Goal: Task Accomplishment & Management: Manage account settings

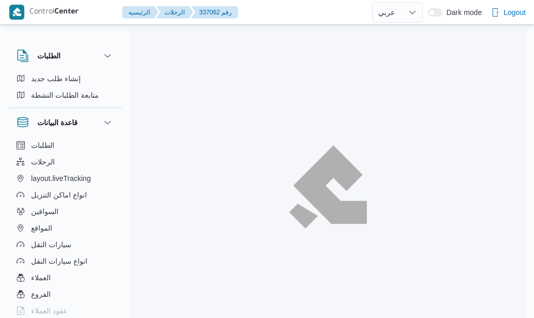
select select "ar"
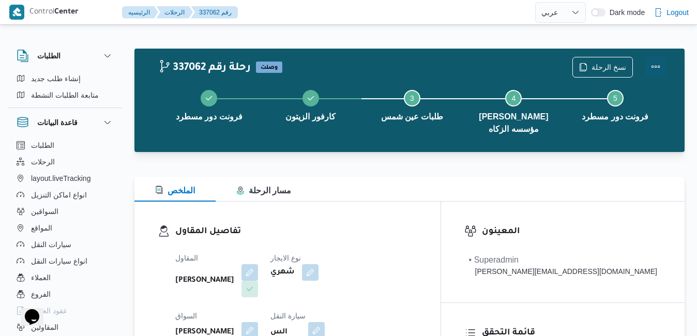
click at [533, 67] on button "Actions" at bounding box center [656, 66] width 21 height 21
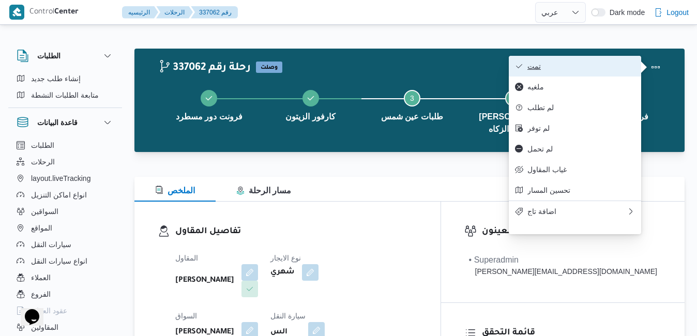
click at [533, 68] on span "تمت" at bounding box center [582, 66] width 108 height 8
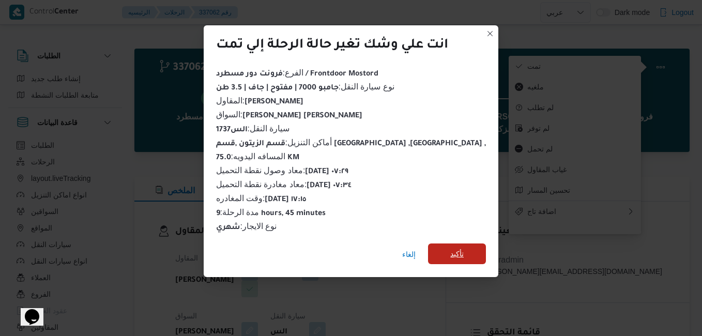
click at [452, 257] on span "تأكيد" at bounding box center [457, 254] width 58 height 21
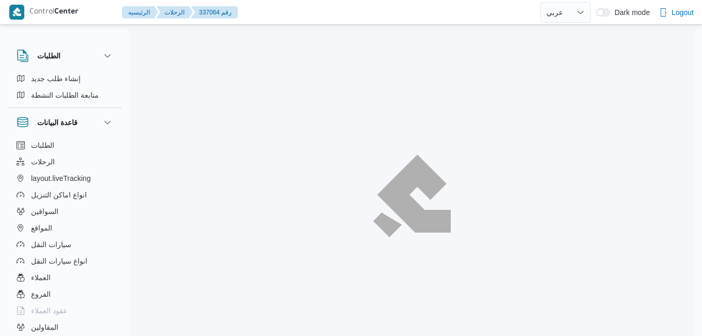
select select "ar"
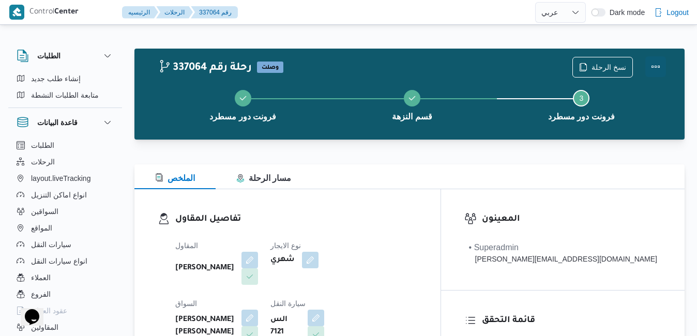
click at [653, 63] on button "Actions" at bounding box center [656, 66] width 21 height 21
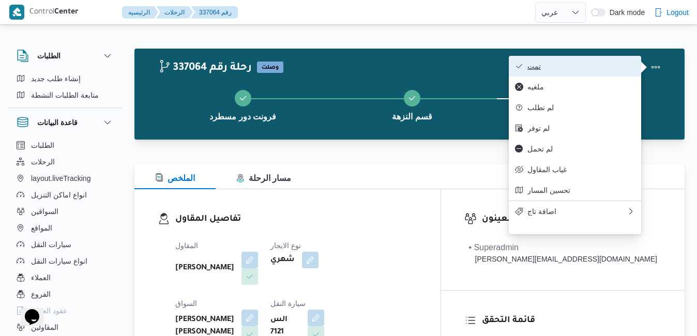
click at [598, 66] on span "تمت" at bounding box center [582, 66] width 108 height 8
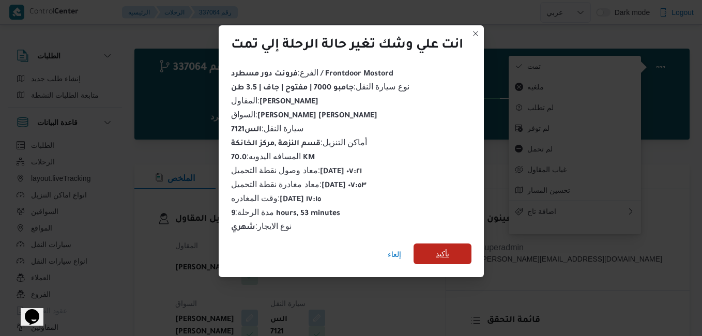
click at [460, 244] on span "تأكيد" at bounding box center [443, 254] width 58 height 21
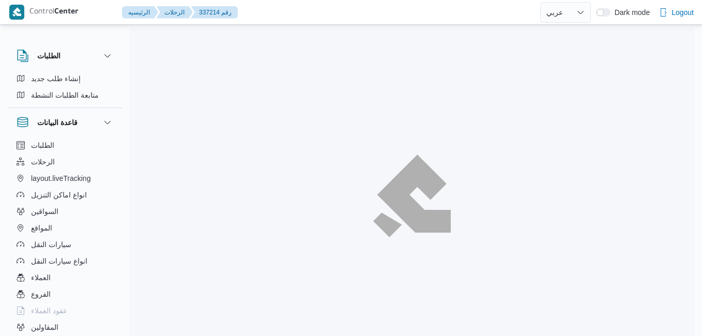
select select "ar"
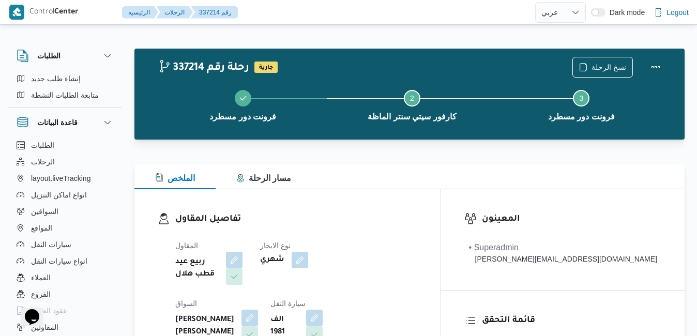
click at [465, 152] on div at bounding box center [409, 158] width 550 height 12
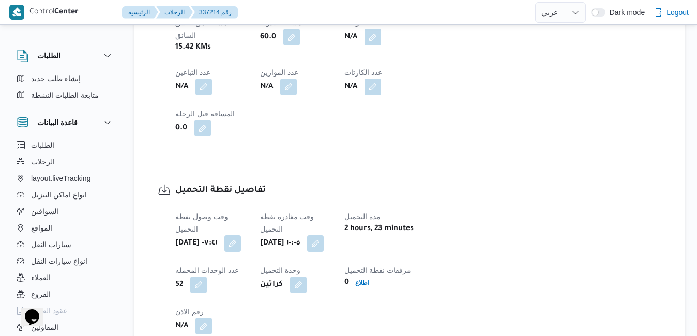
scroll to position [683, 0]
click at [324, 234] on button "button" at bounding box center [315, 242] width 17 height 17
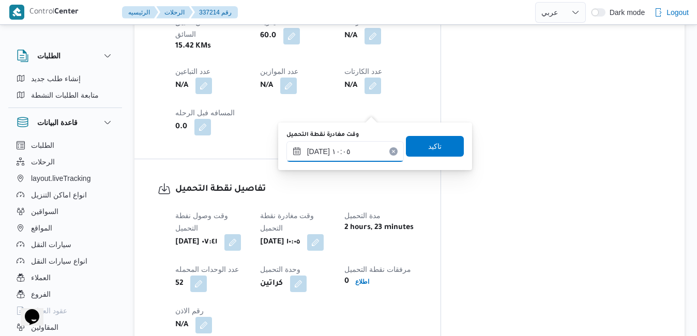
click at [327, 148] on input "١٦/٠٩/٢٠٢٥ ١٠:٠٥" at bounding box center [345, 151] width 117 height 21
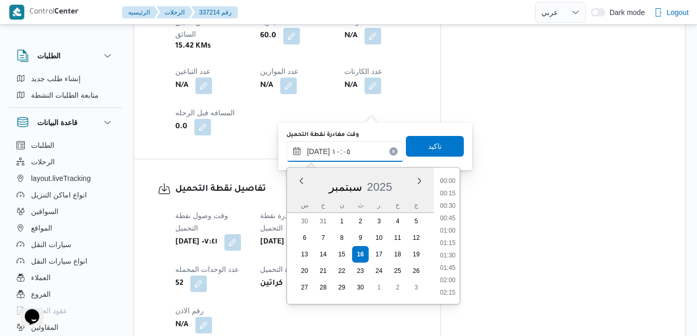
scroll to position [433, 0]
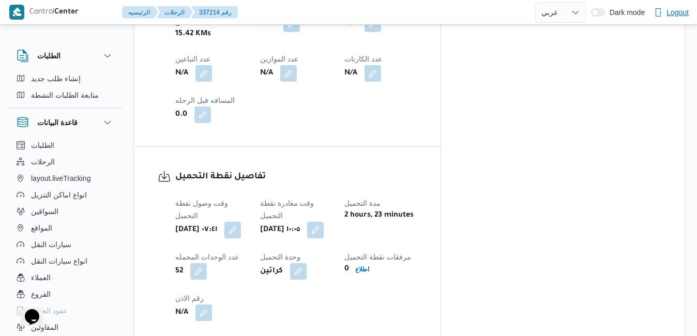
scroll to position [683, 0]
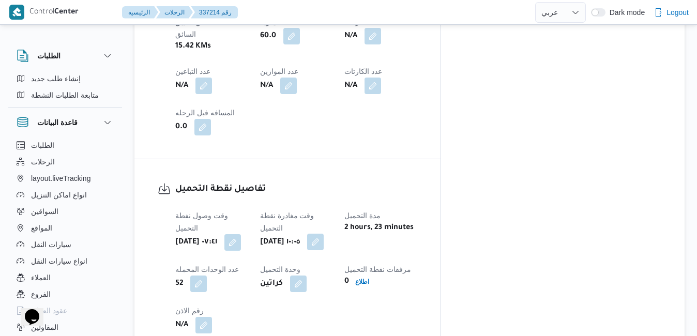
click at [324, 234] on button "button" at bounding box center [315, 242] width 17 height 17
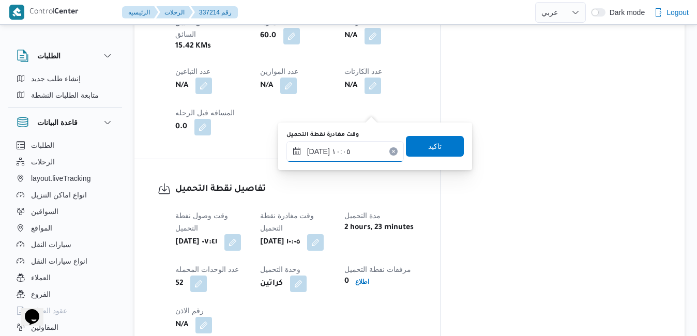
click at [343, 155] on input "١٦/٠٩/٢٠٢٥ ١٠:٠٥" at bounding box center [345, 151] width 117 height 21
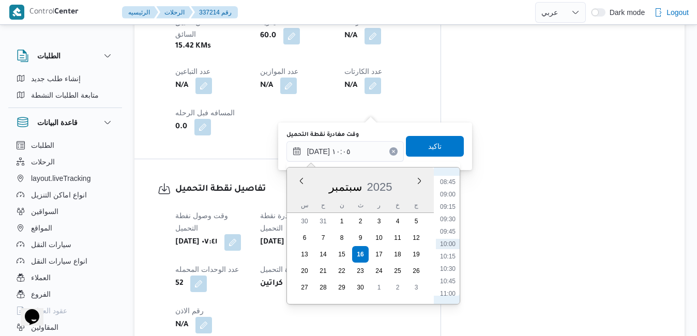
scroll to position [328, 0]
click at [443, 251] on li "08:00" at bounding box center [448, 250] width 24 height 10
type input "١٦/٠٩/٢٠٢٥ ٠٨:٠٠"
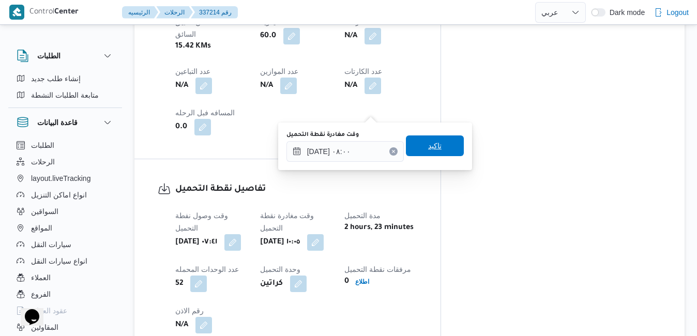
click at [428, 145] on span "تاكيد" at bounding box center [434, 146] width 13 height 12
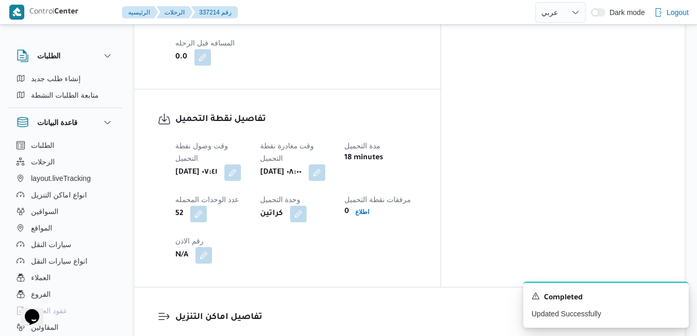
scroll to position [828, 0]
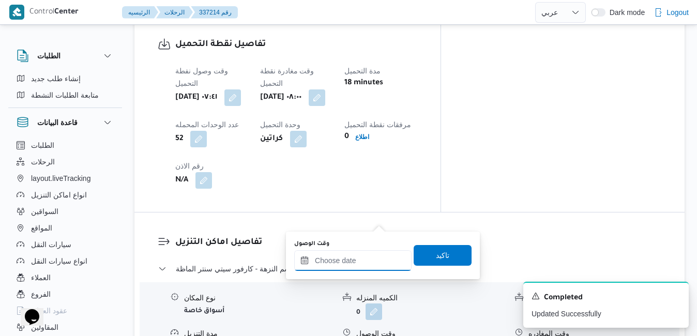
click at [342, 260] on input "وقت الوصول" at bounding box center [352, 260] width 117 height 21
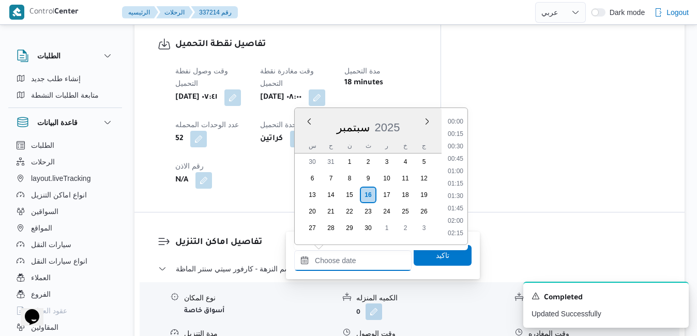
scroll to position [818, 0]
click at [303, 138] on div "سبتمبر 2025" at bounding box center [368, 125] width 147 height 26
click at [460, 145] on li "08:30" at bounding box center [456, 145] width 24 height 10
type input "١٦/٠٩/٢٠٢٥ ٠٨:٣٠"
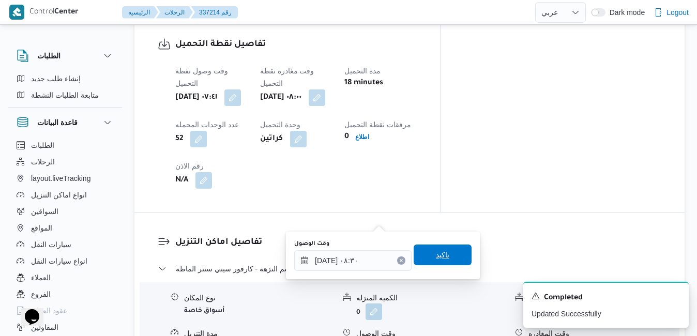
click at [437, 255] on span "تاكيد" at bounding box center [442, 255] width 13 height 12
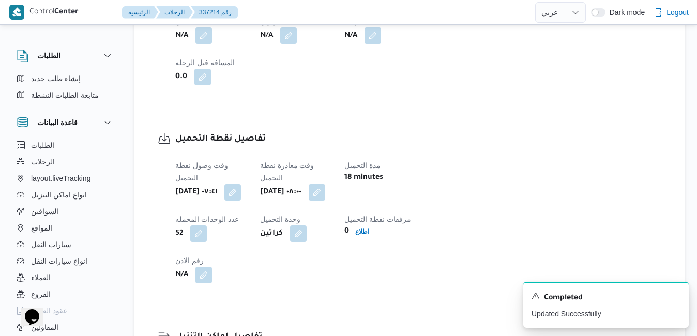
scroll to position [0, 0]
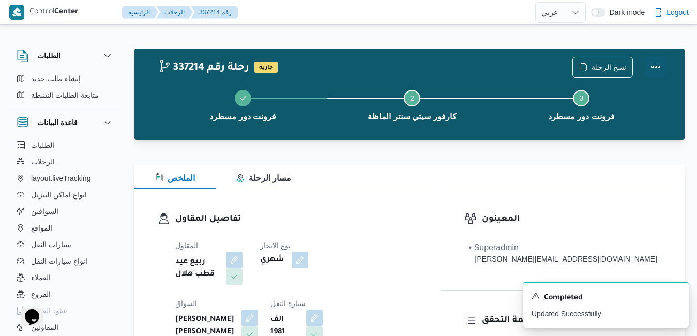
click at [655, 62] on button "Actions" at bounding box center [656, 66] width 21 height 21
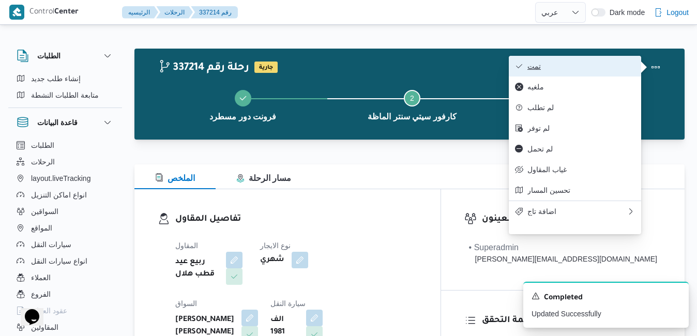
click at [619, 69] on span "تمت" at bounding box center [582, 66] width 108 height 8
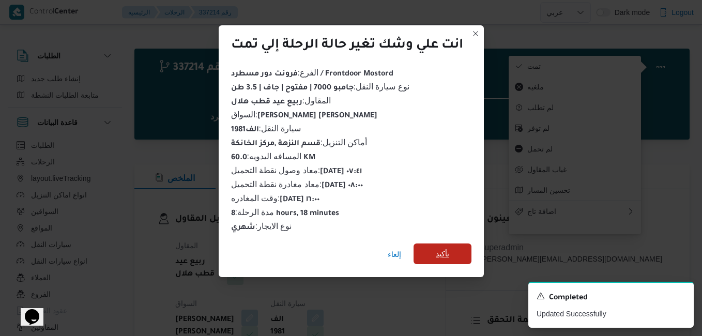
click at [455, 253] on span "تأكيد" at bounding box center [443, 254] width 58 height 21
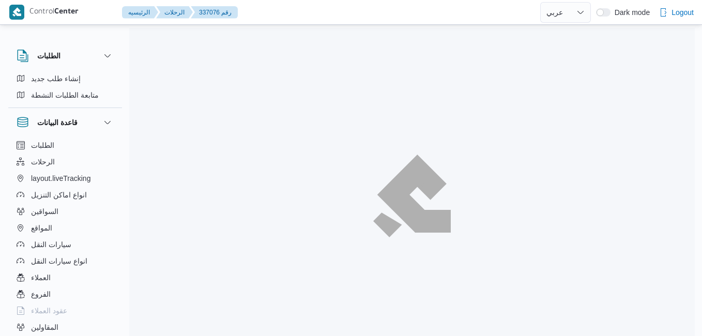
select select "ar"
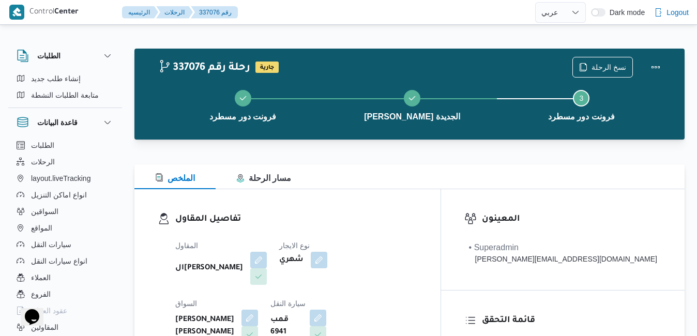
click at [441, 195] on div "تفاصيل المقاول المقاول الهامي محمد خالد علي نوع الايجار شهري السواق محمد سيد مح…" at bounding box center [287, 308] width 306 height 239
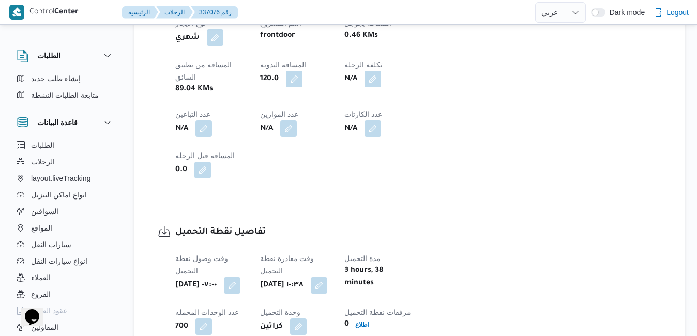
scroll to position [683, 0]
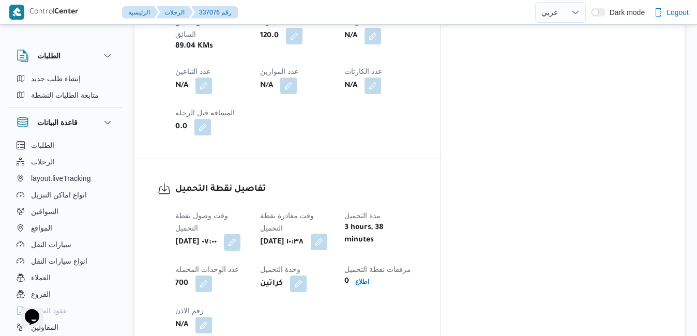
click at [327, 234] on button "button" at bounding box center [319, 242] width 17 height 17
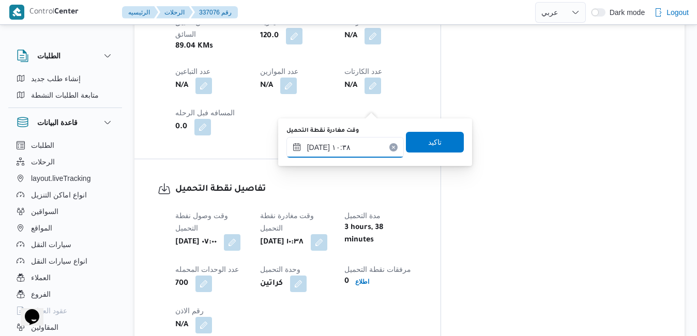
click at [347, 151] on input "١٦/٠٩/٢٠٢٥ ١٠:٣٨" at bounding box center [345, 147] width 117 height 21
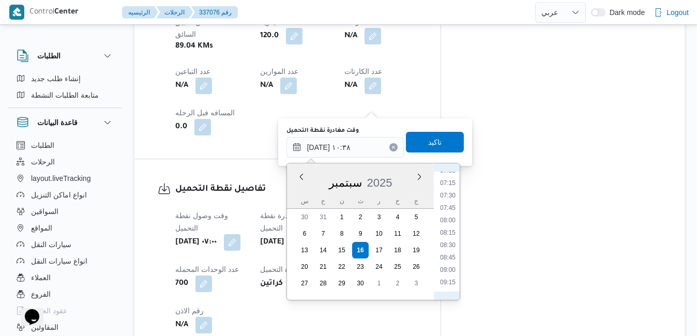
scroll to position [353, 0]
click at [453, 186] on li "07:15" at bounding box center [448, 183] width 24 height 10
type input "١٦/٠٩/٢٠٢٥ ٠٧:١٥"
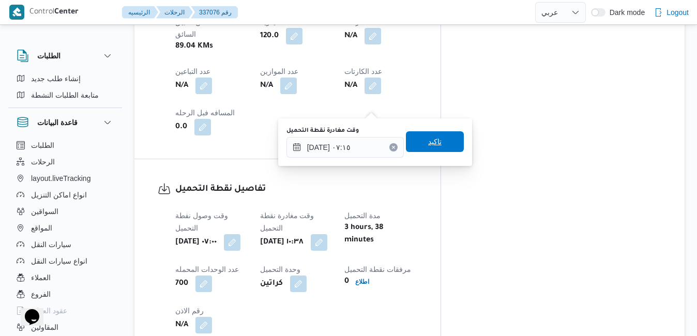
click at [438, 144] on span "تاكيد" at bounding box center [435, 141] width 58 height 21
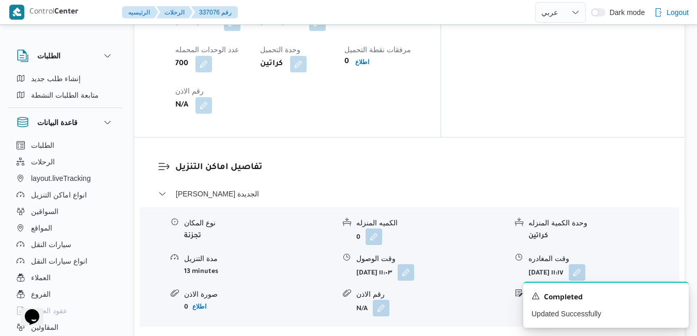
scroll to position [952, 0]
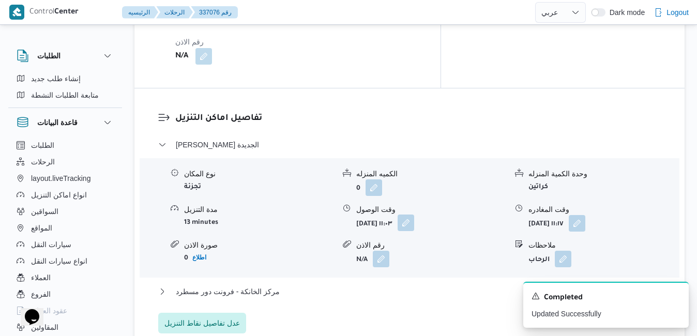
click at [414, 215] on button "button" at bounding box center [406, 223] width 17 height 17
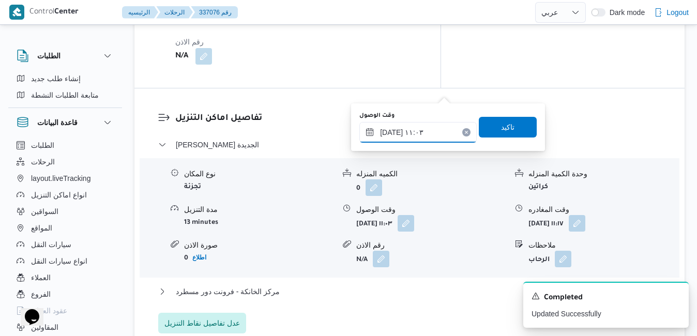
click at [416, 130] on input "١٦/٠٩/٢٠٢٥ ١١:٠٣" at bounding box center [418, 132] width 117 height 21
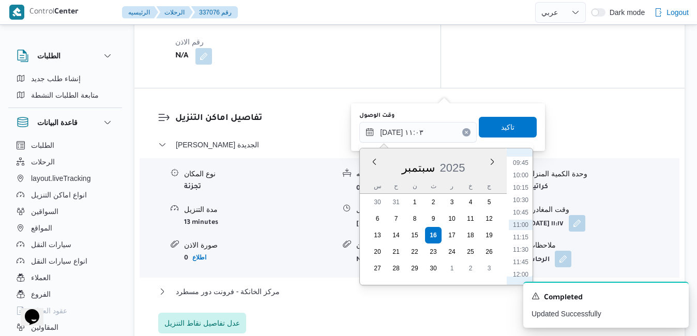
scroll to position [378, 0]
click at [517, 187] on ul "00:00 00:15 00:30 00:45 01:00 01:15 01:30 01:45 02:00 02:15 02:30 02:45 03:00 0…" at bounding box center [521, 217] width 24 height 120
click at [517, 184] on li "08:00" at bounding box center [521, 181] width 24 height 10
type input "١٦/٠٩/٢٠٢٥ ٠٨:٠٠"
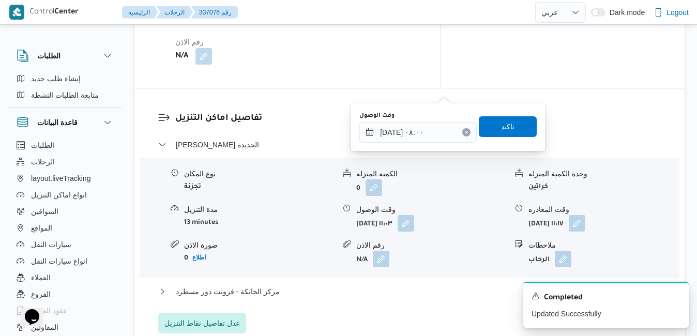
click at [516, 131] on span "تاكيد" at bounding box center [508, 126] width 58 height 21
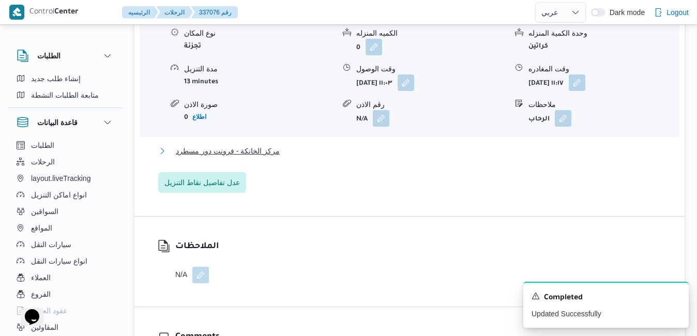
click at [479, 157] on button "مركز الخانكة - فرونت دور مسطرد" at bounding box center [409, 151] width 503 height 12
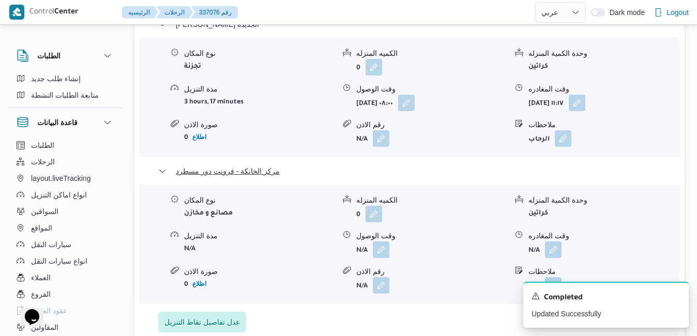
scroll to position [1097, 0]
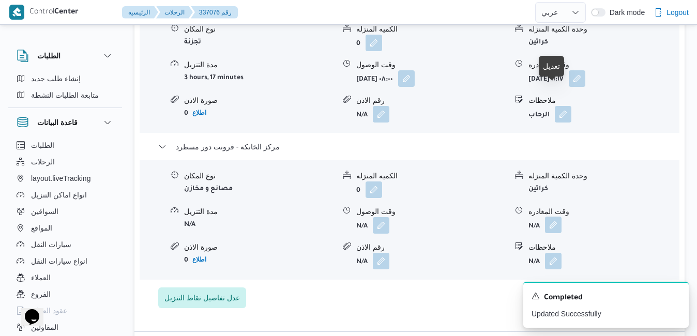
click at [552, 217] on button "button" at bounding box center [553, 225] width 17 height 17
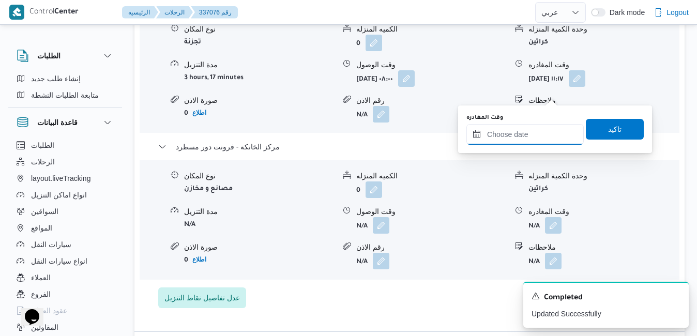
click at [516, 133] on input "وقت المغادره" at bounding box center [525, 134] width 117 height 21
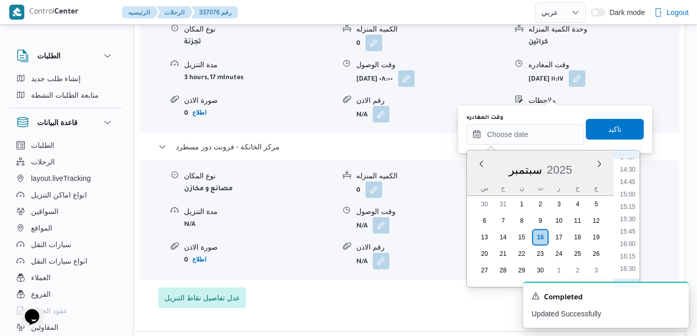
scroll to position [713, 0]
click at [628, 260] on li "16:15" at bounding box center [628, 257] width 24 height 10
type input "١٦/٠٩/٢٠٢٥ ١٦:١٥"
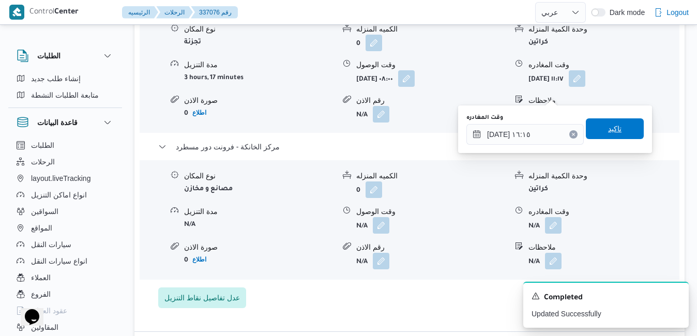
click at [596, 128] on span "تاكيد" at bounding box center [615, 128] width 58 height 21
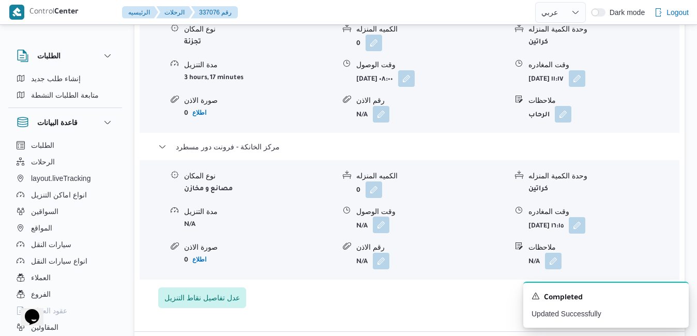
click at [385, 217] on button "button" at bounding box center [381, 225] width 17 height 17
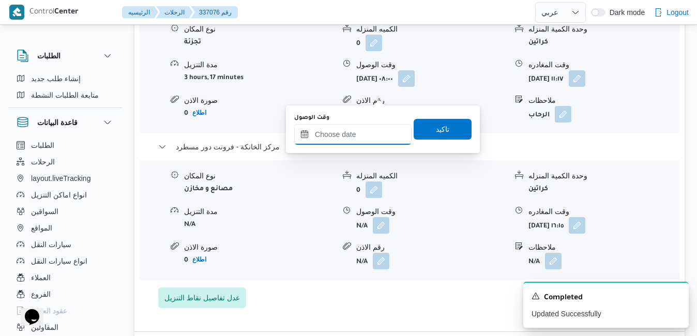
click at [370, 134] on input "وقت الوصول" at bounding box center [352, 134] width 117 height 21
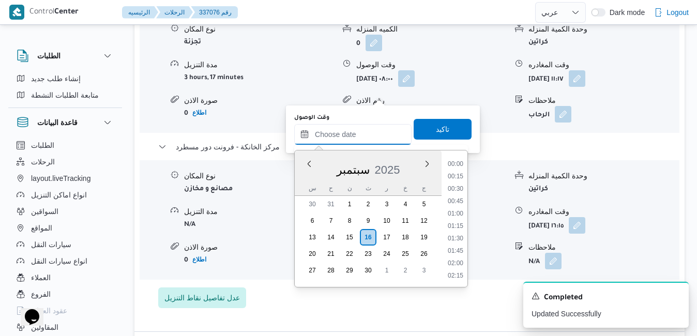
scroll to position [818, 0]
drag, startPoint x: 305, startPoint y: 179, endPoint x: 313, endPoint y: 179, distance: 8.8
click at [305, 179] on div "سبتمبر 2025" at bounding box center [368, 168] width 147 height 26
click at [459, 247] on li "16:00" at bounding box center [456, 245] width 24 height 10
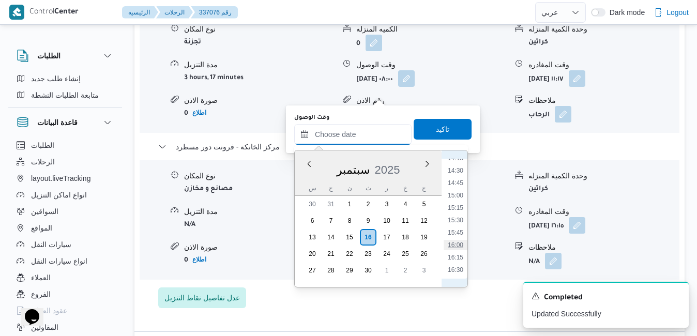
type input "١٦/٠٩/٢٠٢٥ ١٦:٠٠"
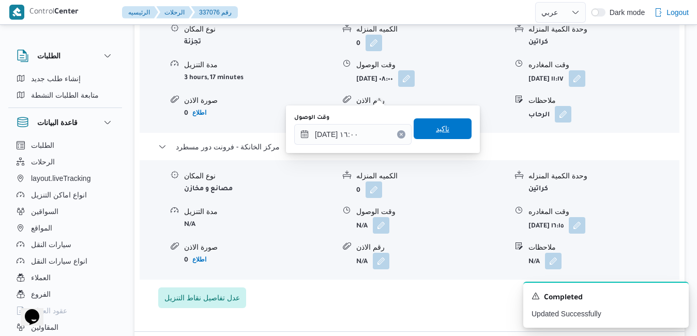
click at [436, 127] on span "تاكيد" at bounding box center [442, 129] width 13 height 12
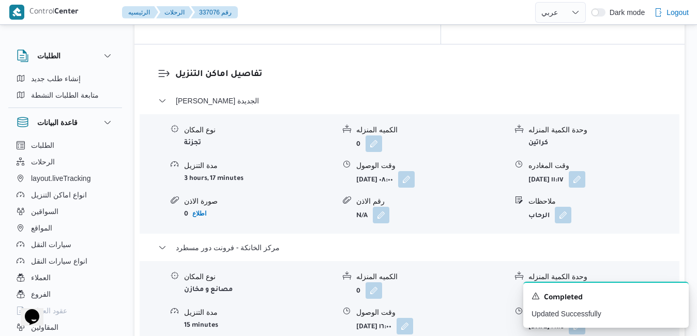
scroll to position [972, 0]
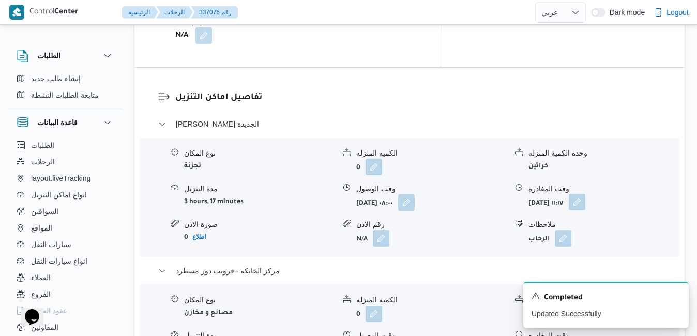
click at [586, 194] on button "button" at bounding box center [577, 202] width 17 height 17
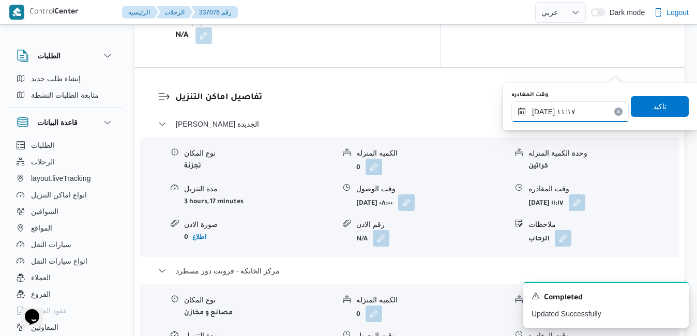
click at [567, 110] on input "١٦/٠٩/٢٠٢٥ ١١:١٧" at bounding box center [570, 111] width 117 height 21
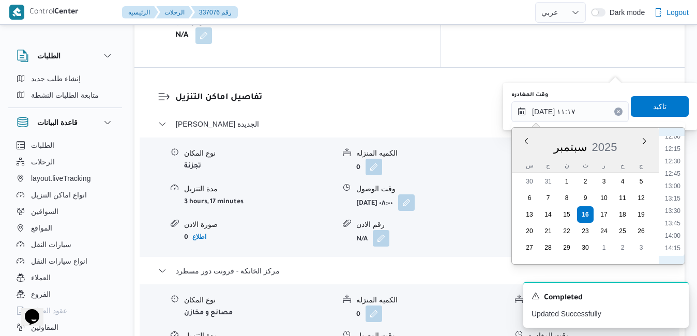
scroll to position [706, 0]
click at [678, 196] on li "15:15" at bounding box center [673, 193] width 24 height 10
type input "١٦/٠٩/٢٠٢٥ ١٥:١٥"
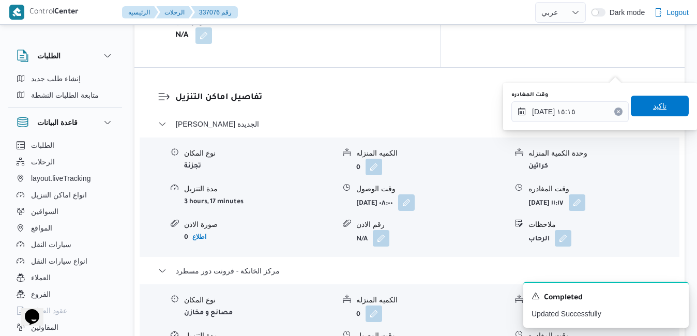
click at [660, 103] on span "تاكيد" at bounding box center [660, 106] width 58 height 21
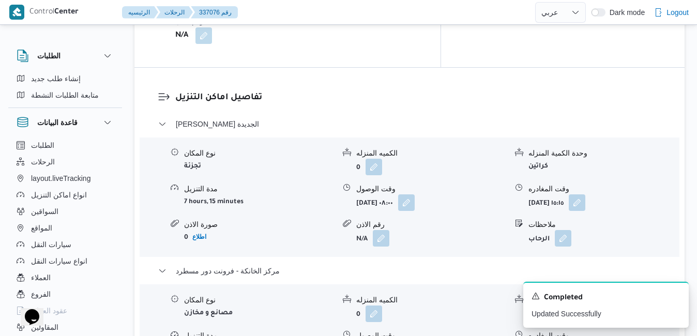
scroll to position [0, 0]
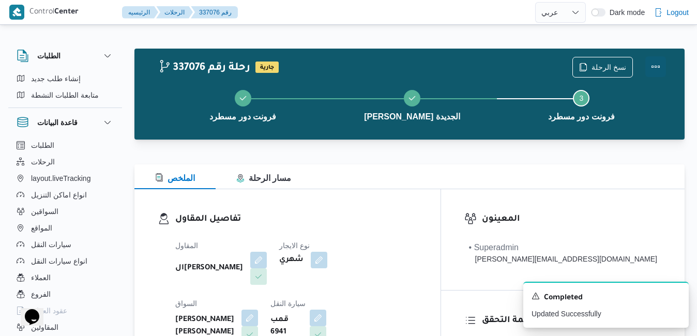
click at [656, 66] on button "Actions" at bounding box center [656, 66] width 21 height 21
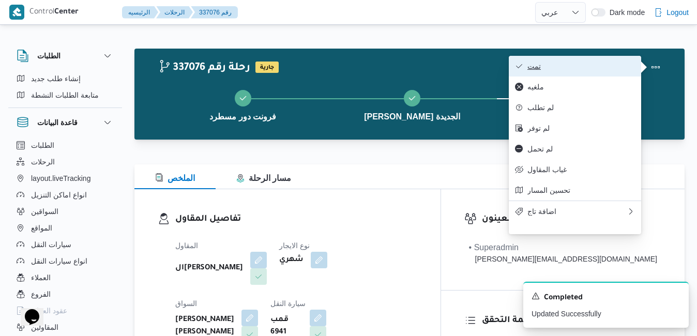
click at [607, 62] on span "تمت" at bounding box center [582, 66] width 108 height 8
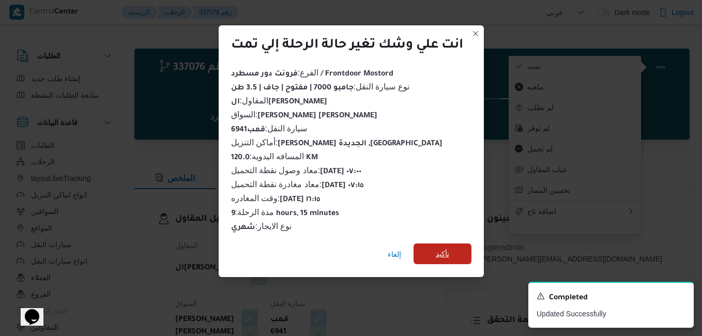
click at [454, 246] on span "تأكيد" at bounding box center [443, 254] width 58 height 21
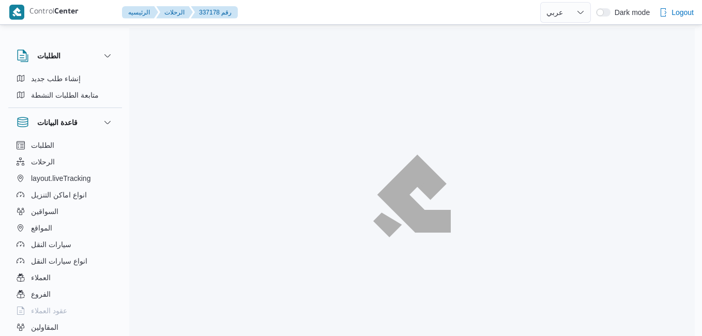
select select "ar"
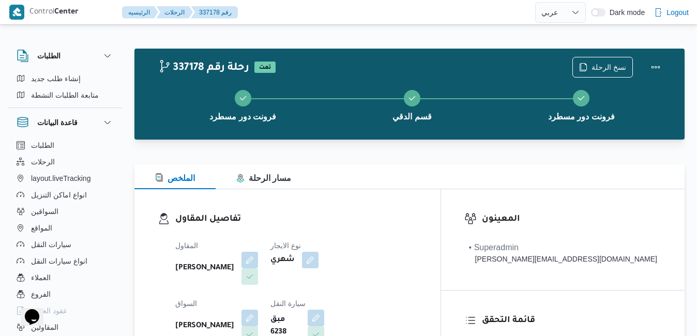
click at [416, 189] on div "تفاصيل المقاول المقاول [PERSON_NAME] نوع الايجار شهري السواق [PERSON_NAME] سيار…" at bounding box center [287, 308] width 306 height 239
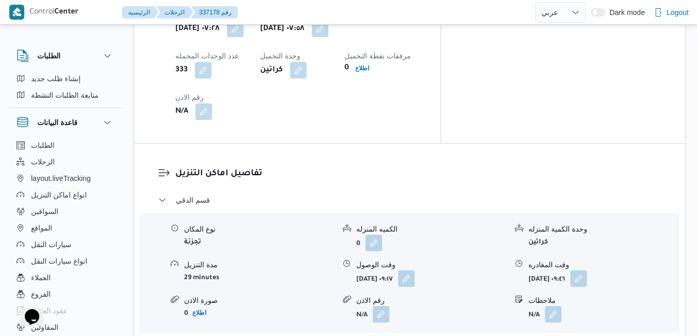
scroll to position [910, 0]
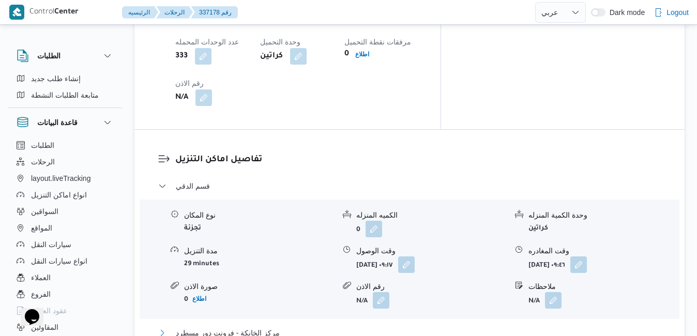
click at [405, 327] on button "مركز الخانكة - فرونت دور مسطرد" at bounding box center [409, 333] width 503 height 12
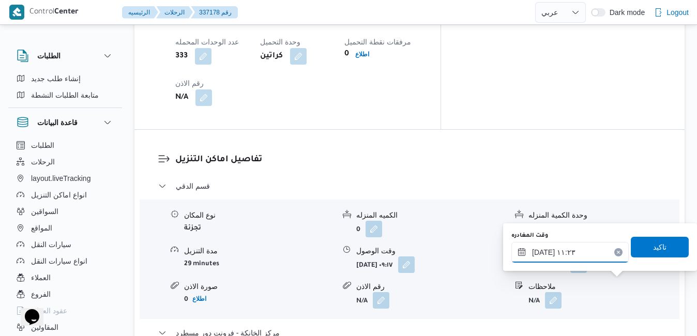
click at [589, 253] on input "١٦/٠٩/٢٠٢٥ ١١:٢٣" at bounding box center [570, 252] width 117 height 21
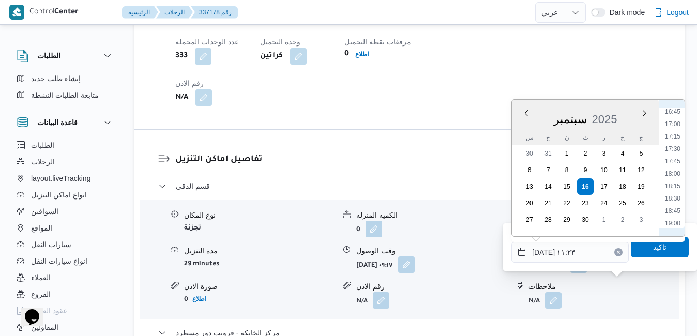
scroll to position [846, 0]
click at [674, 135] on li "17:30" at bounding box center [673, 136] width 24 height 10
type input "١٦/٠٩/٢٠٢٥ ١٧:٣٠"
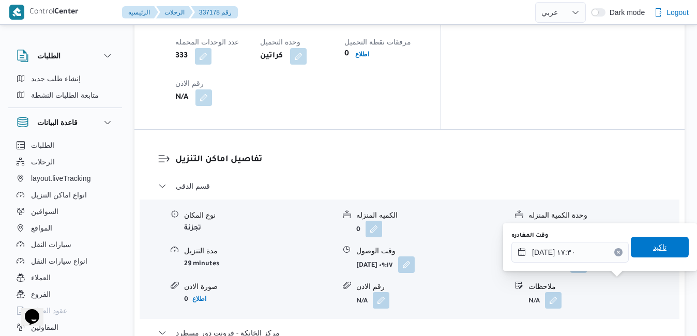
click at [653, 244] on span "تاكيد" at bounding box center [659, 247] width 13 height 12
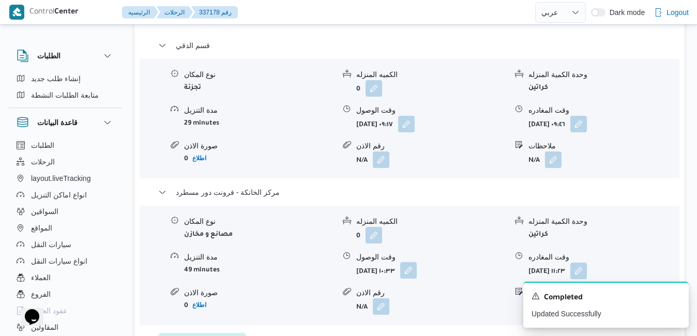
click at [417, 279] on button "button" at bounding box center [408, 270] width 17 height 17
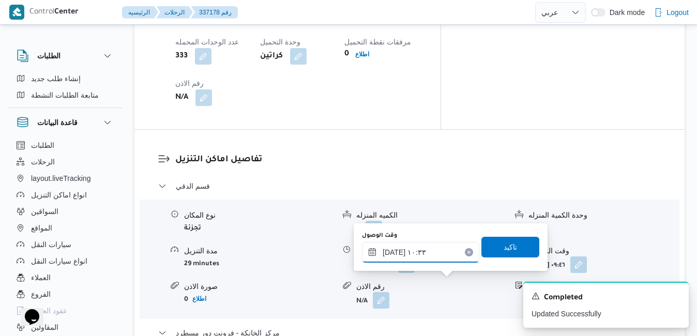
click at [438, 247] on input "١٦/٠٩/٢٠٢٥ ١٠:٣٣" at bounding box center [420, 252] width 117 height 21
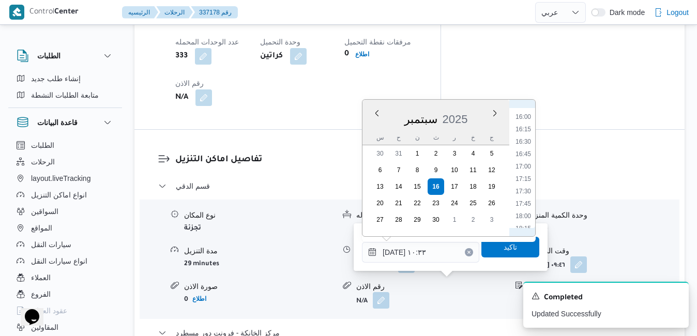
scroll to position [773, 0]
click at [527, 197] on li "17:15" at bounding box center [524, 196] width 24 height 10
type input "١٦/٠٩/٢٠٢٥ ١٧:١٥"
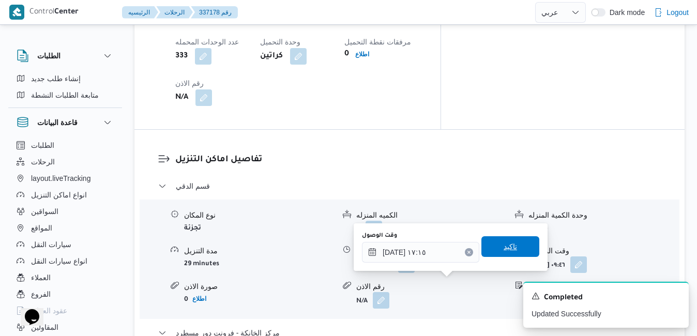
click at [504, 252] on span "تاكيد" at bounding box center [510, 247] width 13 height 12
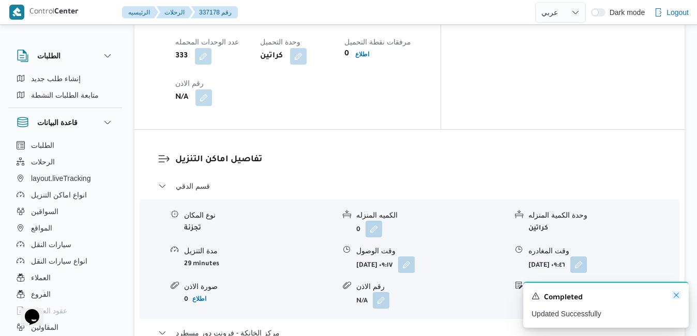
click at [679, 296] on icon "Dismiss toast" at bounding box center [676, 295] width 8 height 8
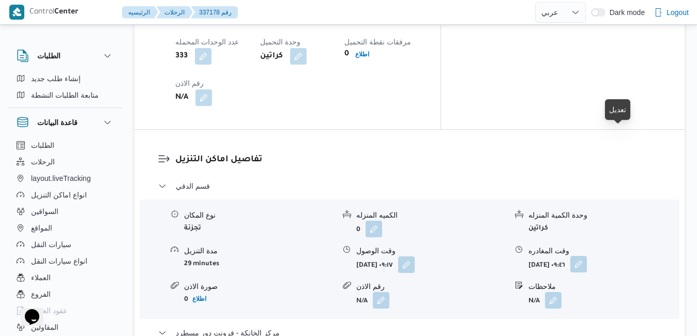
click at [587, 256] on button "button" at bounding box center [579, 264] width 17 height 17
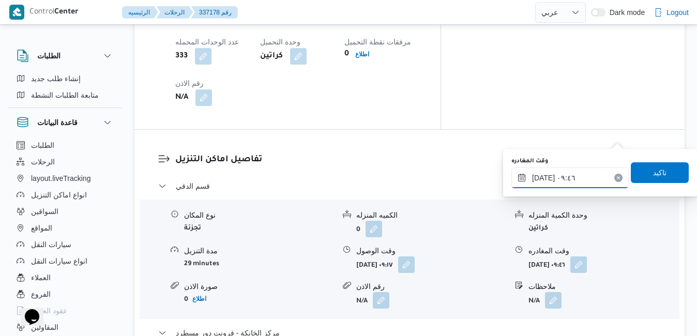
click at [580, 180] on input "١٦/٠٩/٢٠٢٥ ٠٩:٤٦" at bounding box center [570, 178] width 117 height 21
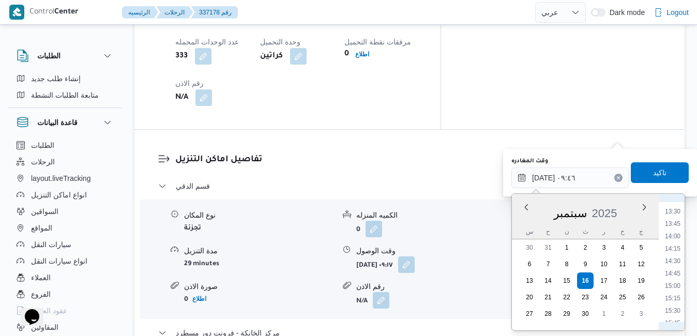
scroll to position [771, 0]
click at [676, 247] on li "16:15" at bounding box center [673, 243] width 24 height 10
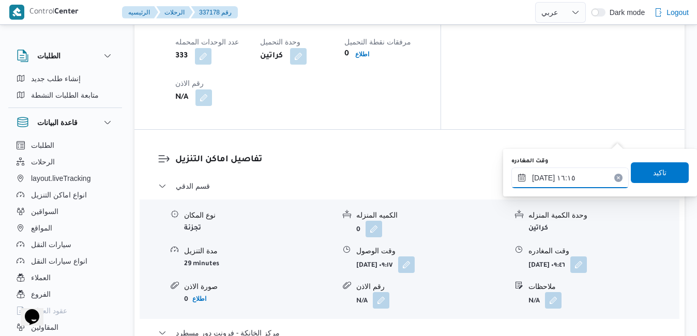
click at [542, 176] on input "١٦/٠٩/٢٠٢٥ ١٦:١٥" at bounding box center [570, 178] width 117 height 21
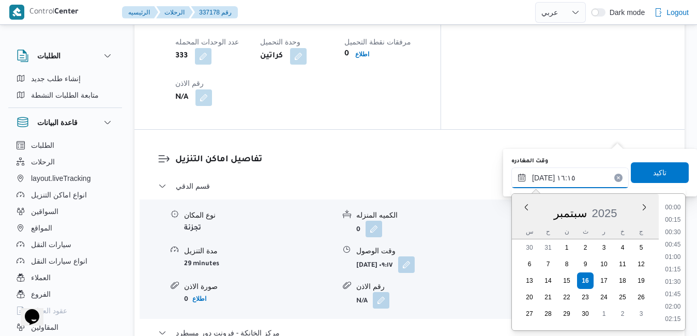
click at [542, 176] on input "١٦/٠٩/٢٠٢٥ ١٦:١٥" at bounding box center [570, 178] width 117 height 21
type input "١٦/٠٩/٢٠٢٥ ١٦:20"
click at [639, 175] on span "تاكيد" at bounding box center [660, 172] width 58 height 21
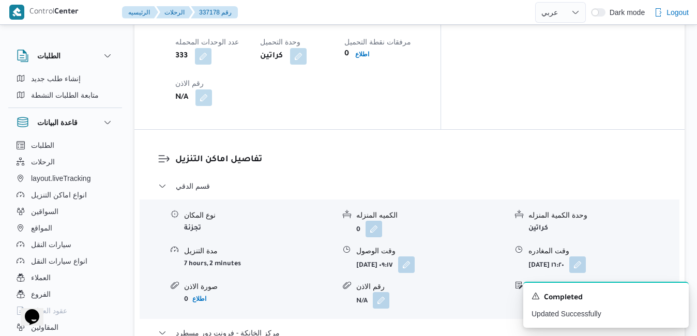
scroll to position [0, 0]
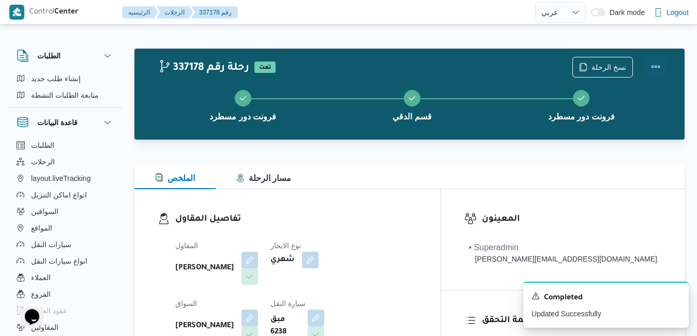
click at [658, 65] on button "Actions" at bounding box center [656, 66] width 21 height 21
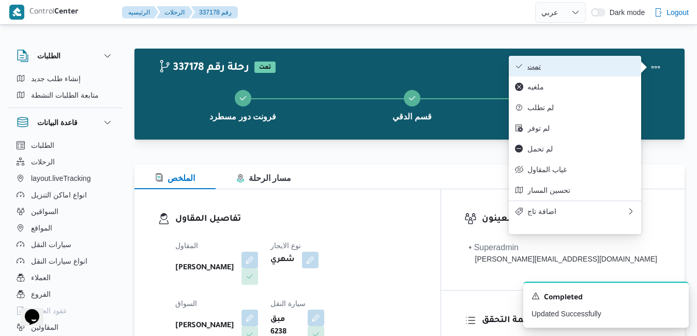
click at [610, 69] on span "تمت" at bounding box center [582, 66] width 108 height 8
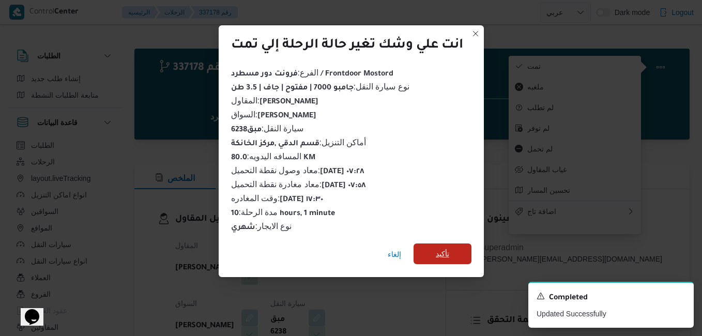
click at [455, 247] on span "تأكيد" at bounding box center [443, 254] width 58 height 21
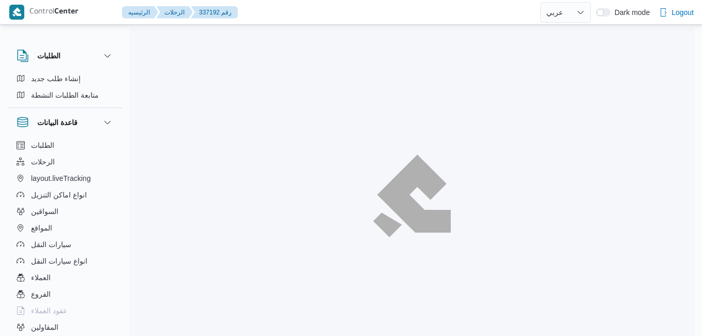
select select "ar"
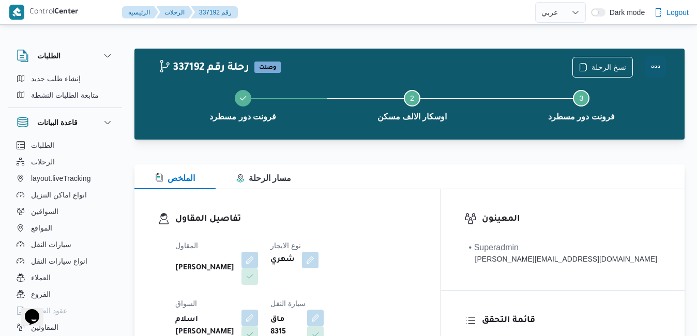
click at [649, 66] on button "Actions" at bounding box center [656, 66] width 21 height 21
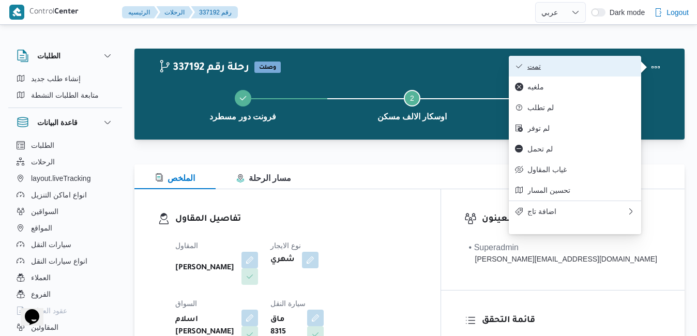
click at [621, 62] on span "تمت" at bounding box center [582, 66] width 108 height 8
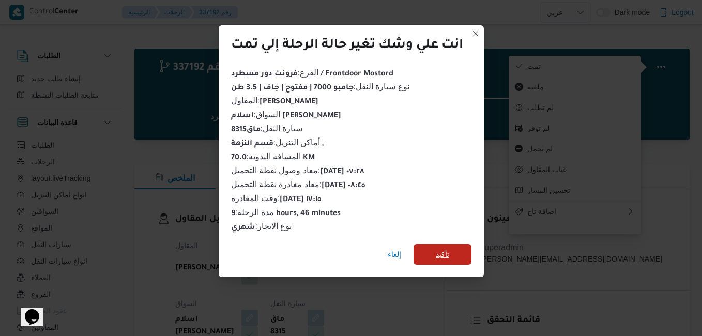
click at [458, 252] on span "تأكيد" at bounding box center [443, 254] width 58 height 21
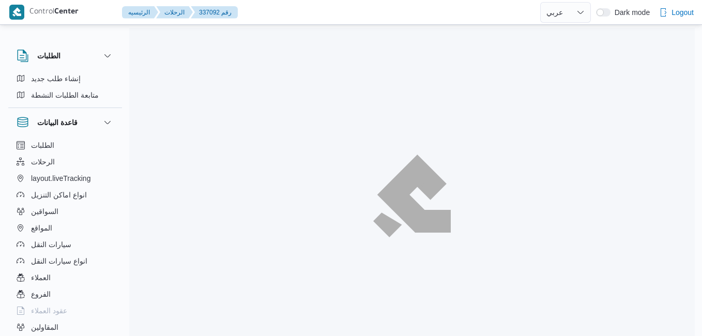
select select "ar"
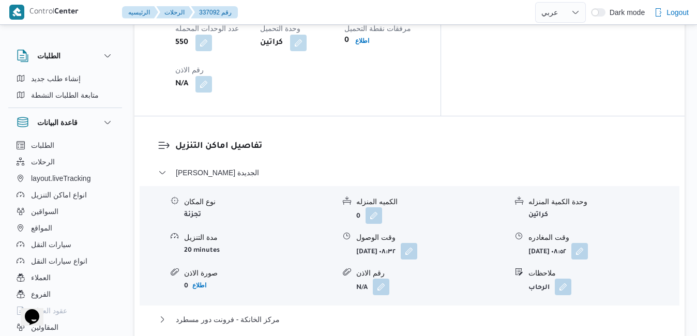
scroll to position [931, 0]
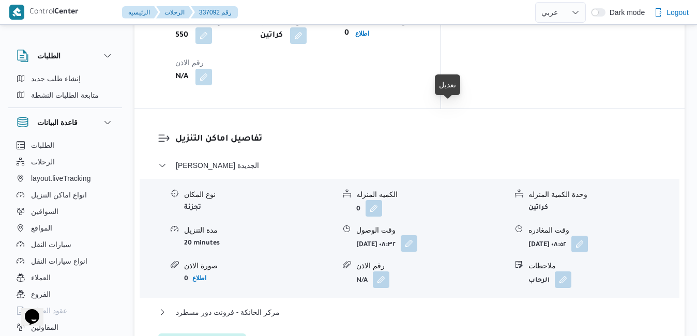
click at [417, 235] on button "button" at bounding box center [409, 243] width 17 height 17
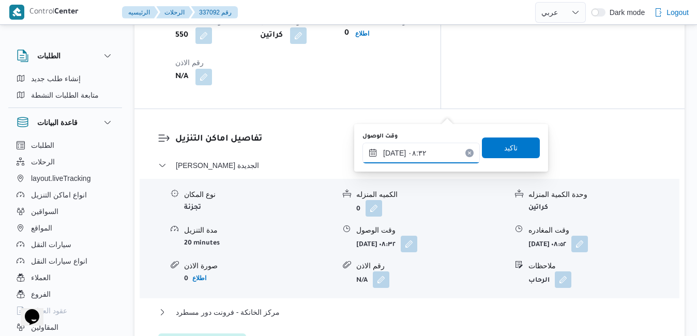
click at [406, 152] on input "١٦/٠٩/٢٠٢٥ ٠٨:٣٢" at bounding box center [421, 153] width 117 height 21
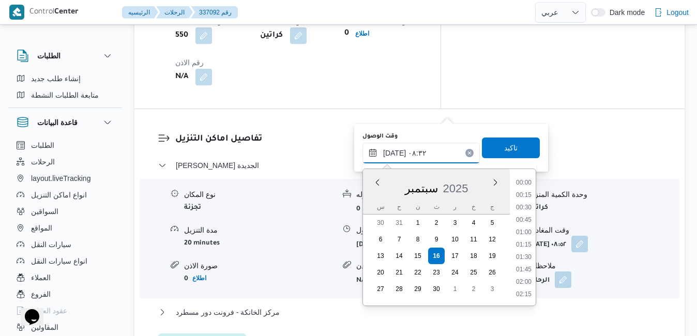
scroll to position [359, 0]
click at [529, 283] on li "09:15" at bounding box center [524, 283] width 24 height 10
type input "١٦/٠٩/٢٠٢٥ ٠٩:١٥"
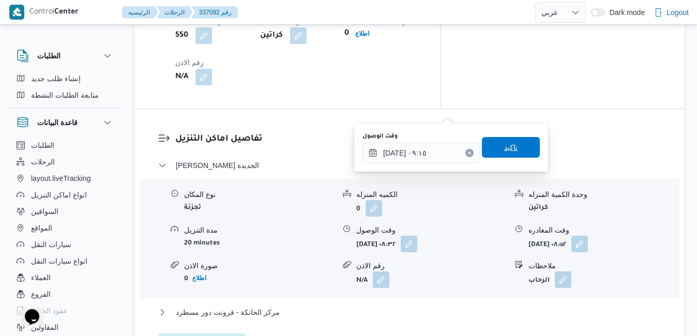
click at [511, 147] on span "تاكيد" at bounding box center [511, 147] width 58 height 21
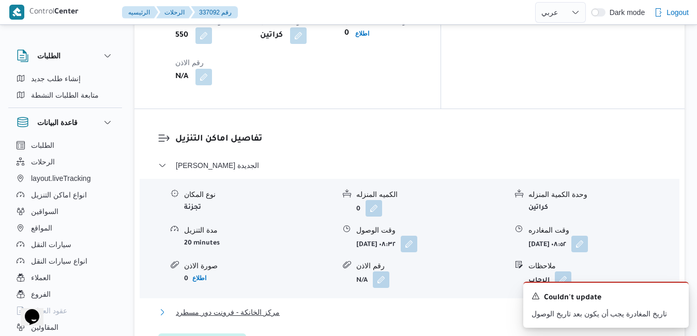
click at [459, 306] on button "مركز الخانكة - فرونت دور مسطرد" at bounding box center [409, 312] width 503 height 12
click at [675, 294] on icon "Dismiss toast" at bounding box center [676, 295] width 8 height 8
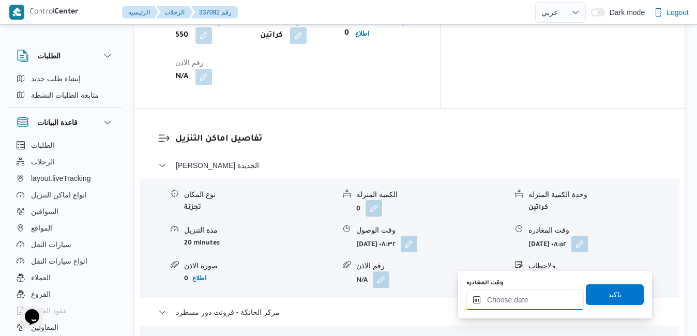
click at [541, 303] on input "وقت المغادره" at bounding box center [525, 300] width 117 height 21
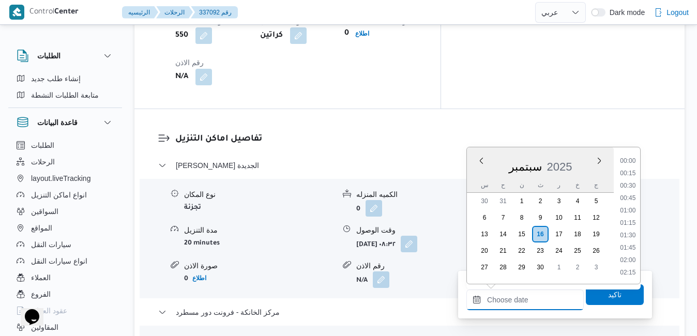
scroll to position [831, 0]
click at [630, 199] on li "17:30" at bounding box center [628, 199] width 24 height 10
type input "١٦/٠٩/٢٠٢٥ ١٧:٣٠"
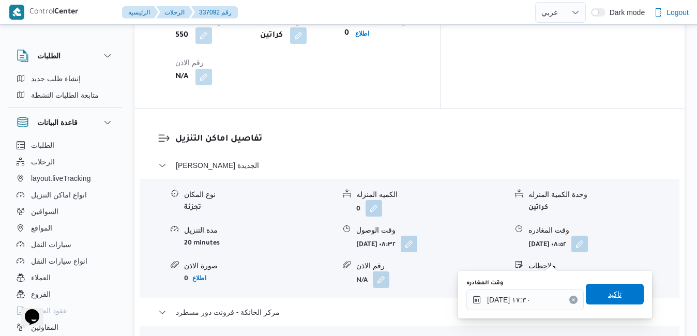
click at [608, 292] on span "تاكيد" at bounding box center [614, 294] width 13 height 12
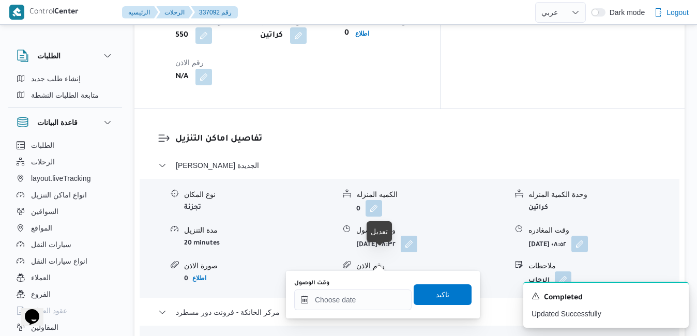
click at [363, 300] on input "وقت الوصول" at bounding box center [352, 300] width 117 height 21
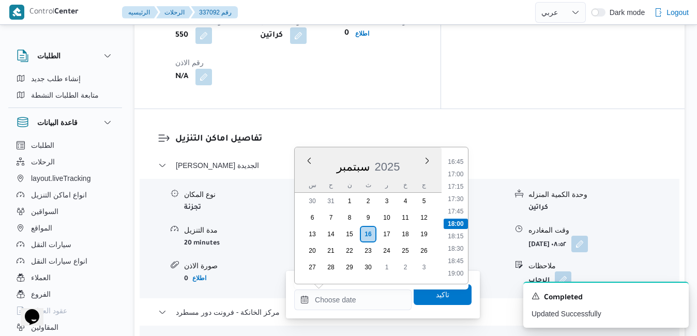
click at [302, 177] on div "سبتمبر 2025" at bounding box center [368, 165] width 147 height 26
click at [459, 186] on li "17:15" at bounding box center [456, 187] width 24 height 10
type input "١٦/٠٩/٢٠٢٥ ١٧:١٥"
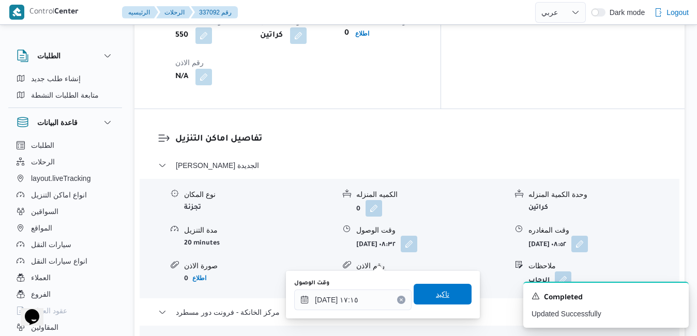
click at [439, 293] on span "تاكيد" at bounding box center [442, 294] width 13 height 12
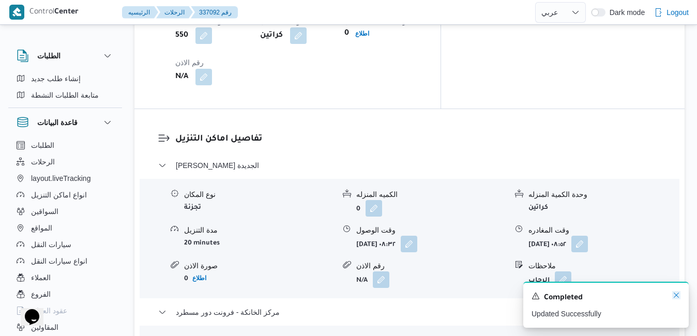
click at [678, 295] on icon "Dismiss toast" at bounding box center [676, 295] width 5 height 5
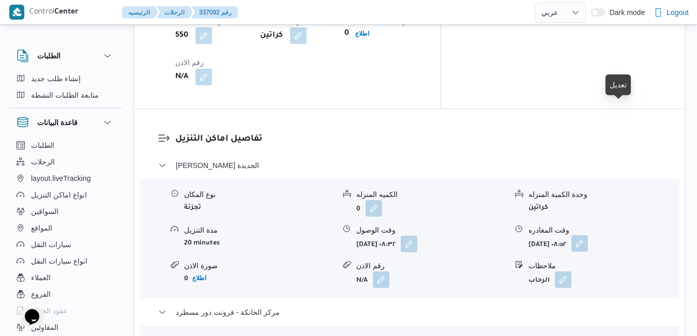
click at [588, 235] on button "button" at bounding box center [580, 243] width 17 height 17
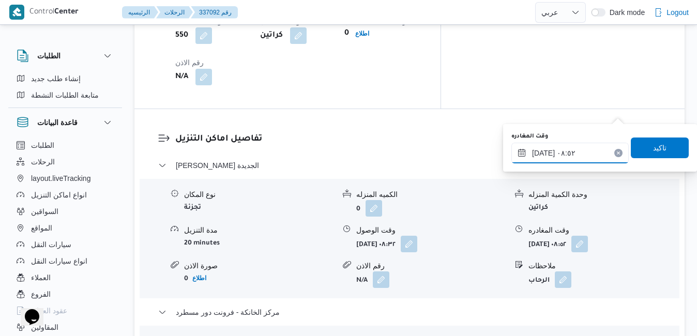
click at [579, 155] on input "١٦/٠٩/٢٠٢٥ ٠٨:٥٢" at bounding box center [570, 153] width 117 height 21
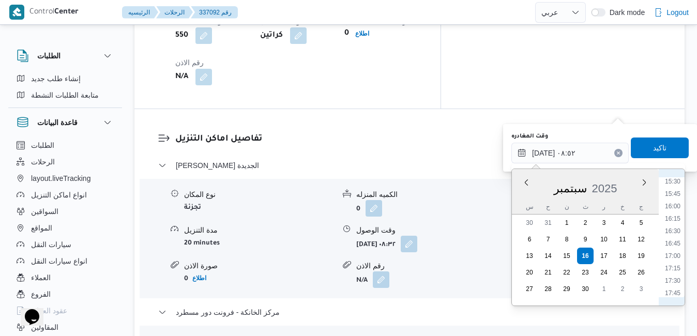
scroll to position [791, 0]
click at [677, 212] on li "16:30" at bounding box center [673, 210] width 24 height 10
type input "١٦/٠٩/٢٠٢٥ ١٦:٣٠"
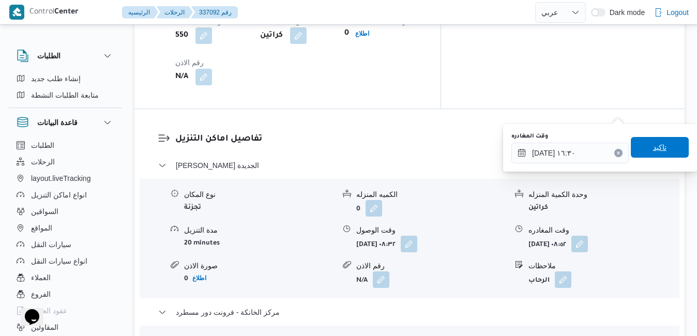
click at [643, 151] on span "تاكيد" at bounding box center [660, 147] width 58 height 21
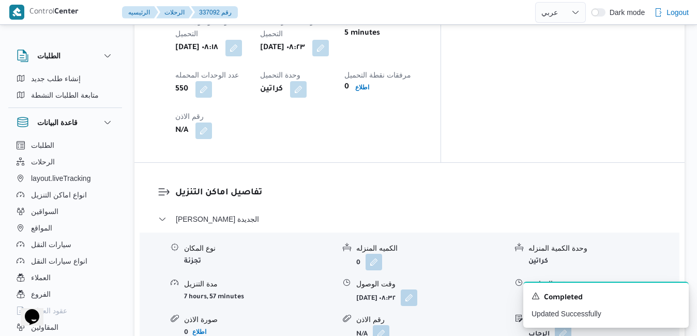
scroll to position [890, 0]
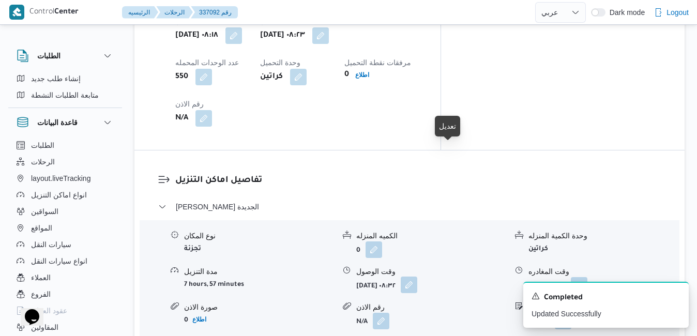
click at [417, 277] on button "button" at bounding box center [409, 285] width 17 height 17
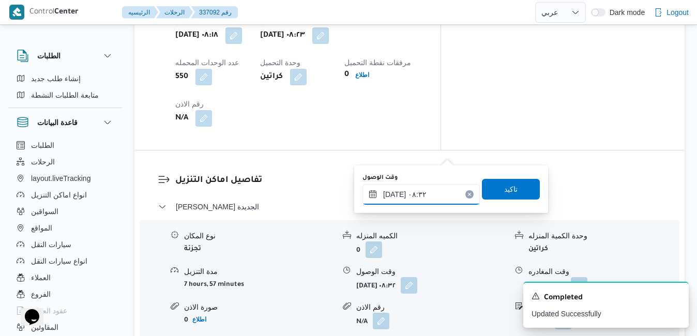
click at [411, 196] on input "١٦/٠٩/٢٠٢٥ ٠٨:٣٢" at bounding box center [421, 194] width 117 height 21
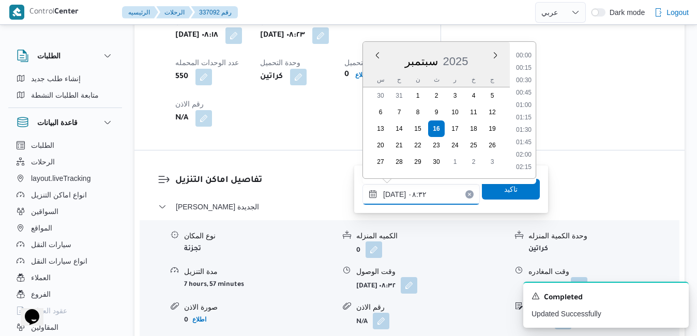
scroll to position [359, 0]
click at [525, 153] on li "09:15" at bounding box center [524, 156] width 24 height 10
type input "١٦/٠٩/٢٠٢٥ ٠٩:١٥"
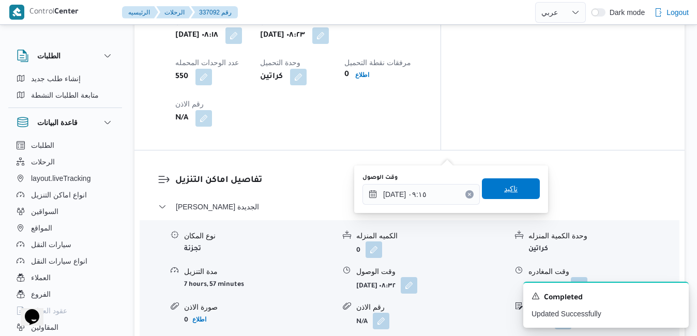
click at [516, 190] on span "تاكيد" at bounding box center [511, 188] width 58 height 21
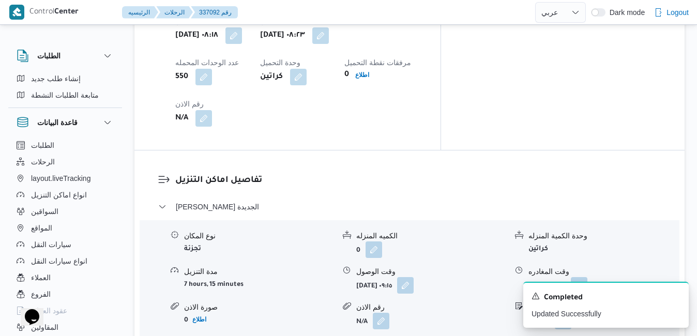
scroll to position [0, 0]
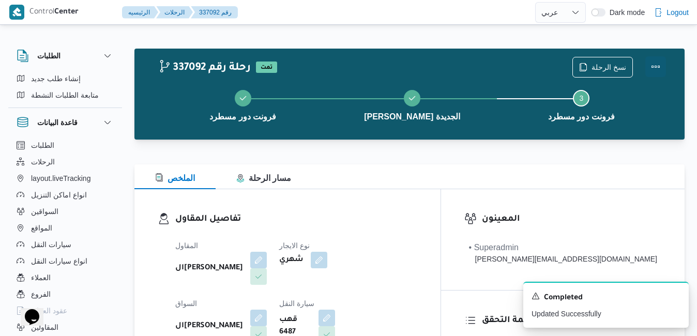
click at [656, 70] on button "Actions" at bounding box center [656, 66] width 21 height 21
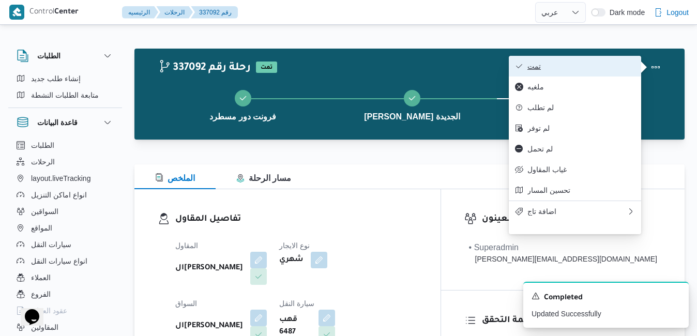
click at [571, 73] on button "تمت" at bounding box center [575, 66] width 132 height 21
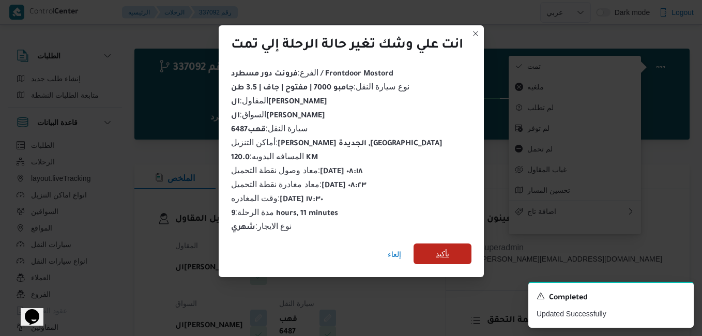
click at [456, 252] on span "تأكيد" at bounding box center [443, 254] width 58 height 21
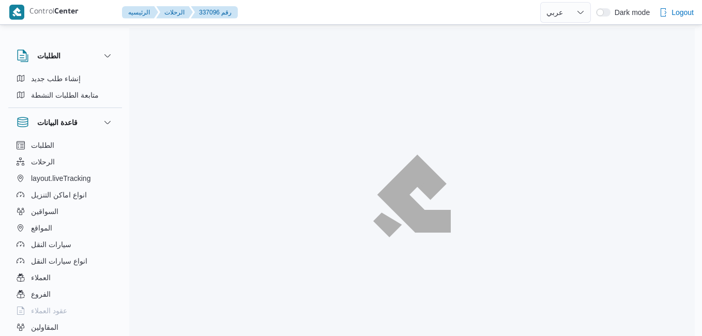
select select "ar"
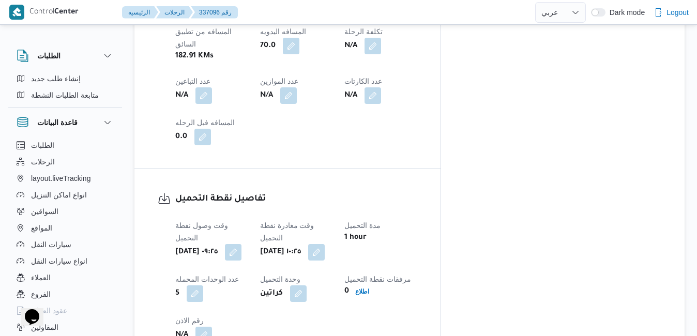
scroll to position [703, 0]
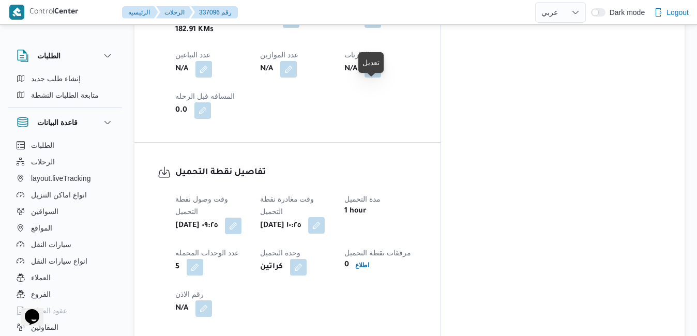
click at [325, 217] on button "button" at bounding box center [316, 225] width 17 height 17
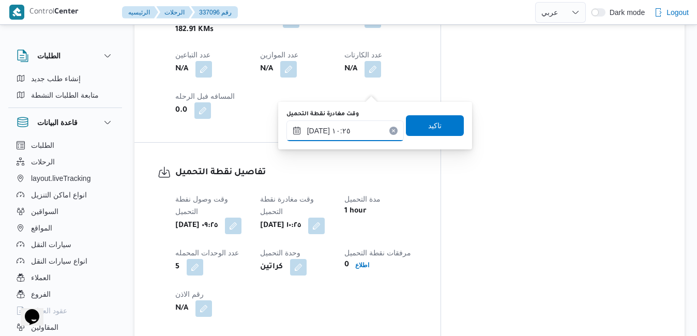
click at [337, 133] on input "[DATE] ١٠:٢٥" at bounding box center [345, 131] width 117 height 21
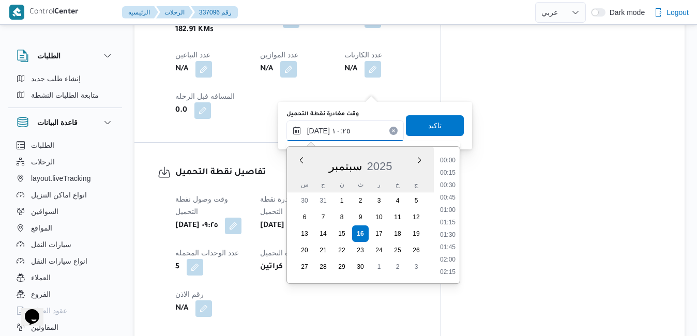
scroll to position [446, 0]
click at [450, 199] on li "09:45" at bounding box center [448, 198] width 24 height 10
type input "[DATE] ٠٩:٤٥"
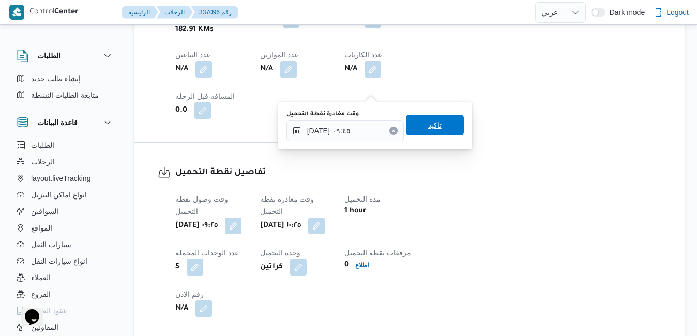
click at [442, 128] on span "تاكيد" at bounding box center [435, 125] width 58 height 21
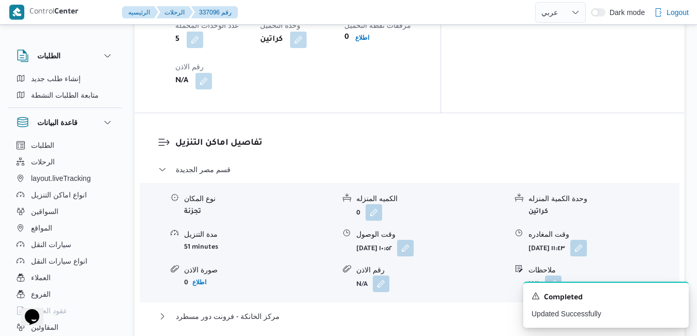
scroll to position [910, 0]
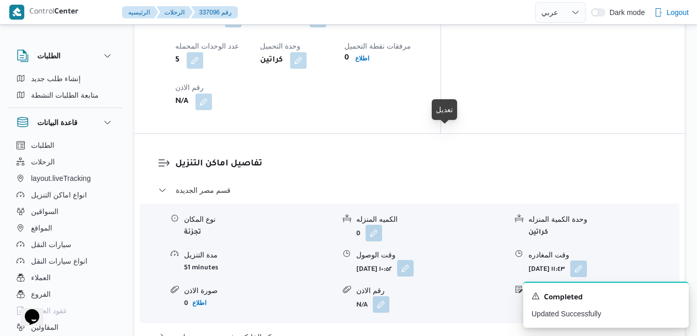
click at [414, 260] on button "button" at bounding box center [405, 268] width 17 height 17
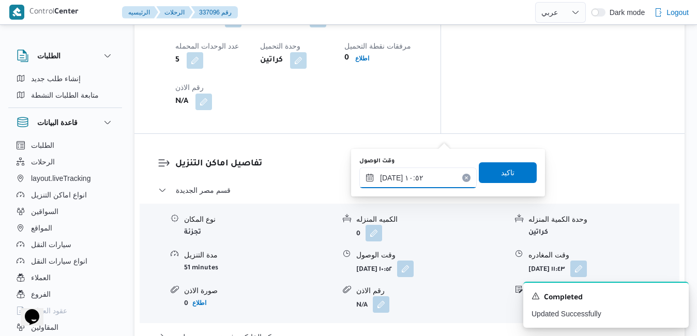
click at [412, 178] on input "[DATE] ١٠:٥٢" at bounding box center [418, 178] width 117 height 21
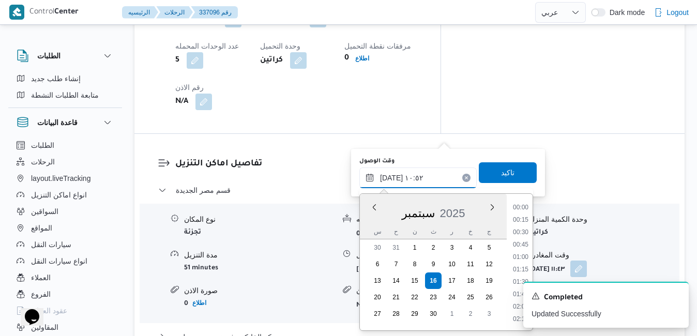
scroll to position [471, 0]
click at [523, 245] on li "10:15" at bounding box center [521, 246] width 24 height 10
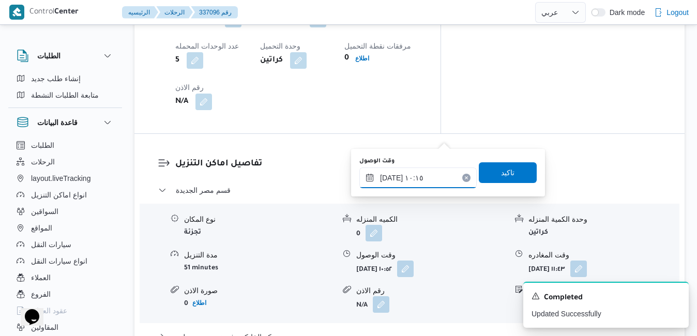
click at [390, 177] on input "١٦/٠٩/٢٠٢٥ ١٠:١٥" at bounding box center [418, 178] width 117 height 21
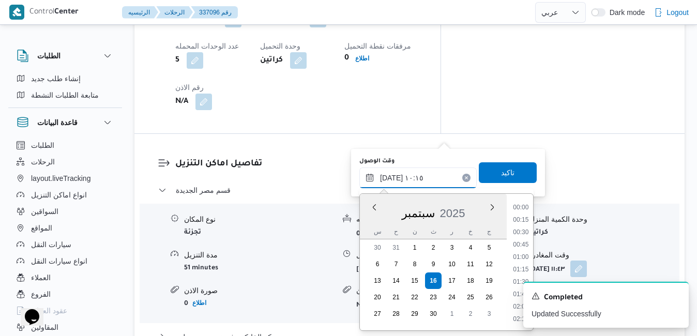
click at [390, 177] on input "١٦/٠٩/٢٠٢٥ ١٠:١٥" at bounding box center [418, 178] width 117 height 21
type input "١٦/٠٩/٢٠٢٥ ١٠:20"
click at [514, 172] on span "تاكيد" at bounding box center [508, 172] width 58 height 21
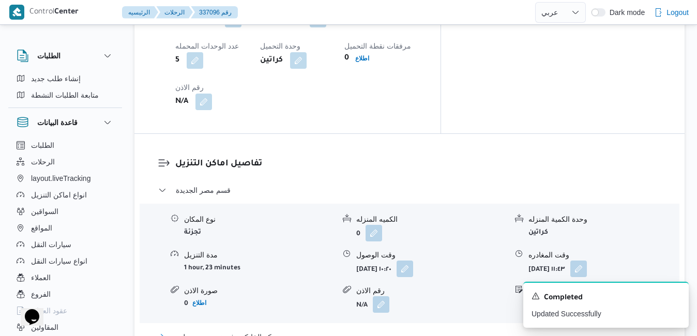
click at [447, 331] on button "مركز الخانكة - فرونت دور مسطرد" at bounding box center [409, 337] width 503 height 12
click at [679, 298] on icon "Dismiss toast" at bounding box center [676, 295] width 8 height 8
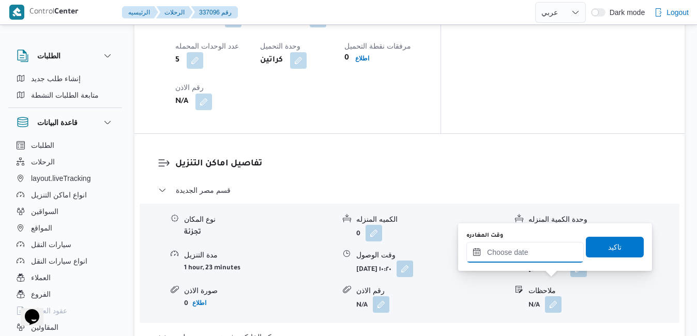
click at [524, 252] on input "وقت المغادره" at bounding box center [525, 252] width 117 height 21
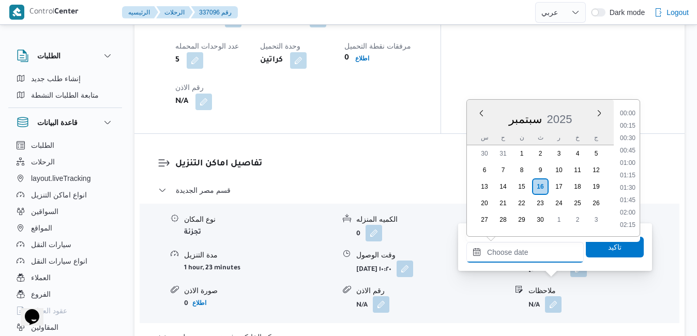
scroll to position [831, 0]
click at [630, 137] on li "17:15" at bounding box center [628, 139] width 24 height 10
type input "١٦/٠٩/٢٠٢٥ ١٧:١٥"
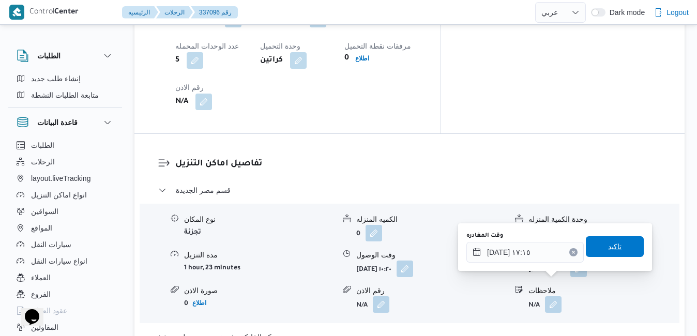
click at [599, 244] on span "تاكيد" at bounding box center [615, 246] width 58 height 21
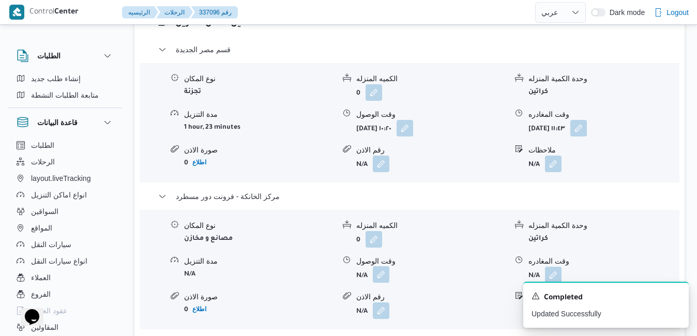
click at [382, 281] on button "button" at bounding box center [381, 274] width 17 height 17
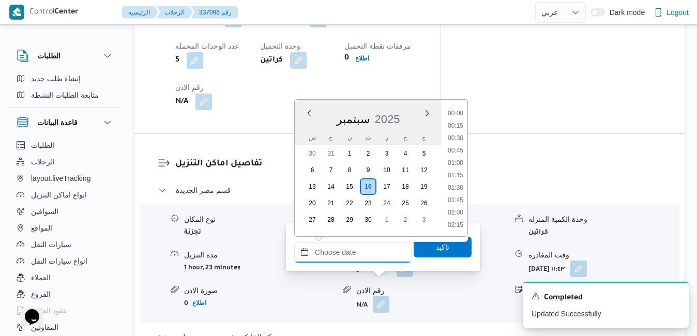
click at [378, 249] on input "وقت الوصول" at bounding box center [352, 252] width 117 height 21
click at [302, 123] on div "سبتمبر 2025" at bounding box center [368, 117] width 147 height 26
click at [459, 128] on li "17:00" at bounding box center [456, 127] width 24 height 10
type input "١٦/٠٩/٢٠٢٥ ١٧:٠٠"
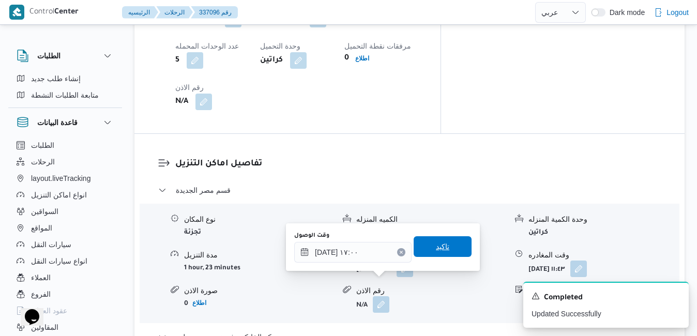
click at [454, 249] on span "تاكيد" at bounding box center [443, 246] width 58 height 21
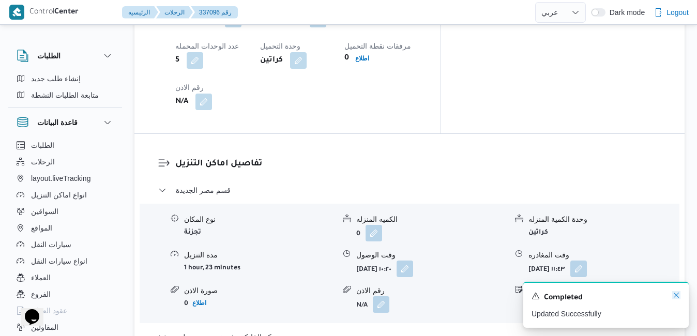
click at [677, 296] on icon "Dismiss toast" at bounding box center [676, 295] width 8 height 8
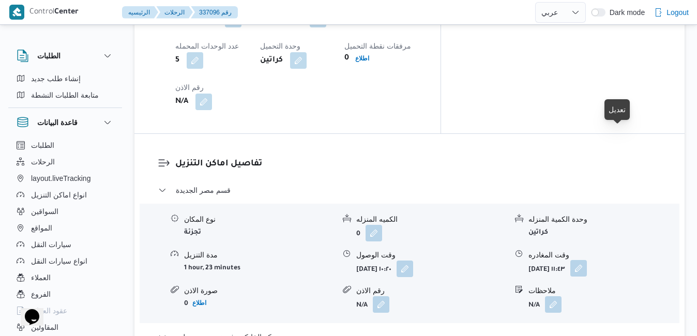
click at [587, 260] on button "button" at bounding box center [579, 268] width 17 height 17
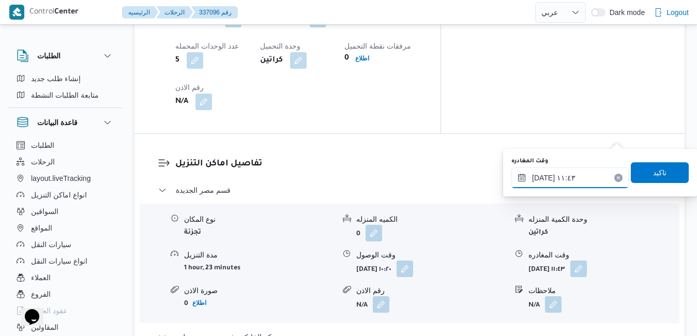
click at [580, 177] on input "١٦/٠٩/٢٠٢٥ ١١:٤٣" at bounding box center [570, 178] width 117 height 21
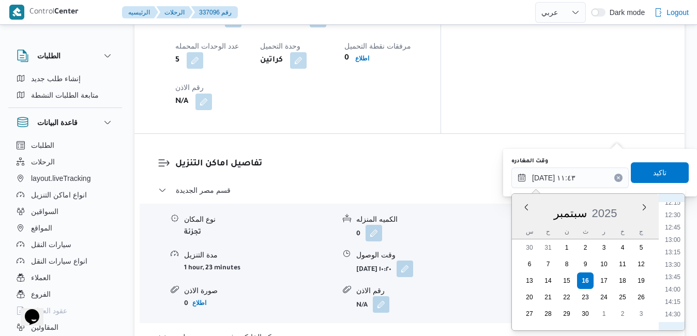
scroll to position [718, 0]
click at [676, 294] on li "16:15" at bounding box center [673, 296] width 24 height 10
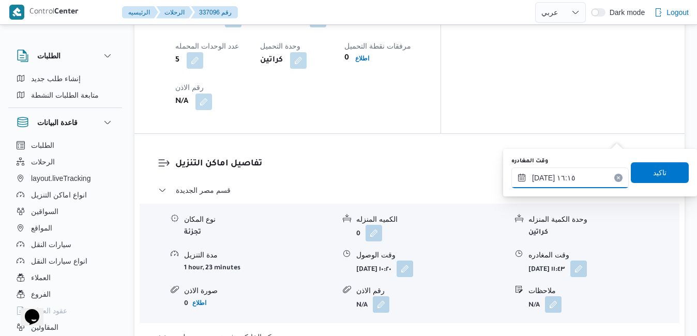
click at [542, 177] on input "١٦/٠٩/٢٠٢٥ ١٦:١٥" at bounding box center [570, 178] width 117 height 21
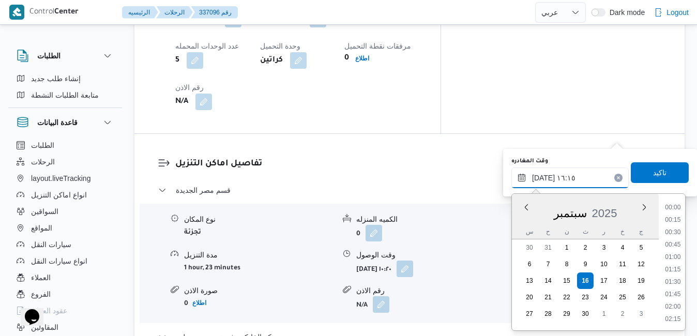
scroll to position [744, 0]
type input "١٦/٠٩/٢٠٢٥ ١٦:٢٠"
click at [643, 174] on span "تاكيد" at bounding box center [660, 172] width 58 height 21
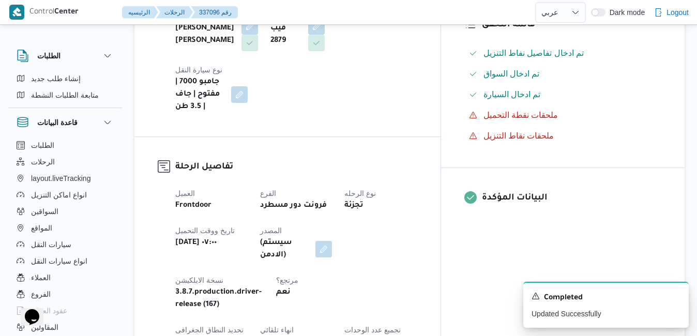
scroll to position [0, 0]
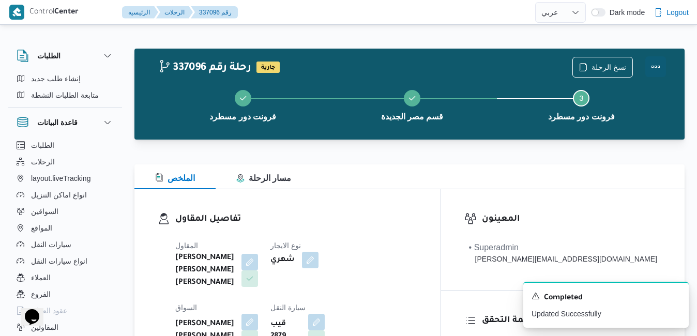
click at [656, 77] on button "Actions" at bounding box center [656, 66] width 21 height 21
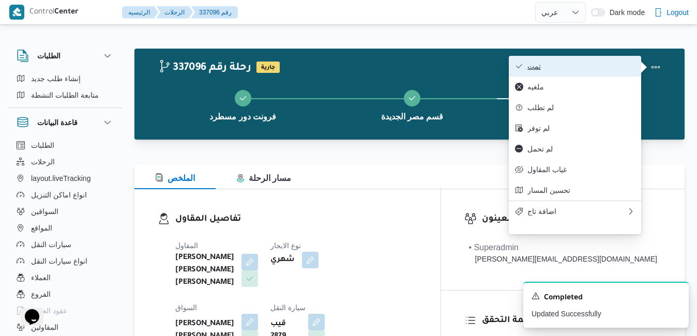
click at [593, 66] on span "تمت" at bounding box center [582, 66] width 108 height 8
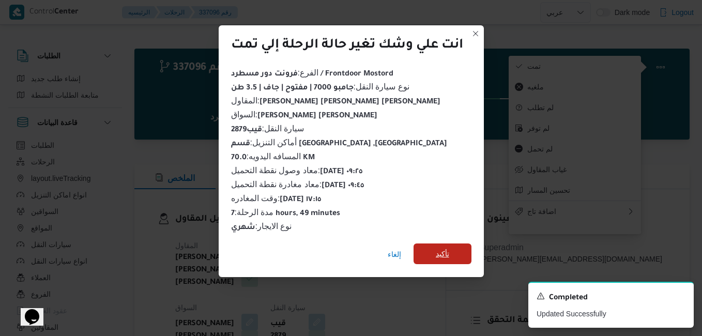
click at [455, 249] on span "تأكيد" at bounding box center [443, 254] width 58 height 21
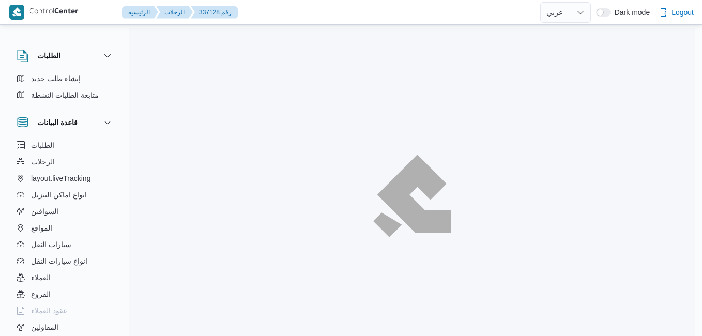
select select "ar"
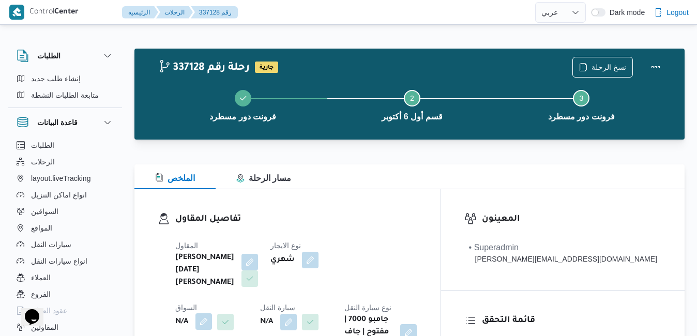
click at [212, 313] on button "button" at bounding box center [204, 321] width 17 height 17
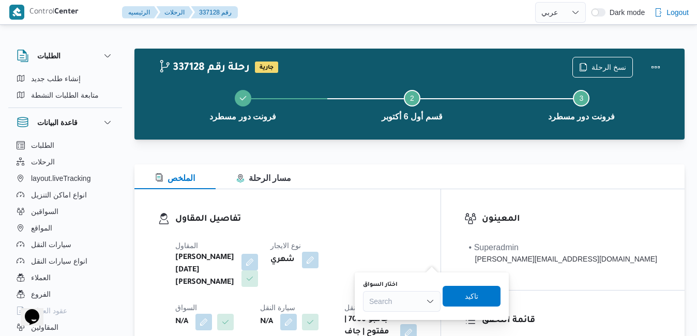
click at [397, 302] on div "Search" at bounding box center [402, 301] width 78 height 21
type input "عبدالرحمن"
click at [402, 288] on span "عبدالرحمن ابراهيم جاد ابراهيم" at bounding box center [408, 283] width 53 height 12
click at [479, 293] on span "تاكيد" at bounding box center [472, 296] width 13 height 12
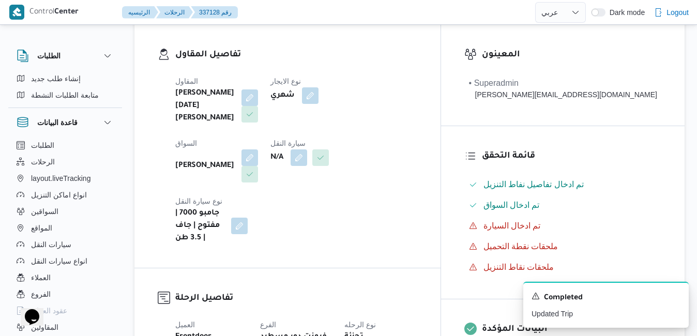
scroll to position [166, 0]
click at [291, 158] on button "button" at bounding box center [299, 156] width 17 height 17
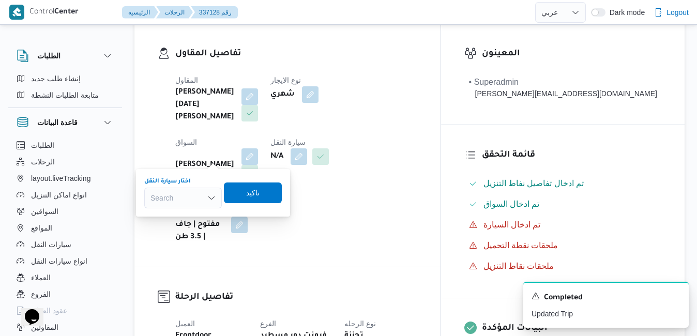
click at [188, 197] on div "Search" at bounding box center [183, 198] width 78 height 21
type input "9"
type input "9346"
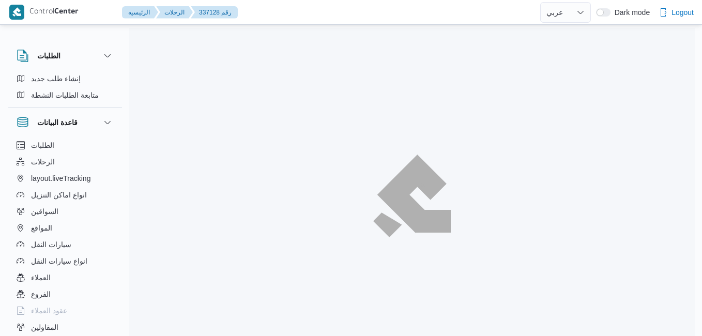
select select "ar"
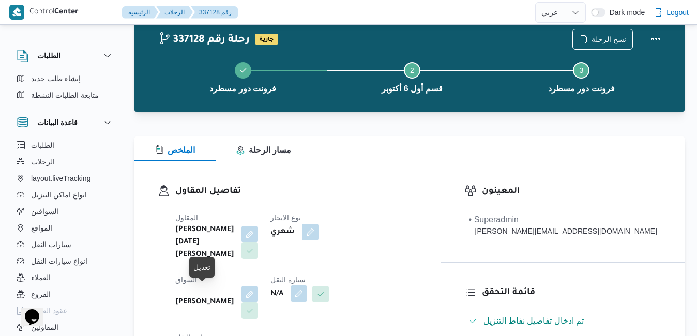
click at [291, 296] on button "button" at bounding box center [299, 294] width 17 height 17
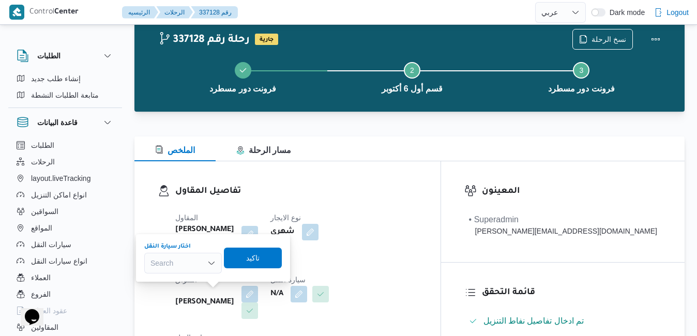
click at [187, 264] on div "Search" at bounding box center [183, 263] width 78 height 21
click at [187, 264] on div "9346 9346" at bounding box center [183, 263] width 78 height 21
type input "9"
type input "9346"
click at [185, 282] on span "قهف 9346 | null" at bounding box center [189, 282] width 53 height 12
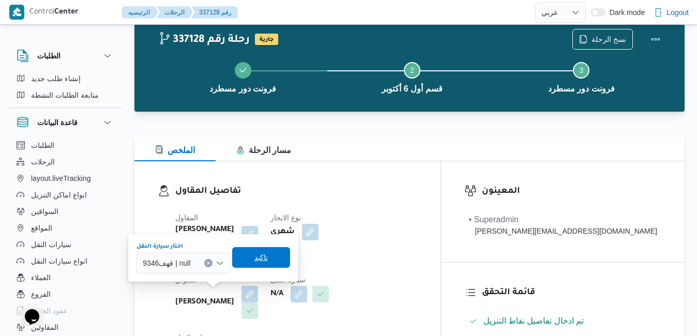
click at [255, 252] on span "تاكيد" at bounding box center [260, 257] width 13 height 12
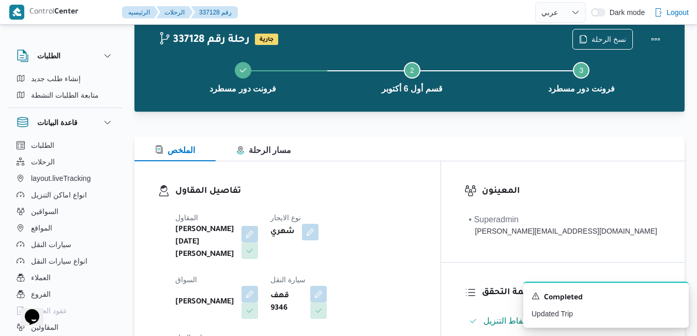
click at [352, 189] on h3 "تفاصيل المقاول" at bounding box center [296, 192] width 242 height 14
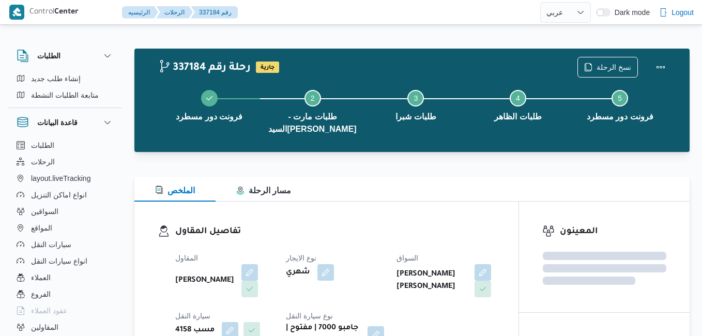
select select "ar"
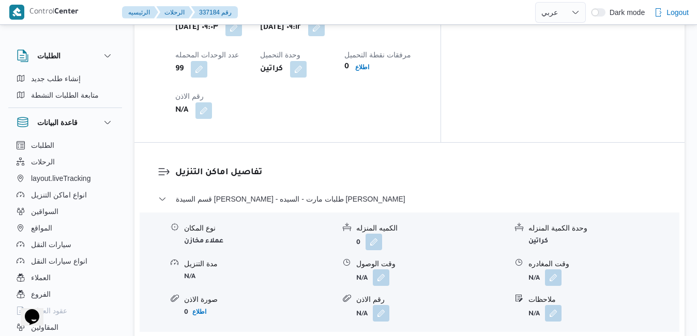
scroll to position [910, 0]
click at [384, 268] on button "button" at bounding box center [381, 276] width 17 height 17
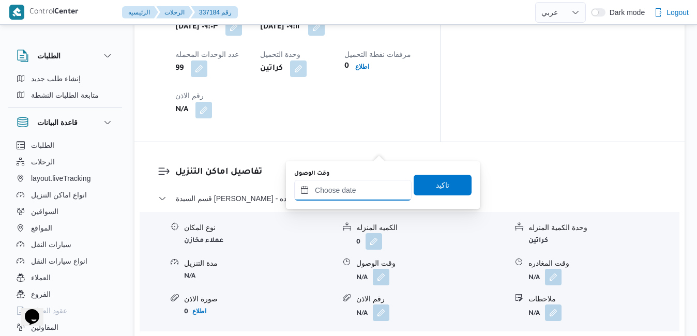
click at [350, 187] on input "وقت الوصول" at bounding box center [352, 190] width 117 height 21
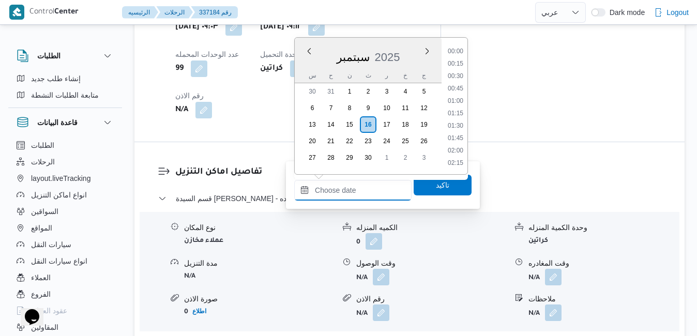
scroll to position [843, 0]
click at [304, 66] on div "سبتمبر 2025" at bounding box center [368, 55] width 147 height 26
click at [457, 126] on li "10:00" at bounding box center [456, 124] width 24 height 10
type input "١٦/٠٩/٢٠٢٥ ١٠:٠٠"
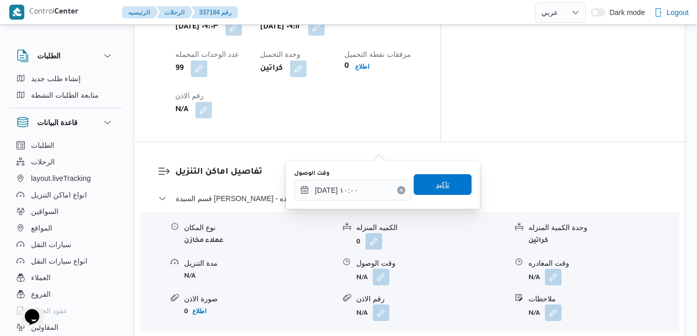
click at [436, 190] on span "تاكيد" at bounding box center [442, 184] width 13 height 12
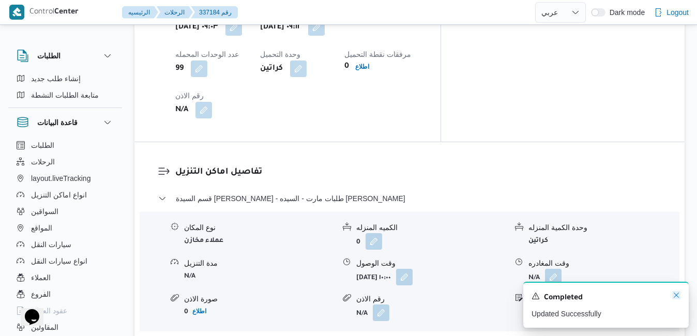
click at [677, 295] on icon "Dismiss toast" at bounding box center [676, 295] width 8 height 8
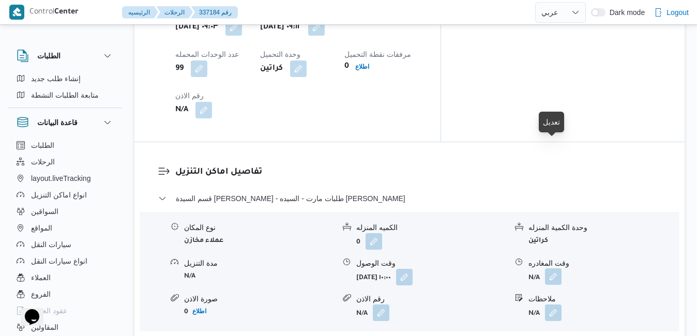
click at [555, 268] on button "button" at bounding box center [553, 276] width 17 height 17
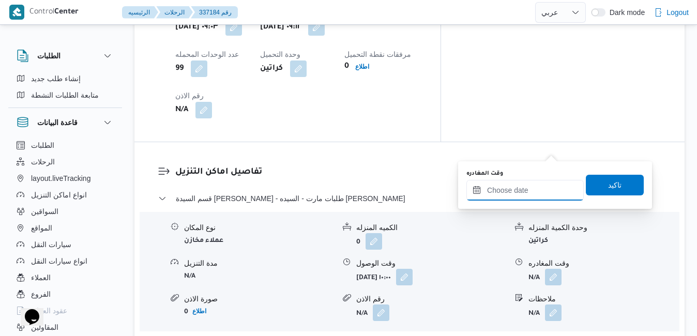
click at [510, 193] on input "وقت المغادره" at bounding box center [525, 190] width 117 height 21
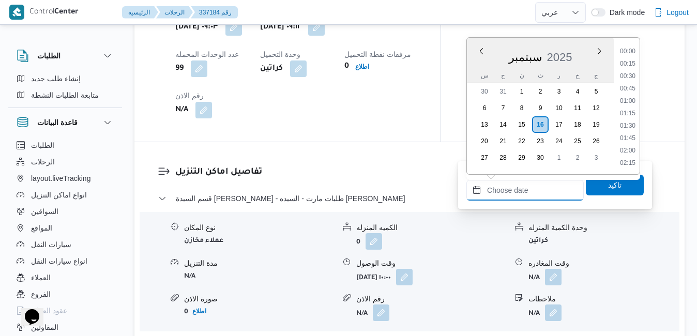
scroll to position [843, 0]
click at [474, 63] on div "سبتمبر 2025" at bounding box center [540, 55] width 147 height 26
click at [631, 63] on li "13:00" at bounding box center [628, 63] width 24 height 10
type input "١٦/٠٩/٢٠٢٥ ١٣:٠٠"
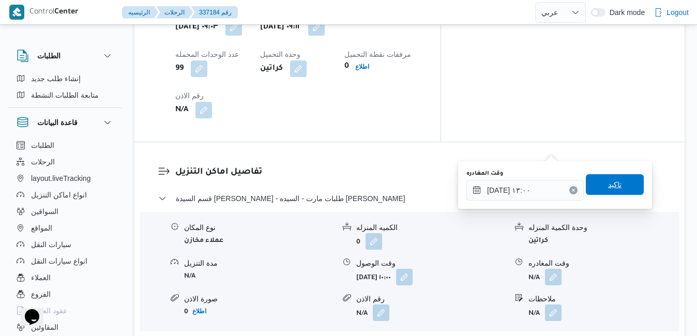
click at [608, 187] on span "تاكيد" at bounding box center [614, 184] width 13 height 12
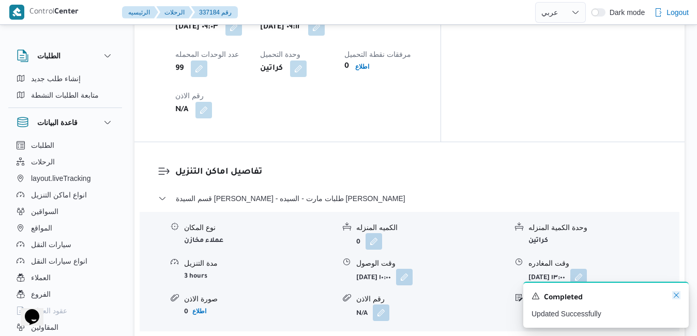
click at [676, 294] on icon "Dismiss toast" at bounding box center [676, 295] width 8 height 8
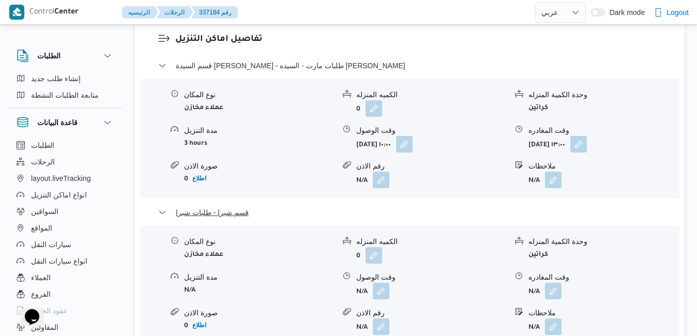
scroll to position [1138, 0]
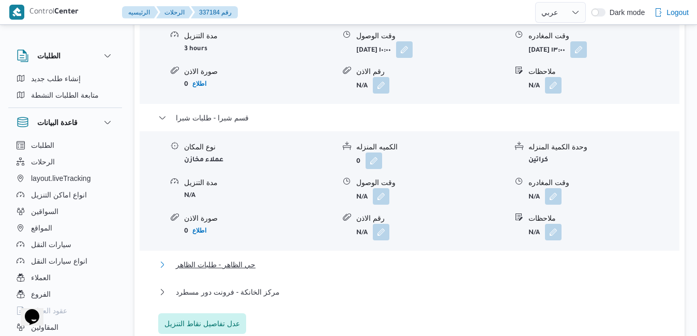
click at [487, 259] on button "حي الظاهر - طلبات الظاهر" at bounding box center [409, 265] width 503 height 12
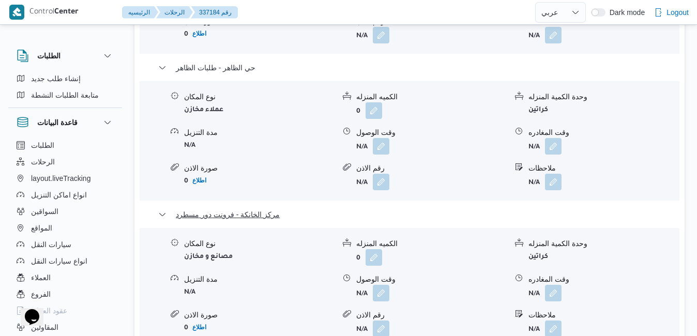
scroll to position [1366, 0]
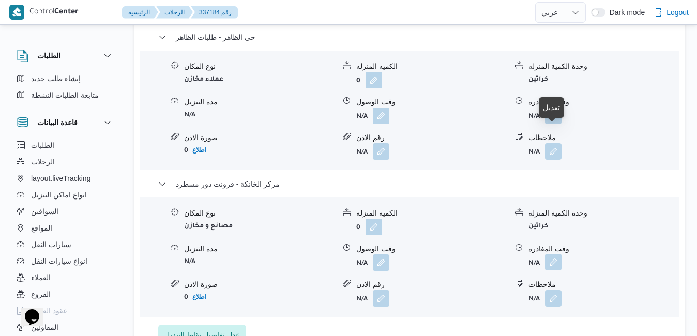
click at [551, 254] on button "button" at bounding box center [553, 262] width 17 height 17
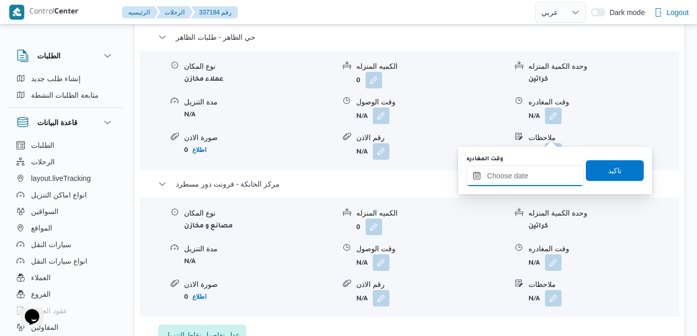
click at [503, 181] on input "وقت المغادره" at bounding box center [525, 176] width 117 height 21
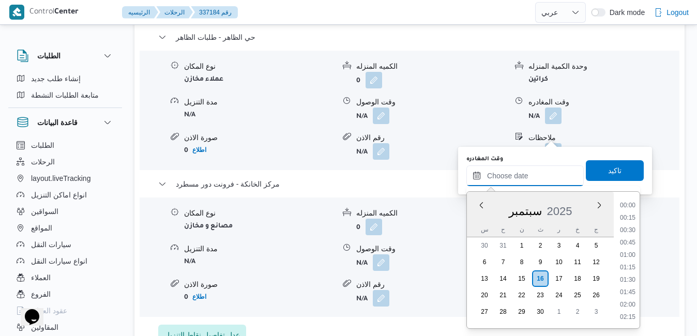
scroll to position [843, 0]
click at [477, 222] on div "سبتمبر 2025" at bounding box center [540, 209] width 147 height 26
click at [629, 241] on li "17:45" at bounding box center [628, 243] width 24 height 10
type input "١٦/٠٩/٢٠٢٥ ١٧:٤٥"
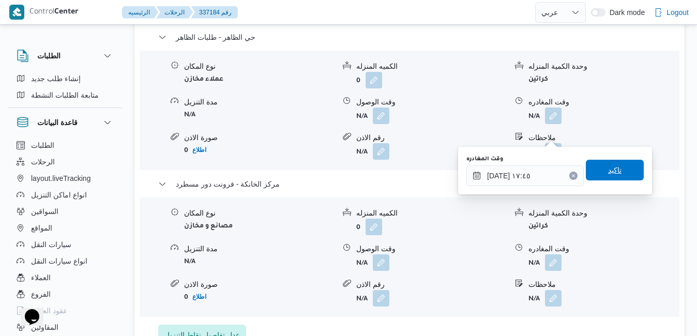
click at [616, 173] on span "تاكيد" at bounding box center [615, 170] width 58 height 21
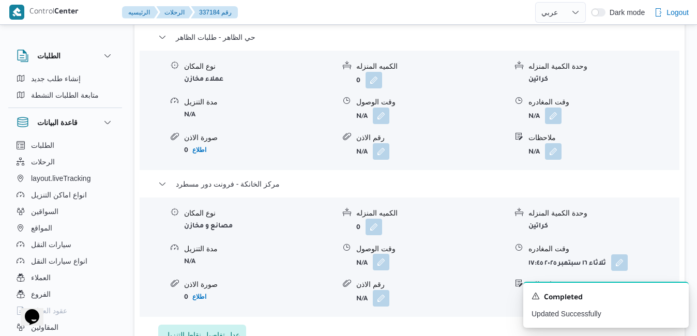
click at [379, 254] on button "button" at bounding box center [381, 262] width 17 height 17
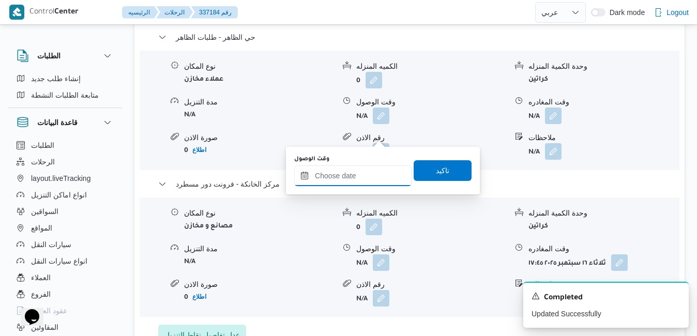
click at [365, 178] on input "وقت الوصول" at bounding box center [352, 176] width 117 height 21
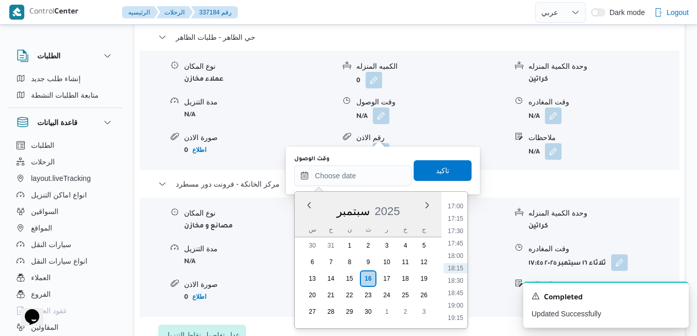
click at [304, 220] on div "سبتمبر 2025" at bounding box center [368, 209] width 147 height 26
click at [460, 231] on li "17:30" at bounding box center [456, 231] width 24 height 10
type input "١٦/٠٩/٢٠٢٥ ١٧:٣٠"
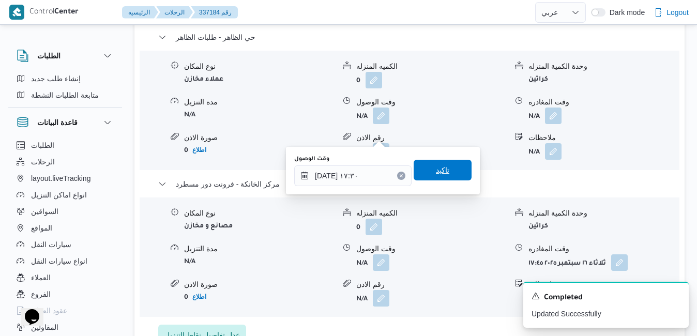
click at [444, 172] on span "تاكيد" at bounding box center [443, 170] width 58 height 21
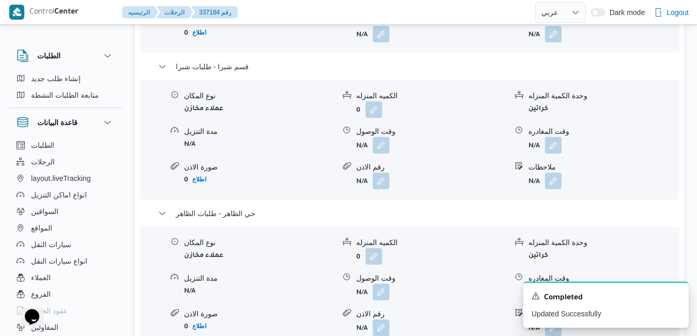
scroll to position [0, 0]
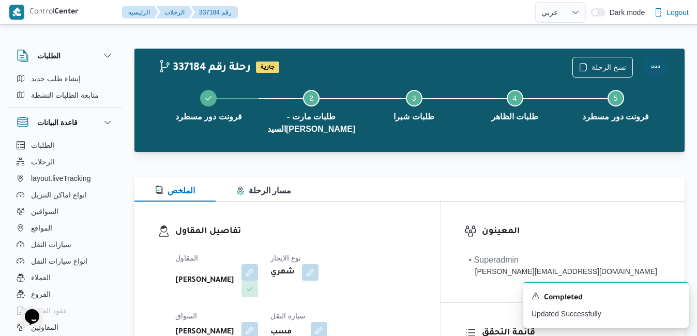
click at [653, 70] on button "Actions" at bounding box center [656, 66] width 21 height 21
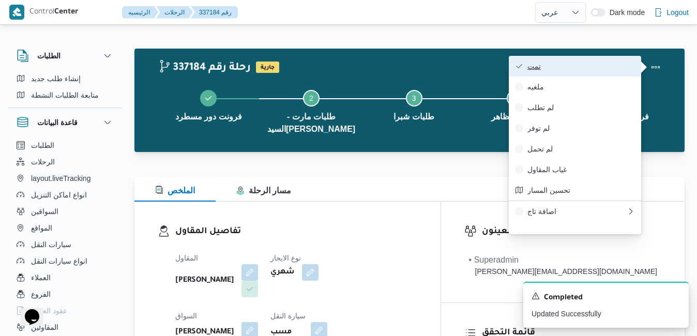
click at [613, 70] on span "تمت" at bounding box center [582, 66] width 108 height 8
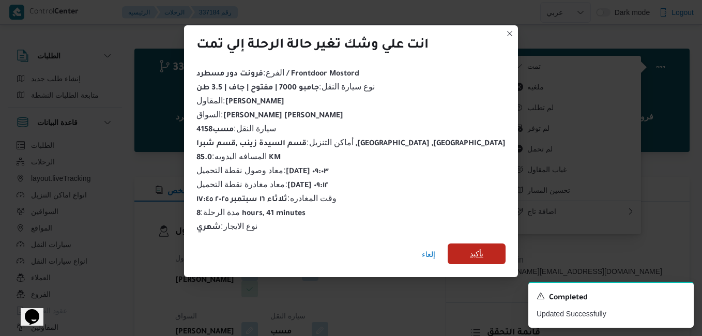
click at [455, 247] on span "تأكيد" at bounding box center [477, 254] width 58 height 21
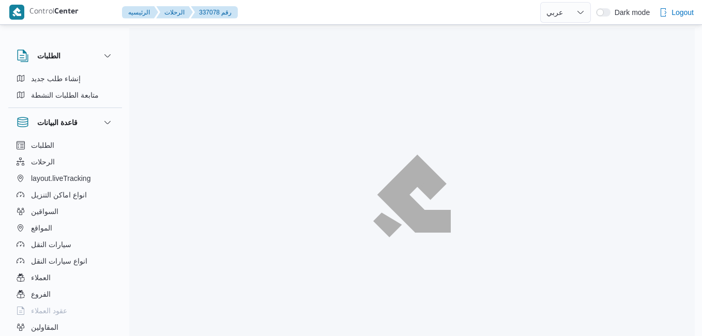
select select "ar"
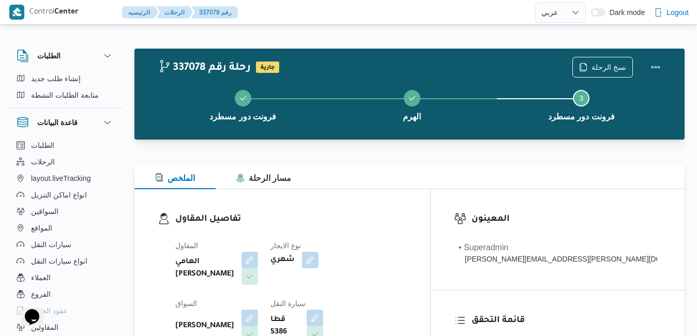
click at [421, 159] on div at bounding box center [409, 158] width 550 height 12
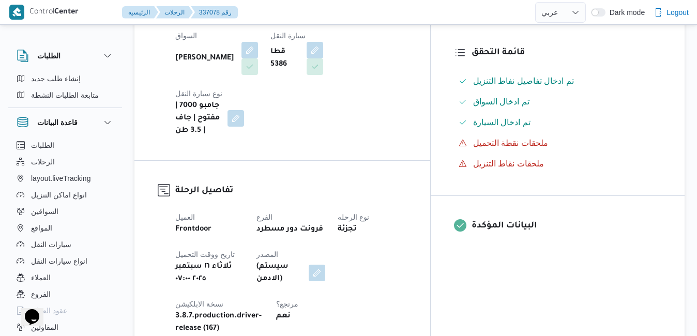
scroll to position [269, 0]
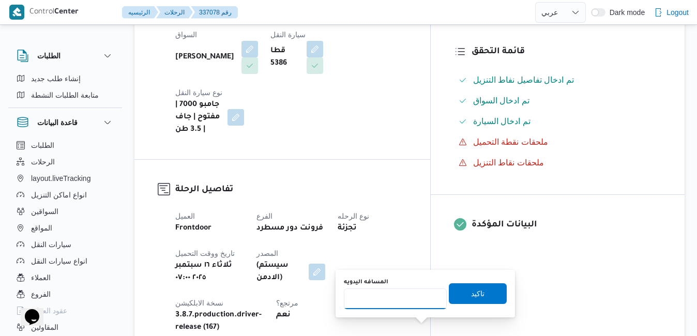
click at [416, 296] on input "المسافه اليدويه" at bounding box center [395, 299] width 103 height 21
type input "90"
click at [461, 293] on span "تاكيد" at bounding box center [478, 293] width 58 height 21
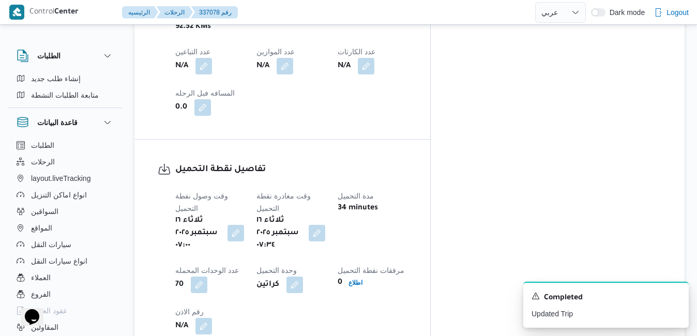
scroll to position [723, 0]
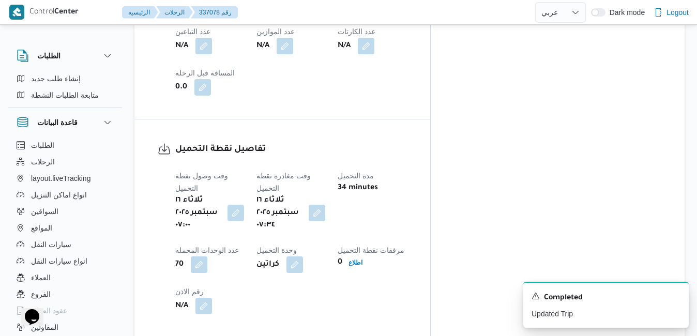
click at [413, 163] on div "وقت وصول نفطة التحميل ثلاثاء ١٦ سبتمبر ٢٠٢٥ ٠٧:٠٠ وقت مغادرة نقطة التحميل ثلاثا…" at bounding box center [291, 241] width 244 height 157
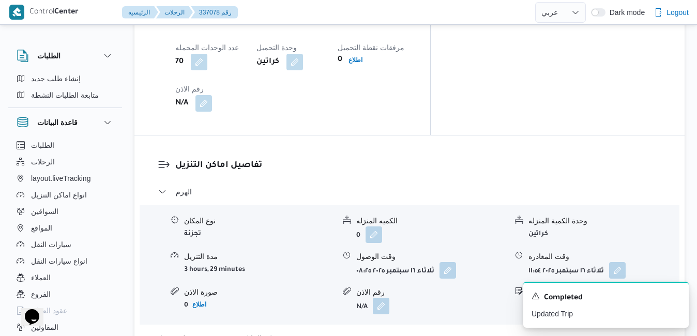
scroll to position [930, 0]
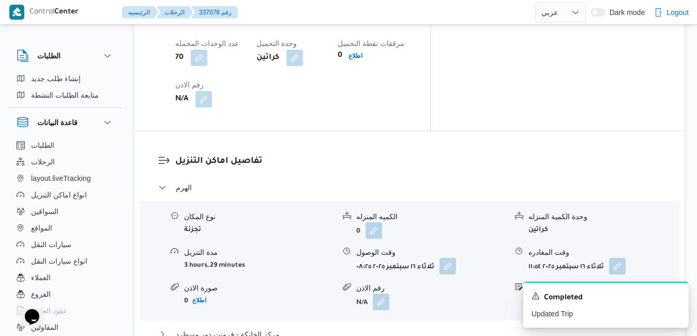
click at [380, 328] on button "مركز الخانكة - فرونت دور مسطرد" at bounding box center [409, 334] width 503 height 12
click at [676, 298] on icon "Dismiss toast" at bounding box center [676, 295] width 8 height 8
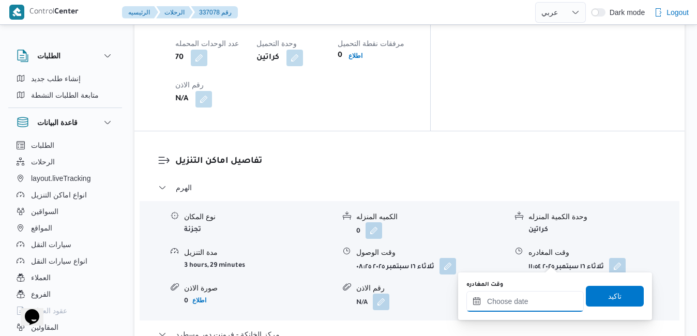
click at [517, 298] on input "وقت المغادره" at bounding box center [525, 301] width 117 height 21
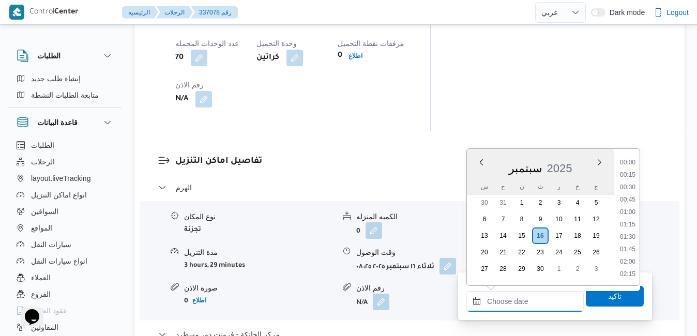
scroll to position [843, 0]
click at [480, 178] on div "سبتمبر 2025" at bounding box center [540, 166] width 147 height 26
click at [628, 189] on li "17:30" at bounding box center [628, 188] width 24 height 10
type input "[DATE] ١٧:٣٠"
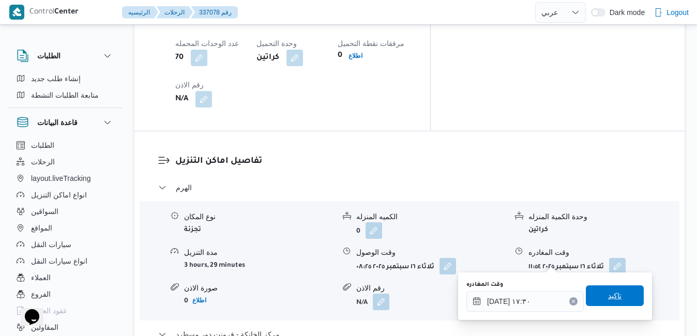
click at [597, 296] on span "تاكيد" at bounding box center [615, 296] width 58 height 21
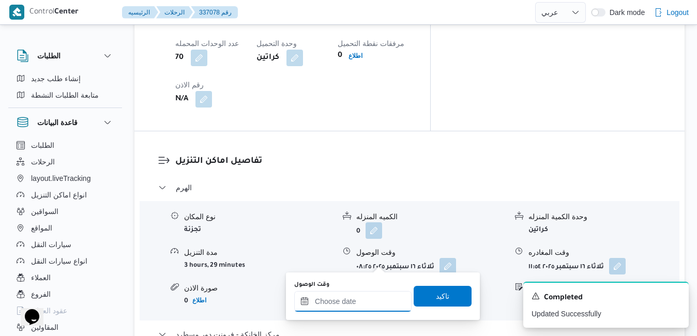
click at [347, 303] on input "وقت الوصول" at bounding box center [352, 301] width 117 height 21
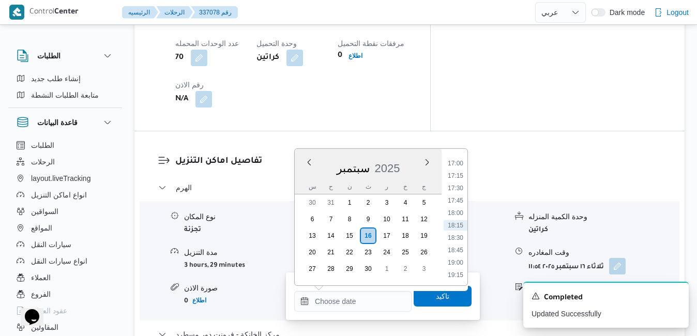
click at [308, 182] on div "س" at bounding box center [312, 186] width 17 height 14
click at [459, 174] on li "17:15" at bounding box center [456, 176] width 24 height 10
type input "١٦/٠٩/٢٠٢٥ ١٧:١٥"
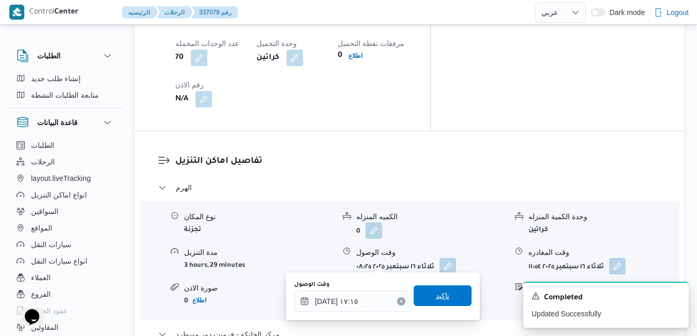
click at [436, 299] on span "تاكيد" at bounding box center [442, 296] width 13 height 12
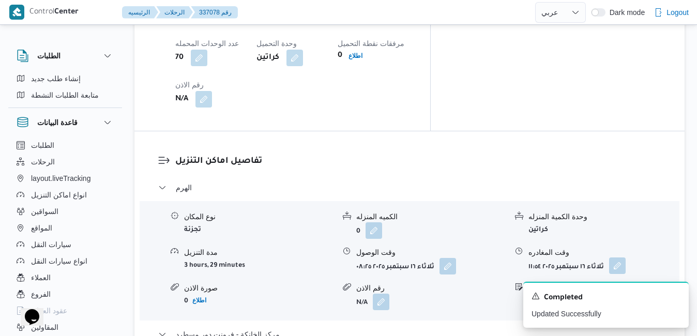
click at [621, 258] on button "button" at bounding box center [617, 266] width 17 height 17
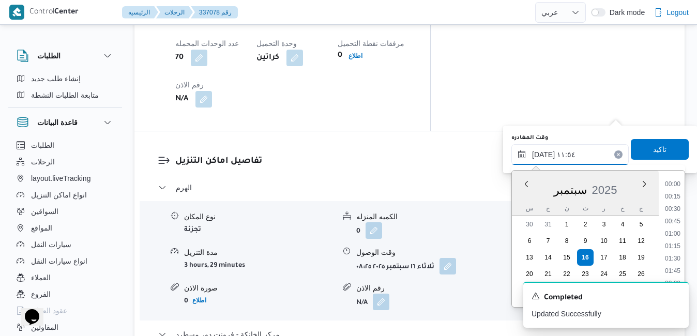
click at [581, 157] on input "١٦/٠٩/٢٠٢٥ ١١:٥٤" at bounding box center [570, 154] width 117 height 21
click at [669, 201] on li "16:30" at bounding box center [673, 203] width 24 height 10
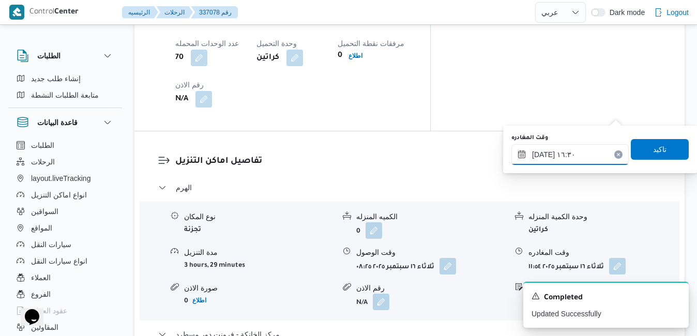
click at [545, 157] on input "[DATE] ١٦:٣٠" at bounding box center [570, 154] width 117 height 21
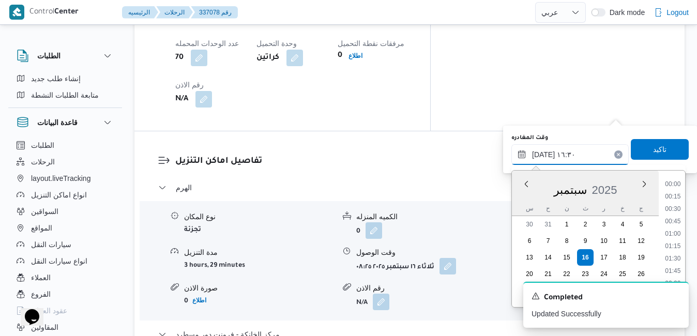
click at [545, 157] on input "[DATE] ١٦:٣٠" at bounding box center [570, 154] width 117 height 21
type input "١٦/٠٩/٢٠٢٥ ١٦:٢٠"
click at [656, 146] on span "تاكيد" at bounding box center [659, 149] width 13 height 12
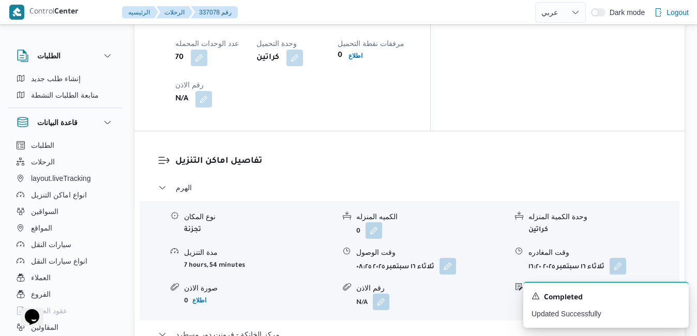
scroll to position [6, 0]
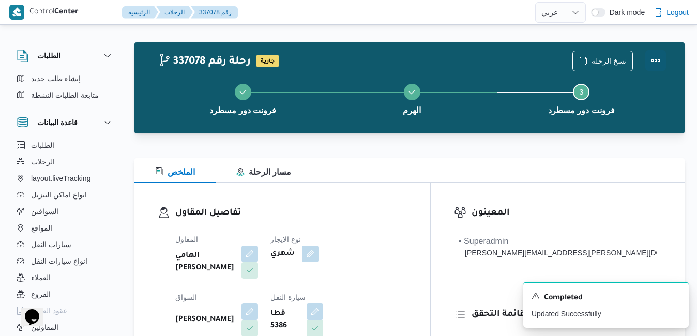
click at [652, 59] on button "Actions" at bounding box center [656, 60] width 21 height 21
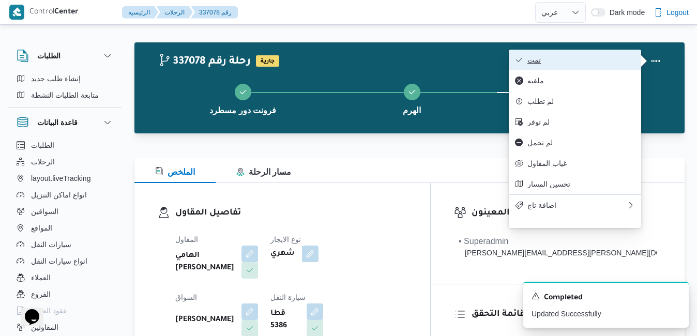
click at [597, 64] on span "تمت" at bounding box center [582, 60] width 108 height 8
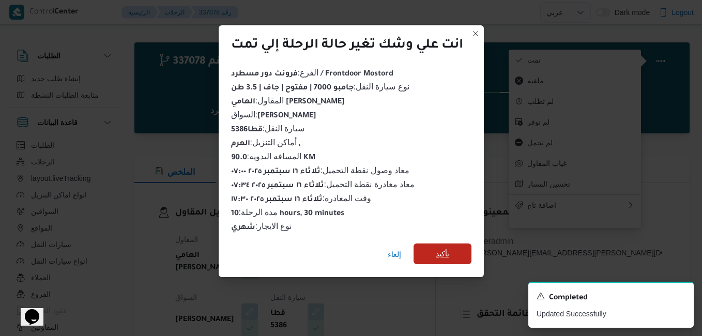
click at [450, 252] on span "تأكيد" at bounding box center [442, 254] width 13 height 12
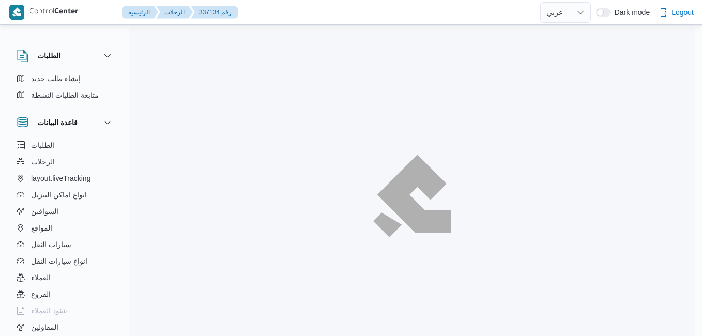
select select "ar"
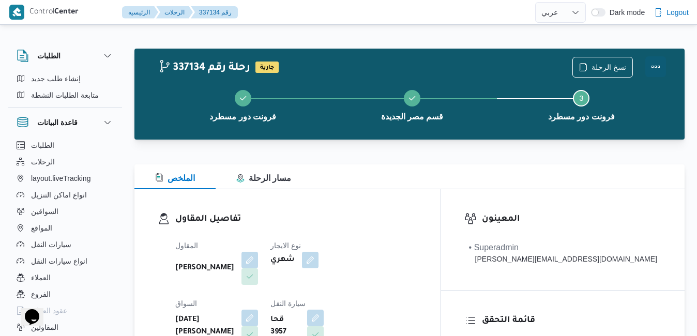
click at [655, 62] on button "Actions" at bounding box center [656, 66] width 21 height 21
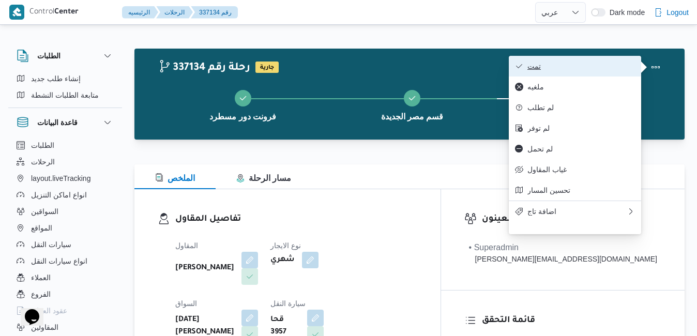
click at [610, 62] on span "تمت" at bounding box center [582, 66] width 108 height 8
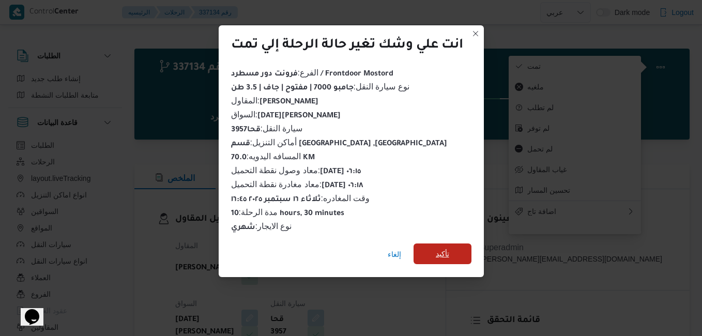
click at [447, 248] on span "تأكيد" at bounding box center [442, 254] width 13 height 12
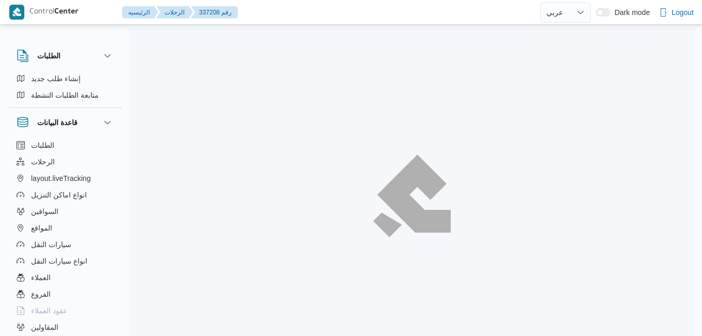
select select "ar"
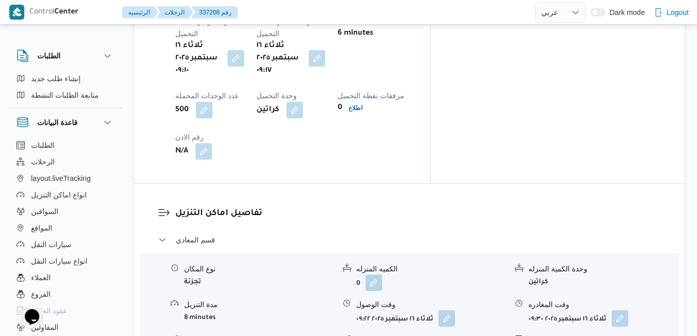
scroll to position [890, 0]
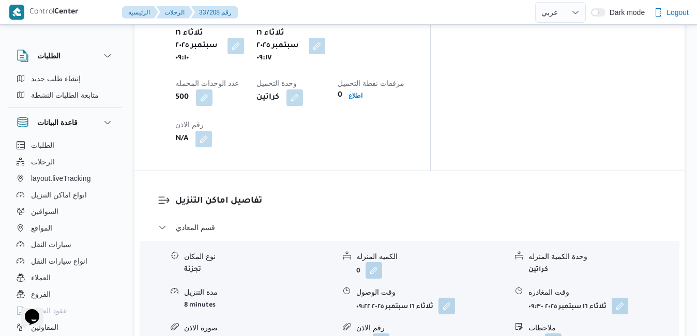
click at [448, 297] on button "button" at bounding box center [447, 305] width 17 height 17
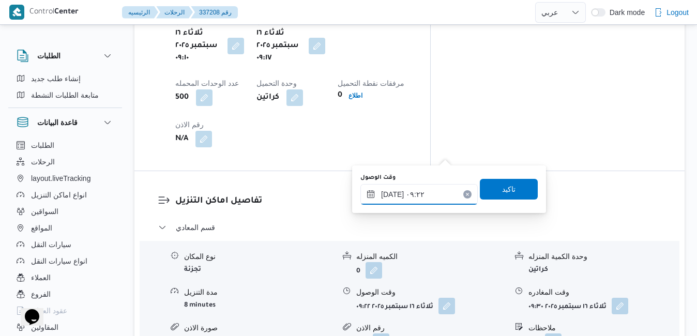
click at [413, 196] on input "[DATE] ٠٩:٢٢" at bounding box center [419, 194] width 117 height 21
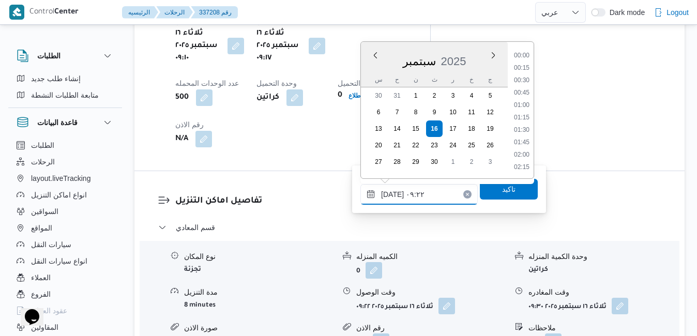
scroll to position [396, 0]
click at [277, 287] on div "مدة التنزيل 8 minutes" at bounding box center [259, 300] width 151 height 27
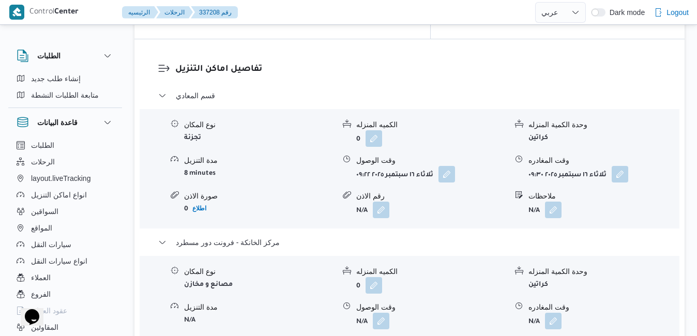
scroll to position [1055, 0]
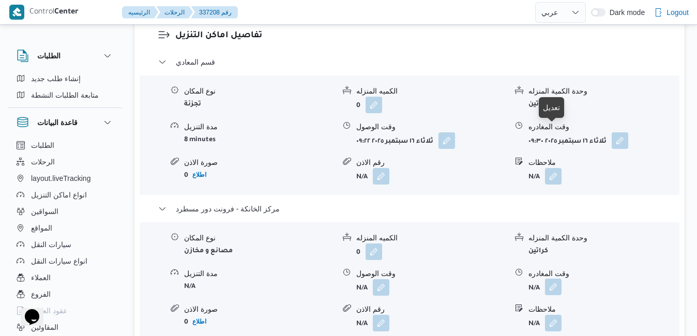
click at [555, 279] on button "button" at bounding box center [553, 287] width 17 height 17
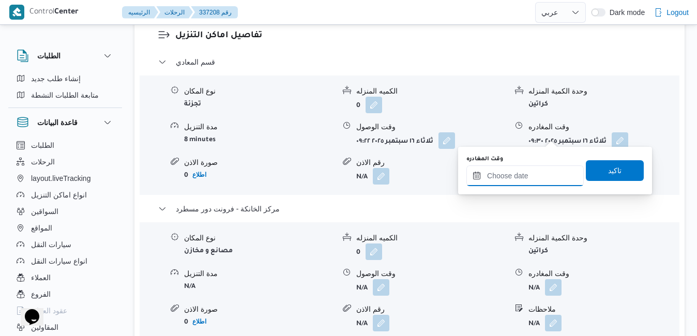
click at [509, 175] on input "وقت المغادره" at bounding box center [525, 176] width 117 height 21
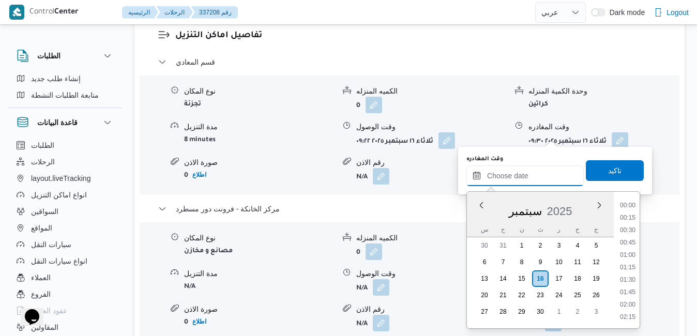
scroll to position [843, 0]
click at [479, 221] on div "سبتمبر 2025" at bounding box center [540, 209] width 147 height 26
click at [626, 243] on li "17:45" at bounding box center [628, 243] width 24 height 10
type input "[DATE] ١٧:٤٥"
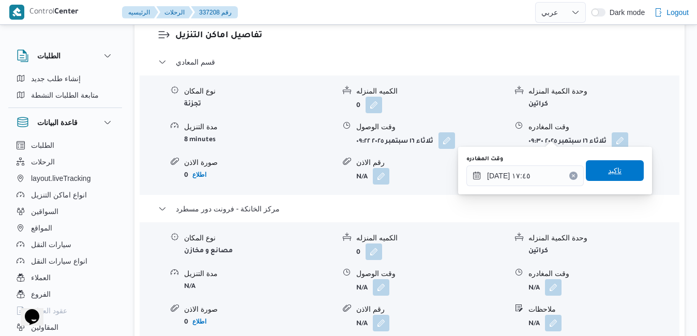
click at [608, 173] on span "تاكيد" at bounding box center [614, 170] width 13 height 12
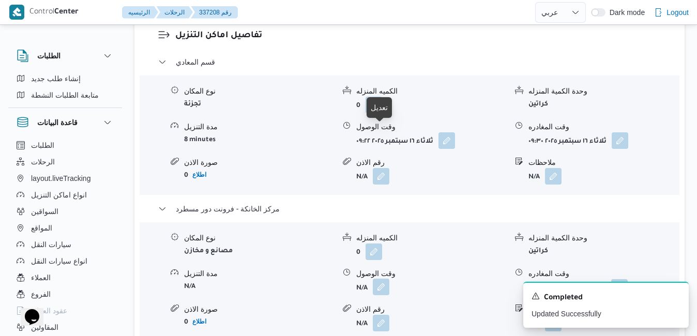
click at [377, 279] on button "button" at bounding box center [381, 287] width 17 height 17
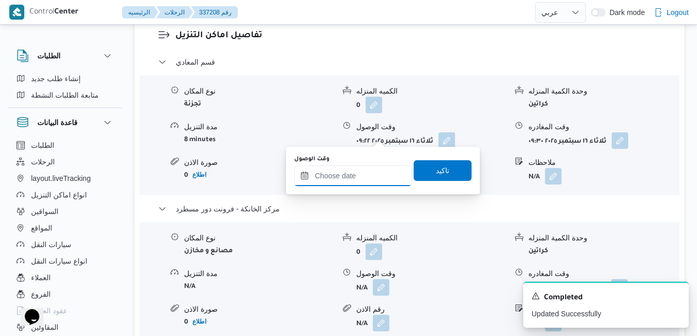
click at [369, 173] on input "وقت الوصول" at bounding box center [352, 176] width 117 height 21
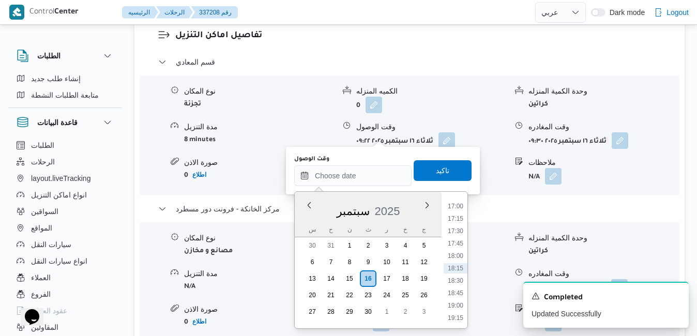
click at [305, 217] on div "سبتمبر 2025" at bounding box center [368, 209] width 147 height 26
click at [456, 234] on li "17:30" at bounding box center [456, 231] width 24 height 10
type input "[DATE] ١٧:٣٠"
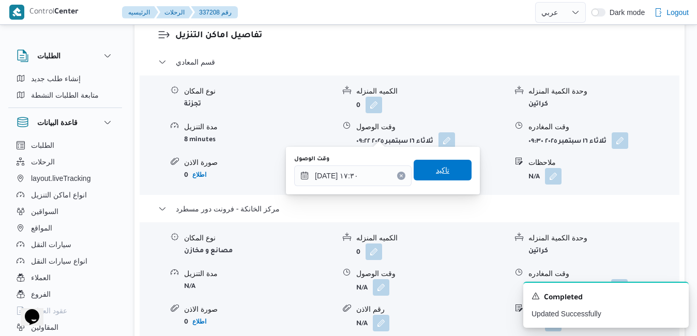
click at [443, 173] on span "تاكيد" at bounding box center [443, 170] width 58 height 21
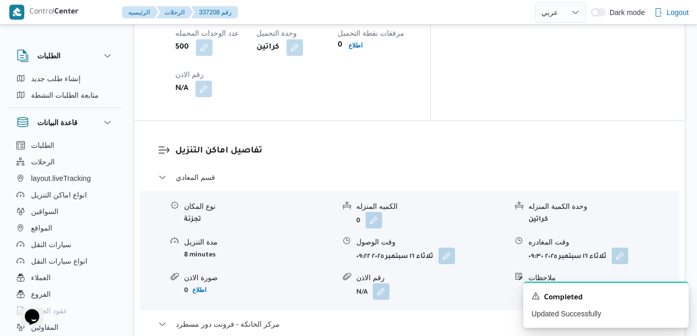
scroll to position [931, 0]
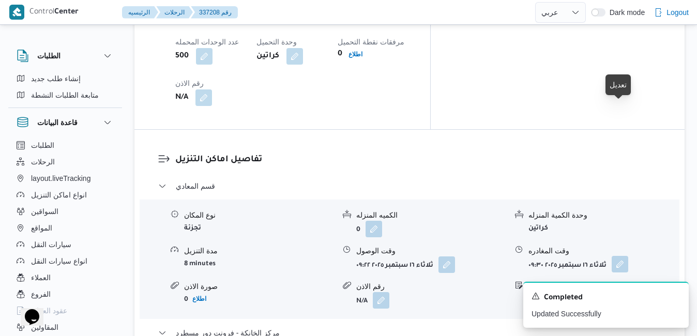
click at [619, 256] on button "button" at bounding box center [620, 264] width 17 height 17
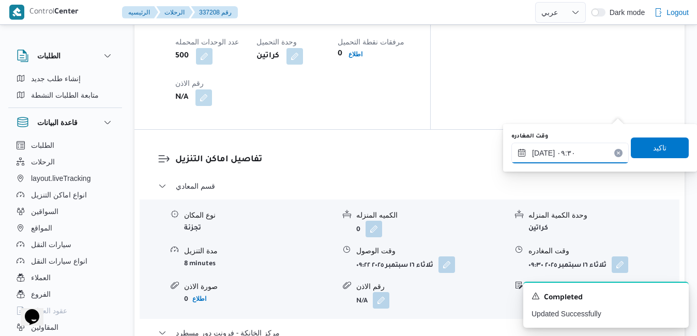
click at [569, 149] on input "[DATE] ٠٩:٣٠" at bounding box center [570, 153] width 117 height 21
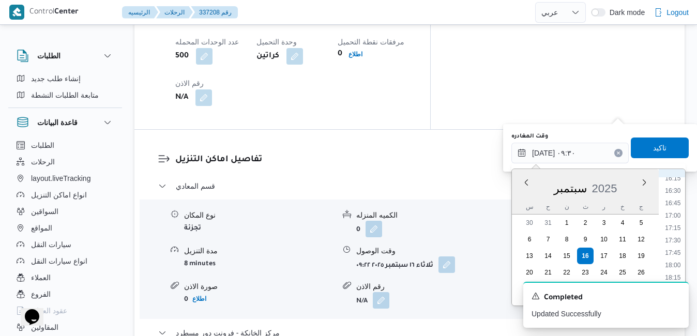
scroll to position [805, 0]
click at [676, 194] on li "16:30" at bounding box center [673, 197] width 24 height 10
type input "[DATE] ١٦:٣٠"
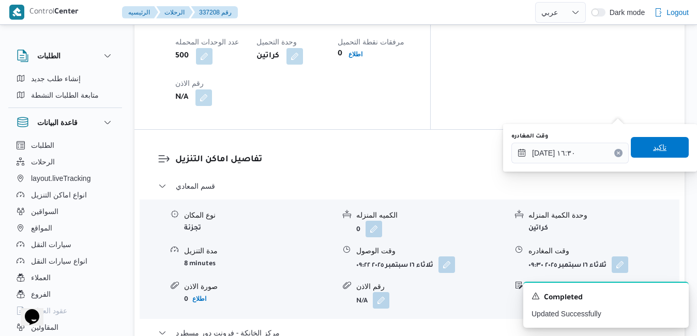
click at [664, 152] on span "تاكيد" at bounding box center [660, 147] width 58 height 21
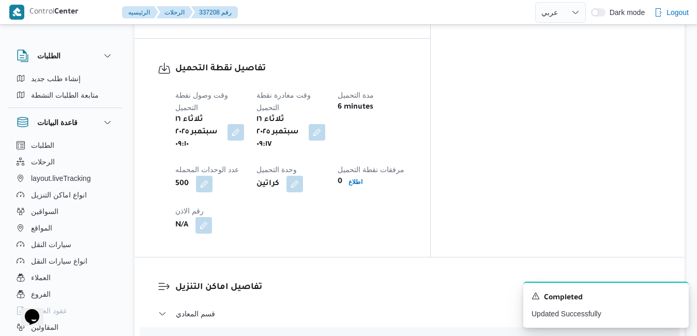
scroll to position [910, 0]
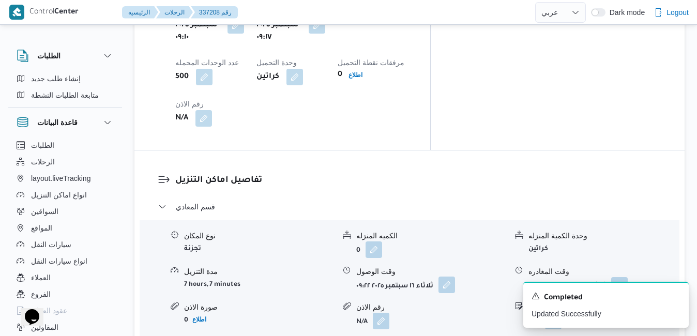
click at [447, 277] on button "button" at bounding box center [447, 285] width 17 height 17
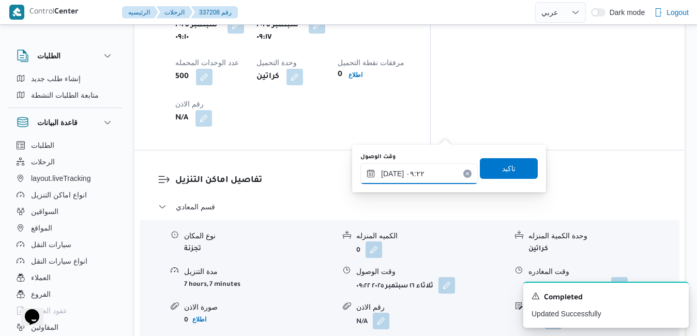
click at [414, 170] on input "١٦/٠٩/٢٠٢٥ ٠٩:٢٢" at bounding box center [419, 173] width 117 height 21
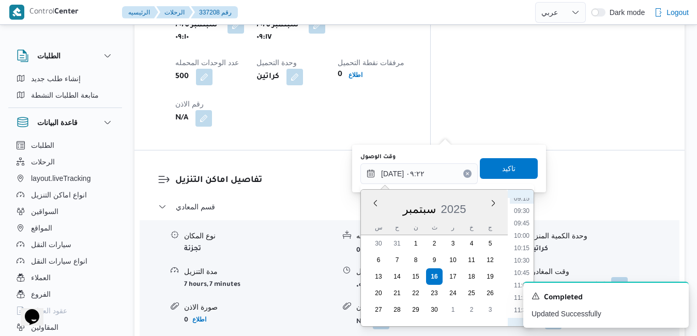
scroll to position [501, 0]
click at [526, 211] on li "10:15" at bounding box center [522, 211] width 24 height 10
type input "١٦/٠٩/٢٠٢٥ ١٠:١٥"
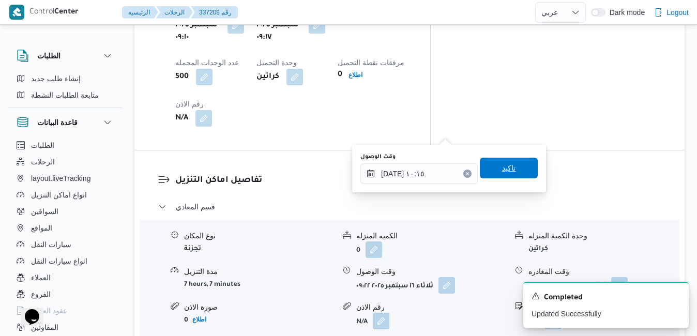
click at [506, 167] on span "تاكيد" at bounding box center [508, 168] width 13 height 12
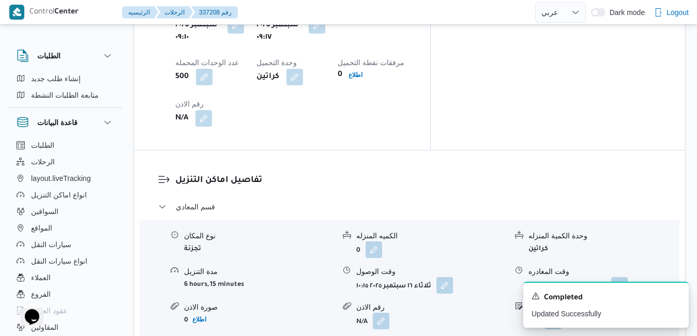
scroll to position [0, 0]
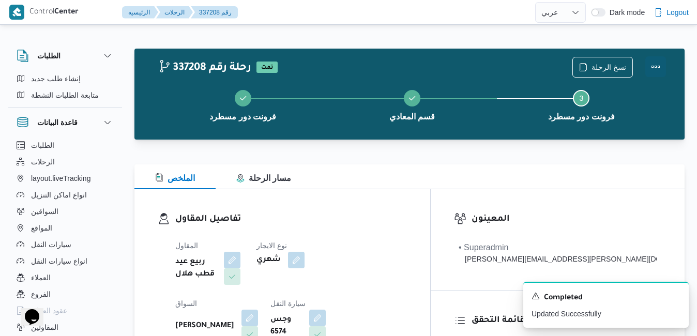
click at [660, 61] on button "Actions" at bounding box center [656, 66] width 21 height 21
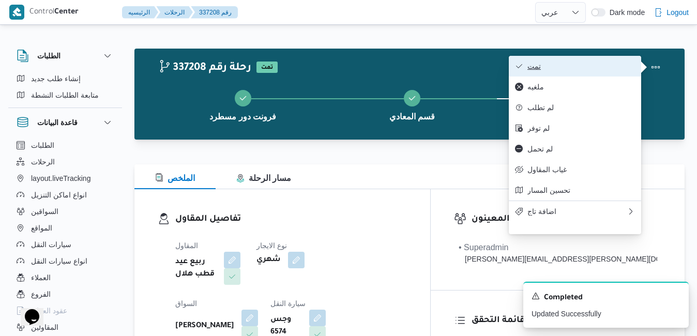
click at [615, 61] on button "تمت" at bounding box center [575, 66] width 132 height 21
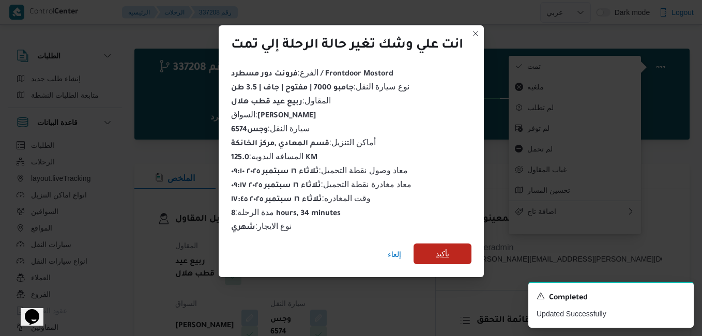
click at [456, 248] on span "تأكيد" at bounding box center [443, 254] width 58 height 21
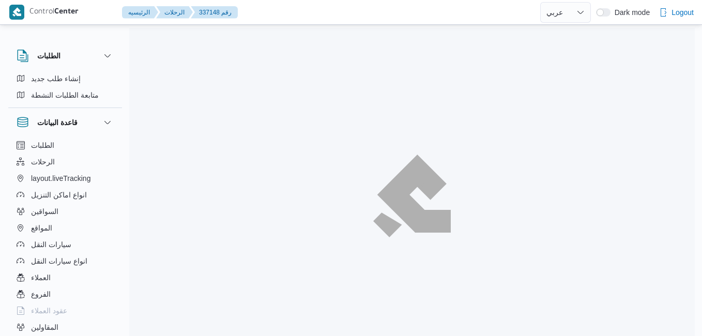
select select "ar"
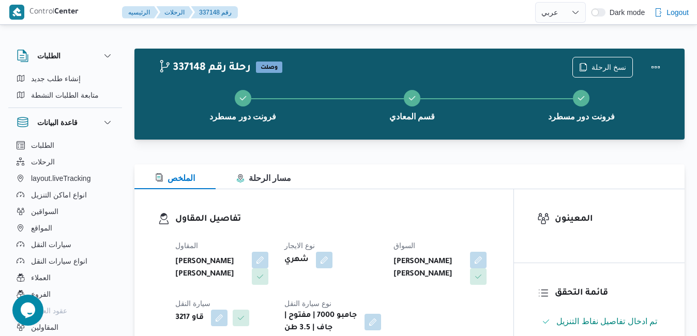
click at [478, 177] on div "الملخص مسار الرحلة" at bounding box center [409, 176] width 550 height 25
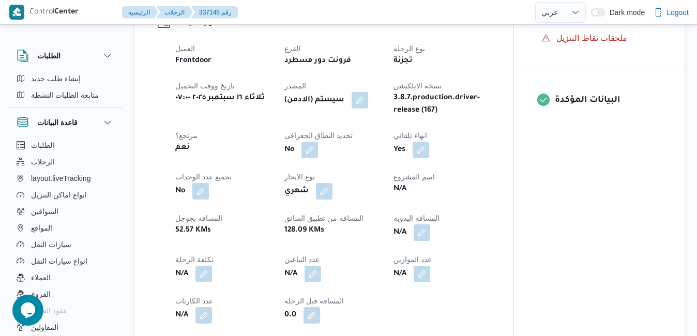
scroll to position [372, 0]
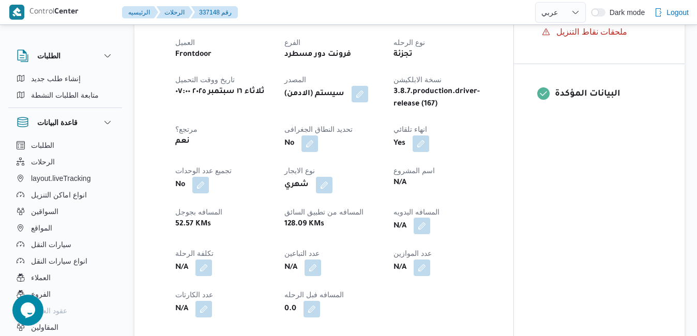
click at [422, 228] on button "button" at bounding box center [422, 226] width 17 height 17
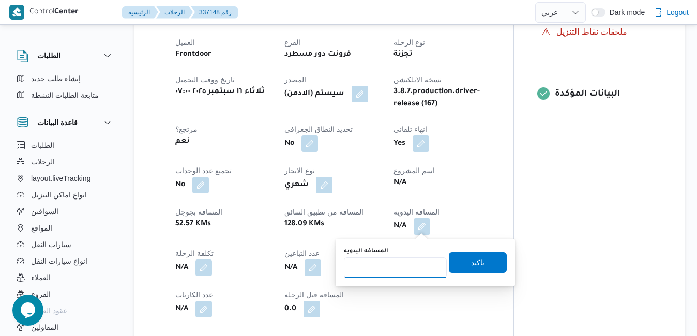
click at [395, 267] on input "المسافه اليدويه" at bounding box center [395, 268] width 103 height 21
type input "125"
click at [471, 266] on span "تاكيد" at bounding box center [477, 262] width 13 height 12
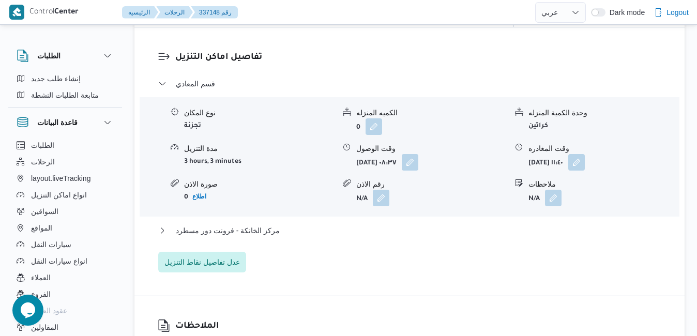
scroll to position [869, 0]
click at [418, 236] on button "مركز الخانكة - فرونت دور مسطرد" at bounding box center [409, 229] width 503 height 12
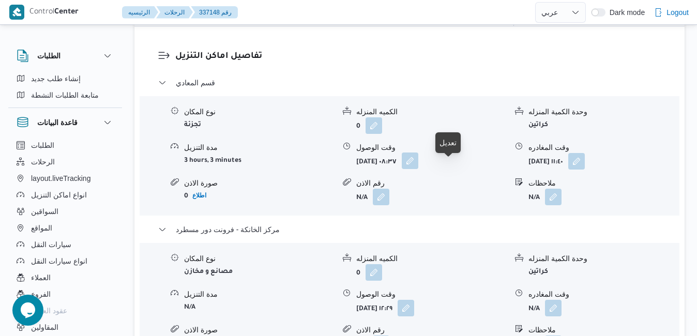
click at [418, 169] on button "button" at bounding box center [410, 161] width 17 height 17
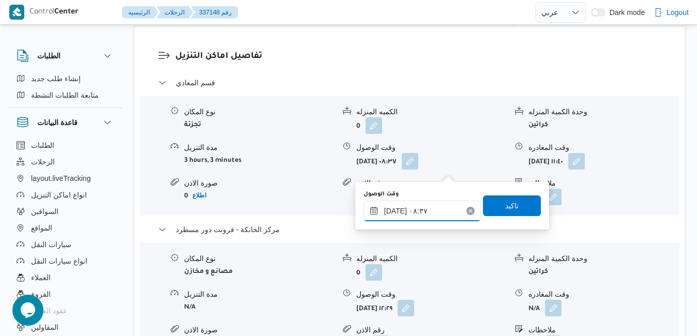
click at [426, 211] on input "١٦/٠٩/٢٠٢٥ ٠٨:٣٧" at bounding box center [422, 211] width 117 height 21
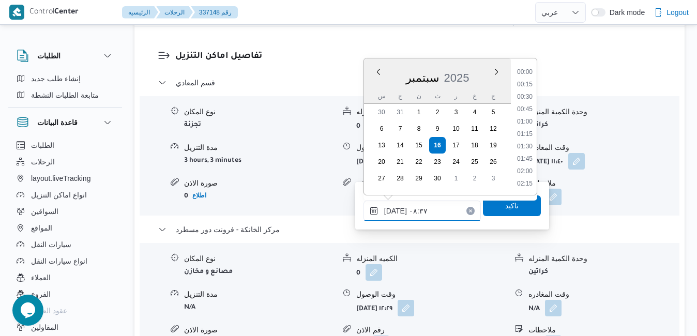
scroll to position [359, 0]
click at [530, 182] on li "09:30" at bounding box center [525, 184] width 24 height 10
type input "١٦/٠٩/٢٠٢٥ ٠٩:٣٠"
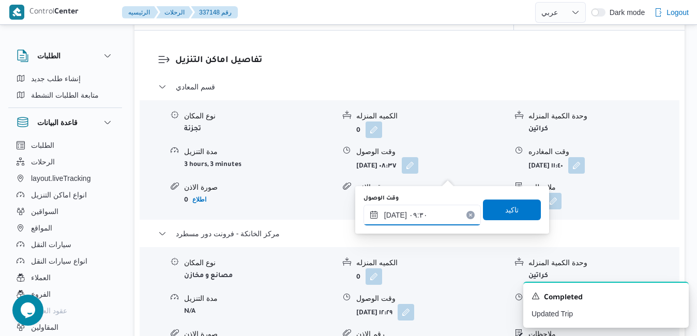
scroll to position [873, 0]
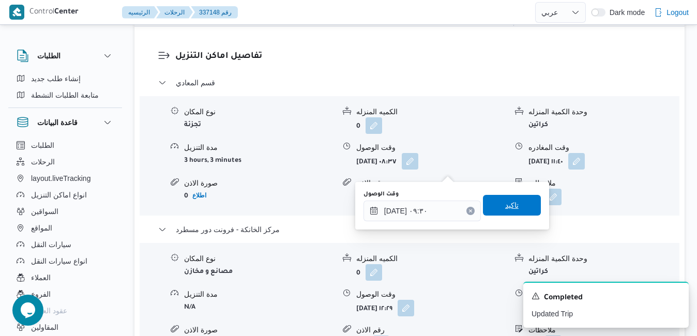
click at [509, 208] on span "تاكيد" at bounding box center [511, 205] width 13 height 12
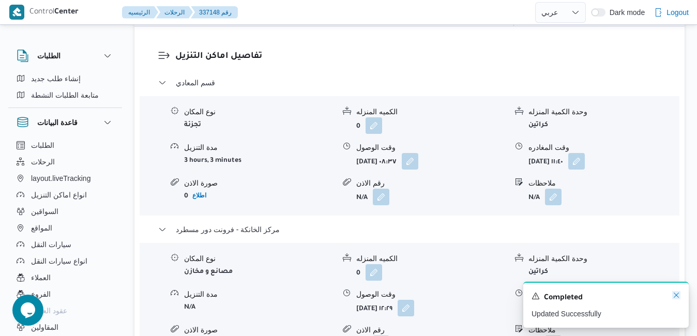
click at [675, 299] on icon "Dismiss toast" at bounding box center [676, 295] width 8 height 8
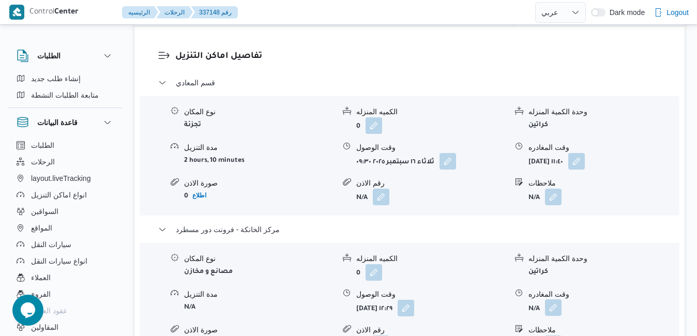
click at [557, 313] on button "button" at bounding box center [553, 308] width 17 height 17
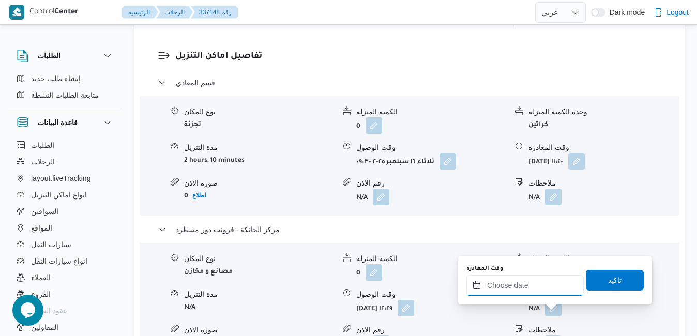
click at [528, 283] on input "وقت المغادره" at bounding box center [525, 285] width 117 height 21
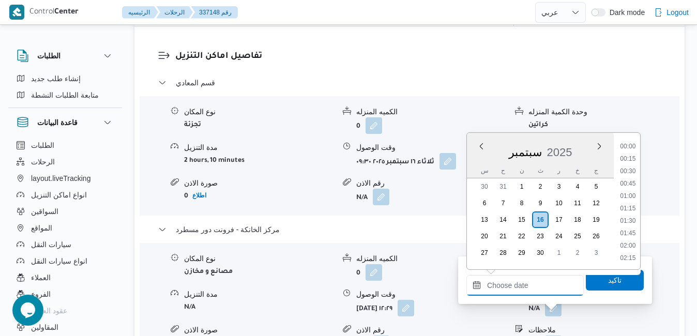
scroll to position [856, 0]
click at [480, 162] on div "سبتمبر 2025" at bounding box center [540, 150] width 147 height 26
click at [631, 159] on li "17:30" at bounding box center [628, 160] width 24 height 10
type input "١٦/٠٩/٢٠٢٥ ١٧:٣٠"
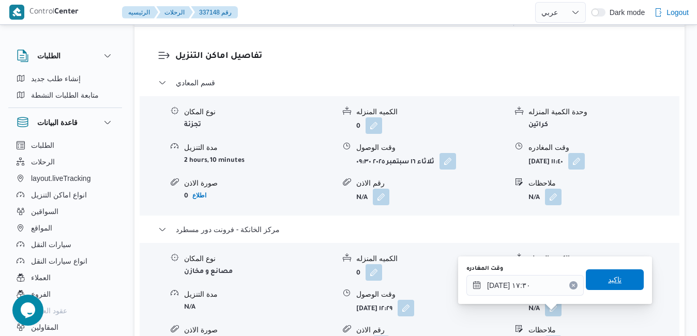
click at [596, 284] on span "تاكيد" at bounding box center [615, 280] width 58 height 21
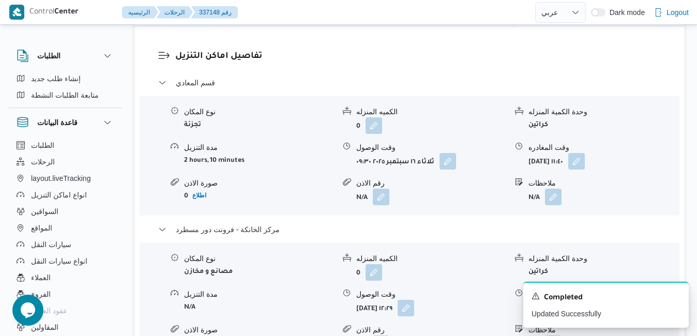
click at [414, 316] on span at bounding box center [404, 308] width 22 height 17
click at [414, 315] on button "button" at bounding box center [406, 308] width 17 height 17
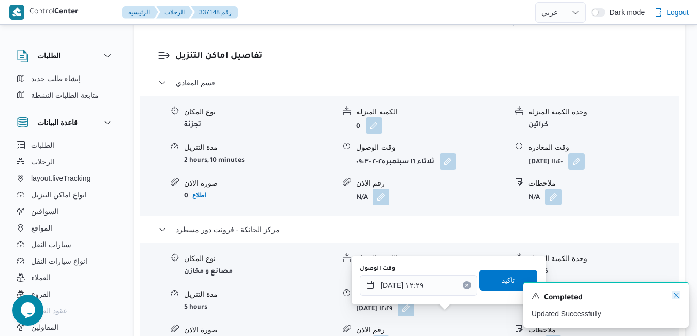
click at [678, 295] on icon "Dismiss toast" at bounding box center [676, 295] width 5 height 5
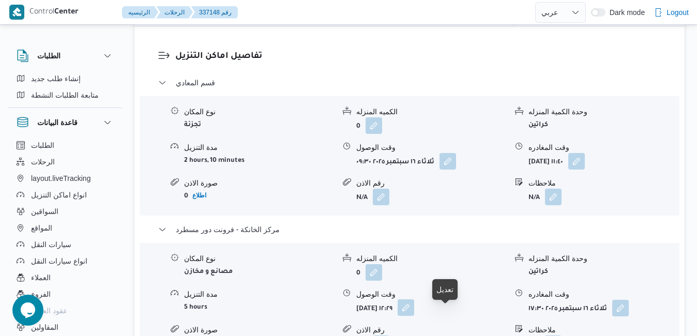
click at [414, 316] on button "button" at bounding box center [406, 308] width 17 height 17
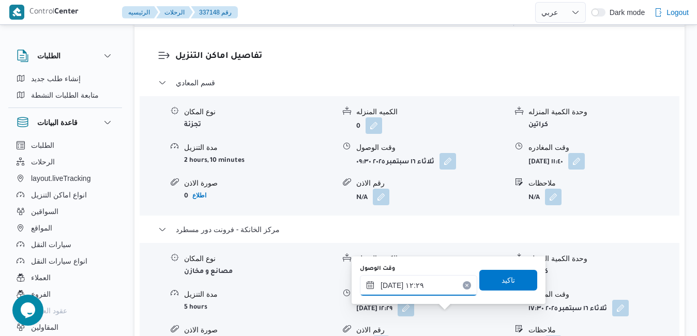
click at [414, 289] on input "١٦/٠٩/٢٠٢٥ ١٢:٢٩" at bounding box center [418, 285] width 117 height 21
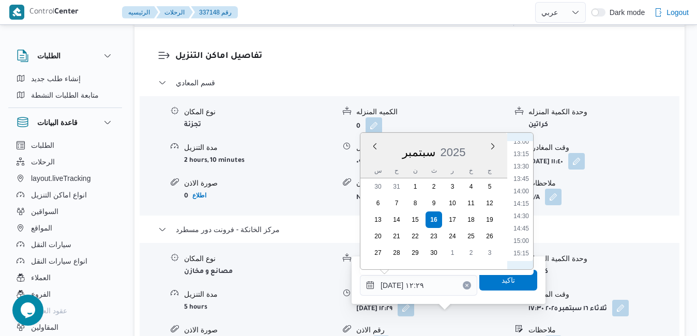
scroll to position [755, 0]
click at [526, 245] on li "17:15" at bounding box center [522, 248] width 24 height 10
type input "[DATE] ١٧:١٥"
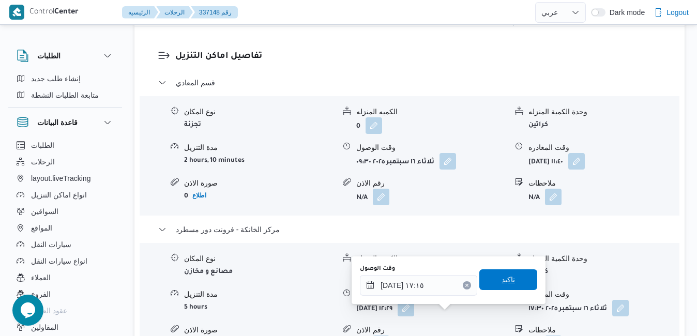
click at [510, 277] on span "تاكيد" at bounding box center [509, 280] width 58 height 21
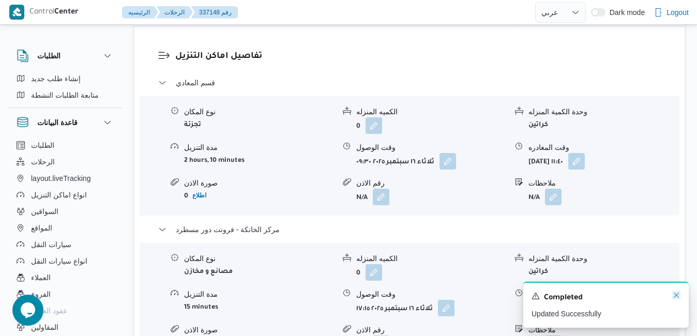
click at [677, 296] on icon "Dismiss toast" at bounding box center [676, 295] width 8 height 8
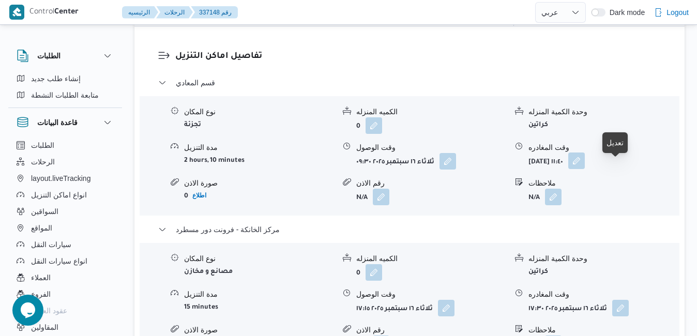
click at [585, 169] on button "button" at bounding box center [576, 161] width 17 height 17
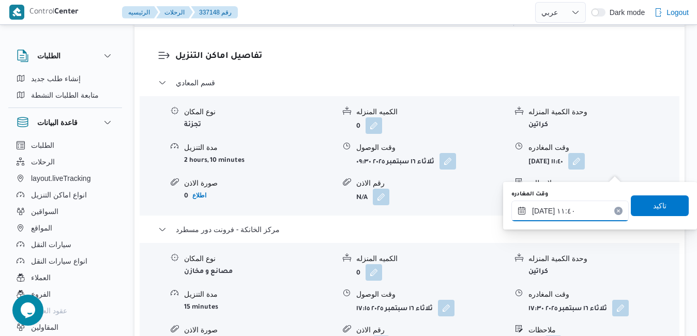
click at [573, 211] on input "١٦/٠٩/٢٠٢٥ ١١:٤٠" at bounding box center [570, 211] width 117 height 21
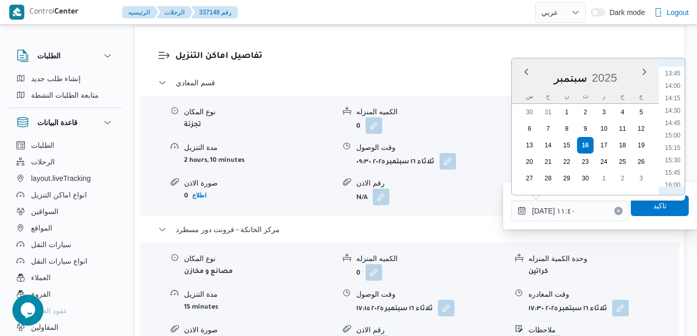
scroll to position [718, 0]
click at [675, 162] on li "16:15" at bounding box center [673, 161] width 24 height 10
type input "١٦/٠٩/٢٠٢٥ ١٦:١٥"
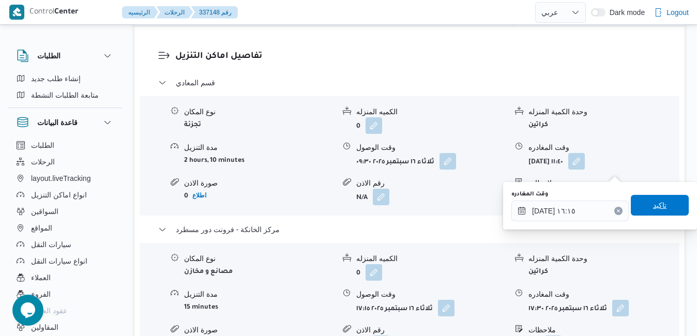
click at [652, 199] on span "تاكيد" at bounding box center [660, 205] width 58 height 21
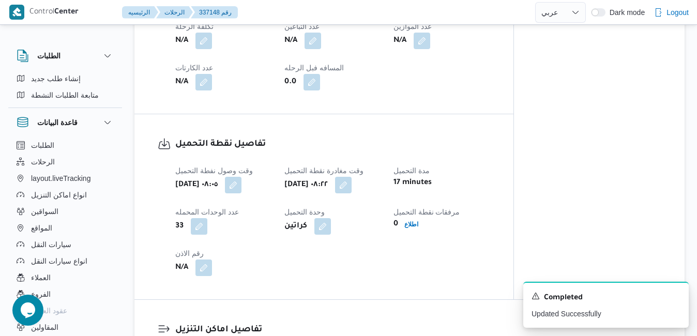
scroll to position [0, 0]
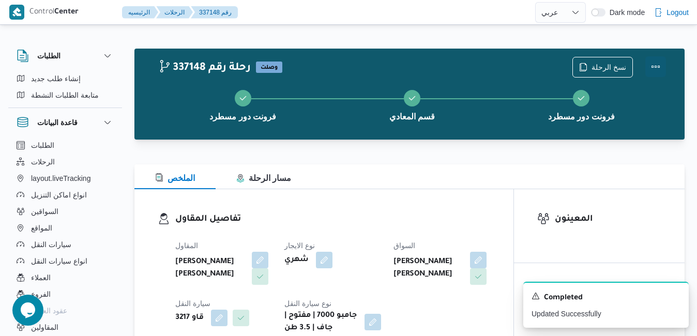
click at [653, 61] on button "Actions" at bounding box center [656, 66] width 21 height 21
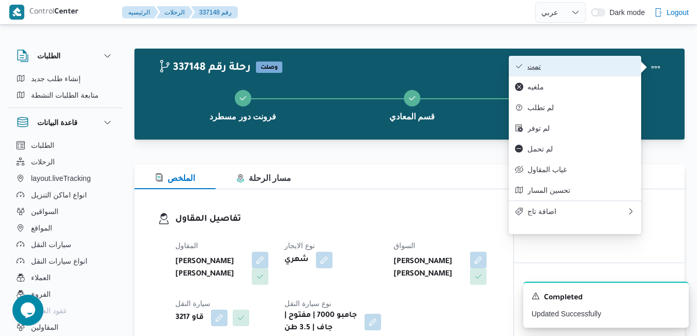
click at [621, 66] on span "تمت" at bounding box center [582, 66] width 108 height 8
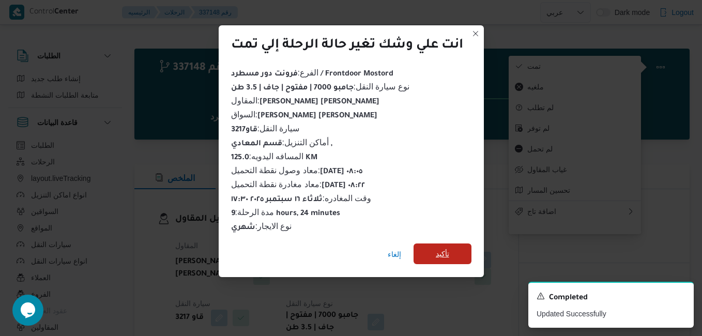
click at [456, 253] on span "تأكيد" at bounding box center [443, 254] width 58 height 21
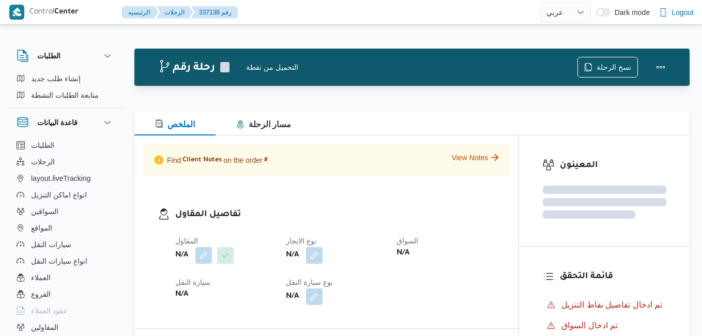
select select "ar"
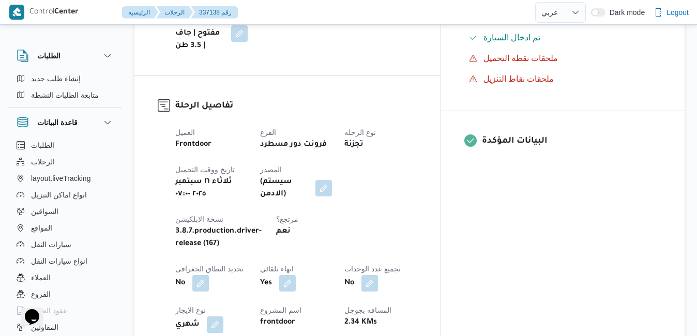
scroll to position [372, 0]
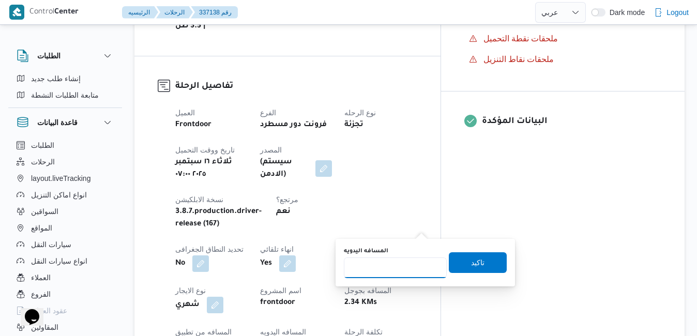
click at [392, 274] on input "المسافه اليدويه" at bounding box center [395, 268] width 103 height 21
type input "120"
click at [457, 268] on span "تاكيد" at bounding box center [478, 262] width 58 height 21
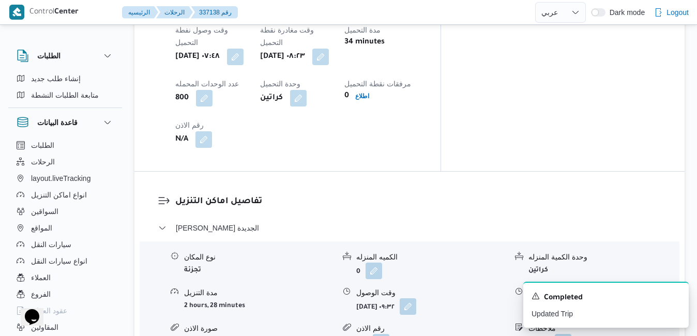
scroll to position [869, 0]
click at [677, 297] on icon "Dismiss toast" at bounding box center [676, 295] width 8 height 8
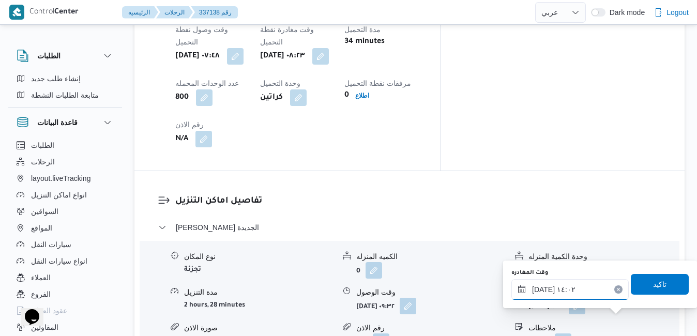
click at [595, 292] on input "١٦/٠٩/٢٠٢٥ ١٤:٠٢" at bounding box center [570, 289] width 117 height 21
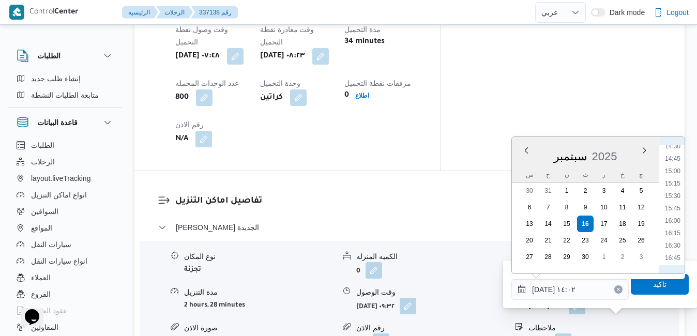
scroll to position [737, 0]
click at [672, 243] on li "16:45" at bounding box center [673, 245] width 24 height 10
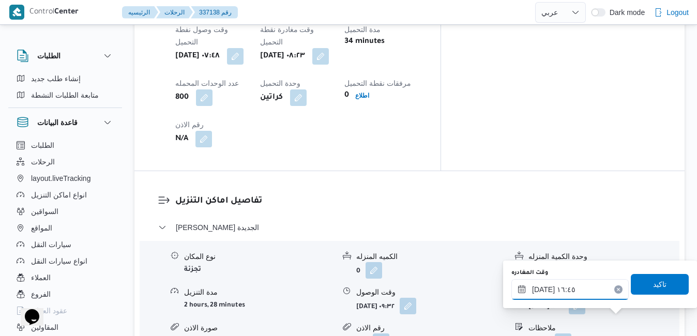
type input "١٦/٠٩/٢٠٢٥ ١٦:٤٥"
click at [653, 280] on span "تاكيد" at bounding box center [659, 284] width 13 height 12
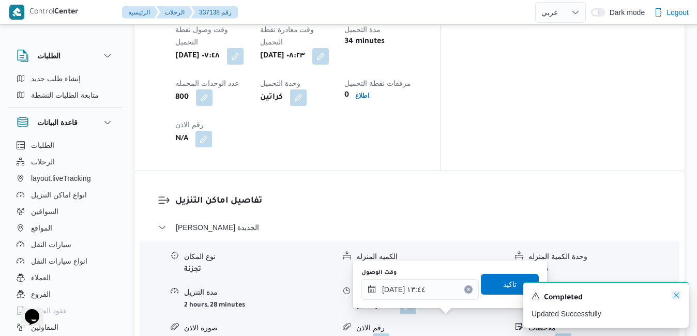
click at [675, 295] on icon "Dismiss toast" at bounding box center [676, 295] width 8 height 8
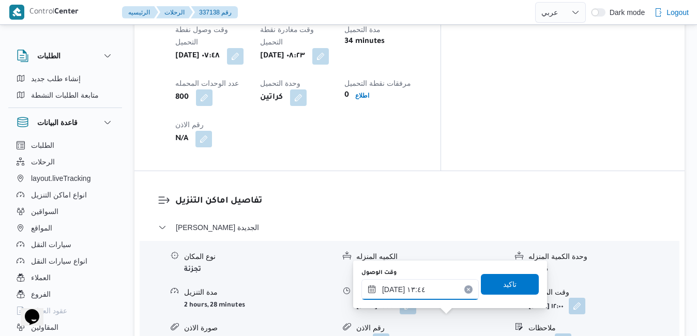
click at [414, 288] on input "١٦/٠٩/٢٠٢٥ ١٣:٤٤" at bounding box center [420, 289] width 117 height 21
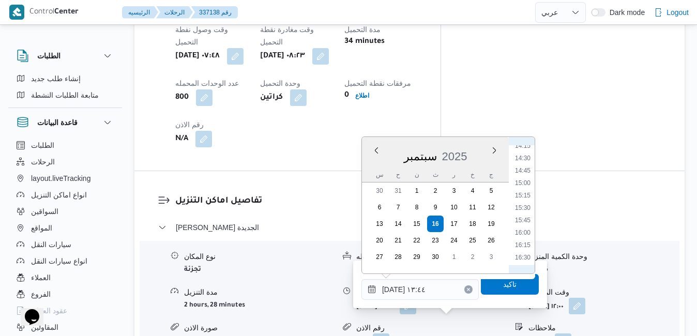
scroll to position [783, 0]
click at [522, 187] on li "16:30" at bounding box center [523, 187] width 24 height 10
type input "١٦/٠٩/٢٠٢٥ ١٦:٣٠"
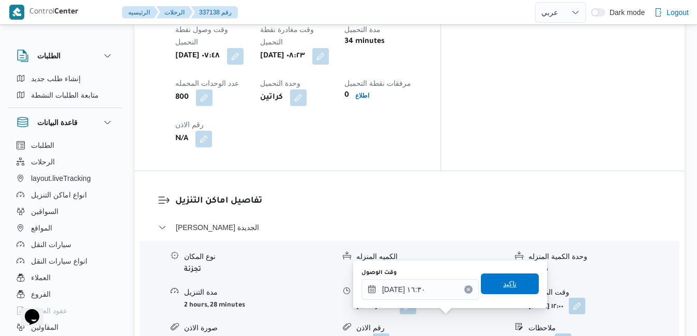
click at [493, 286] on span "تاكيد" at bounding box center [510, 284] width 58 height 21
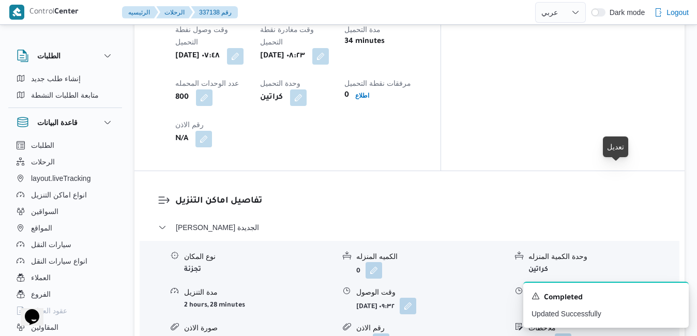
click at [586, 297] on button "button" at bounding box center [577, 305] width 17 height 17
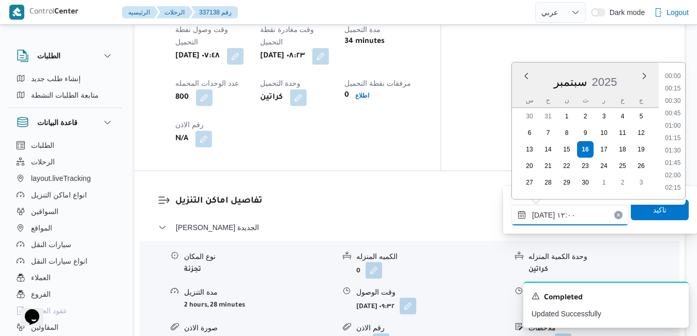
click at [571, 212] on input "١٦/٠٩/٢٠٢٥ ١٢:٠٠" at bounding box center [570, 215] width 117 height 21
click at [677, 113] on li "15:45" at bounding box center [673, 115] width 24 height 10
type input "١٦/٠٩/٢٠٢٥ ١٥:٤٥"
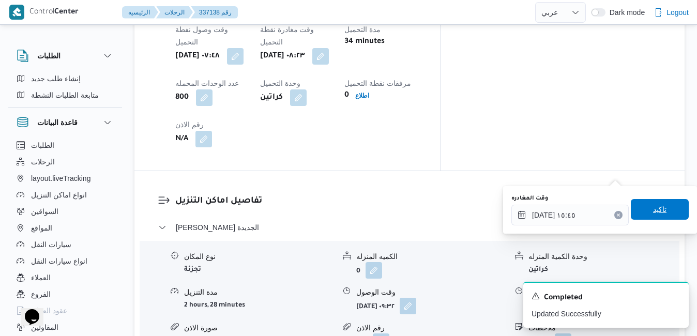
click at [643, 212] on span "تاكيد" at bounding box center [660, 209] width 58 height 21
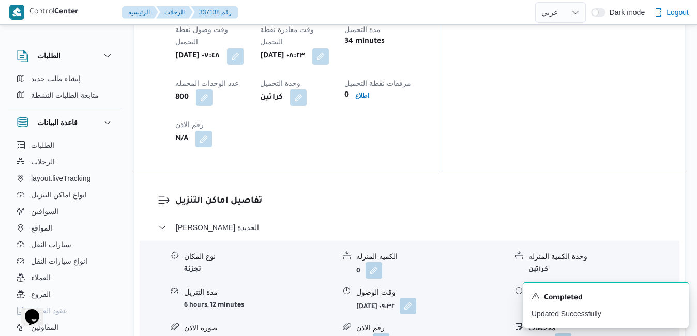
scroll to position [0, 0]
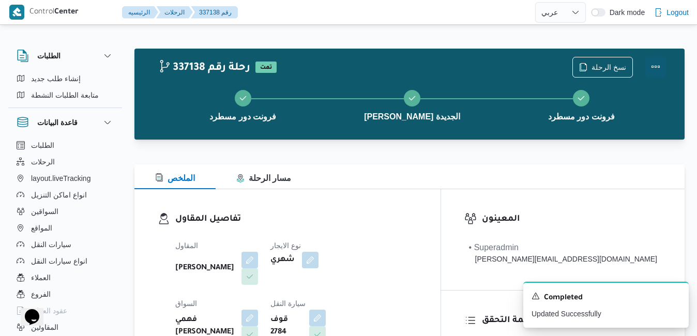
click at [655, 65] on button "Actions" at bounding box center [656, 66] width 21 height 21
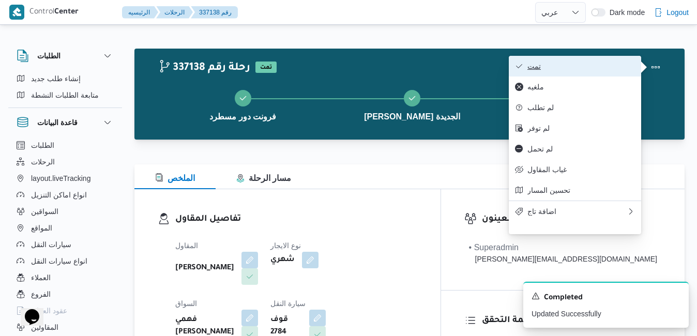
click at [609, 66] on span "تمت" at bounding box center [582, 66] width 108 height 8
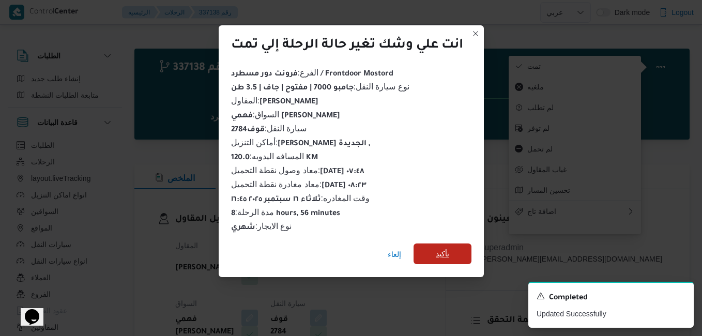
click at [451, 247] on span "تأكيد" at bounding box center [443, 254] width 58 height 21
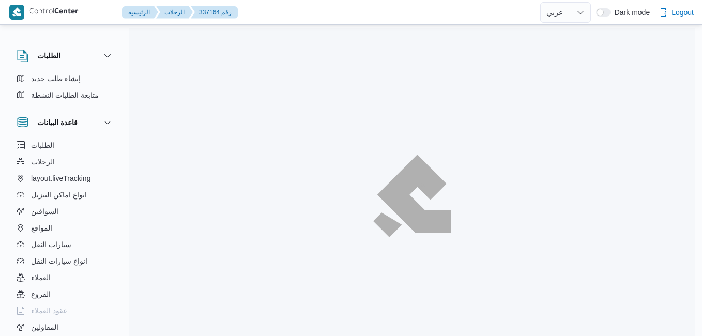
select select "ar"
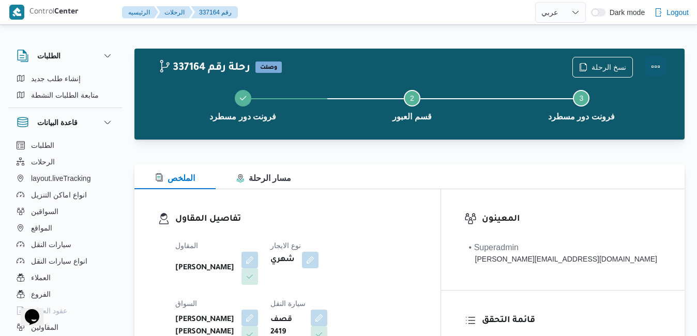
click at [654, 71] on button "Actions" at bounding box center [656, 66] width 21 height 21
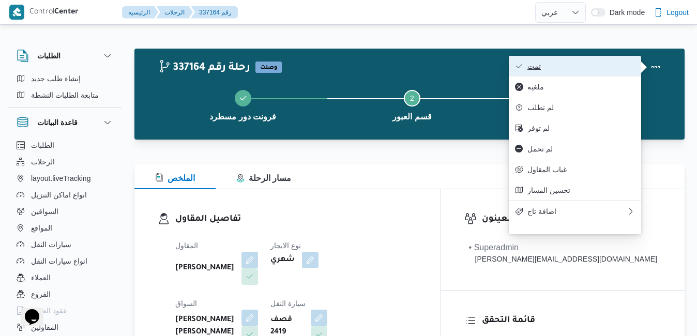
click at [612, 64] on span "تمت" at bounding box center [582, 66] width 108 height 8
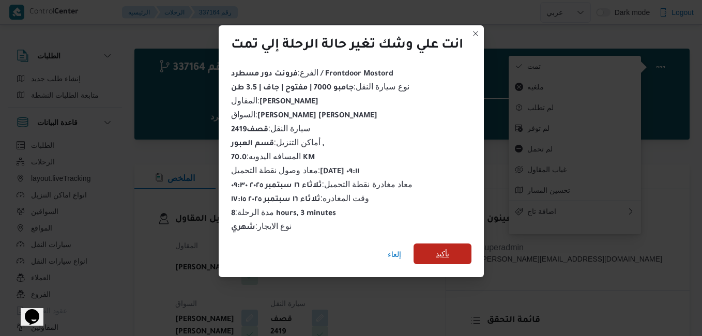
click at [445, 248] on span "تأكيد" at bounding box center [442, 254] width 13 height 12
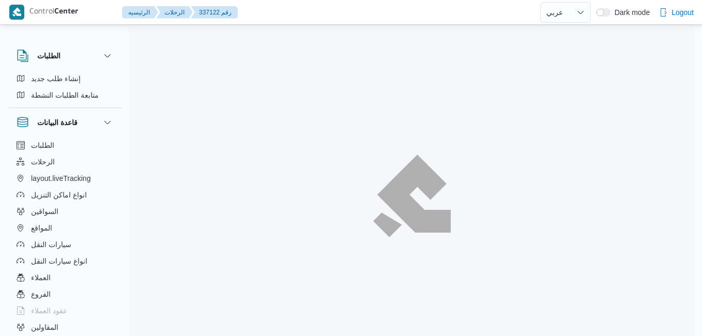
select select "ar"
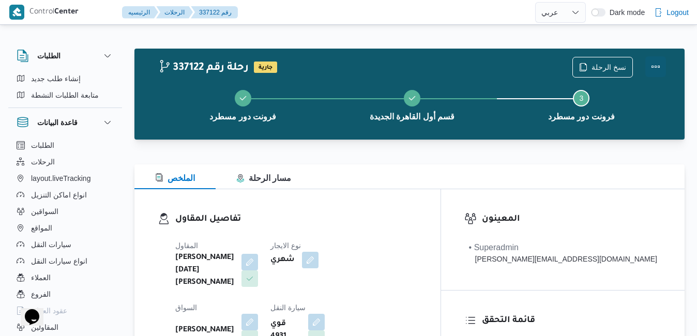
click at [661, 68] on button "Actions" at bounding box center [656, 66] width 21 height 21
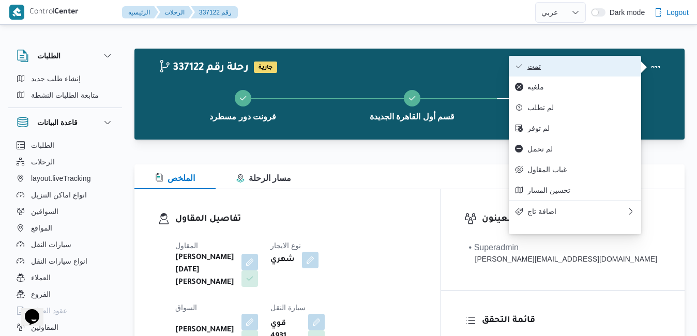
click at [615, 64] on span "تمت" at bounding box center [582, 66] width 108 height 8
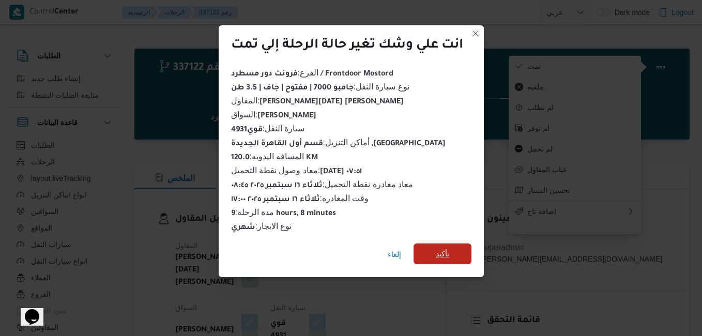
click at [450, 248] on span "تأكيد" at bounding box center [442, 254] width 13 height 12
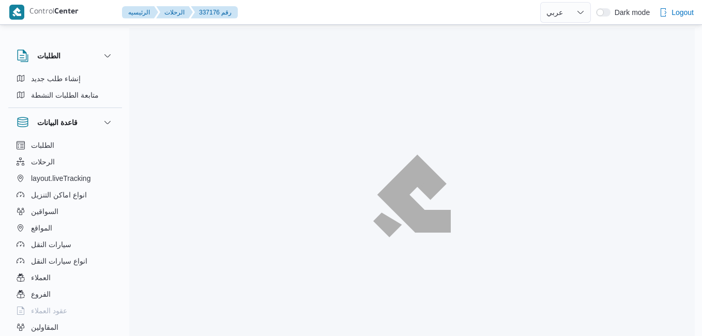
select select "ar"
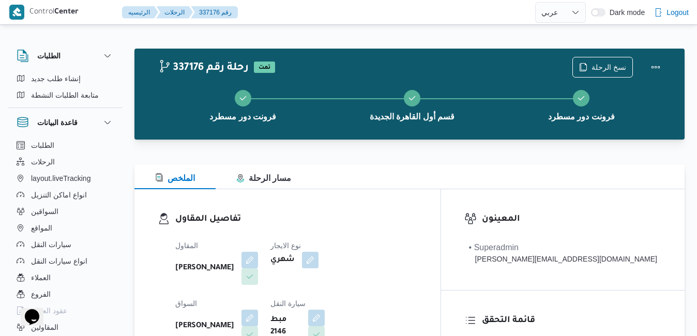
click at [470, 187] on div "الملخص مسار الرحلة" at bounding box center [409, 176] width 550 height 25
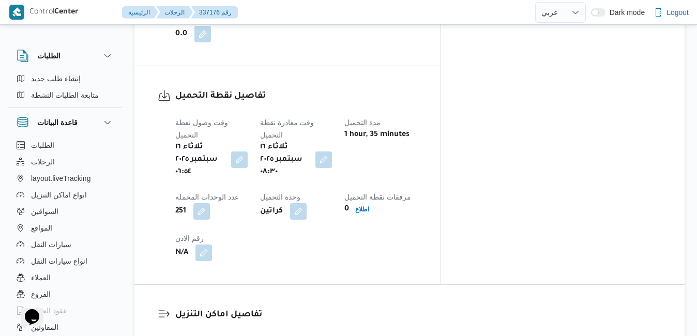
scroll to position [869, 0]
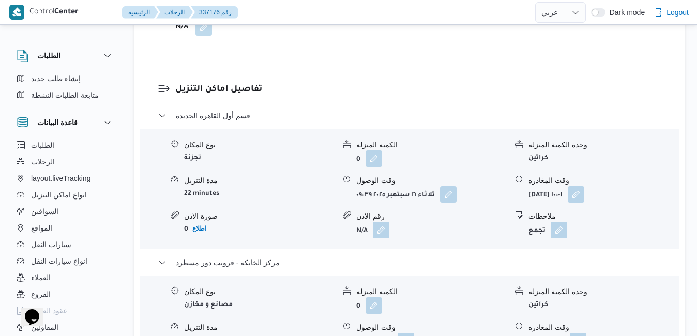
scroll to position [1035, 0]
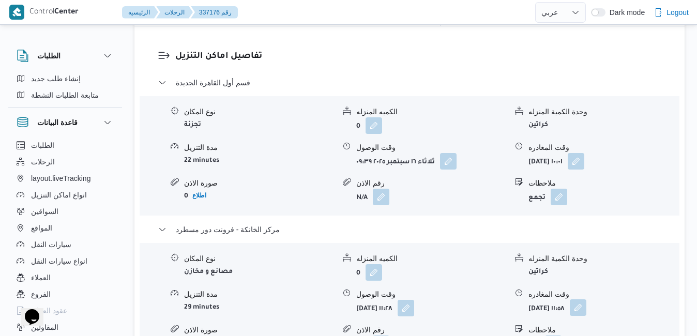
click at [587, 300] on button "button" at bounding box center [578, 308] width 17 height 17
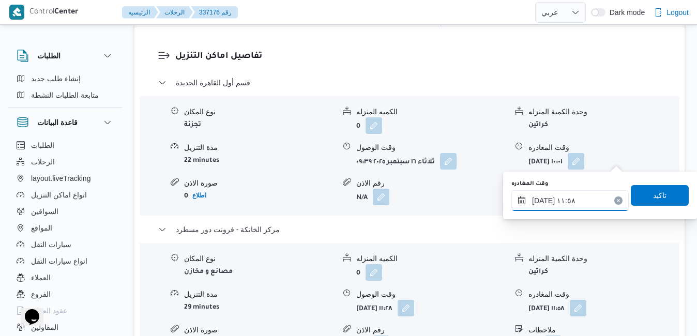
click at [558, 200] on input "١٦/٠٩/٢٠٢٥ ١١:٥٨" at bounding box center [570, 200] width 117 height 21
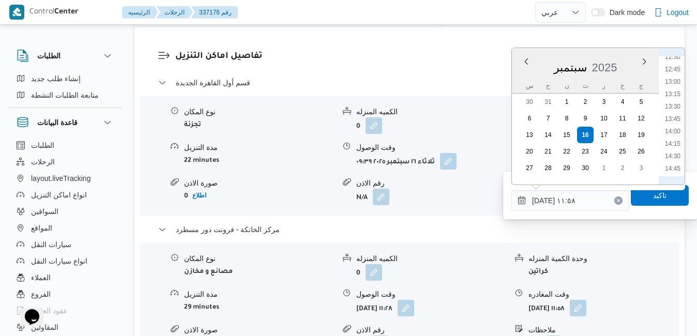
scroll to position [801, 0]
click at [670, 114] on li "17:15" at bounding box center [673, 117] width 24 height 10
type input "١٦/٠٩/٢٠٢٥ ١٧:١٥"
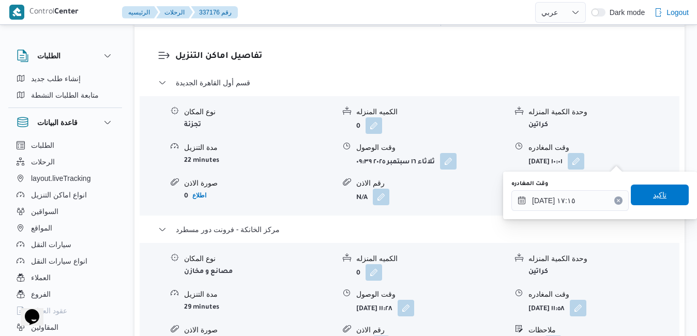
click at [641, 192] on span "تاكيد" at bounding box center [660, 195] width 58 height 21
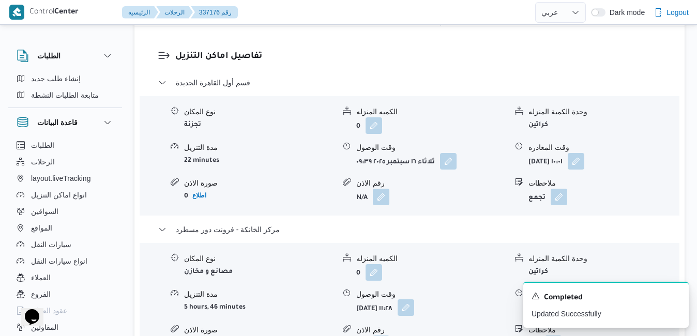
click at [414, 300] on button "button" at bounding box center [406, 308] width 17 height 17
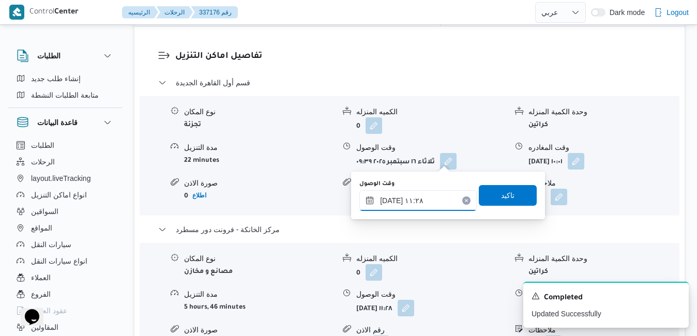
click at [421, 210] on input "١٦/٠٩/٢٠٢٥ ١١:٢٨" at bounding box center [418, 200] width 117 height 21
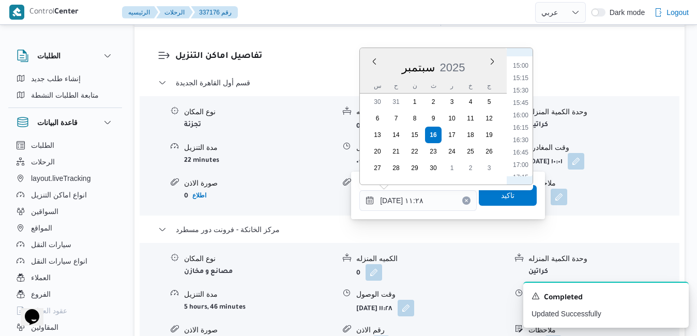
scroll to position [775, 0]
click at [522, 130] on li "17:00" at bounding box center [521, 130] width 24 height 10
type input "١٦/٠٩/٢٠٢٥ ١٧:٠٠"
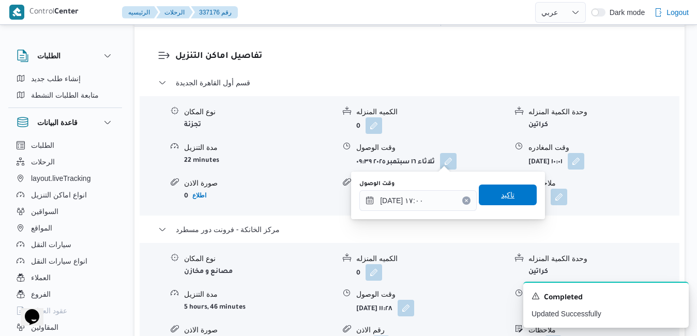
click at [501, 194] on span "تاكيد" at bounding box center [507, 195] width 13 height 12
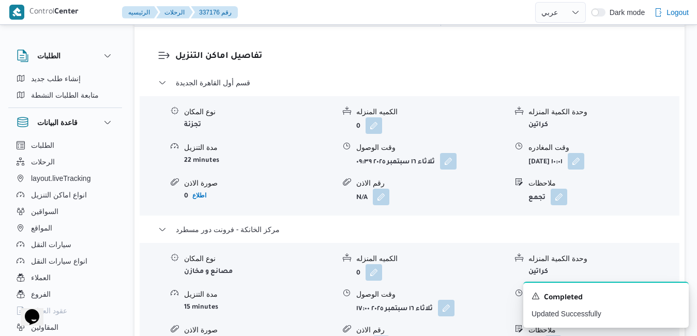
click at [696, 162] on div "الطلبات إنشاء طلب جديد متابعة الطلبات النشطة قاعدة البيانات الطلبات الرحلات lay…" at bounding box center [348, 208] width 697 height 2418
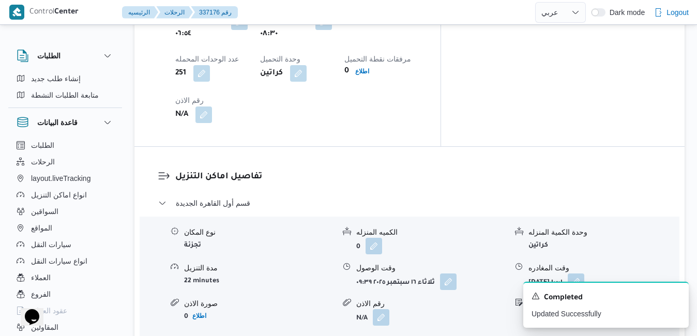
scroll to position [903, 0]
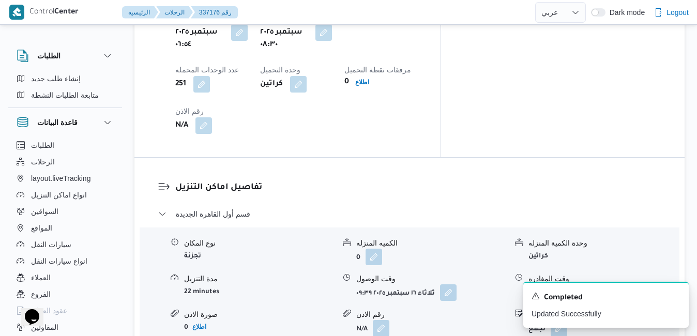
click at [585, 284] on button "button" at bounding box center [576, 292] width 17 height 17
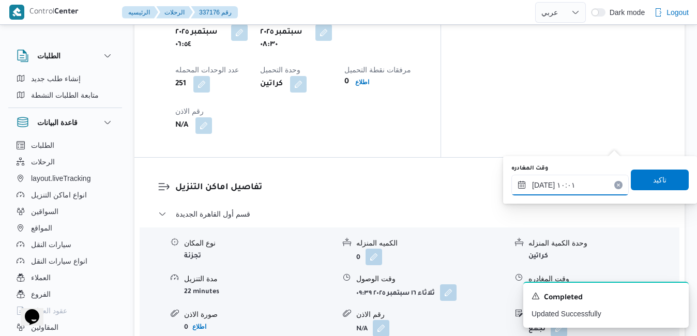
click at [570, 183] on input "١٦/٠٩/٢٠٢٥ ١٠:٠١" at bounding box center [570, 185] width 117 height 21
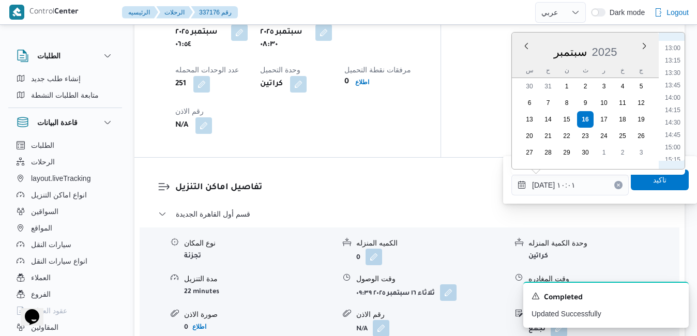
scroll to position [748, 0]
click at [675, 107] on li "16:15" at bounding box center [673, 104] width 24 height 10
type input "١٦/٠٩/٢٠٢٥ ١٦:١٥"
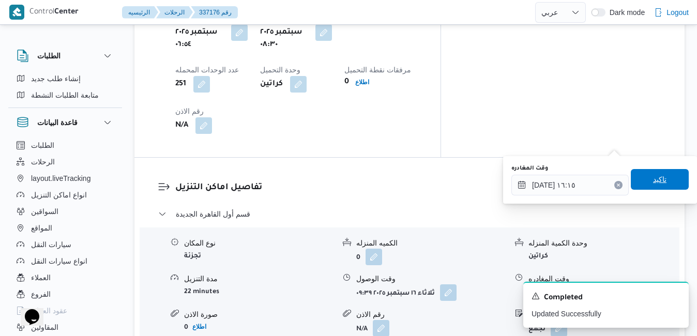
click at [653, 175] on span "تاكيد" at bounding box center [659, 179] width 13 height 12
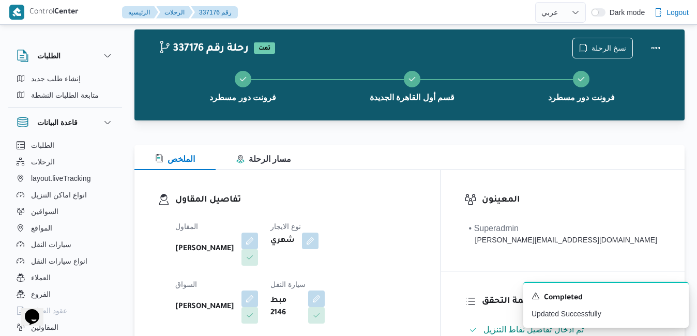
scroll to position [0, 0]
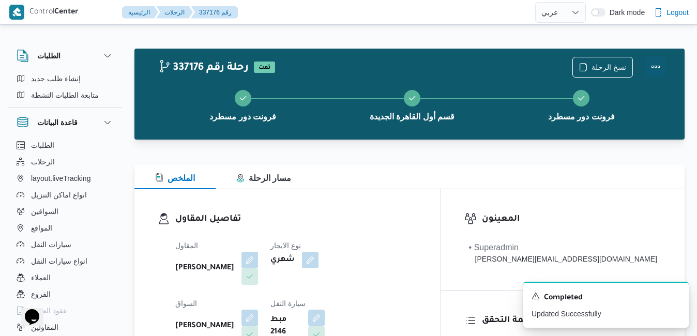
click at [653, 61] on button "Actions" at bounding box center [656, 66] width 21 height 21
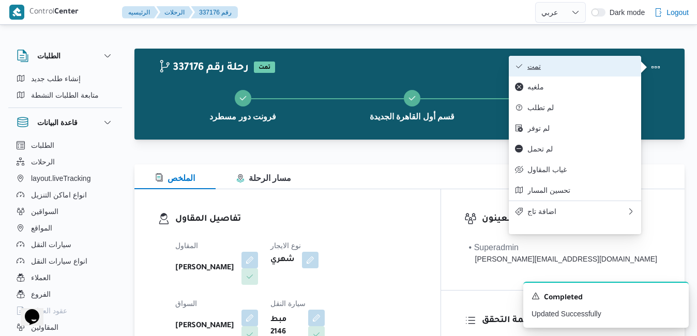
click at [605, 68] on span "تمت" at bounding box center [582, 66] width 108 height 8
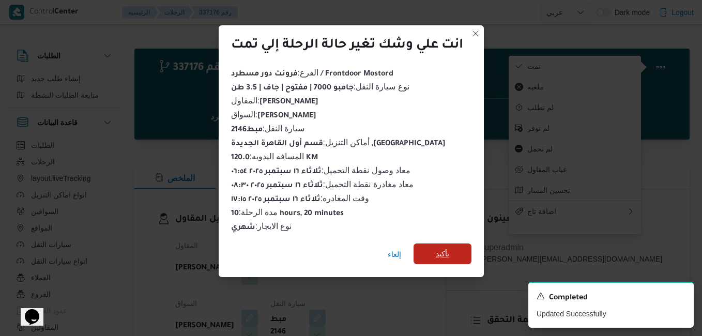
click at [437, 250] on span "تأكيد" at bounding box center [442, 254] width 13 height 12
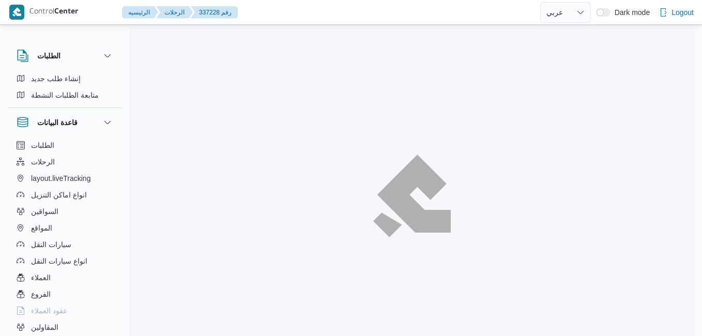
select select "ar"
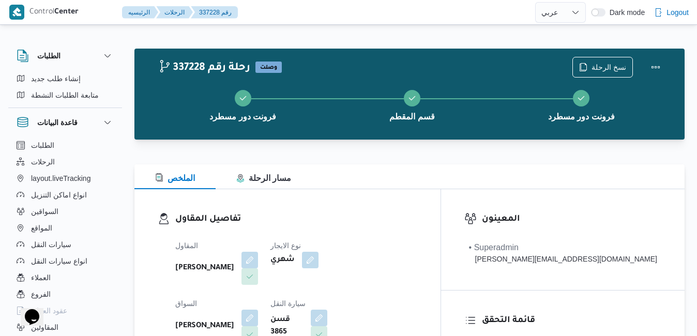
click at [415, 202] on div "تفاصيل المقاول المقاول [PERSON_NAME] نوع الايجار شهري السواق [PERSON_NAME] سيار…" at bounding box center [287, 308] width 306 height 239
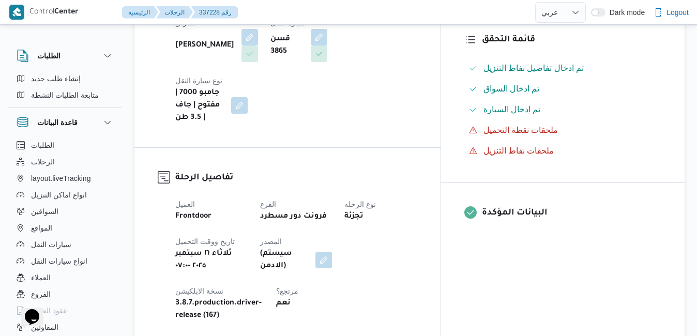
scroll to position [310, 0]
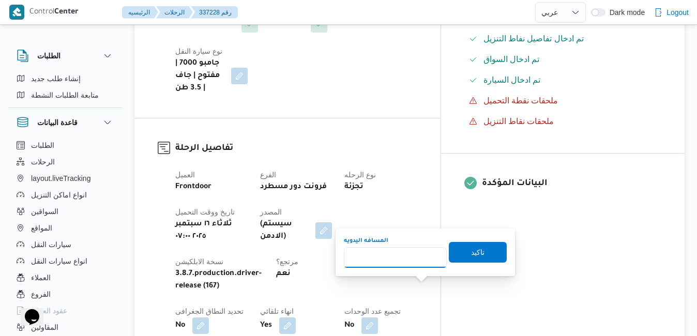
click at [413, 258] on input "المسافه اليدويه" at bounding box center [395, 257] width 103 height 21
type input "120"
click at [471, 254] on span "تاكيد" at bounding box center [477, 252] width 13 height 12
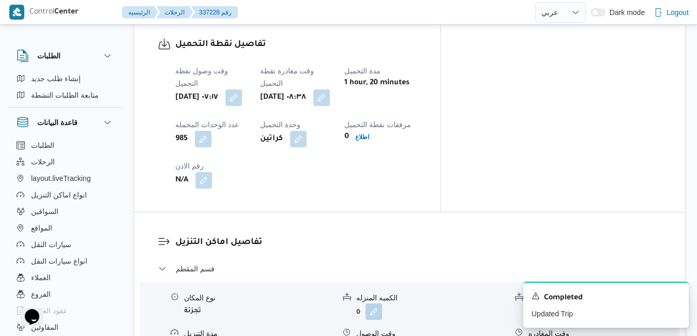
scroll to position [534, 0]
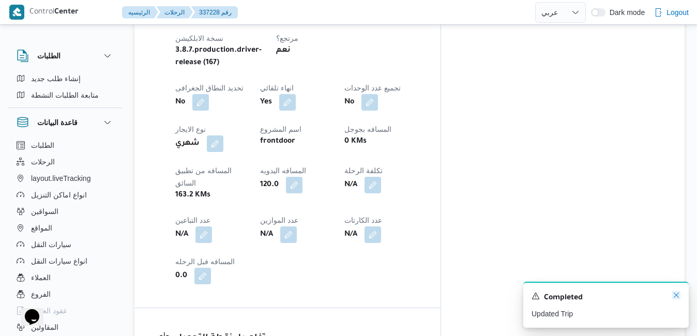
click at [676, 297] on icon "Dismiss toast" at bounding box center [676, 295] width 8 height 8
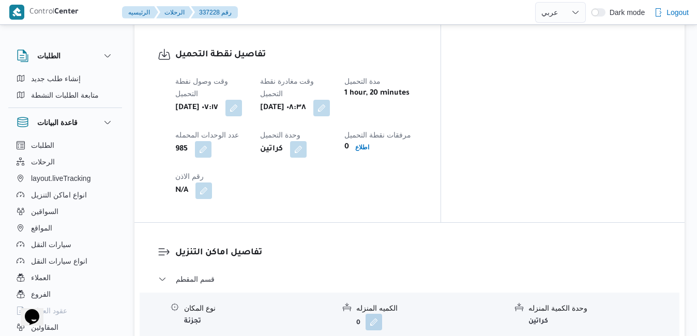
scroll to position [824, 0]
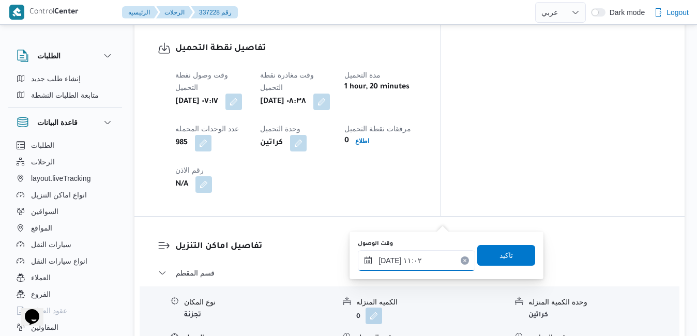
click at [423, 261] on input "[DATE] ١١:٠٢" at bounding box center [416, 260] width 117 height 21
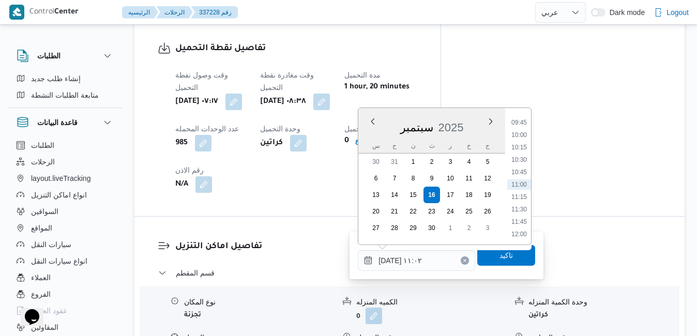
scroll to position [378, 0]
click at [517, 213] on li "09:30" at bounding box center [519, 215] width 24 height 10
type input "[DATE] ٠٩:٣٠"
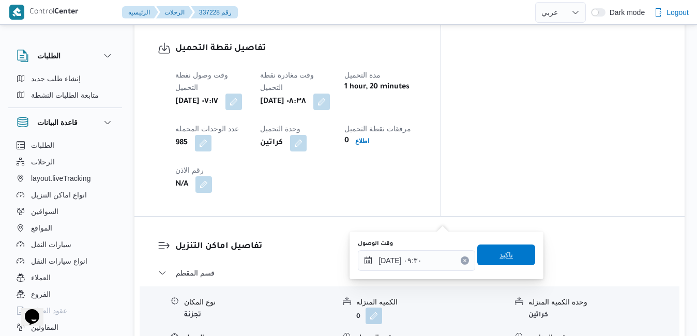
click at [500, 254] on span "تاكيد" at bounding box center [506, 255] width 13 height 12
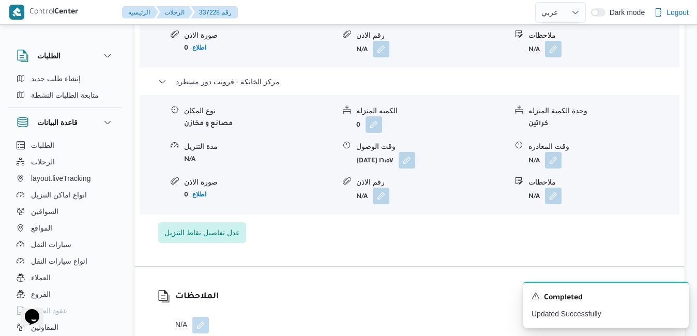
scroll to position [1051, 0]
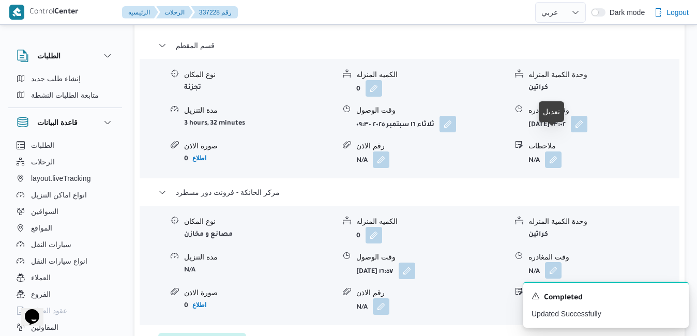
click at [557, 262] on button "button" at bounding box center [553, 270] width 17 height 17
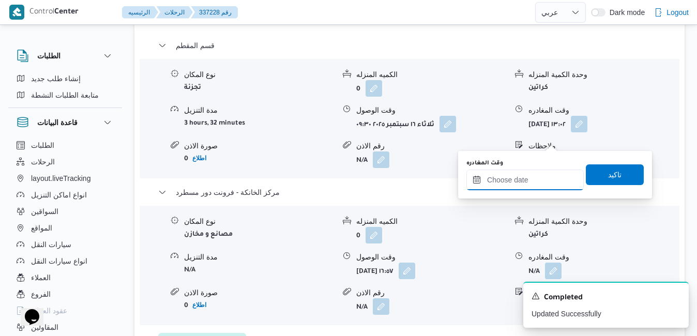
click at [512, 178] on input "وقت المغادره" at bounding box center [525, 180] width 117 height 21
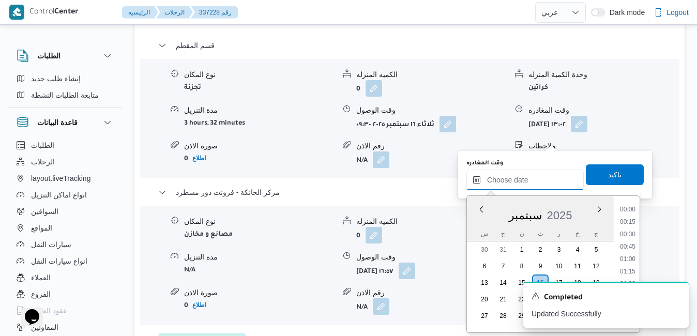
scroll to position [856, 0]
click at [483, 229] on div "س" at bounding box center [484, 234] width 17 height 14
click at [630, 212] on li "17:15" at bounding box center [628, 210] width 24 height 10
type input "١٦/٠٩/٢٠٢٥ ١٧:١٥"
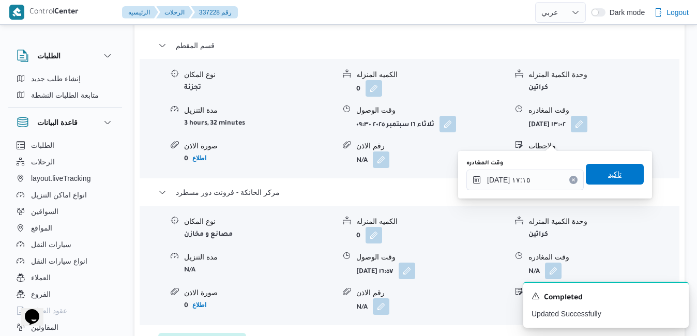
click at [619, 168] on span "تاكيد" at bounding box center [615, 174] width 58 height 21
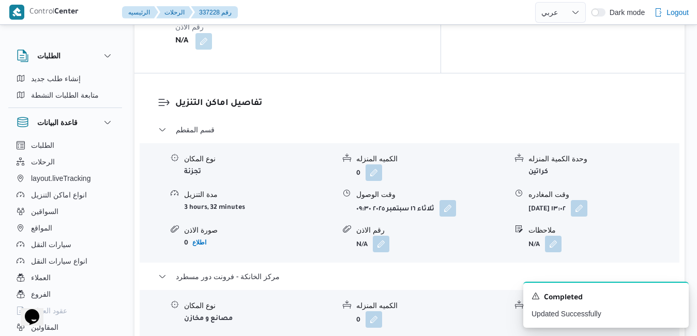
scroll to position [948, 0]
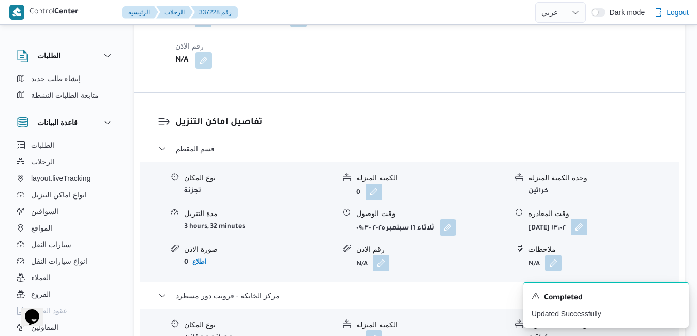
click at [588, 219] on button "button" at bounding box center [579, 227] width 17 height 17
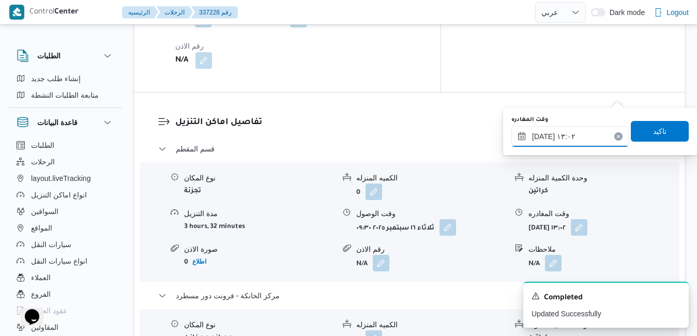
click at [577, 136] on input "١٦/٠٩/٢٠٢٥ ١٣:٠٢" at bounding box center [570, 136] width 117 height 21
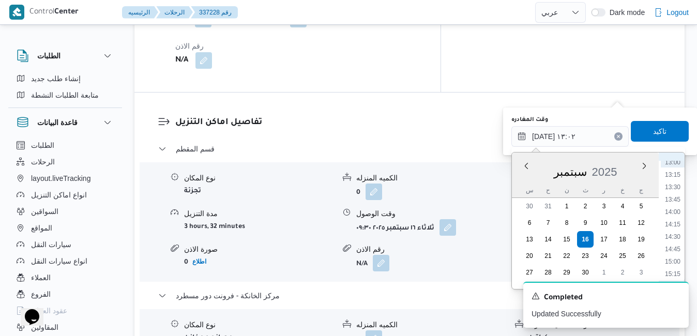
scroll to position [757, 0]
click at [676, 207] on li "16:00" at bounding box center [673, 203] width 24 height 10
type input "١٦/٠٩/٢٠٢٥ ١٦:٠٠"
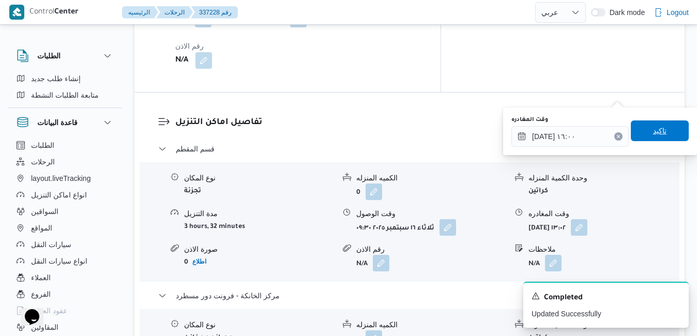
click at [656, 132] on span "تاكيد" at bounding box center [659, 131] width 13 height 12
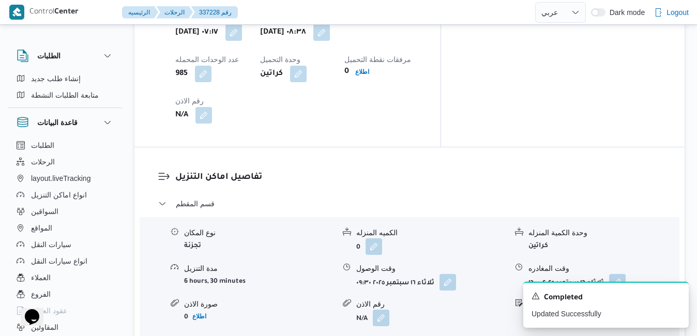
scroll to position [0, 0]
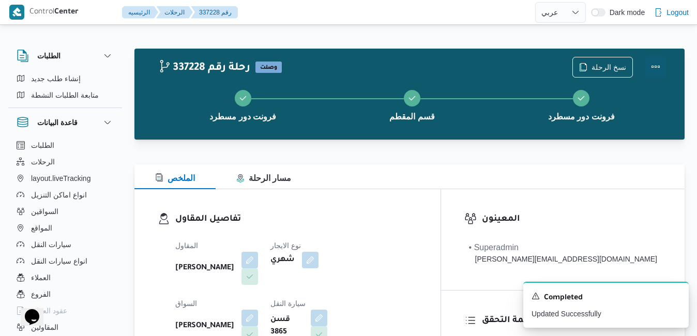
click at [654, 72] on button "Actions" at bounding box center [656, 66] width 21 height 21
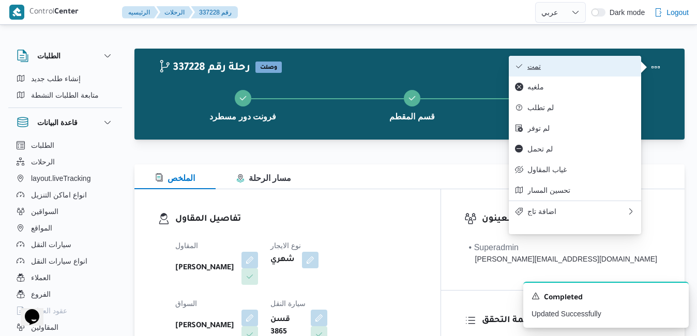
click at [586, 66] on span "تمت" at bounding box center [582, 66] width 108 height 8
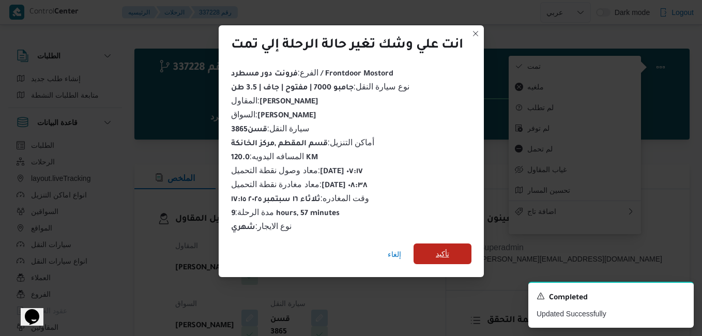
click at [439, 248] on span "تأكيد" at bounding box center [442, 254] width 13 height 12
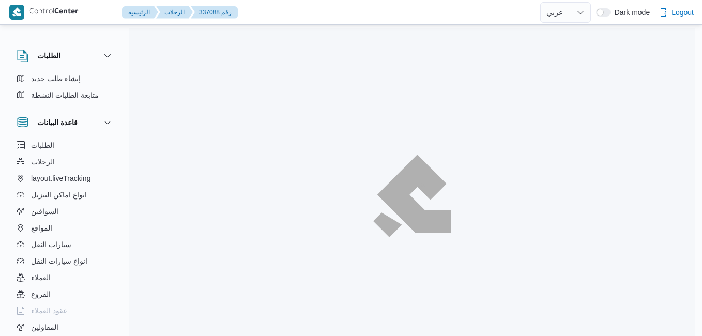
select select "ar"
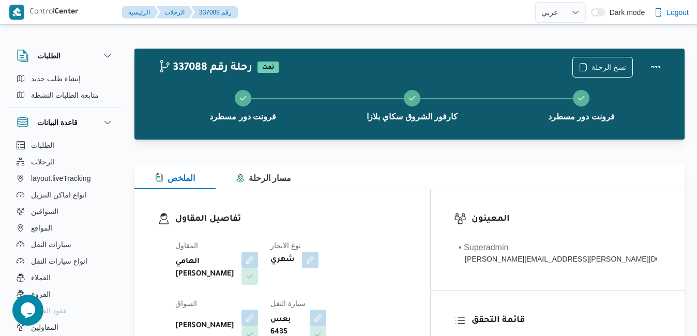
click at [467, 172] on div "الملخص مسار الرحلة" at bounding box center [409, 176] width 550 height 25
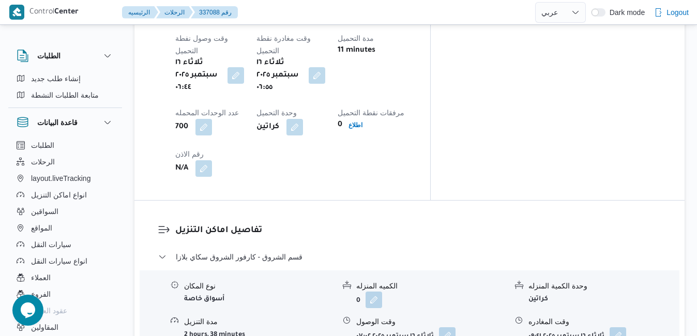
scroll to position [890, 0]
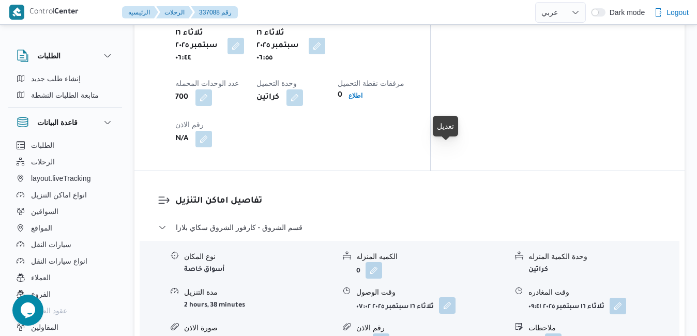
click at [449, 297] on button "button" at bounding box center [447, 305] width 17 height 17
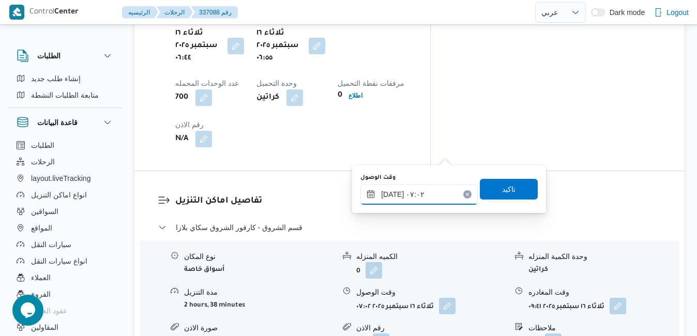
click at [414, 192] on input "١٦/٠٩/٢٠٢٥ ٠٧:٠٢" at bounding box center [419, 194] width 117 height 21
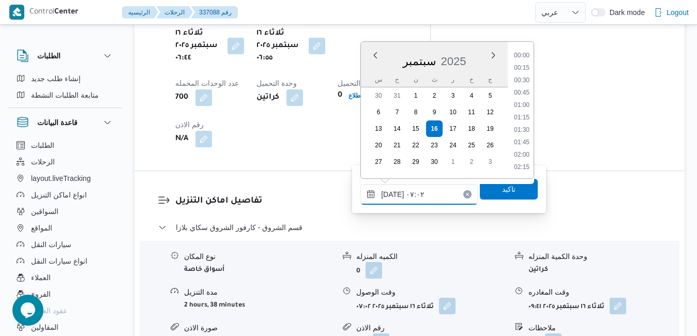
scroll to position [285, 0]
click at [522, 166] on li "08:00" at bounding box center [522, 168] width 24 height 10
type input "١٦/٠٩/٢٠٢٥ ٠٨:٠٠"
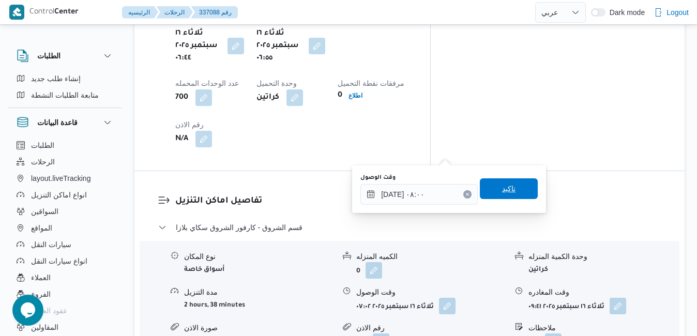
click at [500, 196] on span "تاكيد" at bounding box center [509, 188] width 58 height 21
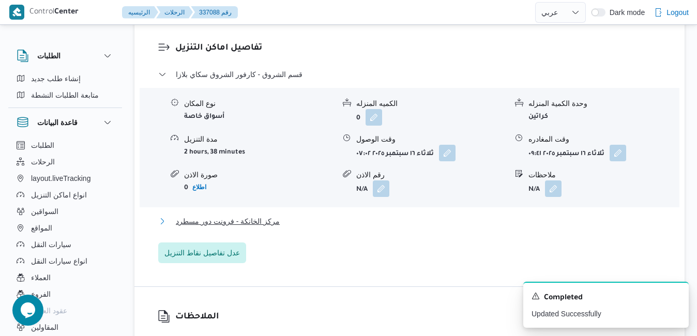
click at [441, 221] on button "مركز الخانكة - فرونت دور مسطرد" at bounding box center [409, 221] width 503 height 12
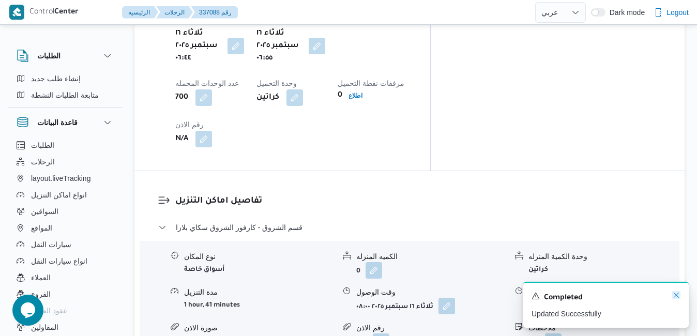
click at [676, 298] on icon "Dismiss toast" at bounding box center [676, 295] width 8 height 8
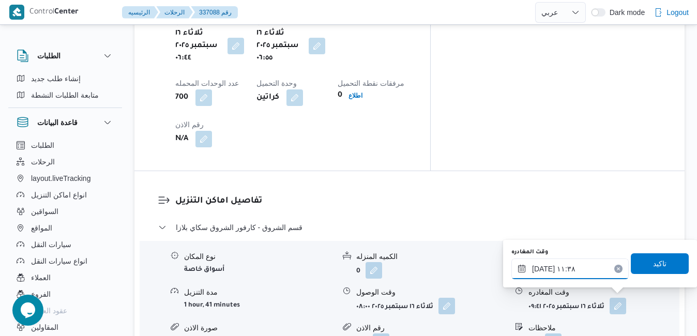
click at [591, 268] on input "١٦/٠٩/٢٠٢٥ ١١:٣٨" at bounding box center [570, 269] width 117 height 21
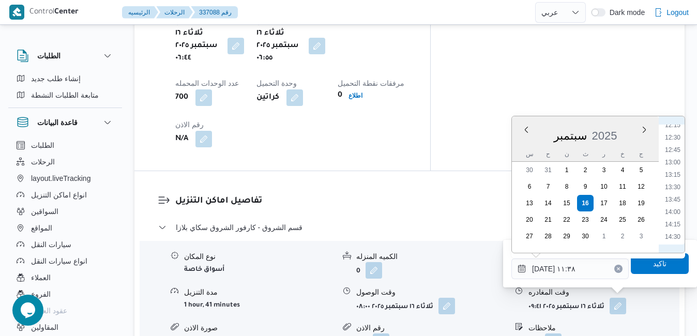
scroll to position [718, 0]
click at [673, 232] on li "16:30" at bounding box center [673, 231] width 24 height 10
type input "١٦/٠٩/٢٠٢٥ ١٦:٣٠"
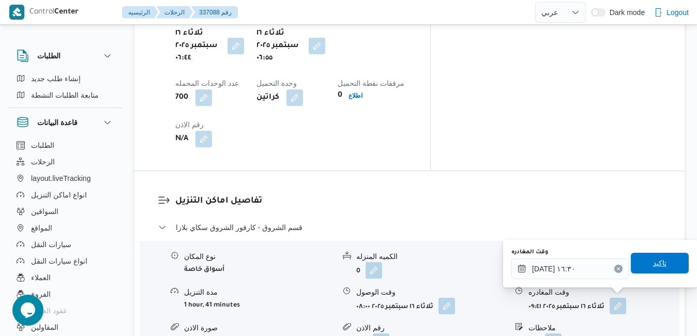
click at [653, 268] on span "تاكيد" at bounding box center [659, 263] width 13 height 12
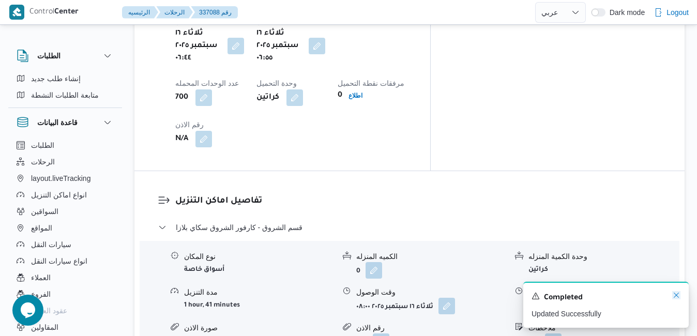
click at [675, 295] on icon "Dismiss toast" at bounding box center [676, 295] width 8 height 8
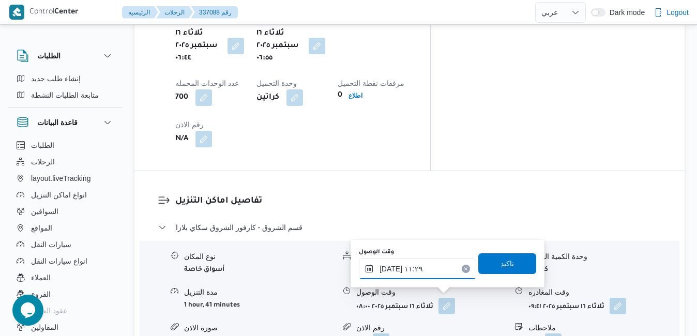
click at [443, 265] on input "١٦/٠٩/٢٠٢٥ ١١:٢٩" at bounding box center [417, 269] width 117 height 21
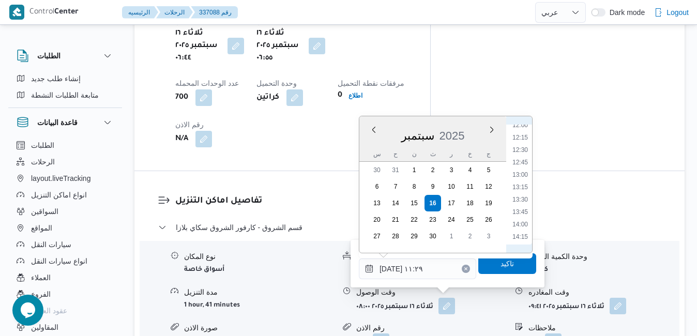
scroll to position [706, 0]
click at [523, 229] on li "16:15" at bounding box center [520, 231] width 24 height 10
type input "١٦/٠٩/٢٠٢٥ ١٦:١٥"
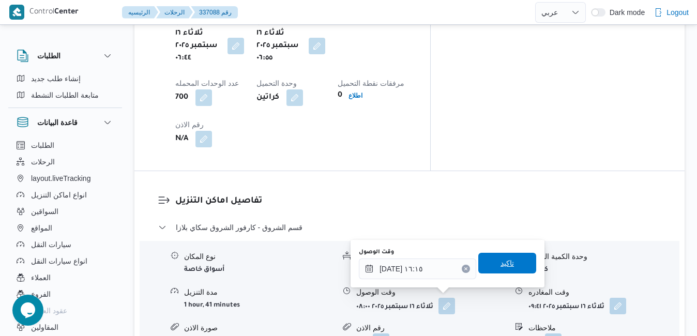
click at [498, 270] on span "تاكيد" at bounding box center [507, 263] width 58 height 21
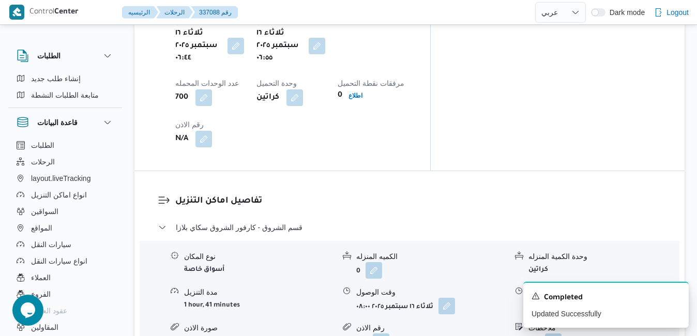
click at [620, 297] on button "button" at bounding box center [618, 305] width 17 height 17
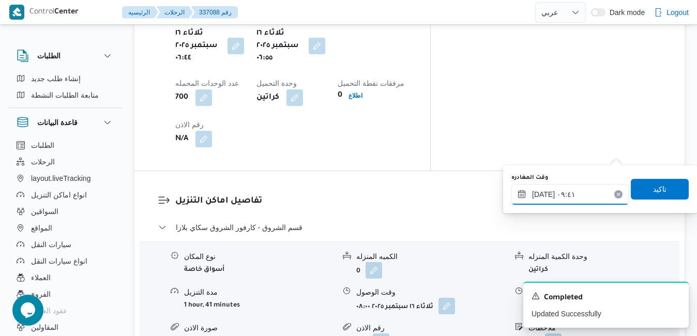
click at [581, 196] on input "١٦/٠٩/٢٠٢٥ ٠٩:٤١" at bounding box center [570, 194] width 117 height 21
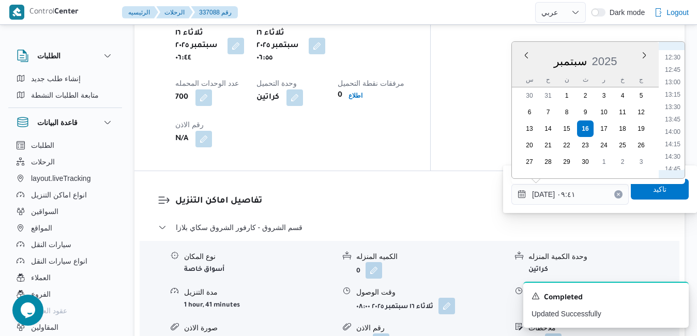
scroll to position [724, 0]
click at [675, 102] on li "15:30" at bounding box center [673, 101] width 24 height 10
type input "١٦/٠٩/٢٠٢٥ ١٥:٣٠"
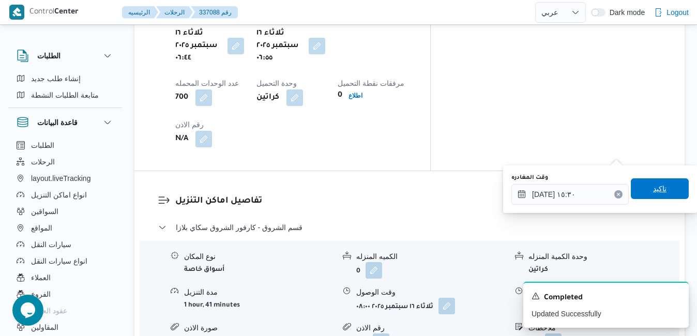
click at [657, 194] on span "تاكيد" at bounding box center [659, 189] width 13 height 12
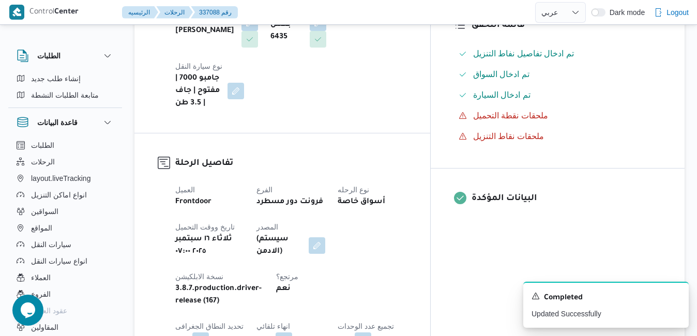
scroll to position [0, 0]
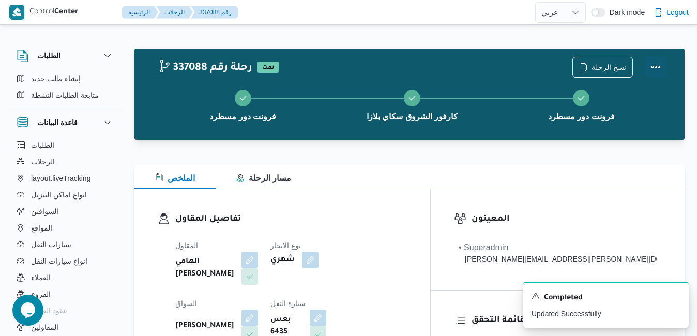
click at [658, 66] on button "Actions" at bounding box center [656, 66] width 21 height 21
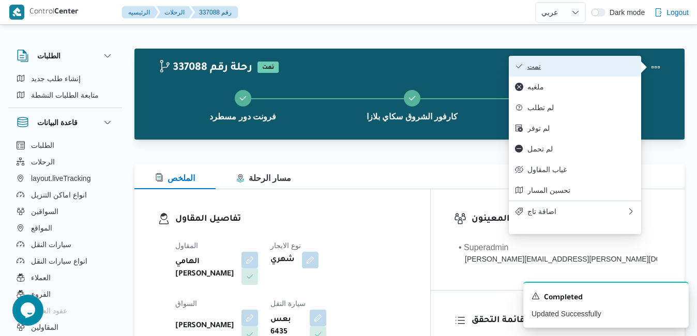
click at [617, 72] on button "تمت" at bounding box center [575, 66] width 132 height 21
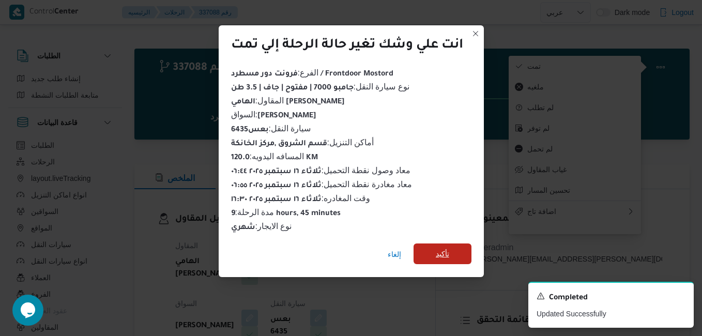
click at [432, 247] on span "تأكيد" at bounding box center [443, 254] width 58 height 21
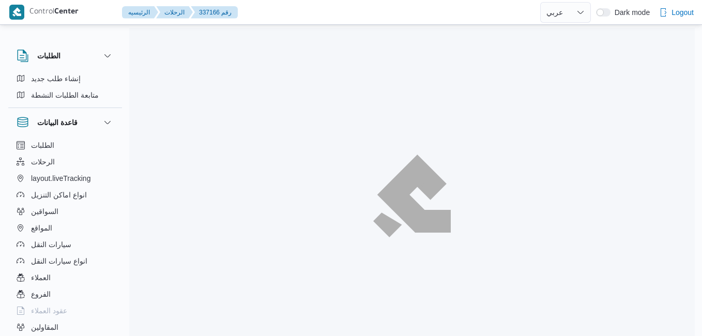
select select "ar"
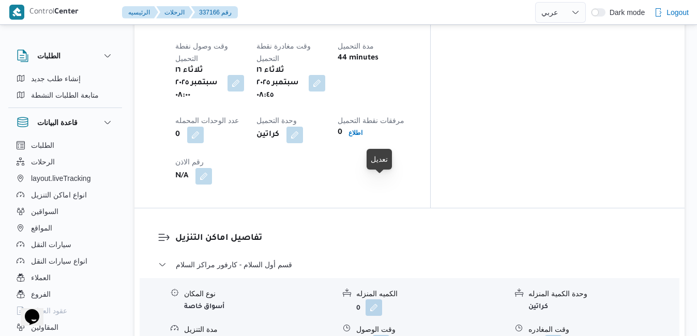
scroll to position [890, 0]
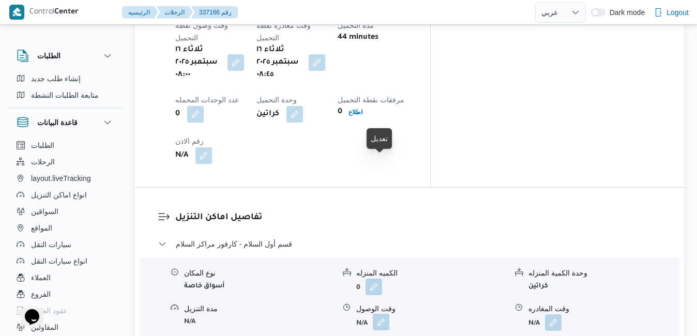
click at [379, 314] on button "button" at bounding box center [381, 322] width 17 height 17
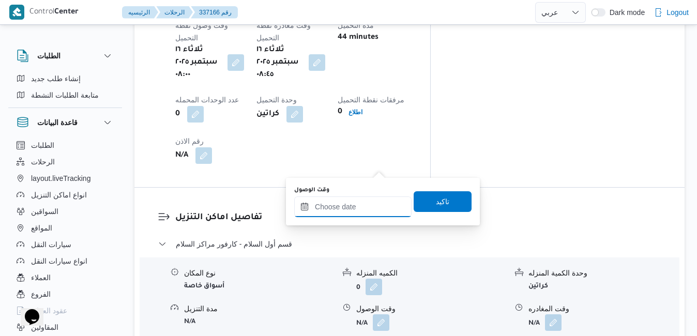
click at [342, 207] on input "وقت الوصول" at bounding box center [352, 207] width 117 height 21
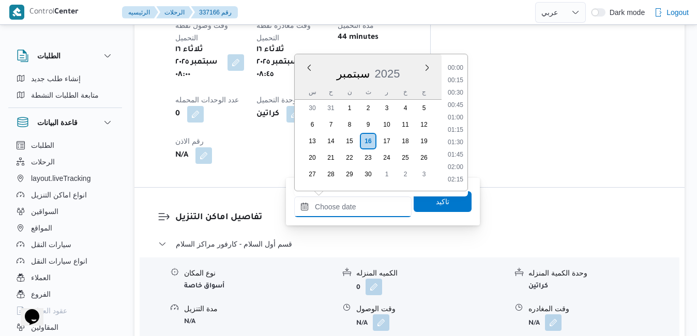
scroll to position [856, 0]
click at [306, 80] on div "سبتمبر 2025" at bounding box center [368, 71] width 147 height 26
click at [457, 124] on li "09:15" at bounding box center [456, 127] width 24 height 10
type input "[DATE] ٠٩:١٥"
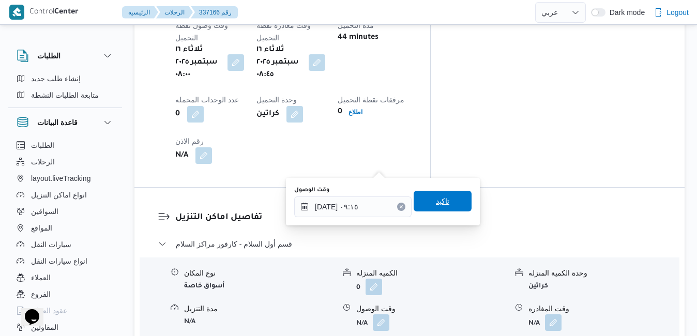
click at [426, 200] on span "تاكيد" at bounding box center [443, 201] width 58 height 21
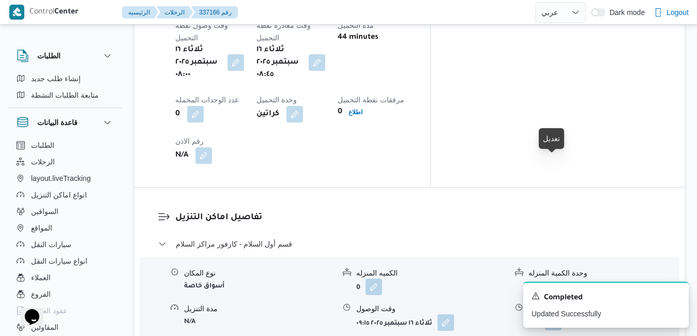
click at [553, 314] on button "button" at bounding box center [553, 322] width 17 height 17
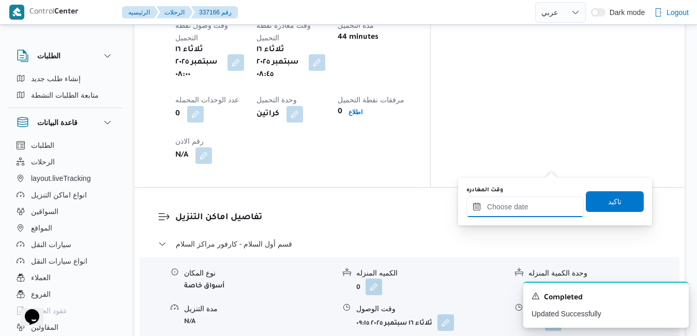
click at [501, 211] on input "وقت المغادره" at bounding box center [525, 207] width 117 height 21
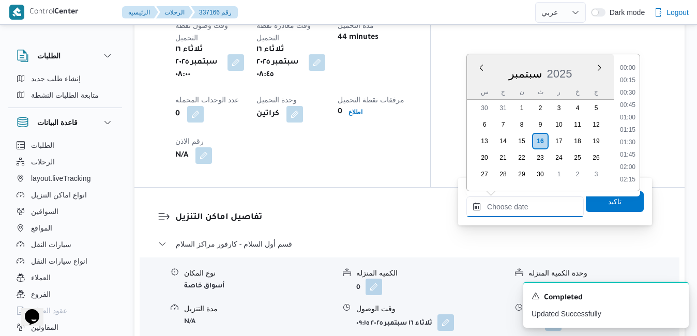
scroll to position [856, 0]
click at [471, 83] on div "سبتمبر 2025" at bounding box center [540, 71] width 147 height 26
click at [632, 139] on li "12:15" at bounding box center [628, 135] width 24 height 10
type input "١٦/٠٩/٢٠٢٥ ١٢:١٥"
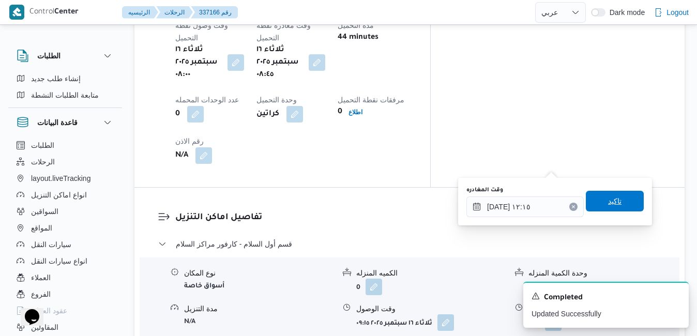
click at [608, 202] on span "تاكيد" at bounding box center [614, 201] width 13 height 12
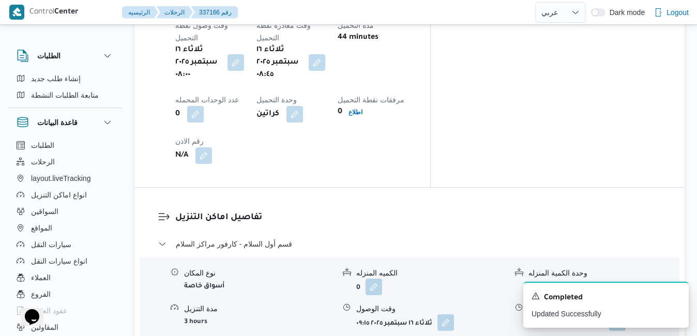
click at [678, 296] on icon "Dismiss toast" at bounding box center [676, 295] width 8 height 8
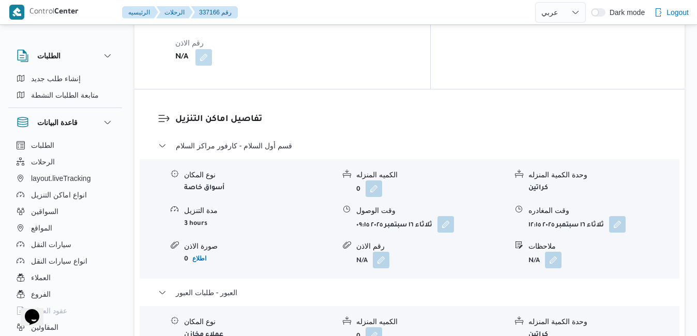
scroll to position [1055, 0]
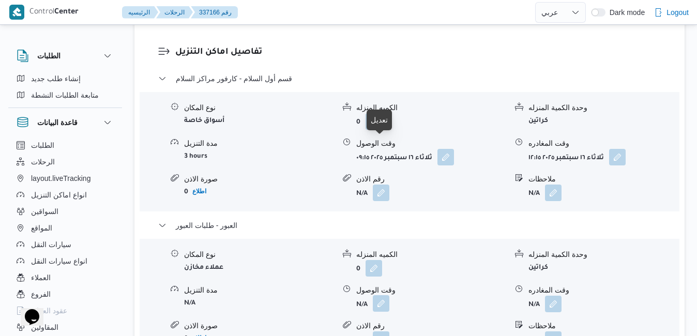
click at [381, 295] on button "button" at bounding box center [381, 303] width 17 height 17
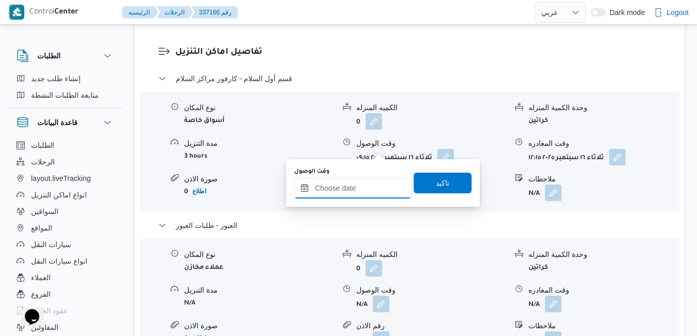
click at [361, 189] on input "وقت الوصول" at bounding box center [352, 188] width 117 height 21
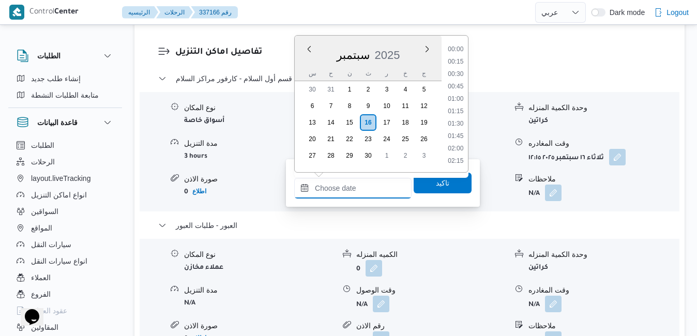
scroll to position [868, 0]
click at [309, 68] on div "س" at bounding box center [312, 73] width 17 height 14
click at [456, 135] on ul "00:00 00:15 00:30 00:45 01:00 01:15 01:30 01:45 02:00 02:15 02:30 02:45 03:00 0…" at bounding box center [456, 104] width 24 height 120
click at [456, 131] on li "12:45" at bounding box center [456, 129] width 24 height 10
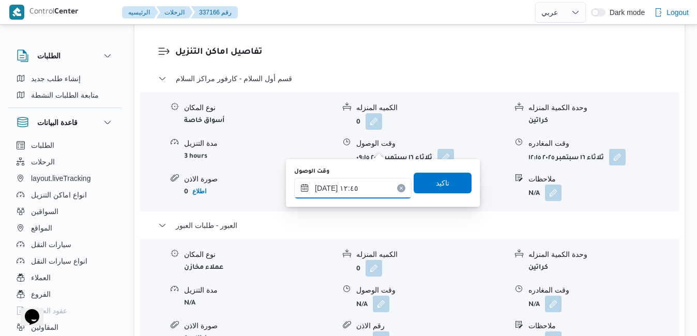
click at [326, 186] on input "١٦/٠٩/٢٠٢٥ ١٢:٤٥" at bounding box center [352, 188] width 117 height 21
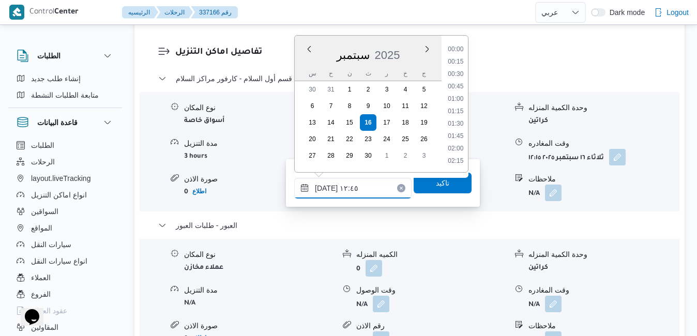
click at [326, 186] on input "١٦/٠٩/٢٠٢٥ ١٢:٤٥" at bounding box center [352, 188] width 117 height 21
type input "١٦/٠٩/٢٠٢٥ ١٢:٤٠"
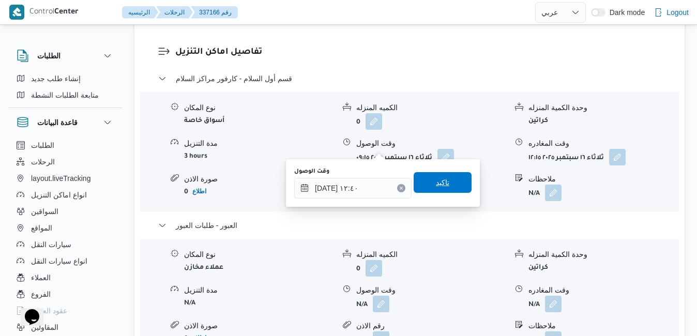
click at [421, 190] on span "تاكيد" at bounding box center [443, 182] width 58 height 21
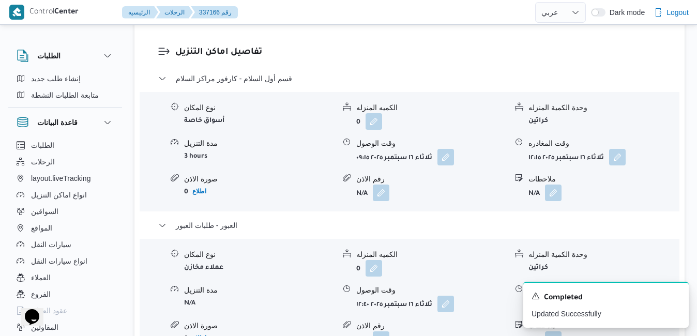
click at [676, 297] on icon "Dismiss toast" at bounding box center [676, 295] width 5 height 5
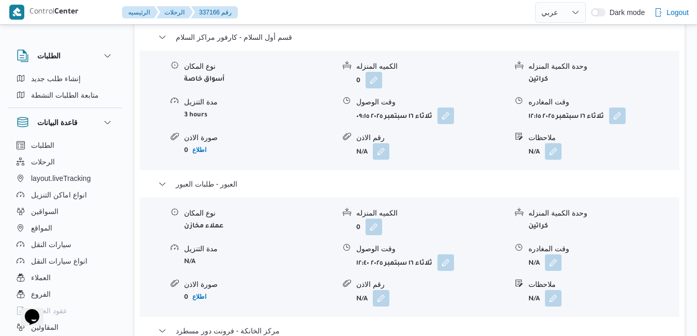
scroll to position [1117, 0]
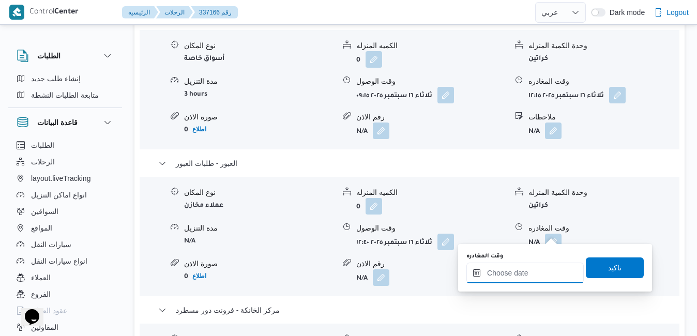
click at [513, 273] on input "وقت المغادره" at bounding box center [525, 273] width 117 height 21
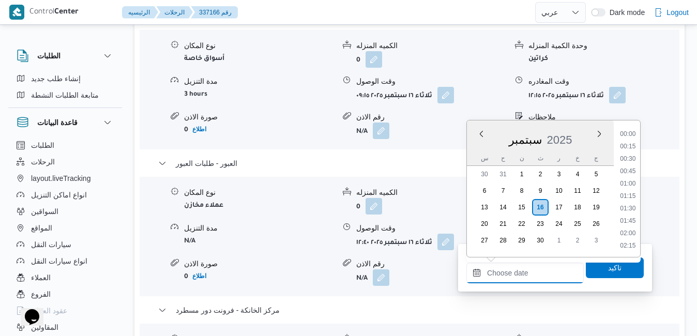
scroll to position [868, 0]
click at [481, 149] on div "سبتمبر 2025" at bounding box center [540, 138] width 147 height 26
click at [631, 218] on li "17:00" at bounding box center [628, 215] width 24 height 10
type input "[DATE] ١٧:٠٠"
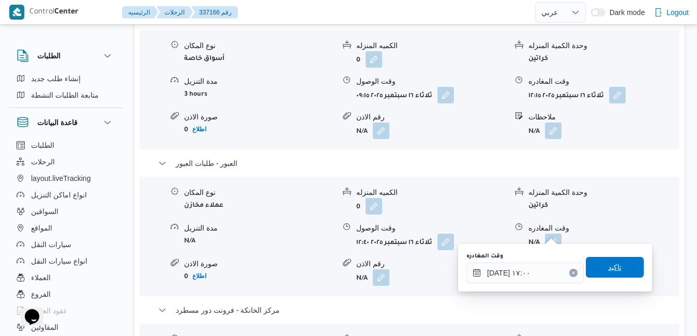
click at [596, 272] on span "تاكيد" at bounding box center [615, 267] width 58 height 21
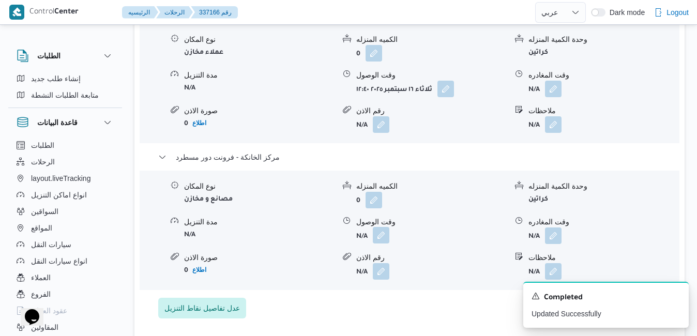
click at [382, 232] on button "button" at bounding box center [381, 235] width 17 height 17
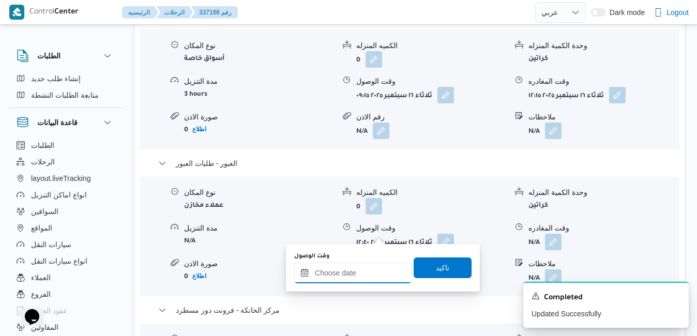
click at [353, 279] on input "وقت الوصول" at bounding box center [352, 273] width 117 height 21
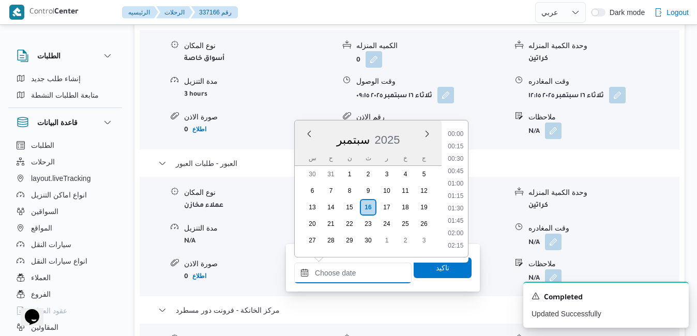
scroll to position [868, 0]
click at [309, 149] on div "سبتمبر 2025" at bounding box center [368, 138] width 147 height 26
click at [456, 206] on li "16:45" at bounding box center [456, 203] width 24 height 10
type input "[DATE] ١٦:٤٥"
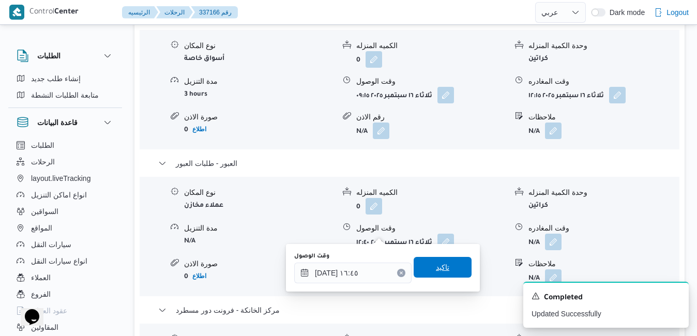
click at [434, 274] on span "تاكيد" at bounding box center [443, 267] width 58 height 21
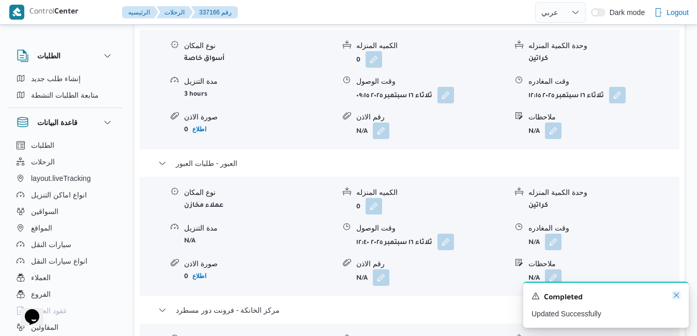
click at [677, 293] on icon "Dismiss toast" at bounding box center [676, 295] width 8 height 8
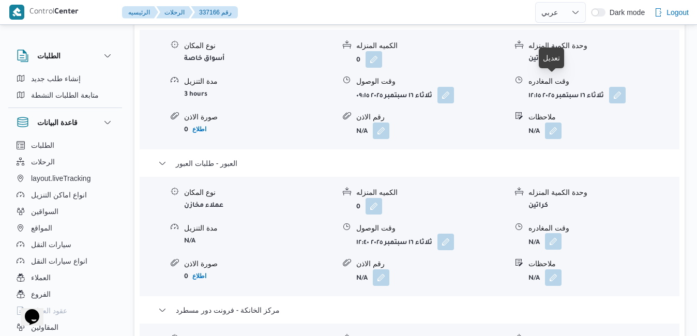
click at [552, 233] on button "button" at bounding box center [553, 241] width 17 height 17
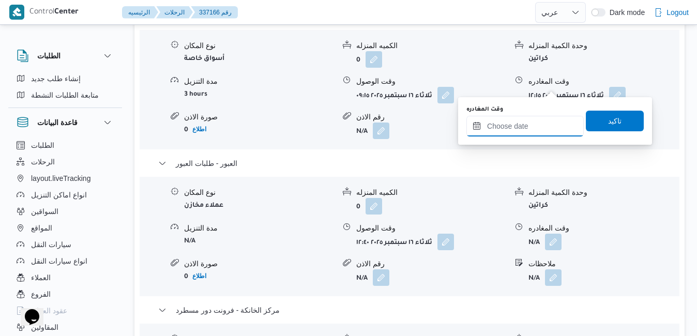
click at [514, 124] on input "وقت المغادره" at bounding box center [525, 126] width 117 height 21
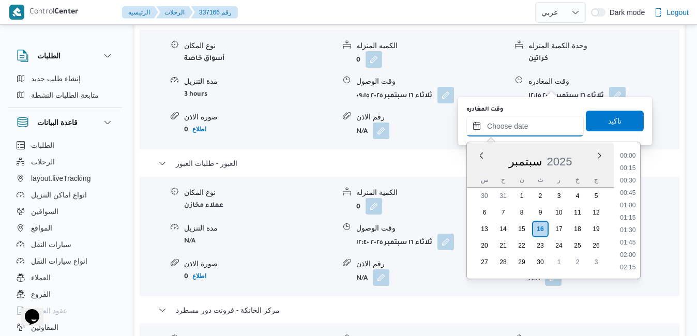
scroll to position [868, 0]
click at [472, 172] on div "سبتمبر 2025" at bounding box center [540, 159] width 147 height 26
click at [632, 195] on li "16:15" at bounding box center [628, 199] width 24 height 10
type input "١٦/٠٩/٢٠٢٥ ١٦:١٥"
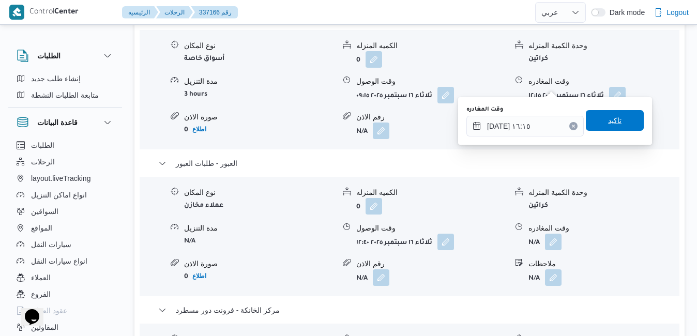
click at [619, 128] on span "تاكيد" at bounding box center [615, 120] width 58 height 21
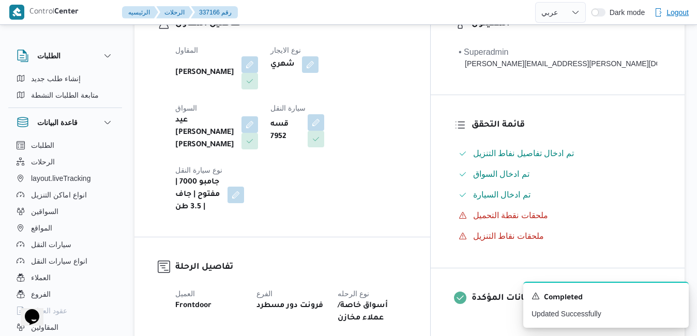
scroll to position [0, 0]
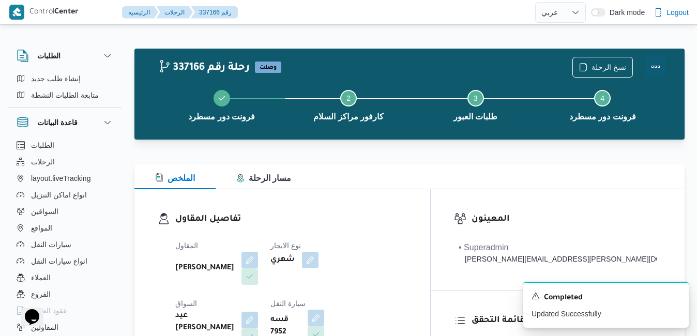
click at [656, 67] on button "Actions" at bounding box center [656, 66] width 21 height 21
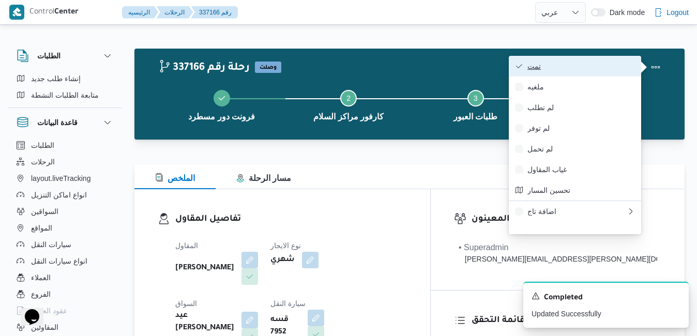
click at [601, 69] on span "تمت" at bounding box center [582, 66] width 108 height 8
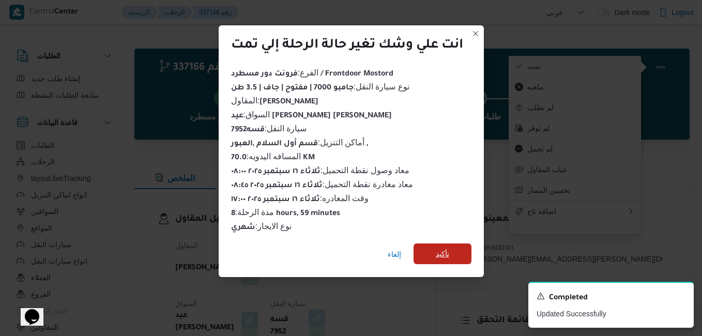
click at [440, 252] on span "تأكيد" at bounding box center [442, 254] width 13 height 12
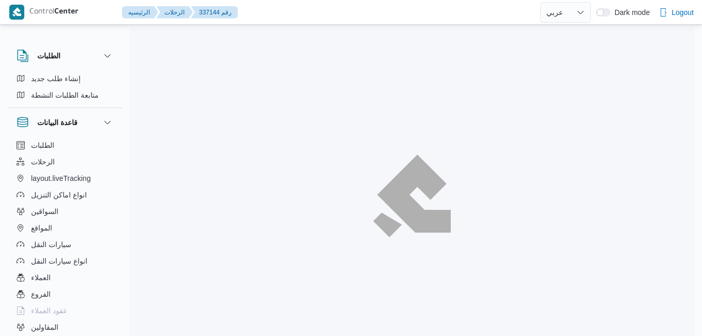
select select "ar"
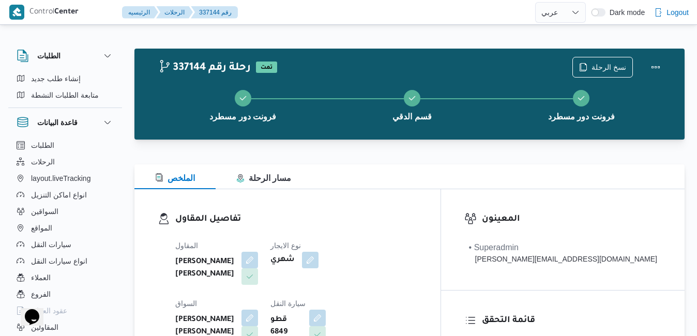
click at [417, 218] on h3 "تفاصيل المقاول" at bounding box center [296, 220] width 242 height 14
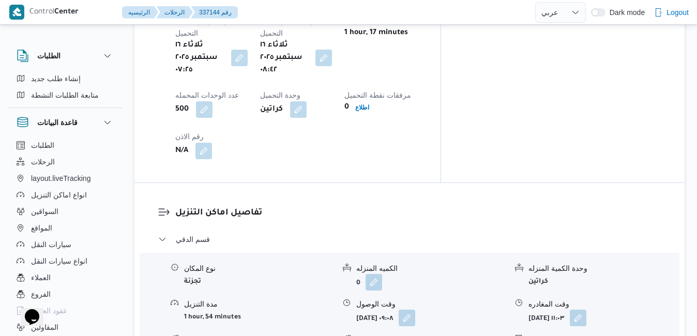
scroll to position [890, 0]
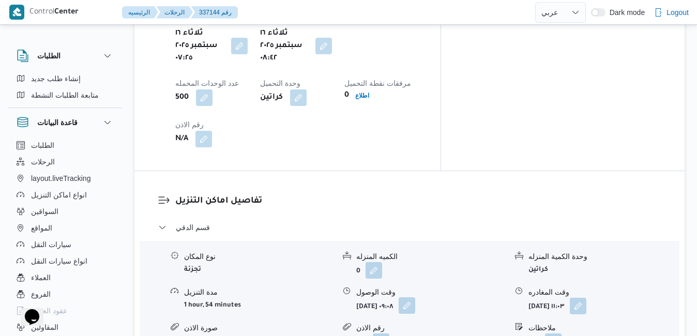
click at [415, 297] on button "button" at bounding box center [407, 305] width 17 height 17
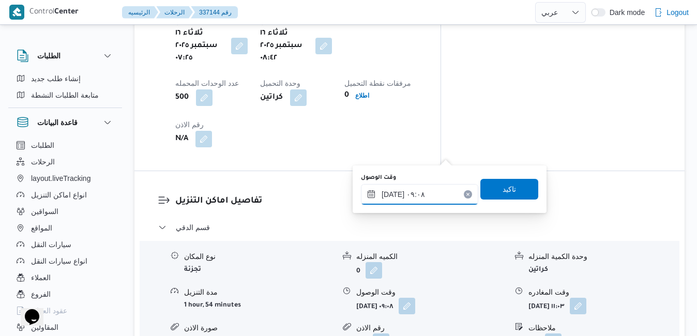
click at [404, 200] on input "[DATE] ٠٩:٠٨" at bounding box center [419, 194] width 117 height 21
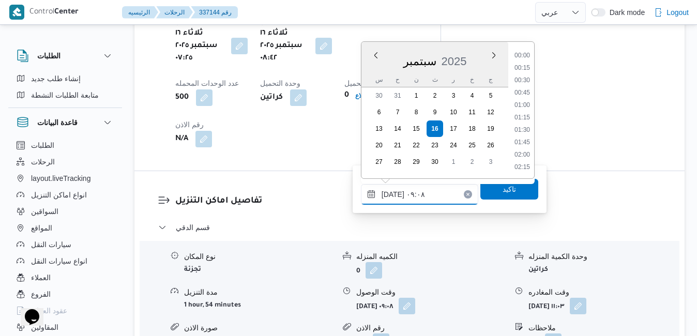
scroll to position [384, 0]
click at [525, 143] on li "09:30" at bounding box center [523, 143] width 24 height 10
type input "[DATE] ٠٩:٣٠"
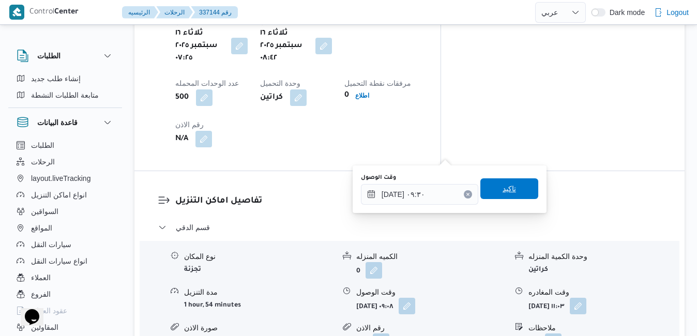
click at [504, 190] on span "تاكيد" at bounding box center [509, 189] width 13 height 12
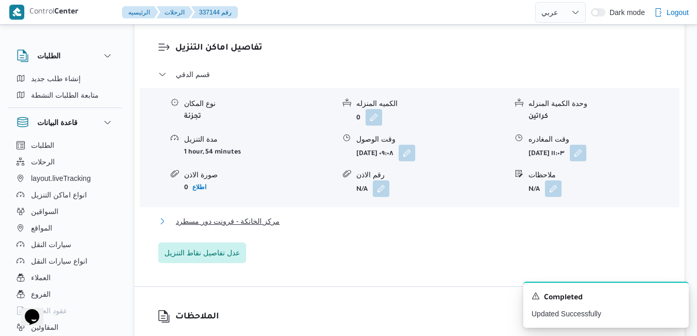
click at [449, 224] on button "مركز الخانكة - فرونت دور مسطرد" at bounding box center [409, 221] width 503 height 12
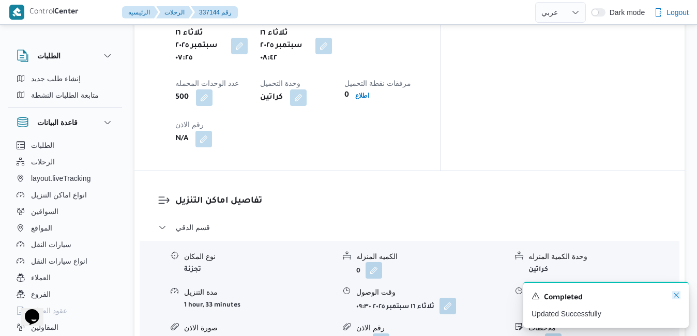
click at [680, 297] on icon "Dismiss toast" at bounding box center [676, 295] width 8 height 8
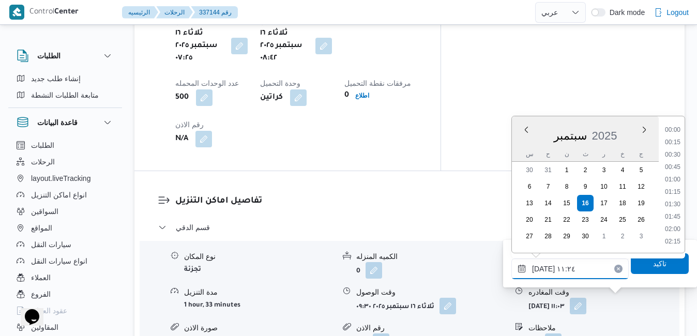
click at [577, 268] on input "١٦/٠٩/٢٠٢٥ ١١:٢٤" at bounding box center [570, 269] width 117 height 21
click at [675, 202] on li "17:00" at bounding box center [673, 198] width 24 height 10
type input "١٦/٠٩/٢٠٢٥ ١٧:٠٠"
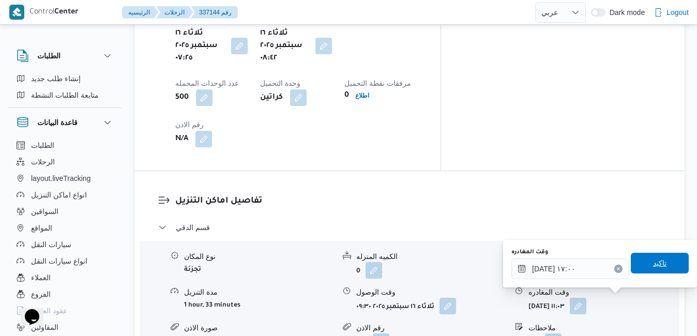
click at [653, 264] on span "تاكيد" at bounding box center [659, 263] width 13 height 12
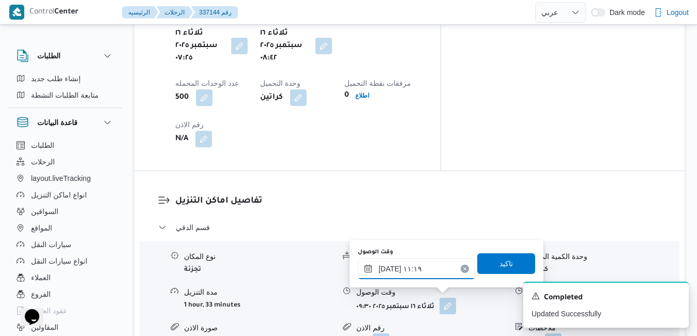
click at [414, 265] on input "١٦/٠٩/٢٠٢٥ ١١:١٩" at bounding box center [416, 269] width 117 height 21
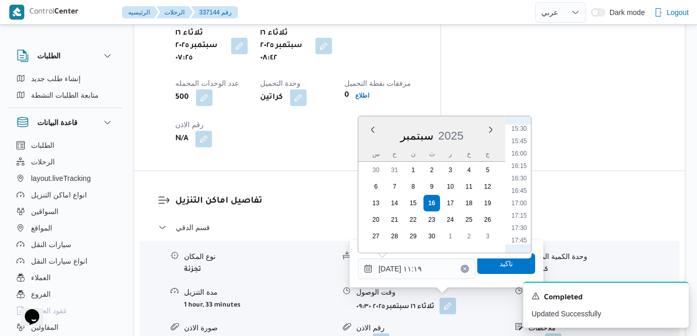
scroll to position [811, 0]
click at [521, 154] on li "16:45" at bounding box center [519, 151] width 24 height 10
type input "١٦/٠٩/٢٠٢٥ ١٦:٤٥"
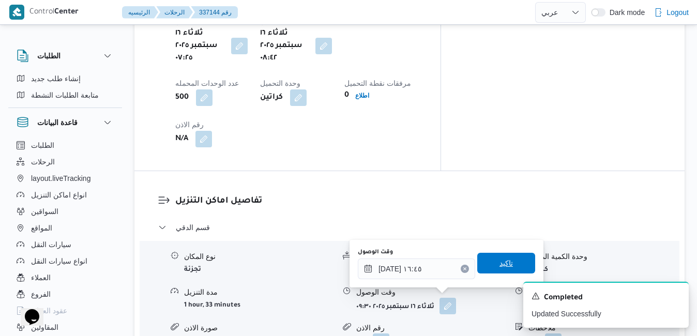
click at [501, 264] on span "تاكيد" at bounding box center [506, 263] width 13 height 12
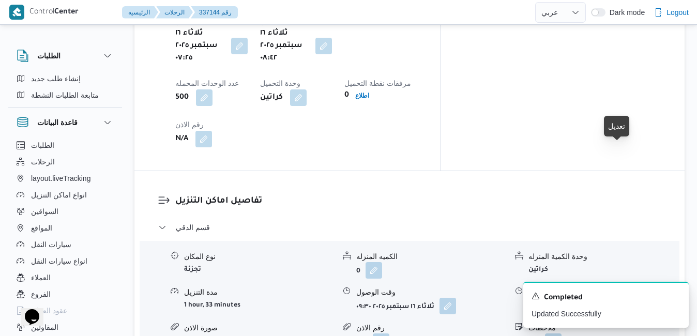
click at [587, 297] on button "button" at bounding box center [578, 305] width 17 height 17
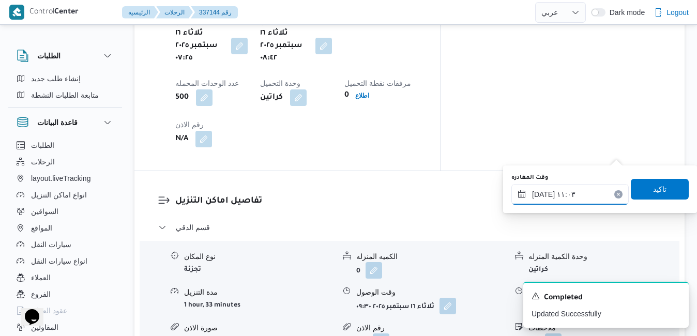
click at [573, 195] on input "١٦/٠٩/٢٠٢٥ ١١:٠٣" at bounding box center [570, 194] width 117 height 21
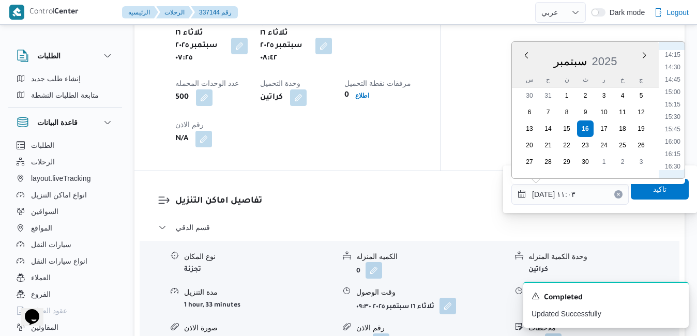
scroll to position [728, 0]
click at [675, 85] on li "15:15" at bounding box center [673, 84] width 24 height 10
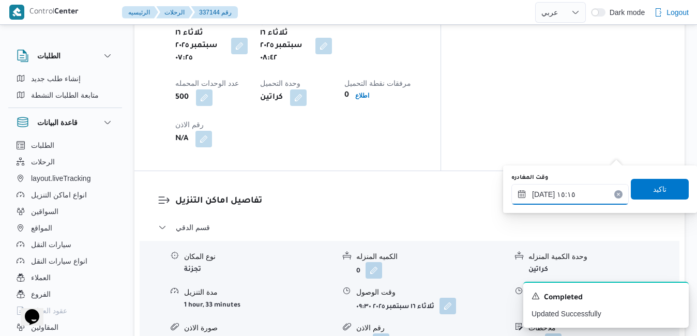
click at [542, 196] on input "١٦/٠٩/٢٠٢٥ ١٥:١٥" at bounding box center [570, 194] width 117 height 21
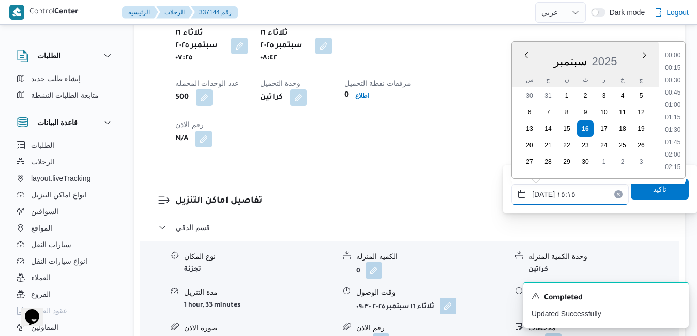
click at [542, 196] on input "١٦/٠٩/٢٠٢٥ ١٥:١٥" at bounding box center [570, 194] width 117 height 21
type input "١٦/٠٩/٢٠٢٥ ١٥:٥٥"
click at [653, 192] on span "تاكيد" at bounding box center [659, 189] width 13 height 12
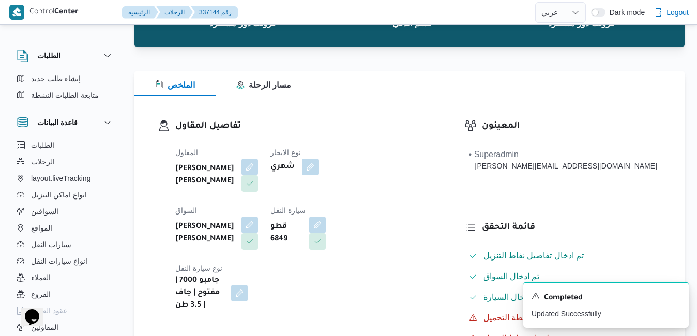
scroll to position [0, 0]
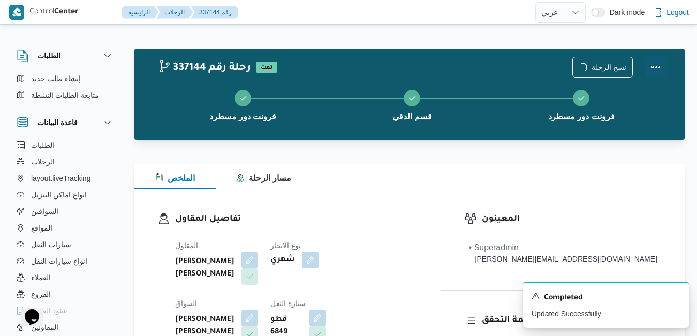
click at [658, 65] on button "Actions" at bounding box center [656, 66] width 21 height 21
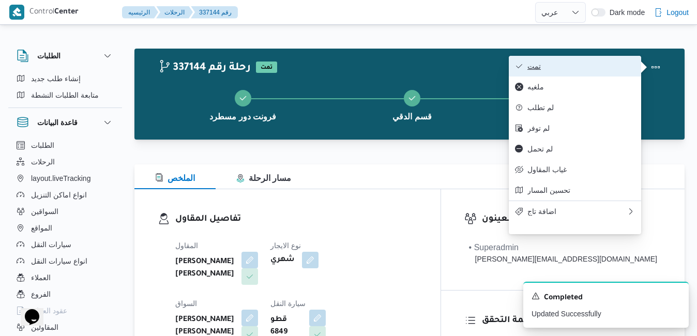
click at [608, 66] on span "تمت" at bounding box center [582, 66] width 108 height 8
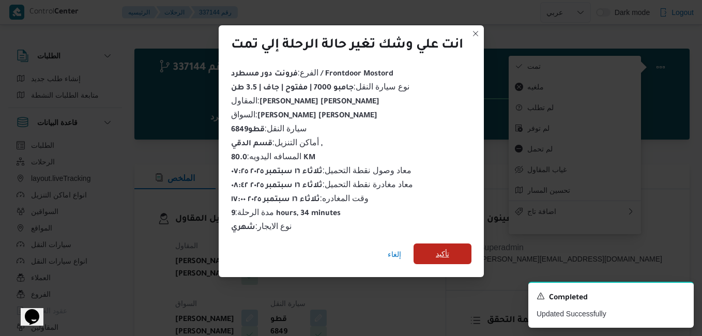
click at [439, 248] on span "تأكيد" at bounding box center [442, 254] width 13 height 12
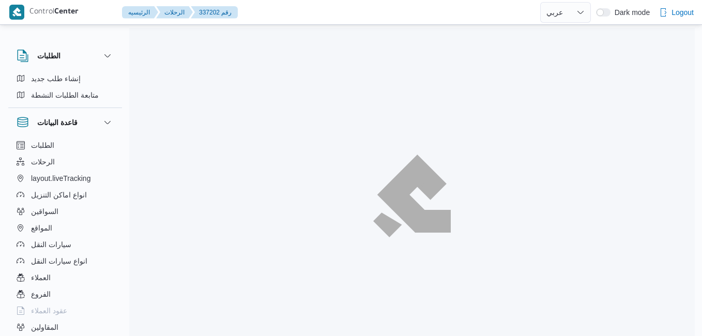
select select "ar"
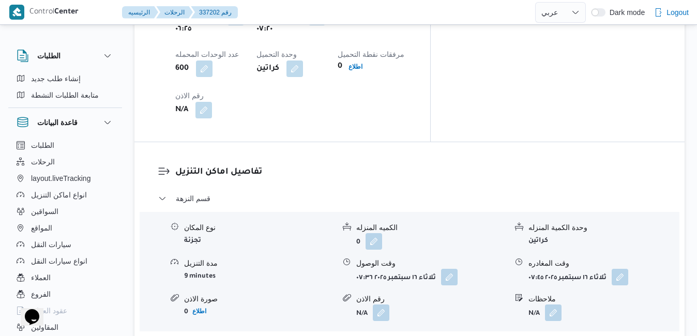
scroll to position [931, 0]
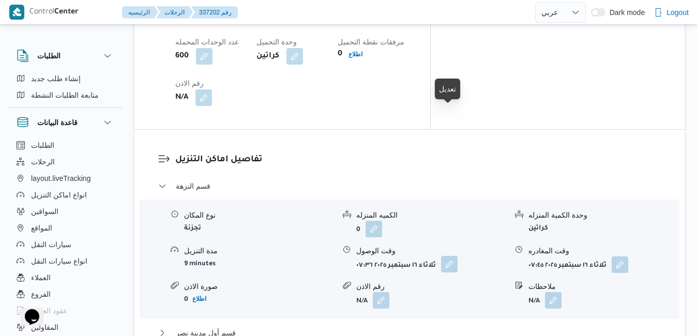
click at [448, 256] on button "button" at bounding box center [449, 264] width 17 height 17
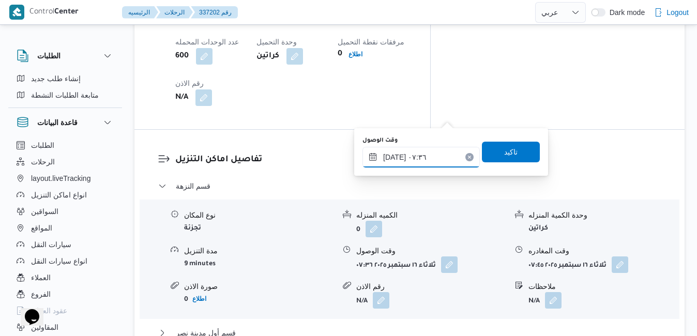
click at [398, 162] on input "[DATE] ٠٧:٣٦" at bounding box center [421, 157] width 117 height 21
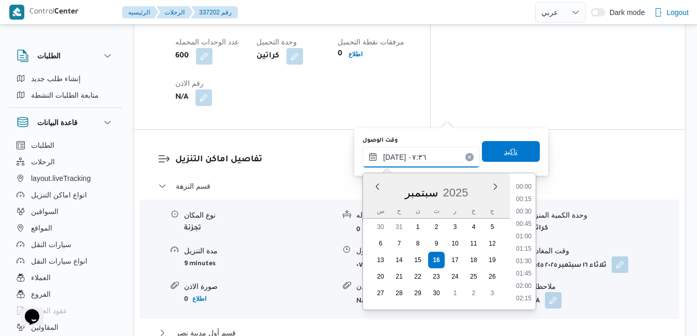
scroll to position [309, 0]
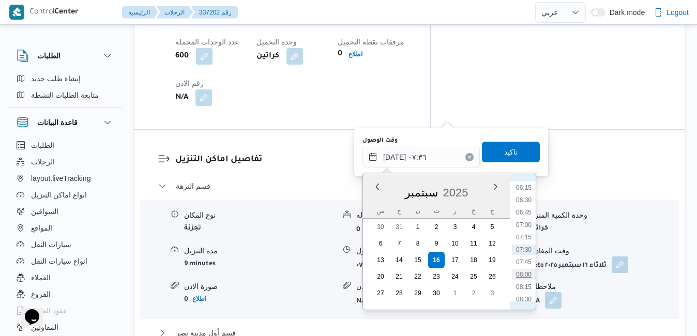
click at [530, 274] on li "08:00" at bounding box center [524, 275] width 24 height 10
type input "[DATE] ٠٨:٠٠"
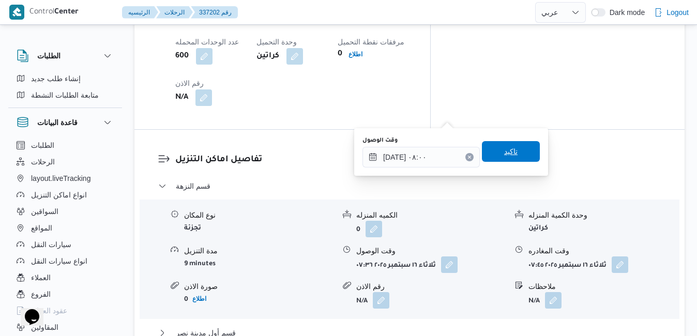
click at [515, 154] on span "تاكيد" at bounding box center [511, 151] width 58 height 21
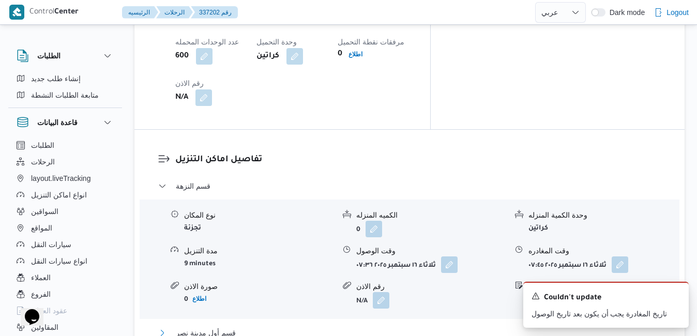
click at [424, 327] on button "قسم أول مدينة نصر" at bounding box center [409, 333] width 503 height 12
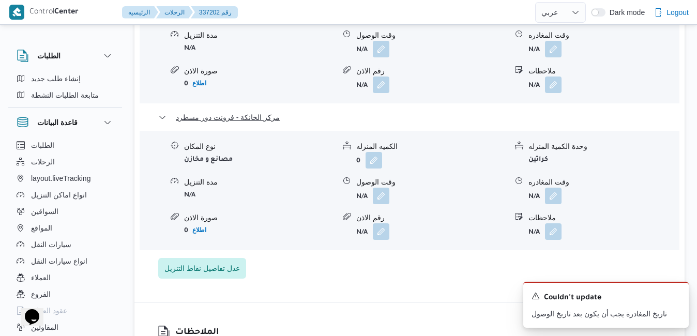
scroll to position [1315, 0]
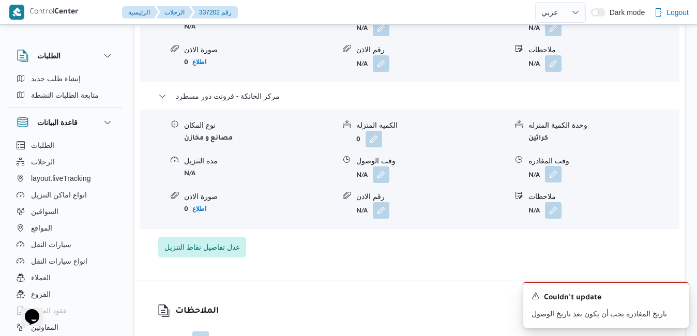
click at [555, 166] on button "button" at bounding box center [553, 174] width 17 height 17
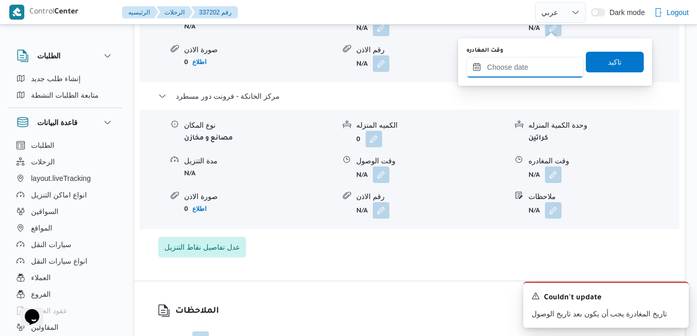
click at [533, 62] on input "وقت المغادره" at bounding box center [525, 67] width 117 height 21
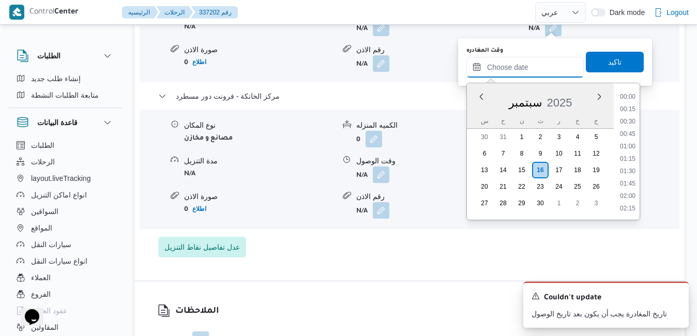
scroll to position [880, 0]
drag, startPoint x: 476, startPoint y: 111, endPoint x: 487, endPoint y: 111, distance: 10.4
click at [476, 111] on div "سبتمبر 2025" at bounding box center [540, 100] width 147 height 26
click at [628, 98] on li "17:45" at bounding box center [628, 98] width 24 height 10
type input "[DATE] ١٧:٤٥"
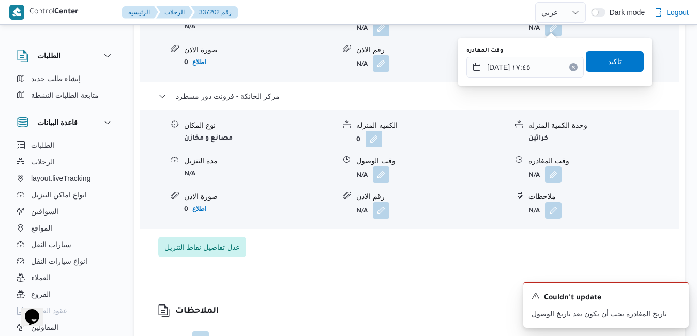
click at [608, 62] on span "تاكيد" at bounding box center [614, 61] width 13 height 12
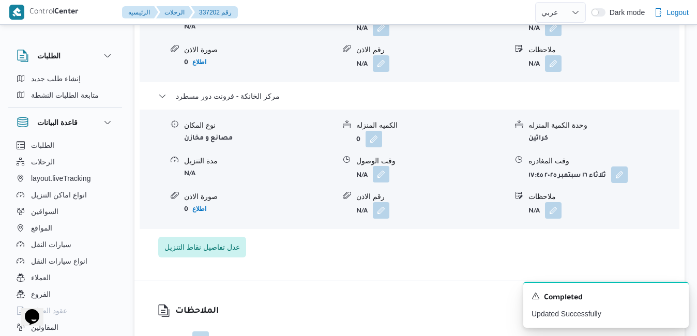
click at [382, 166] on button "button" at bounding box center [381, 174] width 17 height 17
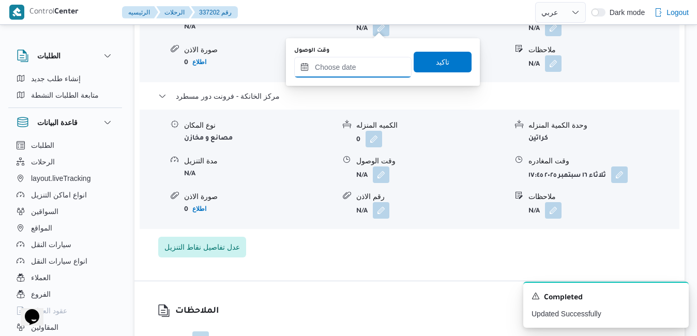
click at [373, 75] on input "وقت الوصول" at bounding box center [352, 67] width 117 height 21
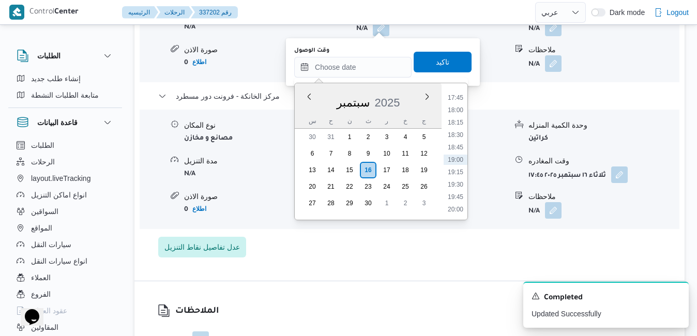
click at [303, 114] on div "س ح ن ث ر خ ج" at bounding box center [368, 121] width 147 height 14
click at [455, 194] on li "17:30" at bounding box center [456, 190] width 24 height 10
type input "[DATE] ١٧:٣٠"
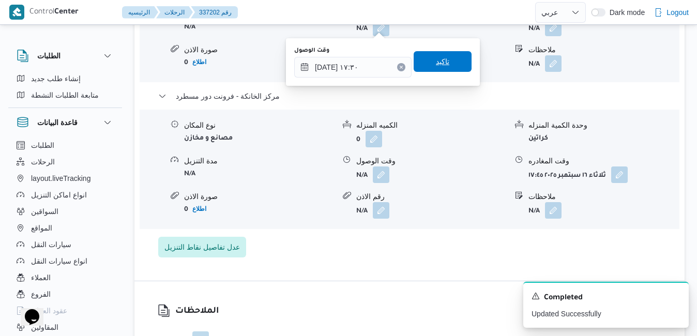
click at [446, 65] on span "تاكيد" at bounding box center [443, 61] width 58 height 21
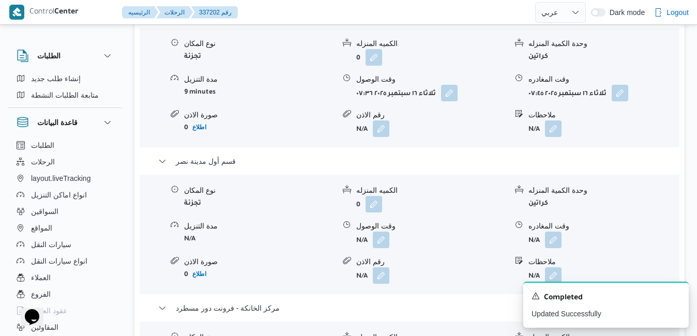
scroll to position [1087, 0]
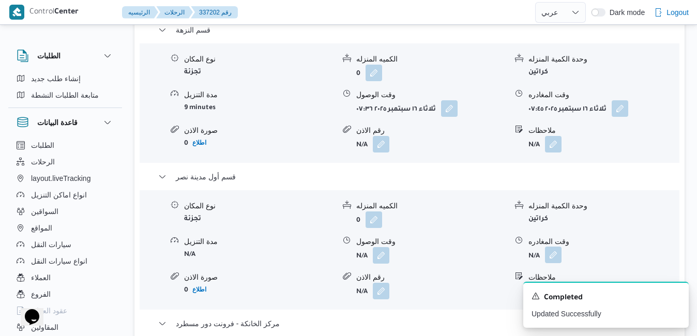
click at [557, 247] on button "button" at bounding box center [553, 255] width 17 height 17
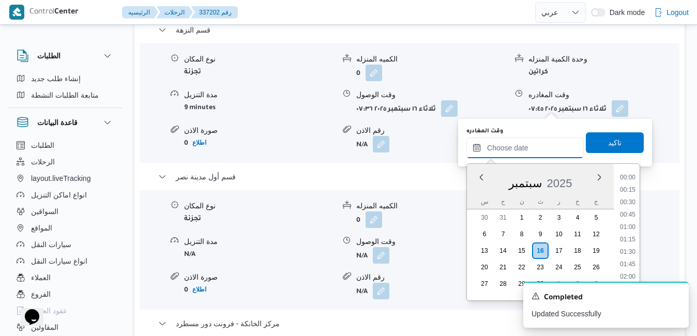
click at [515, 148] on input "وقت المغادره" at bounding box center [525, 148] width 117 height 21
click at [475, 196] on div "س ح ن ث ر خ ج" at bounding box center [540, 201] width 147 height 14
click at [628, 222] on li "16:30" at bounding box center [628, 221] width 24 height 10
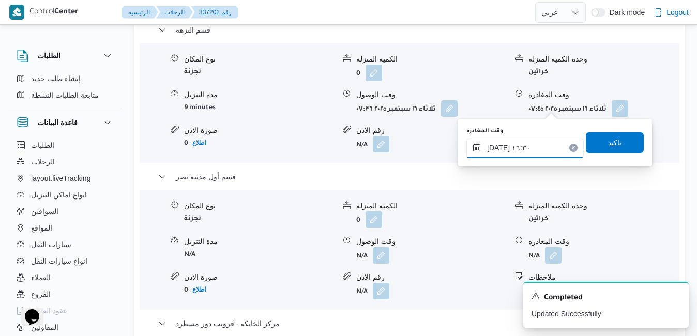
click at [498, 145] on input "[DATE] ١٦:٣٠" at bounding box center [525, 148] width 117 height 21
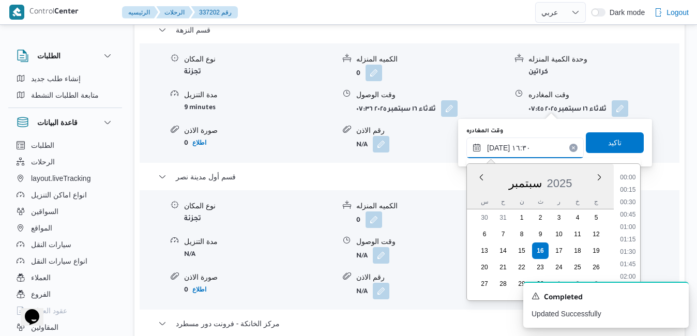
scroll to position [756, 0]
type input "[DATE] ١٦:50"
click at [618, 147] on span "تاكيد" at bounding box center [615, 142] width 58 height 21
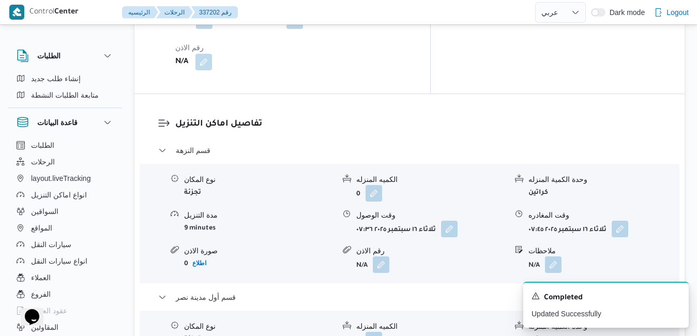
scroll to position [984, 0]
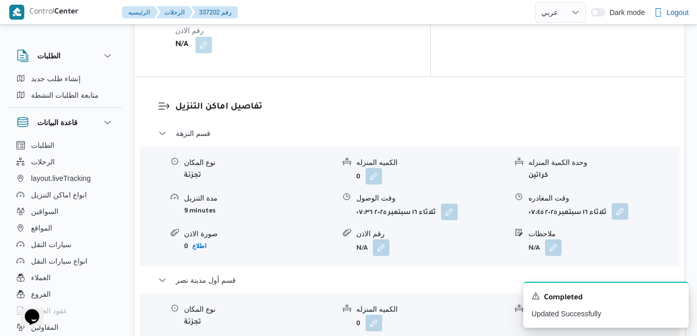
click at [624, 203] on button "button" at bounding box center [620, 211] width 17 height 17
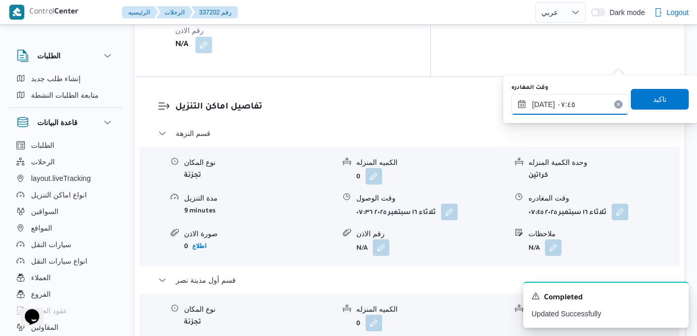
click at [579, 107] on input "[DATE] ٠٧:٤٥" at bounding box center [570, 104] width 117 height 21
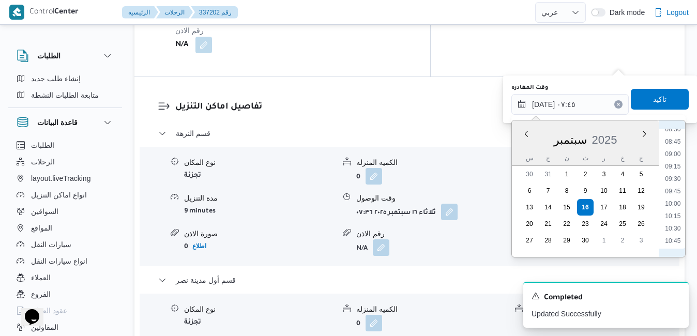
scroll to position [566, 0]
click at [677, 177] on li "12:15" at bounding box center [673, 176] width 24 height 10
type input "[DATE] ١٢:١٥"
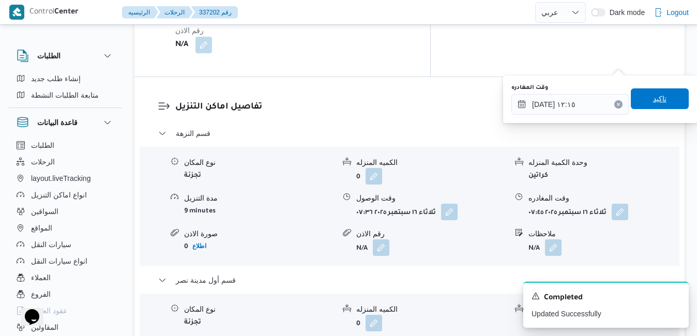
click at [655, 102] on span "تاكيد" at bounding box center [659, 99] width 13 height 12
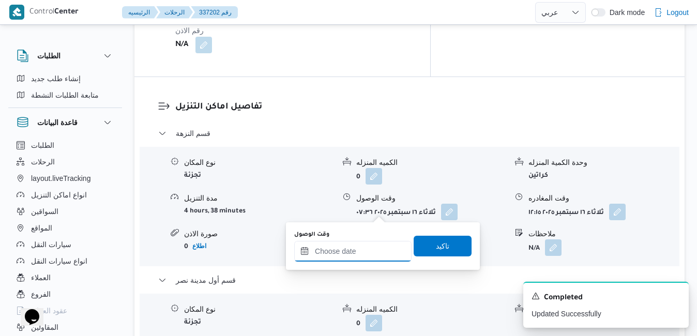
click at [347, 252] on input "وقت الوصول" at bounding box center [352, 251] width 117 height 21
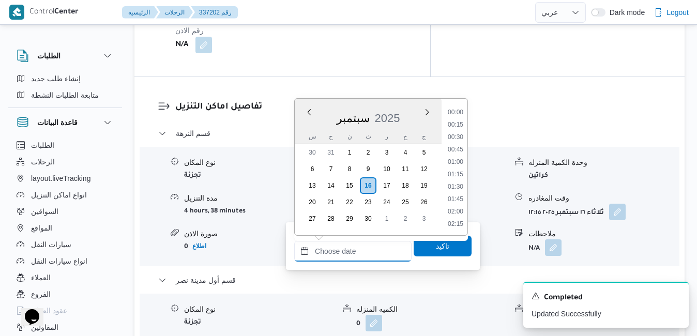
scroll to position [880, 0]
click at [305, 126] on div "سبتمبر 2025" at bounding box center [368, 116] width 147 height 26
click at [459, 169] on li "12:30" at bounding box center [456, 167] width 24 height 10
type input "[DATE] ١٢:٣٠"
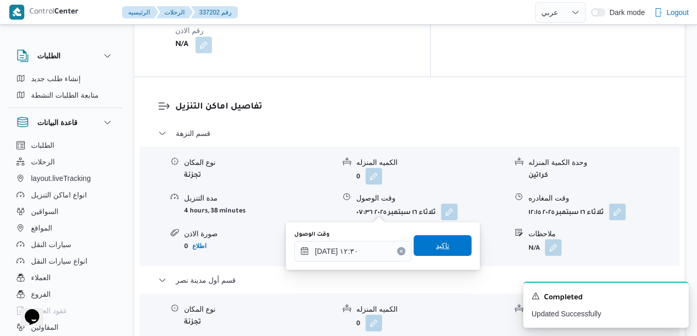
click at [442, 246] on span "تاكيد" at bounding box center [443, 245] width 58 height 21
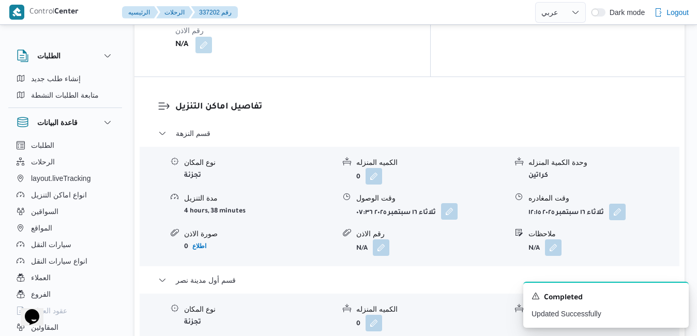
click at [450, 203] on button "button" at bounding box center [449, 211] width 17 height 17
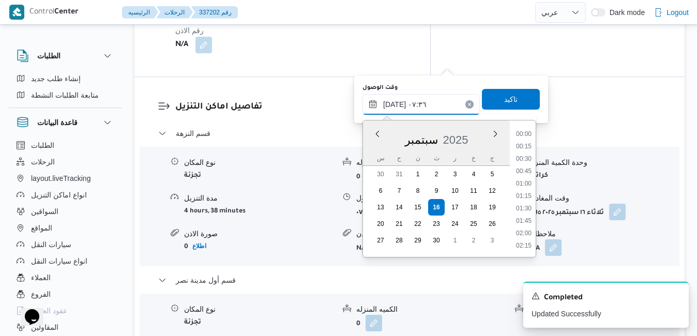
click at [431, 109] on input "[DATE] ٠٧:٣٦" at bounding box center [421, 104] width 117 height 21
click at [525, 222] on li "08:00" at bounding box center [524, 222] width 24 height 10
type input "[DATE] ٠٨:٠٠"
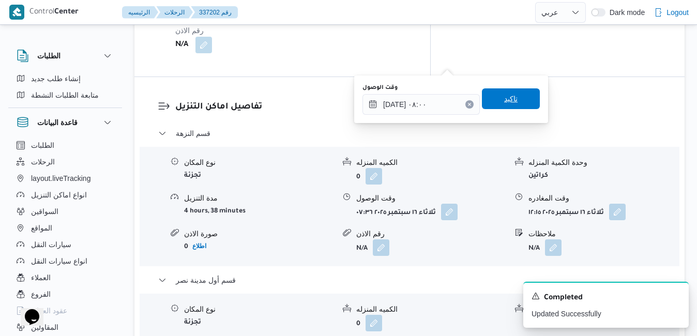
click at [506, 99] on span "تاكيد" at bounding box center [510, 99] width 13 height 12
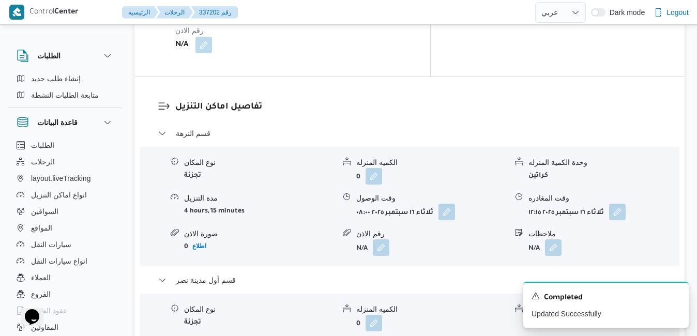
scroll to position [0, 0]
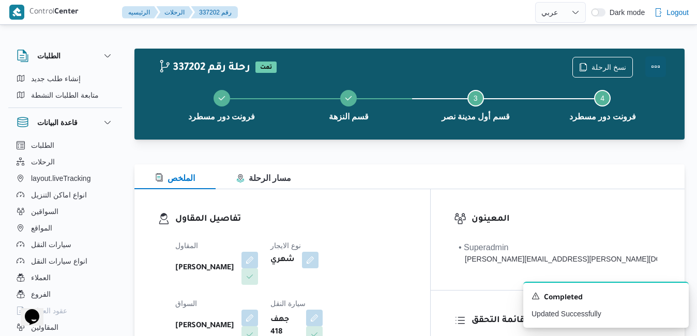
click at [661, 61] on button "Actions" at bounding box center [656, 66] width 21 height 21
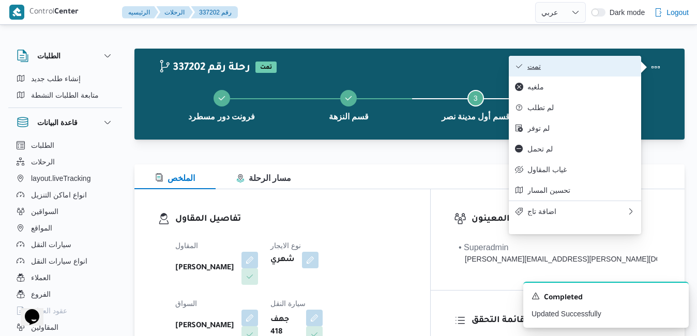
click at [618, 68] on span "تمت" at bounding box center [582, 66] width 108 height 8
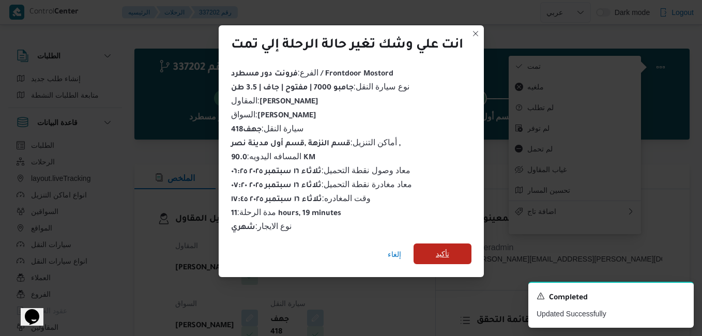
click at [465, 250] on span "تأكيد" at bounding box center [443, 254] width 58 height 21
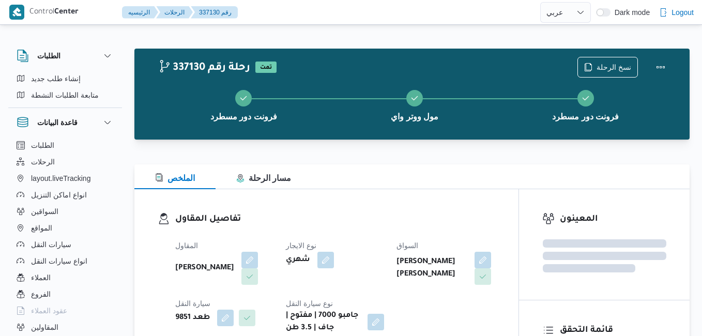
select select "ar"
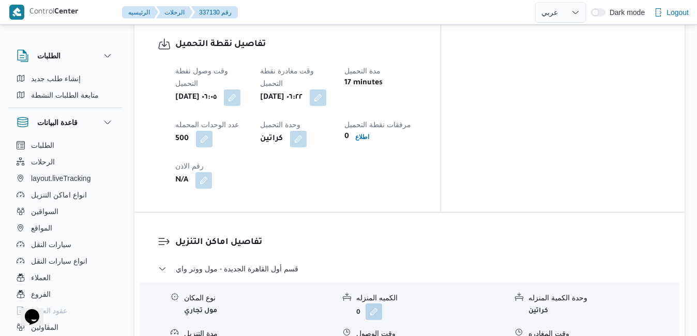
scroll to position [848, 0]
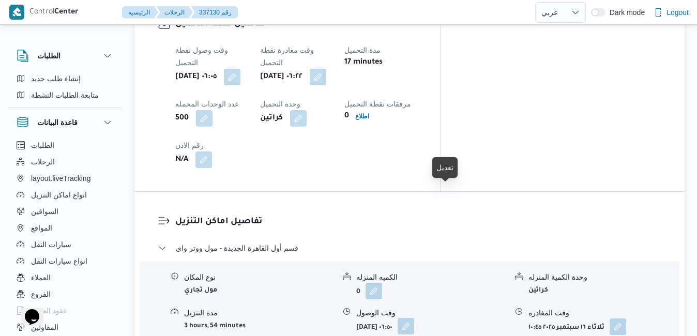
click at [414, 318] on button "button" at bounding box center [406, 326] width 17 height 17
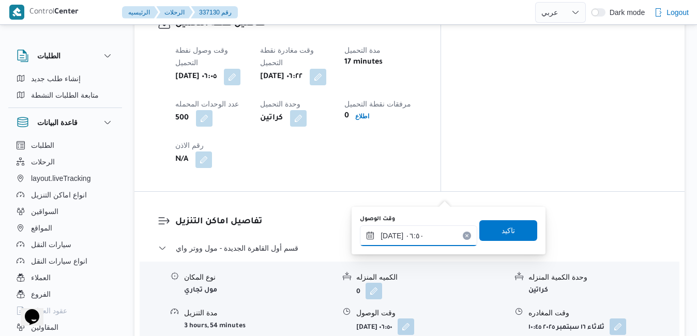
click at [399, 242] on input "[DATE] ٠٦:٥٠" at bounding box center [418, 236] width 117 height 21
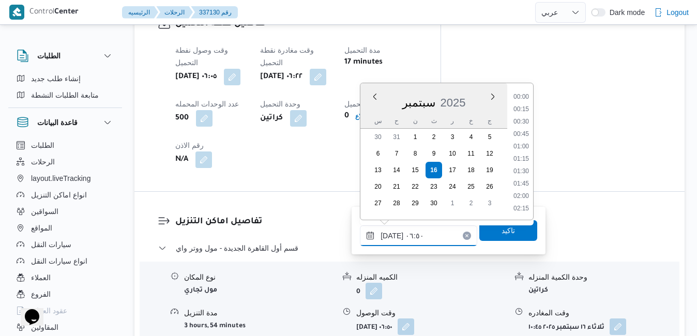
scroll to position [272, 0]
click at [525, 194] on li "07:30" at bounding box center [522, 197] width 24 height 10
type input "[DATE] ٠٧:٣٠"
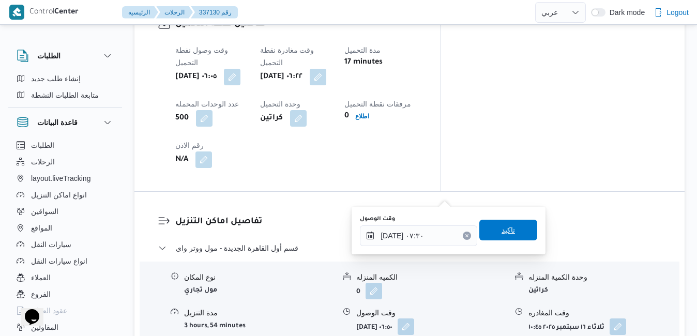
click at [508, 228] on span "تاكيد" at bounding box center [509, 230] width 58 height 21
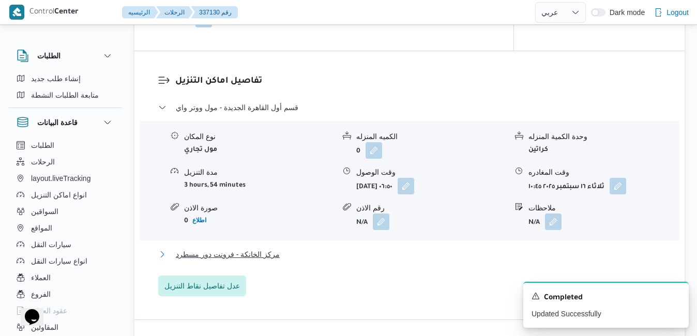
click at [426, 261] on button "مركز الخانكة - فرونت دور مسطرد" at bounding box center [409, 254] width 503 height 12
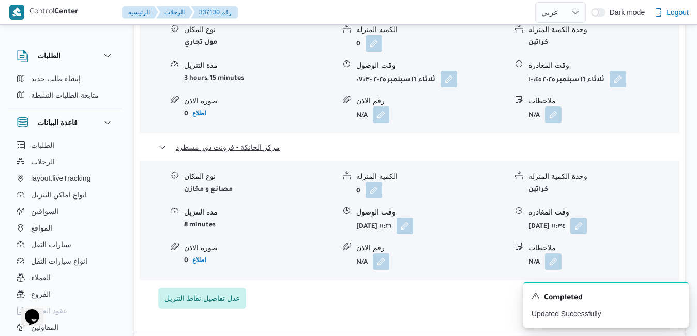
scroll to position [1097, 0]
click at [587, 217] on button "button" at bounding box center [579, 225] width 17 height 17
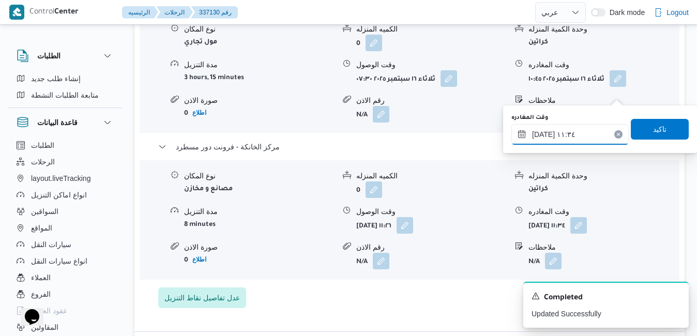
click at [574, 135] on input "[DATE] ١١:٣٤" at bounding box center [570, 134] width 117 height 21
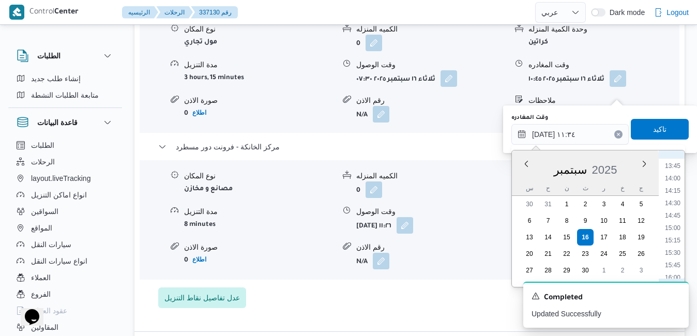
scroll to position [718, 0]
click at [673, 267] on li "16:30" at bounding box center [673, 265] width 24 height 10
type input "[DATE] ١٦:٣٠"
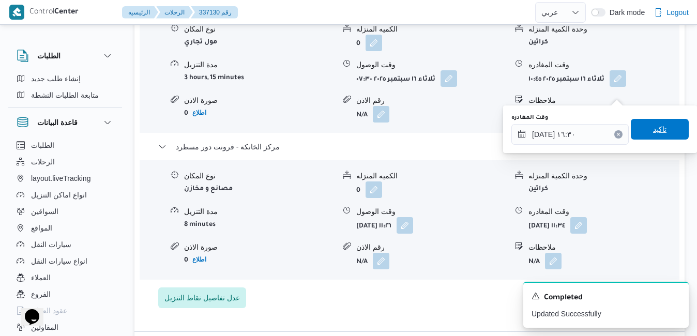
click at [653, 131] on span "تاكيد" at bounding box center [659, 129] width 13 height 12
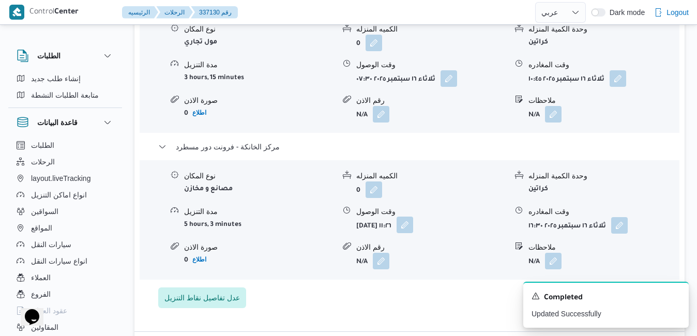
click at [413, 217] on button "button" at bounding box center [405, 225] width 17 height 17
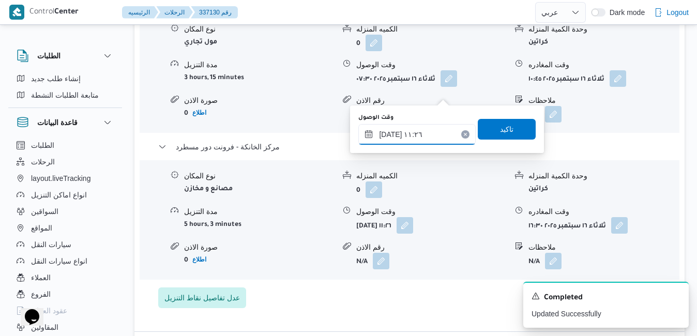
click at [415, 136] on input "[DATE] ١١:٢٦" at bounding box center [416, 134] width 117 height 21
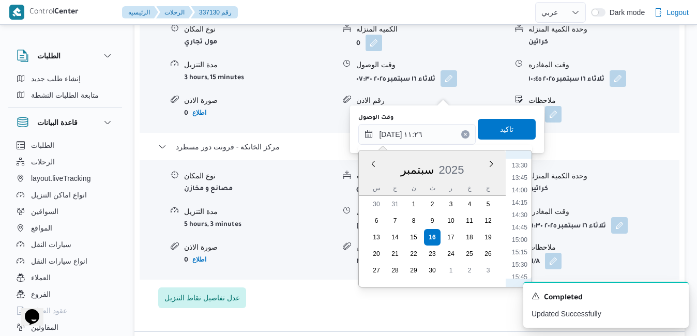
scroll to position [706, 0]
click at [520, 267] on li "16:15" at bounding box center [520, 265] width 24 height 10
type input "[DATE] ١٦:١٥"
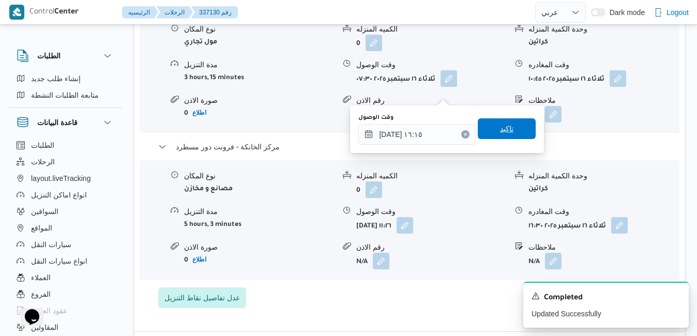
click at [508, 134] on span "تاكيد" at bounding box center [507, 128] width 58 height 21
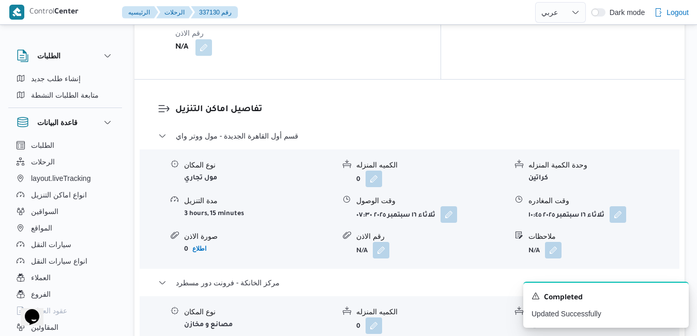
scroll to position [952, 0]
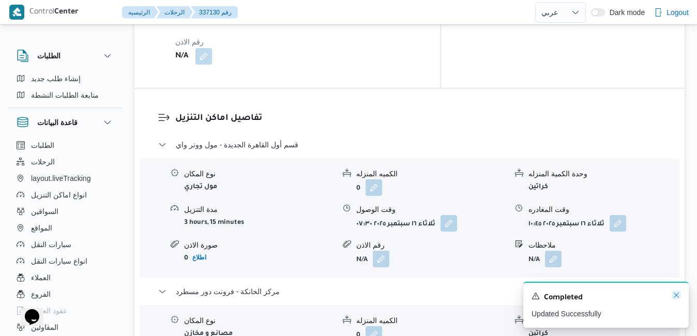
click at [678, 297] on icon "Dismiss toast" at bounding box center [676, 295] width 8 height 8
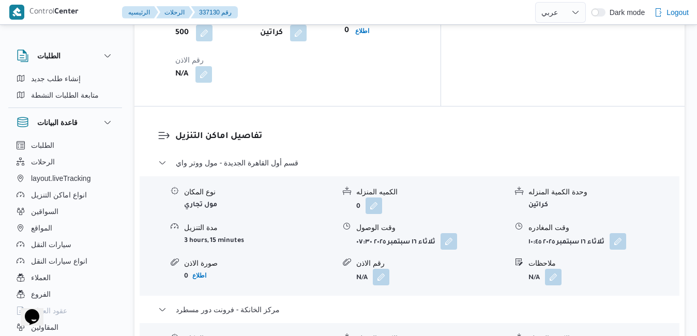
scroll to position [931, 0]
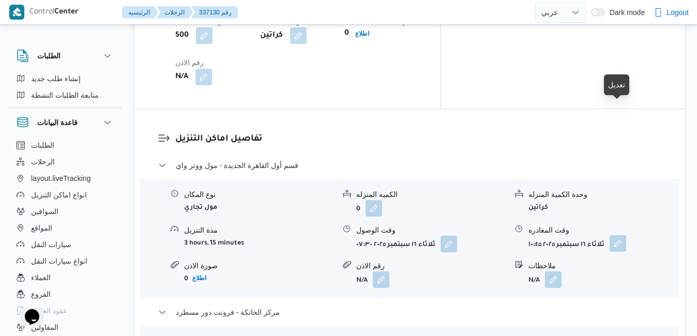
click at [616, 235] on button "button" at bounding box center [618, 243] width 17 height 17
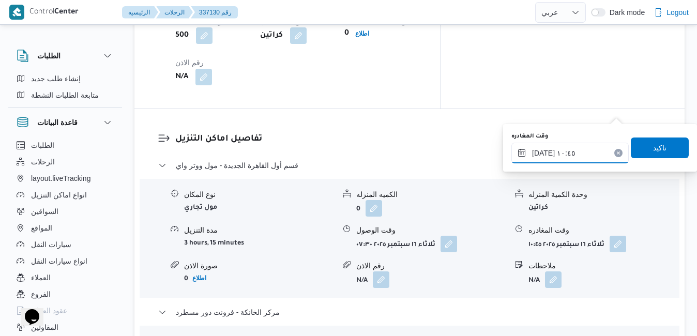
click at [552, 151] on input "[DATE] ١٠:٤٥" at bounding box center [570, 153] width 117 height 21
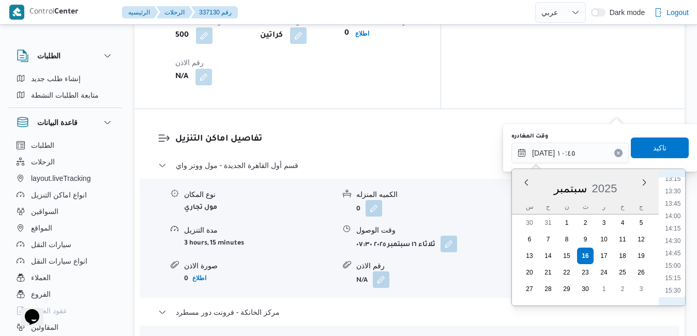
scroll to position [681, 0]
click at [677, 272] on li "15:30" at bounding box center [673, 271] width 24 height 10
type input "[DATE] ١٥:٣٠"
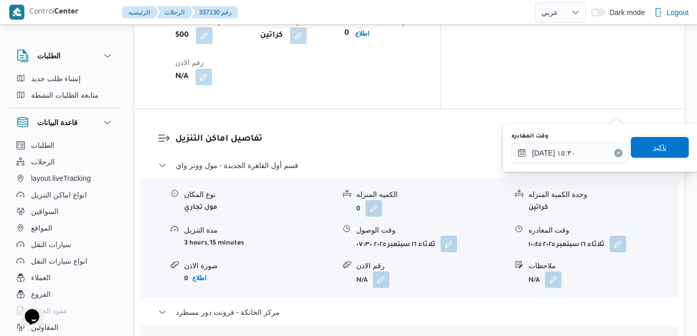
click at [664, 153] on span "تاكيد" at bounding box center [660, 147] width 58 height 21
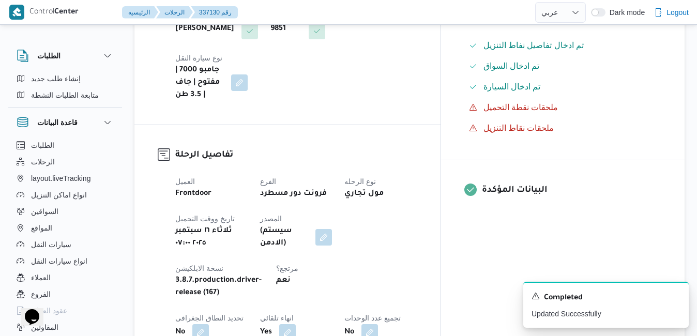
scroll to position [0, 0]
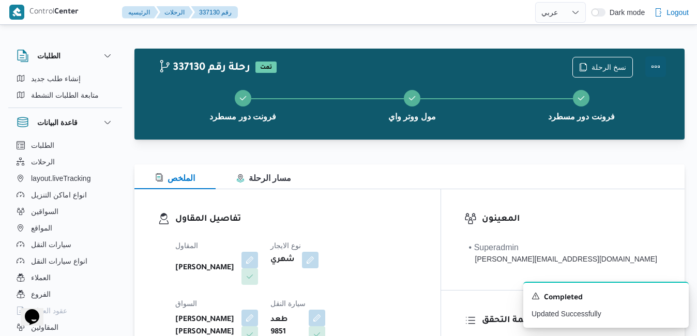
click at [656, 64] on button "Actions" at bounding box center [656, 66] width 21 height 21
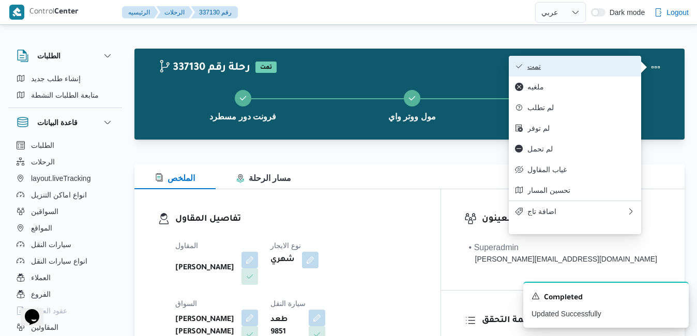
click at [606, 73] on button "تمت" at bounding box center [575, 66] width 132 height 21
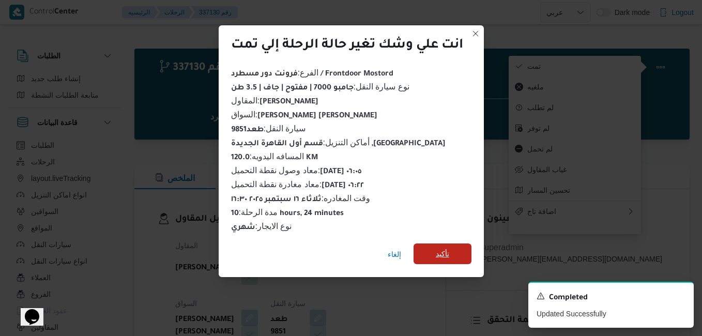
click at [448, 255] on span "تأكيد" at bounding box center [442, 254] width 13 height 12
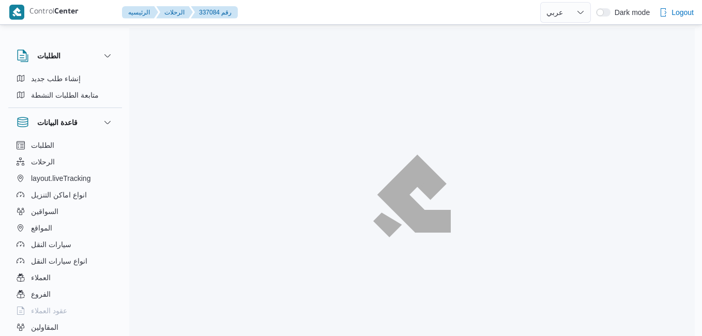
select select "ar"
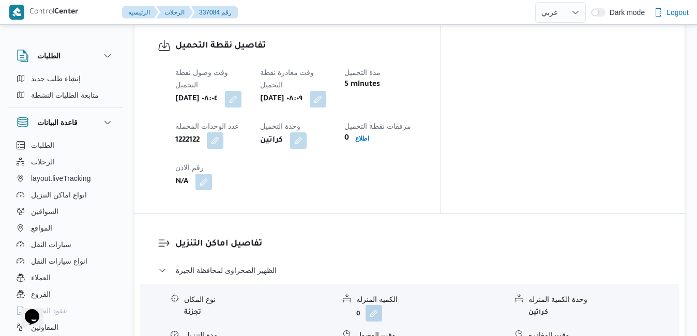
scroll to position [910, 0]
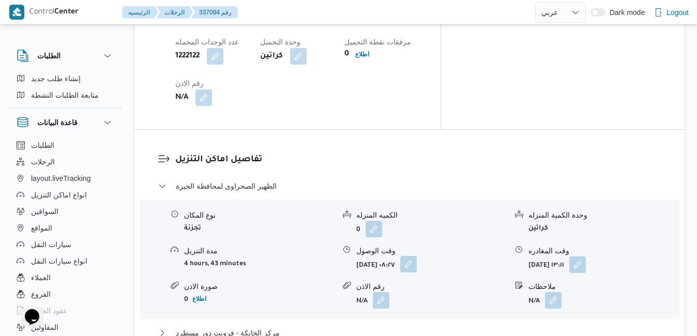
click at [417, 256] on button "button" at bounding box center [408, 264] width 17 height 17
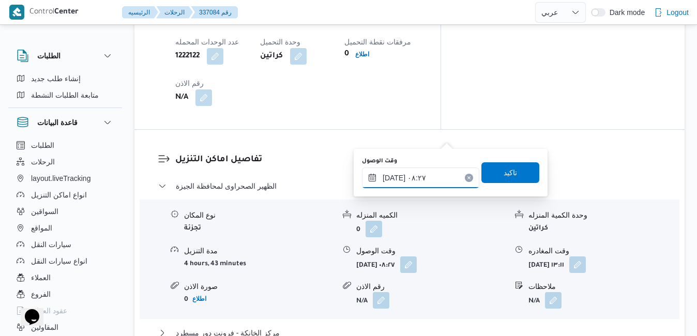
click at [420, 181] on input "[DATE] ٠٨:٢٧" at bounding box center [420, 178] width 117 height 21
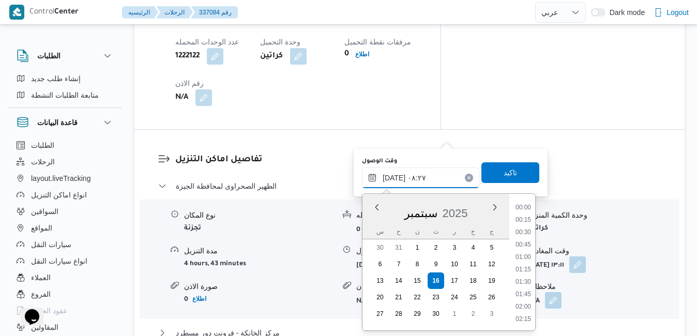
scroll to position [347, 0]
click at [523, 318] on li "09:15" at bounding box center [524, 320] width 24 height 10
type input "[DATE] ٠٩:١٥"
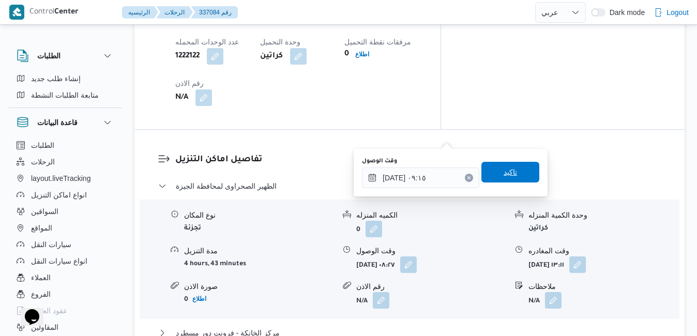
click at [513, 177] on span "تاكيد" at bounding box center [511, 172] width 58 height 21
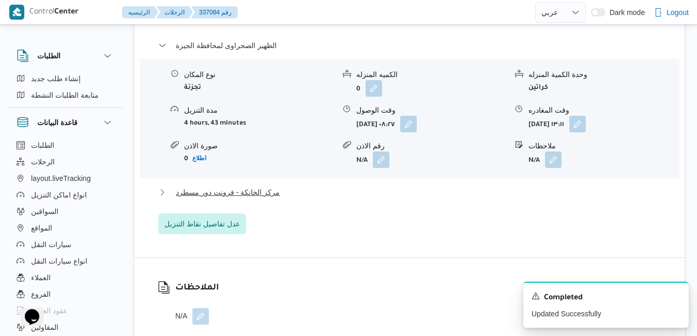
click at [455, 199] on button "مركز الخانكة - فرونت دور مسطرد" at bounding box center [409, 192] width 503 height 12
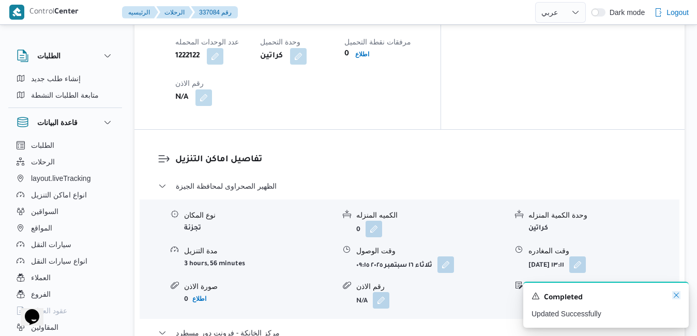
click at [676, 299] on icon "Dismiss toast" at bounding box center [676, 295] width 8 height 8
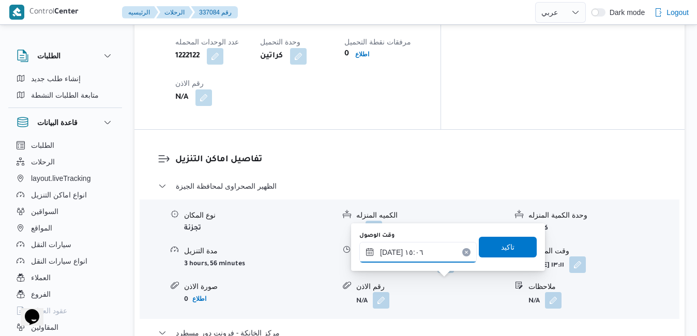
click at [427, 248] on input "[DATE] ١٥:٠٦" at bounding box center [418, 252] width 117 height 21
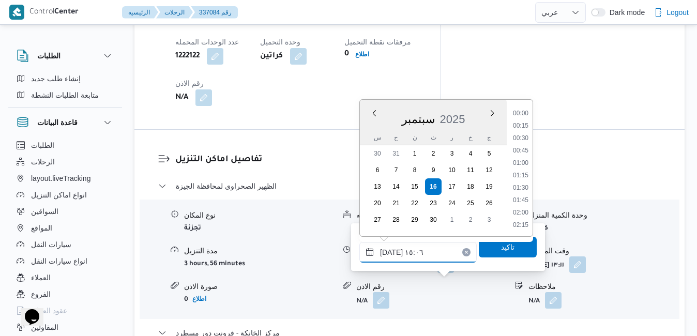
scroll to position [682, 0]
click at [525, 210] on li "15:45" at bounding box center [521, 213] width 24 height 10
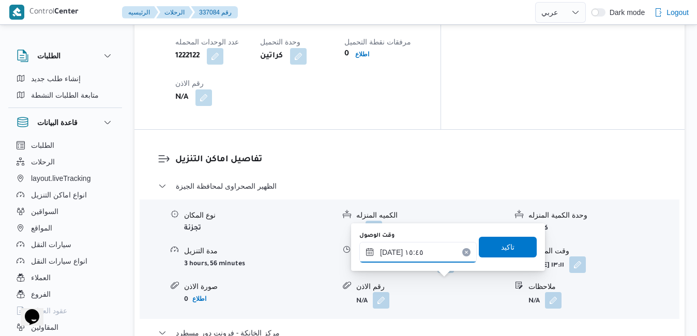
click at [391, 253] on input "١٦/٠٩/٢٠٢٥ ١٥:٤٥" at bounding box center [418, 252] width 117 height 21
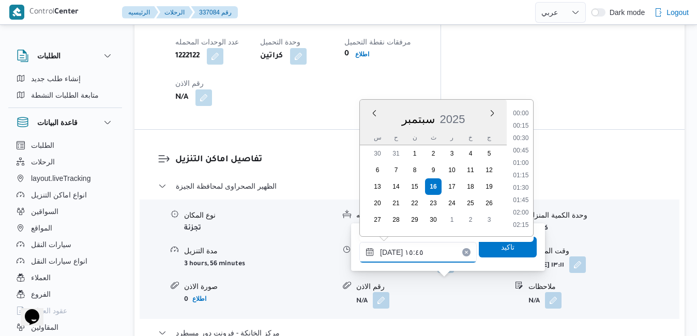
scroll to position [719, 0]
type input "١٦/٠٩/٢٠٢٥ ١٥:35"
click at [486, 252] on span "تاكيد" at bounding box center [508, 246] width 58 height 21
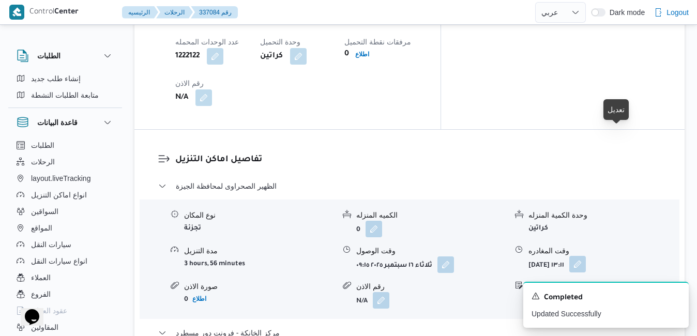
click at [586, 256] on button "button" at bounding box center [578, 264] width 17 height 17
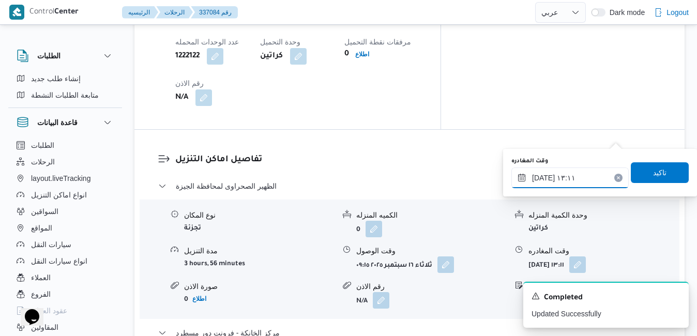
click at [568, 176] on input "١٦/٠٩/٢٠٢٥ ١٣:١١" at bounding box center [570, 178] width 117 height 21
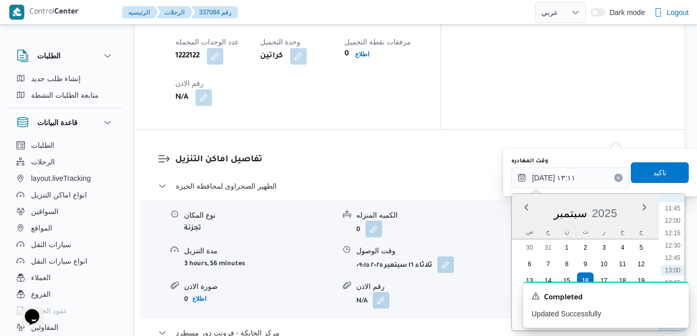
scroll to position [653, 0]
click at [677, 272] on li "14:30" at bounding box center [673, 274] width 24 height 10
type input "١٦/٠٩/٢٠٢٥ ١٤:٣٠"
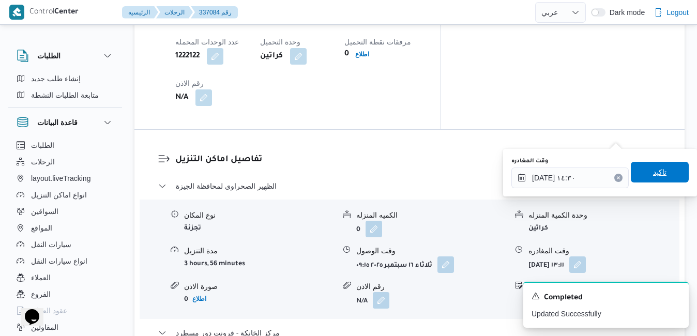
click at [654, 166] on span "تاكيد" at bounding box center [660, 172] width 58 height 21
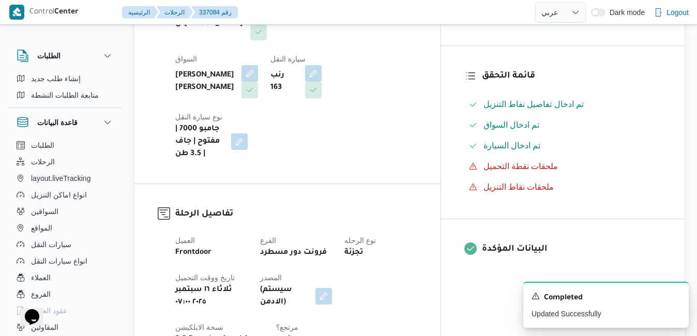
scroll to position [0, 0]
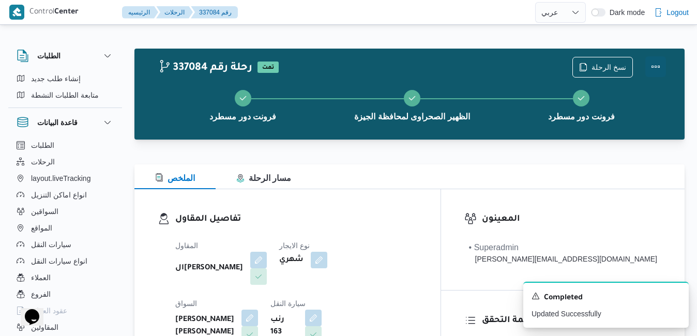
click at [660, 68] on button "Actions" at bounding box center [656, 66] width 21 height 21
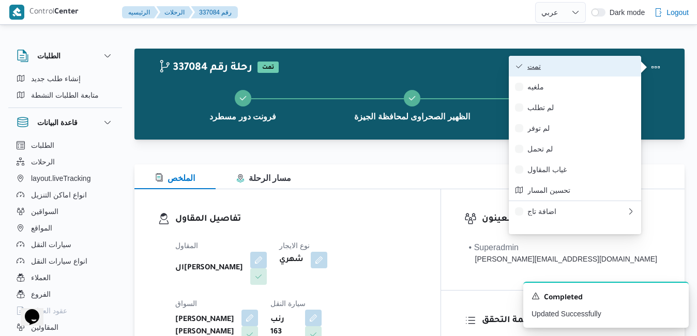
click at [620, 67] on span "تمت" at bounding box center [582, 66] width 108 height 8
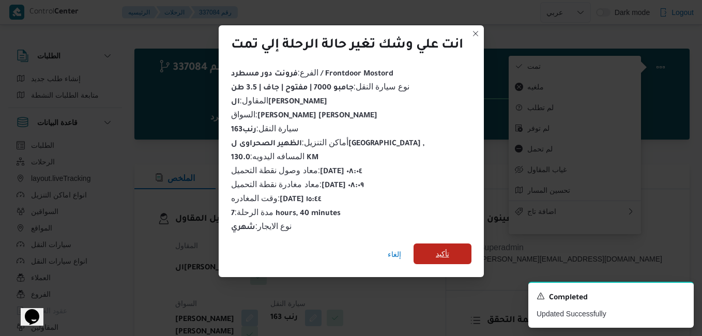
click at [455, 244] on span "تأكيد" at bounding box center [443, 254] width 58 height 21
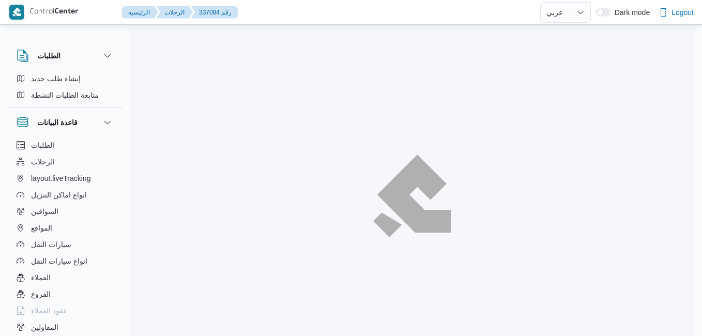
select select "ar"
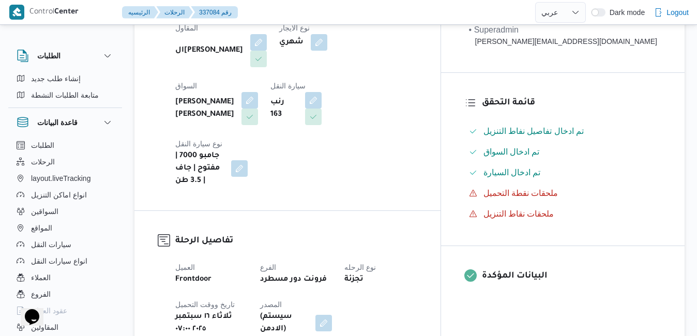
scroll to position [186, 0]
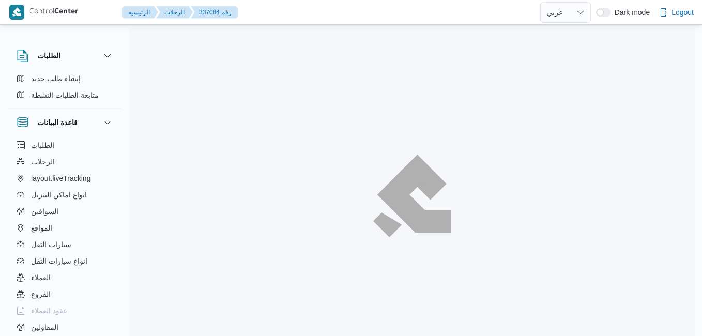
select select "ar"
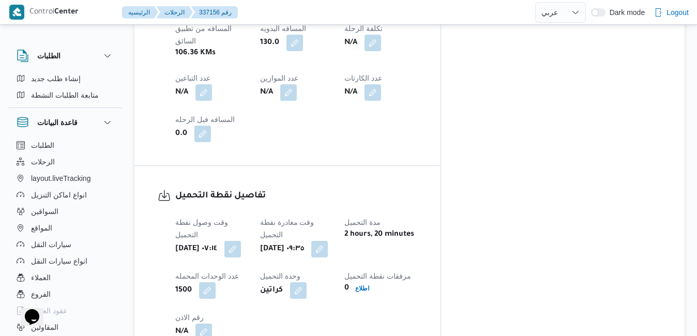
scroll to position [662, 0]
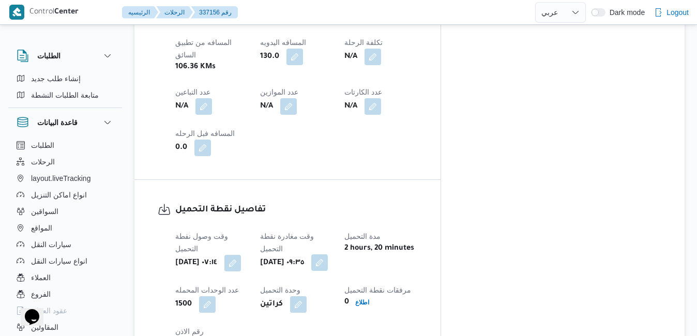
click at [328, 254] on button "button" at bounding box center [319, 262] width 17 height 17
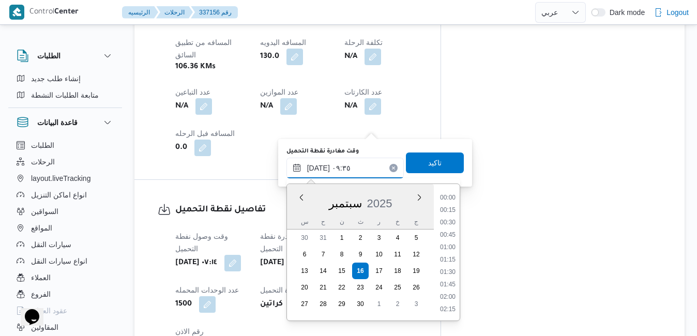
click at [340, 166] on input "[DATE] ٠٩:٣٥" at bounding box center [345, 168] width 117 height 21
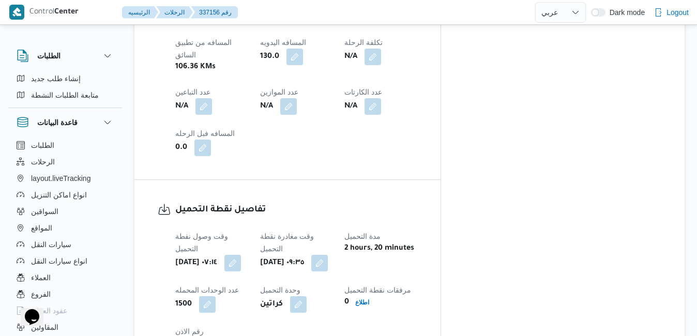
click at [424, 224] on div "وقت وصول نفطة التحميل ثلاثاء ١٦ سبتمبر ٢٠٢٥ ٠٧:١٤ وقت مغادرة نقطة التحميل ثلاثا…" at bounding box center [296, 292] width 254 height 137
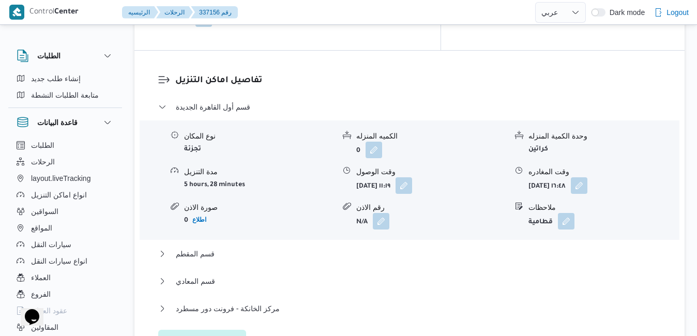
scroll to position [662, 0]
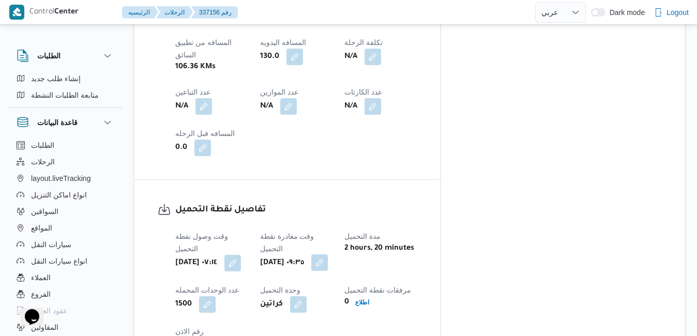
click at [328, 254] on button "button" at bounding box center [319, 262] width 17 height 17
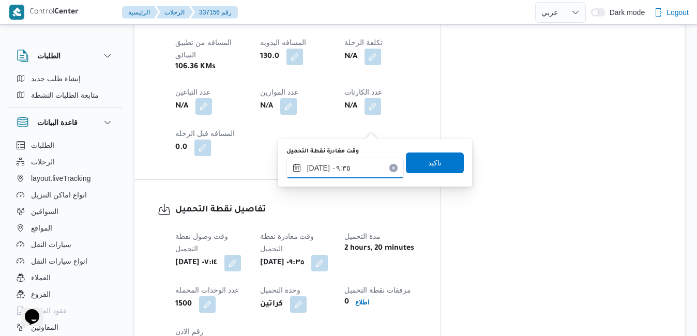
click at [348, 171] on input "١٦/٠٩/٢٠٢٥ ٠٩:٣٥" at bounding box center [345, 168] width 117 height 21
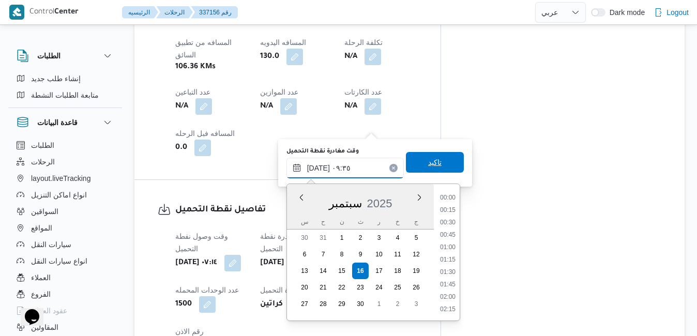
scroll to position [409, 0]
click at [453, 200] on li "08:15" at bounding box center [448, 198] width 24 height 10
type input "١٦/٠٩/٢٠٢٥ ٠٨:١٥"
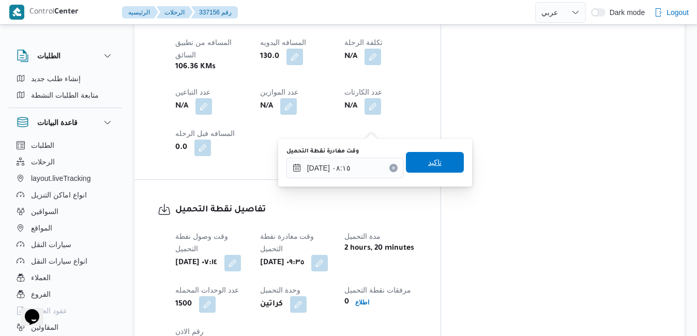
click at [438, 164] on span "تاكيد" at bounding box center [435, 162] width 58 height 21
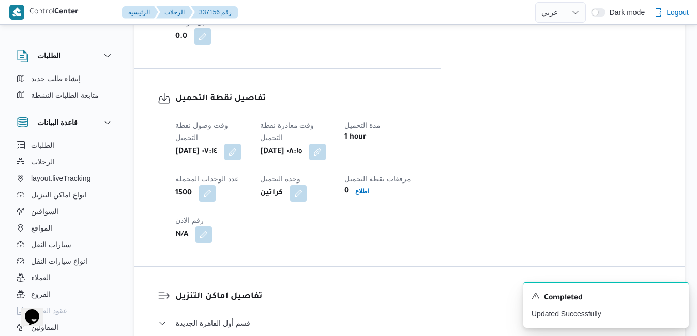
scroll to position [890, 0]
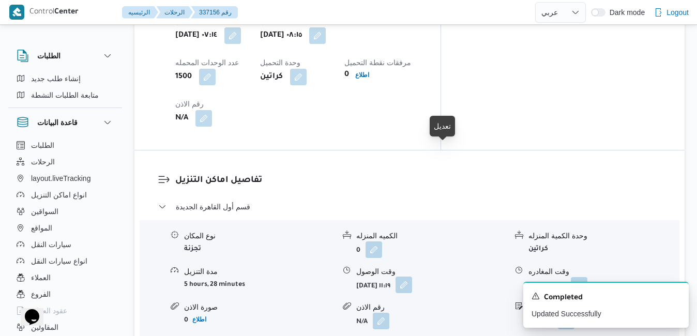
click at [412, 277] on button "button" at bounding box center [404, 285] width 17 height 17
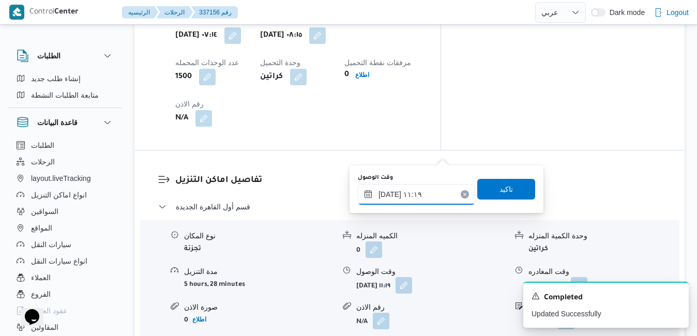
click at [413, 192] on input "١٦/٠٩/٢٠٢٥ ١١:١٩" at bounding box center [416, 194] width 117 height 21
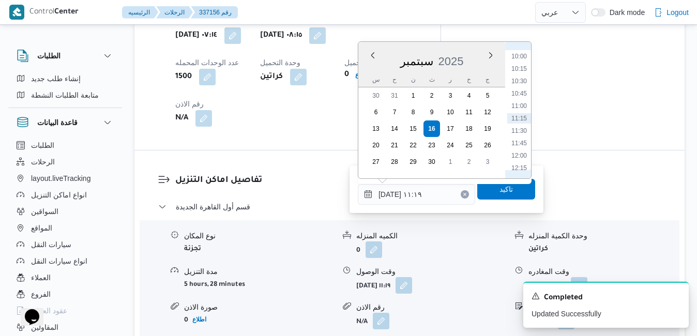
scroll to position [391, 0]
click at [521, 112] on li "09:00" at bounding box center [519, 112] width 24 height 10
type input "١٦/٠٩/٢٠٢٥ ٠٩:٠٠"
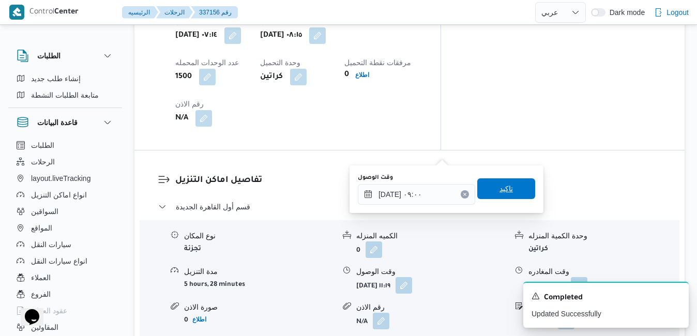
click at [490, 197] on span "تاكيد" at bounding box center [506, 188] width 58 height 21
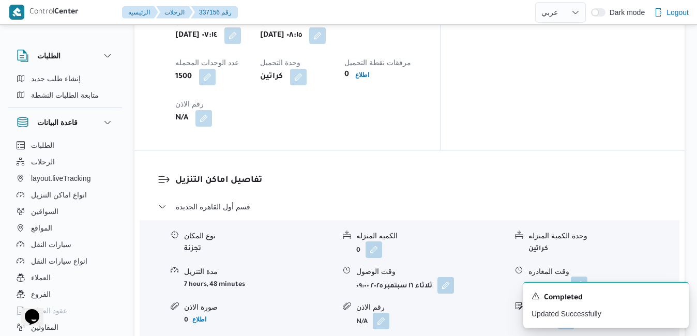
click at [588, 277] on button "button" at bounding box center [579, 285] width 17 height 17
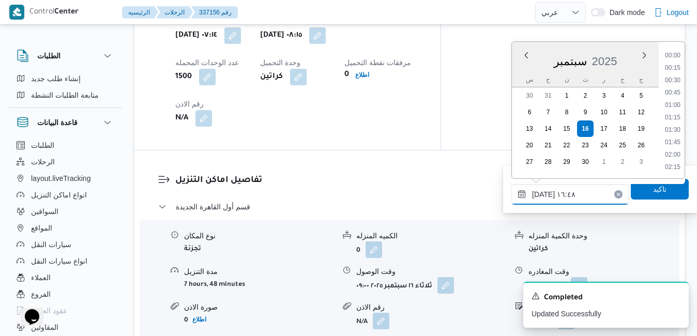
click at [557, 194] on input "١٦/٠٩/٢٠٢٥ ١٦:٤٨" at bounding box center [570, 194] width 117 height 21
click at [675, 64] on li "13:30" at bounding box center [673, 62] width 24 height 10
type input "١٦/٠٩/٢٠٢٥ ١٣:٣٠"
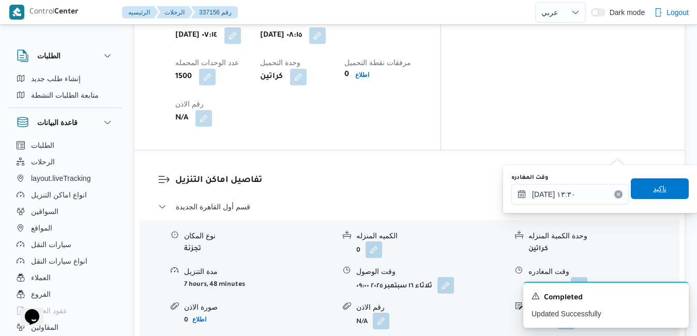
click at [658, 185] on span "تاكيد" at bounding box center [659, 189] width 13 height 12
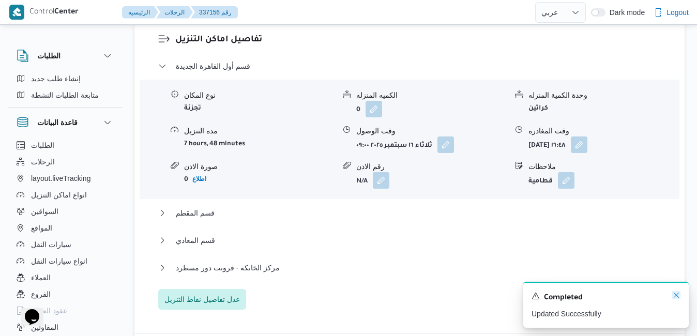
click at [674, 296] on icon "Dismiss toast" at bounding box center [676, 295] width 8 height 8
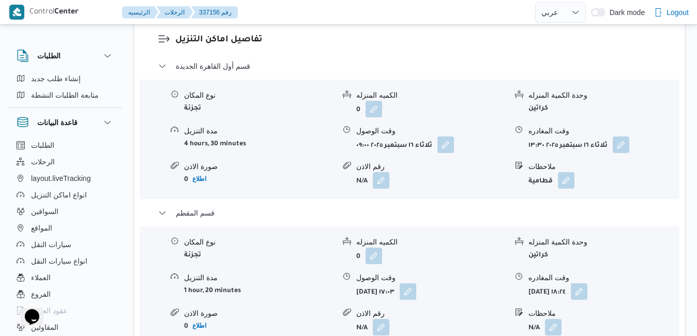
scroll to position [1055, 0]
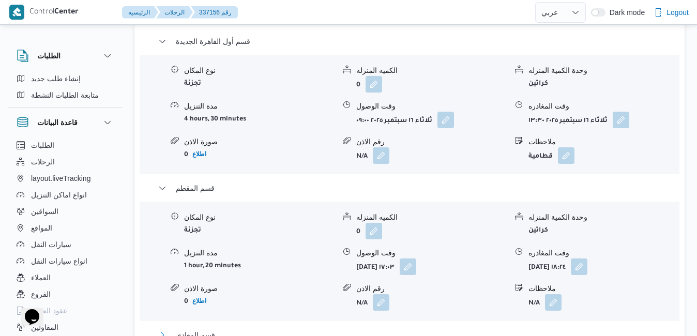
click at [553, 329] on button "قسم المعادي" at bounding box center [409, 335] width 503 height 12
click at [588, 258] on button "button" at bounding box center [579, 266] width 17 height 17
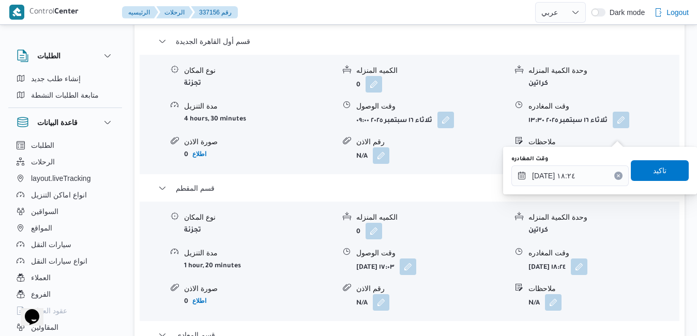
click at [615, 173] on button "Clear input" at bounding box center [619, 176] width 8 height 8
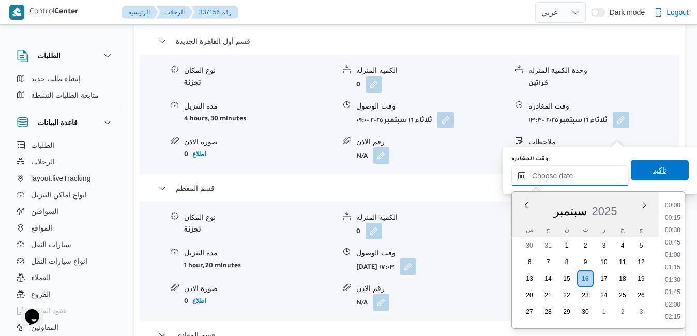
scroll to position [893, 0]
click at [638, 171] on span "تاكيد" at bounding box center [660, 170] width 58 height 21
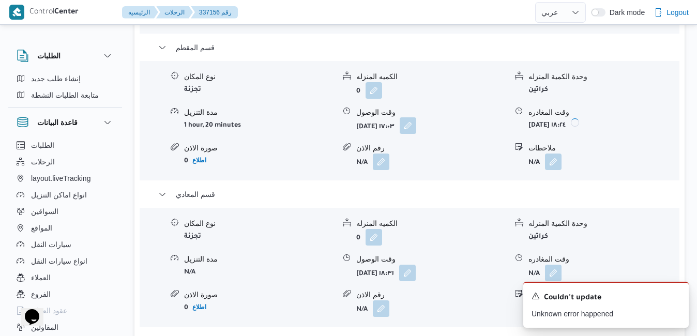
click at [416, 133] on button "button" at bounding box center [408, 125] width 17 height 17
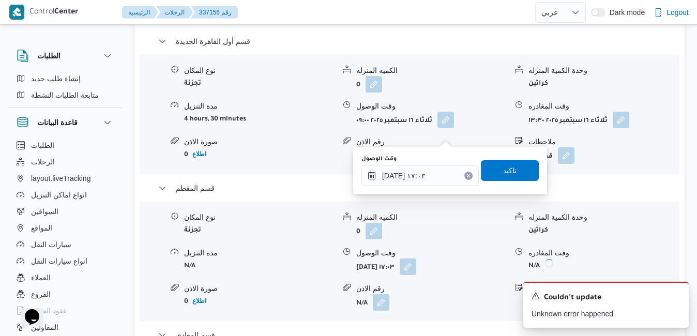
click at [467, 174] on icon "Clear input" at bounding box center [469, 176] width 4 height 4
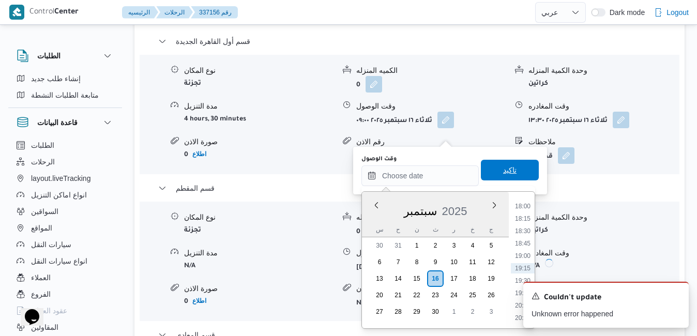
click at [503, 170] on span "تاكيد" at bounding box center [509, 170] width 13 height 12
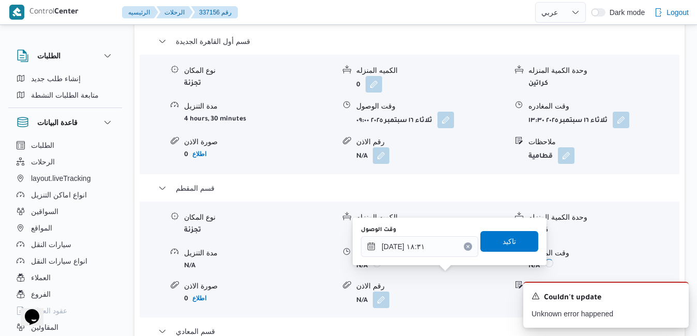
click at [467, 248] on icon "Clear input" at bounding box center [468, 246] width 3 height 3
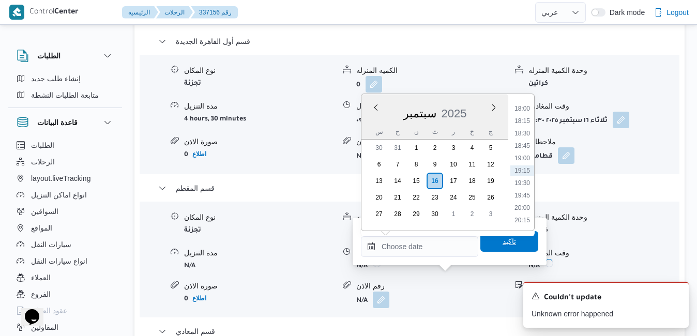
click at [483, 244] on span "تاكيد" at bounding box center [510, 241] width 58 height 21
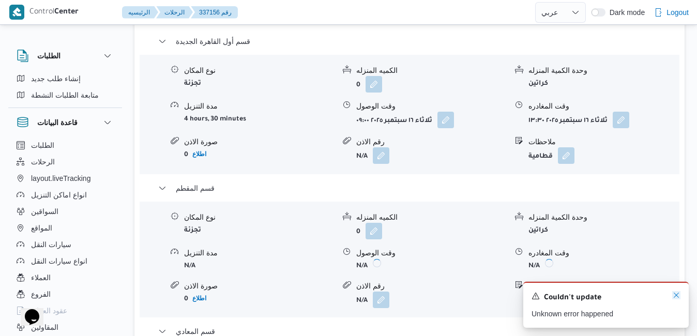
click at [677, 295] on icon "Dismiss toast" at bounding box center [676, 295] width 8 height 8
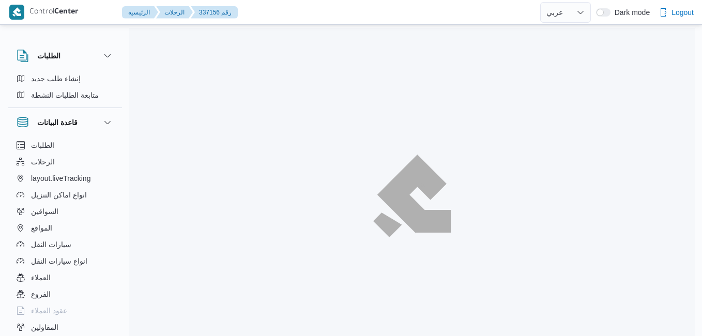
select select "ar"
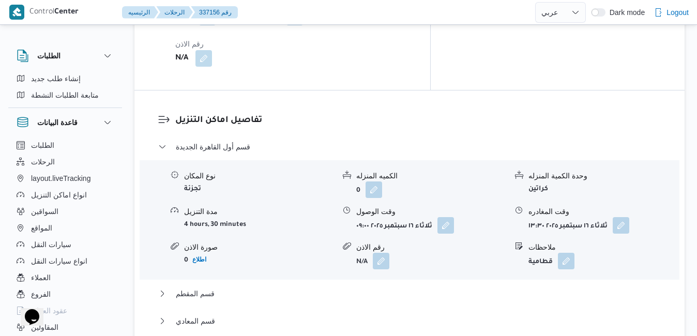
scroll to position [1062, 0]
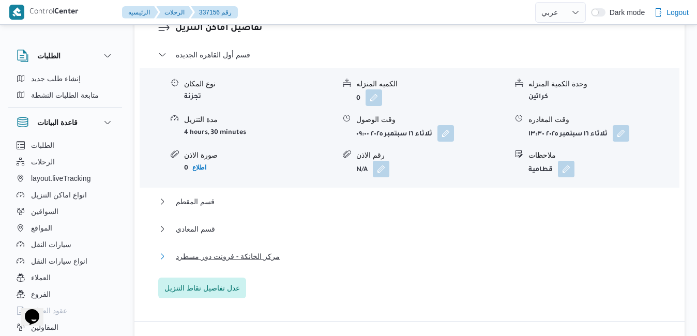
click at [471, 250] on button "مركز الخانكة - فرونت دور مسطرد" at bounding box center [409, 256] width 503 height 12
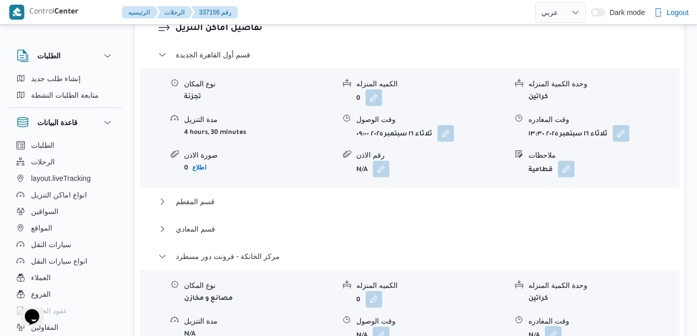
click at [550, 326] on button "button" at bounding box center [553, 334] width 17 height 17
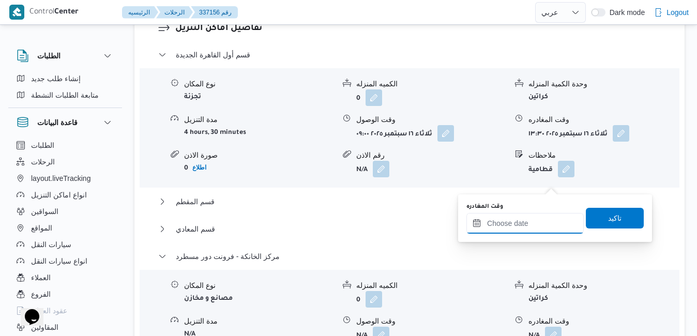
click at [527, 228] on input "وقت المغادره" at bounding box center [525, 223] width 117 height 21
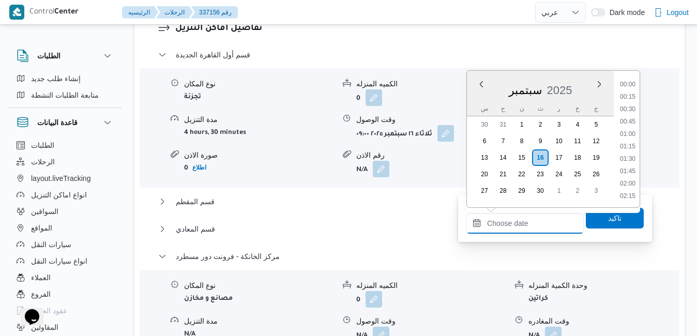
scroll to position [893, 0]
click at [469, 106] on div "س ح ن ث ر خ ج" at bounding box center [540, 108] width 147 height 14
click at [634, 84] on li "18:00" at bounding box center [628, 85] width 24 height 10
type input "[DATE] ١٨:٠٠"
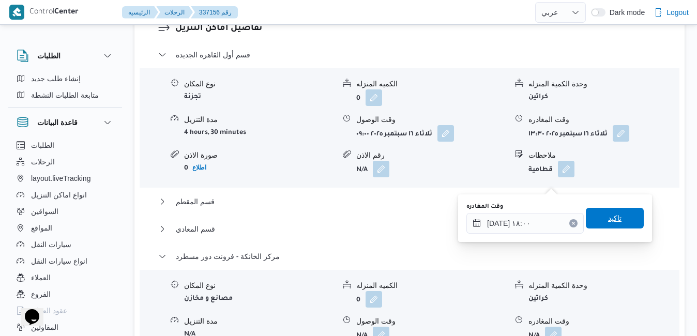
click at [608, 221] on span "تاكيد" at bounding box center [614, 218] width 13 height 12
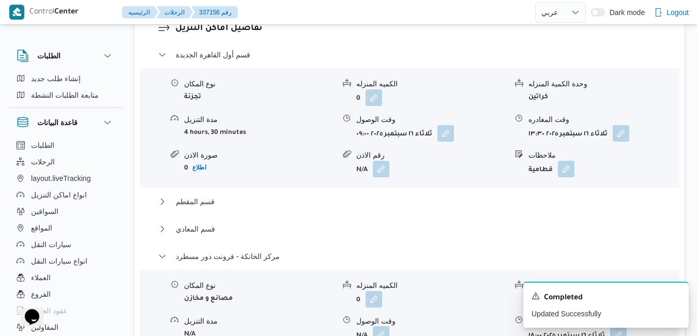
click at [385, 326] on button "button" at bounding box center [381, 334] width 17 height 17
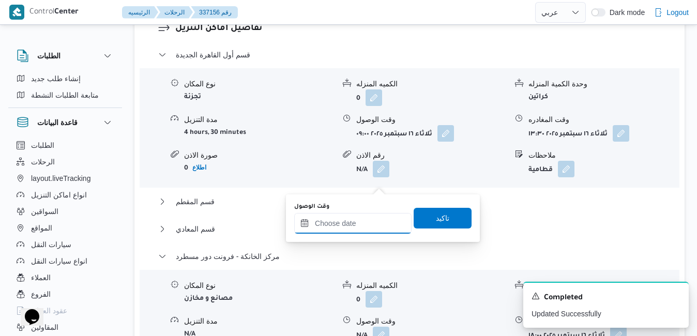
drag, startPoint x: 367, startPoint y: 227, endPoint x: 388, endPoint y: 223, distance: 21.4
click at [367, 227] on input "وقت الوصول" at bounding box center [352, 223] width 117 height 21
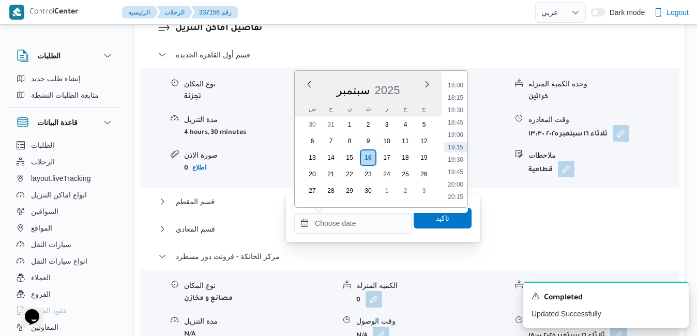
click at [304, 97] on div "سبتمبر 2025" at bounding box center [368, 88] width 147 height 26
click at [458, 176] on li "17:45" at bounding box center [456, 178] width 24 height 10
type input "[DATE] ١٧:٤٥"
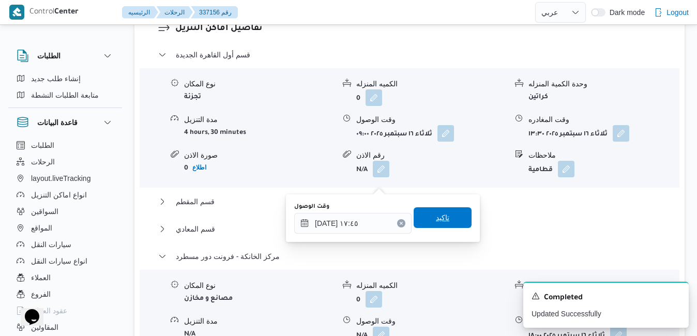
click at [448, 216] on span "تاكيد" at bounding box center [443, 217] width 58 height 21
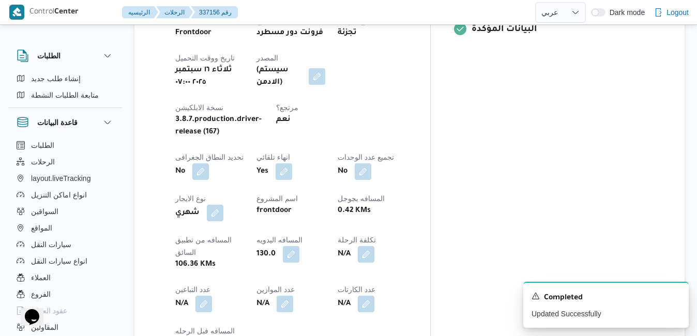
scroll to position [0, 0]
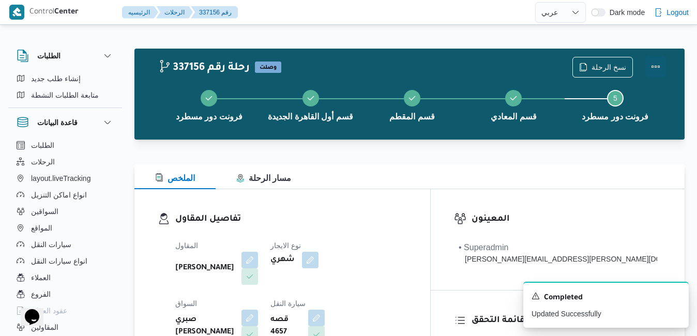
click at [658, 71] on button "Actions" at bounding box center [656, 66] width 21 height 21
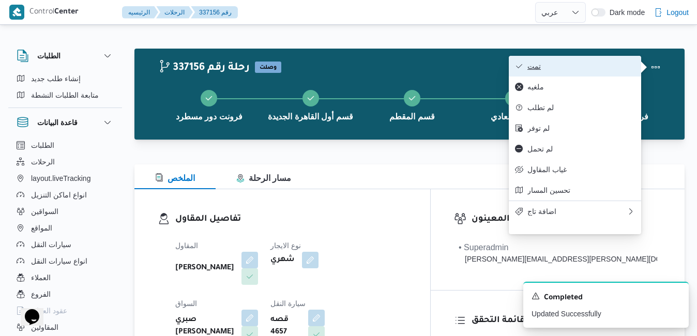
click at [617, 69] on span "تمت" at bounding box center [582, 66] width 108 height 8
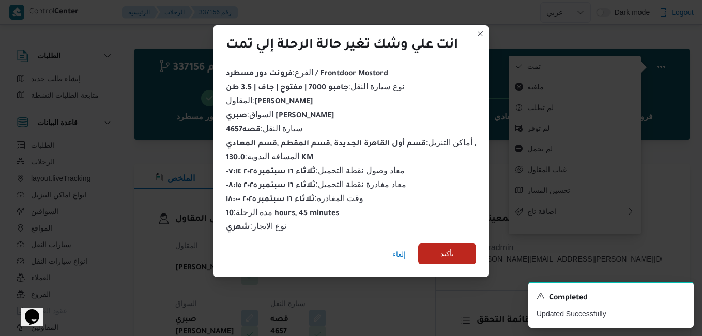
click at [462, 247] on span "تأكيد" at bounding box center [447, 254] width 58 height 21
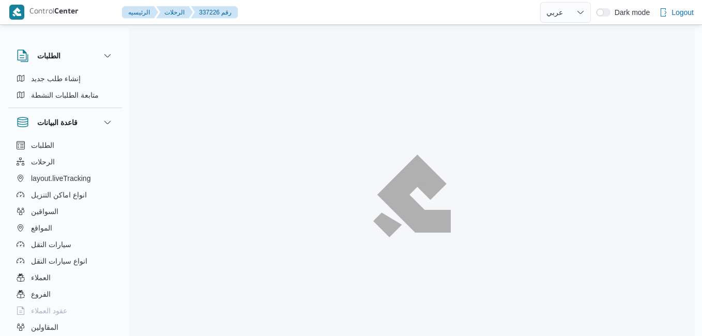
select select "ar"
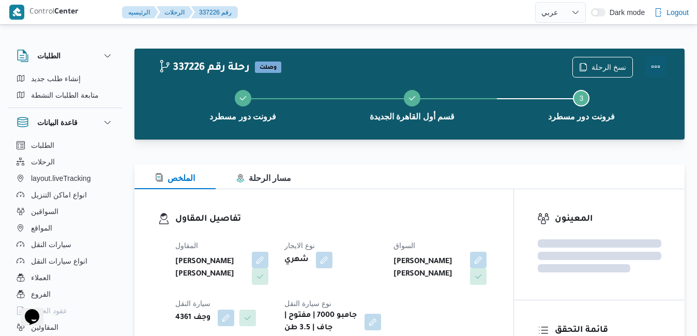
click at [656, 65] on button "Actions" at bounding box center [656, 66] width 21 height 21
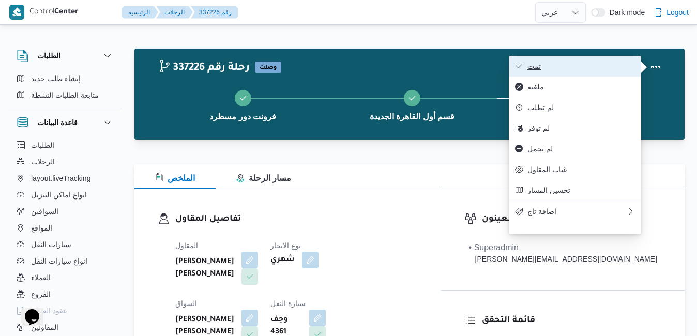
click at [613, 67] on span "تمت" at bounding box center [582, 66] width 108 height 8
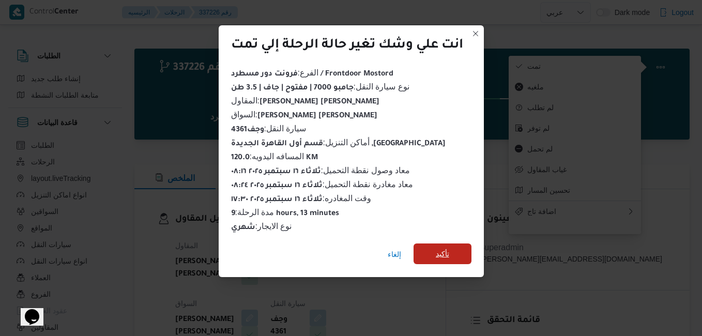
click at [452, 253] on span "تأكيد" at bounding box center [443, 254] width 58 height 21
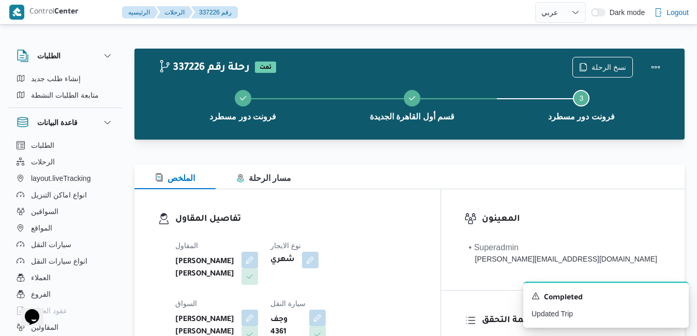
click at [417, 216] on h3 "تفاصيل المقاول" at bounding box center [296, 220] width 242 height 14
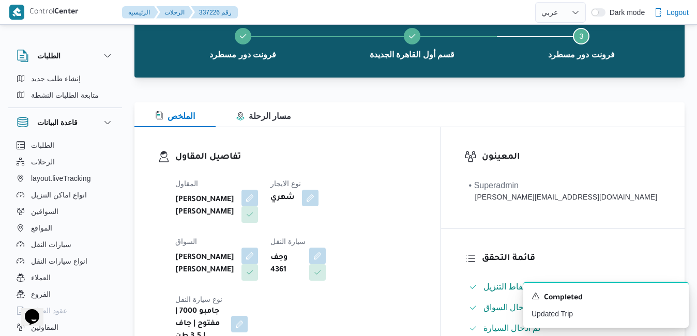
scroll to position [41, 0]
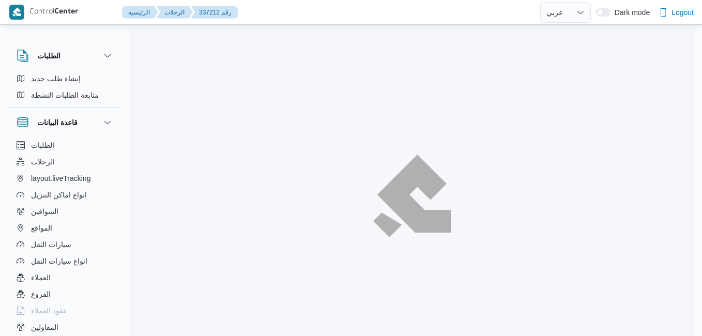
select select "ar"
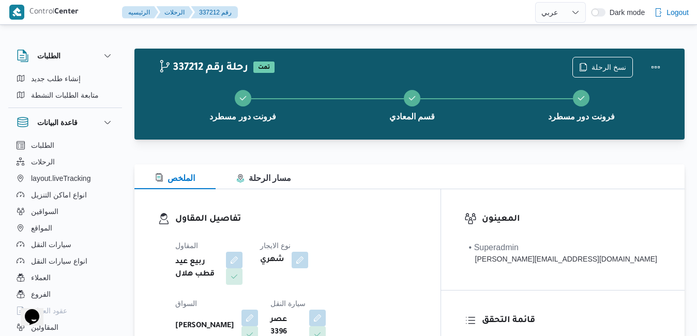
click at [441, 190] on div "تفاصيل المقاول المقاول ربيع عيد قطب هلال نوع الايجار شهري السواق [PERSON_NAME] …" at bounding box center [287, 308] width 306 height 239
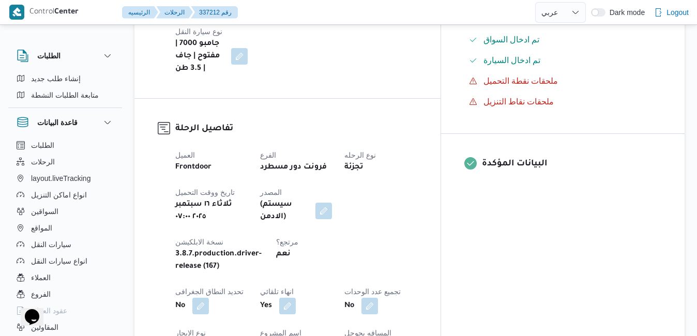
scroll to position [331, 0]
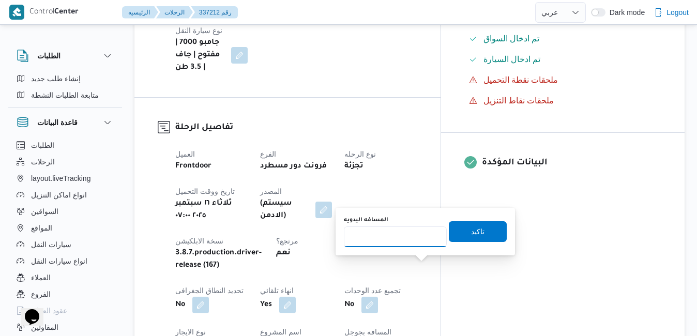
click at [408, 237] on input "المسافه اليدويه" at bounding box center [395, 237] width 103 height 21
type input "125"
click at [471, 234] on span "تاكيد" at bounding box center [477, 231] width 13 height 12
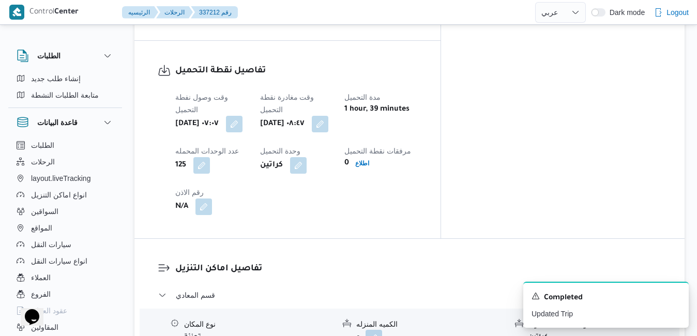
scroll to position [803, 0]
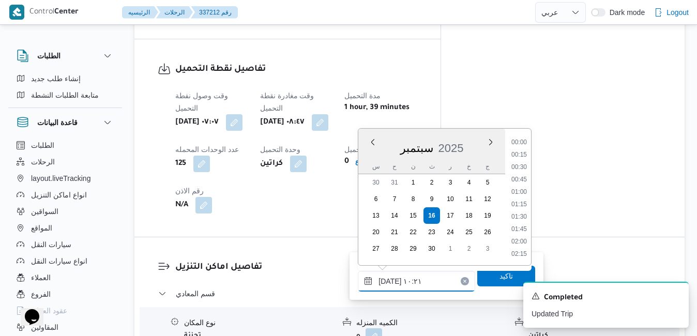
click at [398, 286] on input "١٦/٠٩/٢٠٢٥ ١٠:٢١" at bounding box center [416, 281] width 117 height 21
click at [523, 155] on li "09:15" at bounding box center [519, 156] width 24 height 10
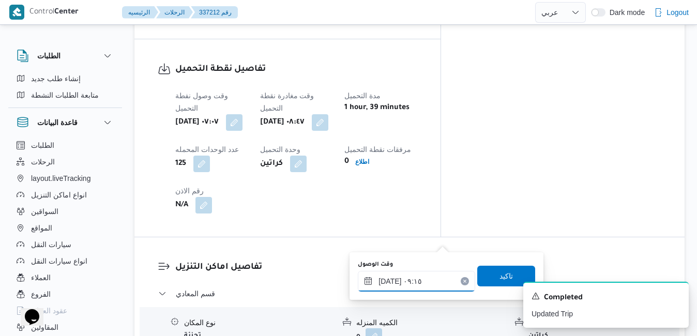
click at [391, 281] on input "١٦/٠٩/٢٠٢٥ ٠٩:١٥" at bounding box center [416, 281] width 117 height 21
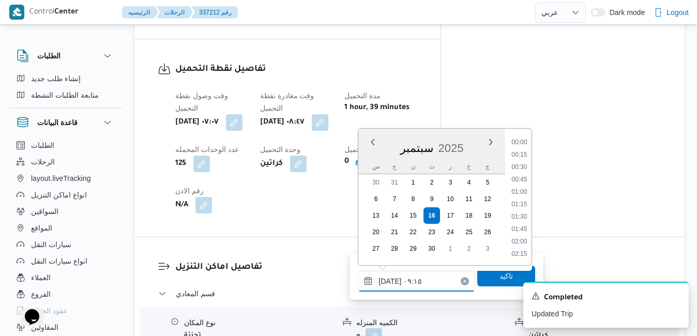
scroll to position [396, 0]
type input "١٦/٠٩/٢٠٢٥ ٠٩:٥٠"
click at [487, 278] on span "تاكيد" at bounding box center [506, 275] width 58 height 21
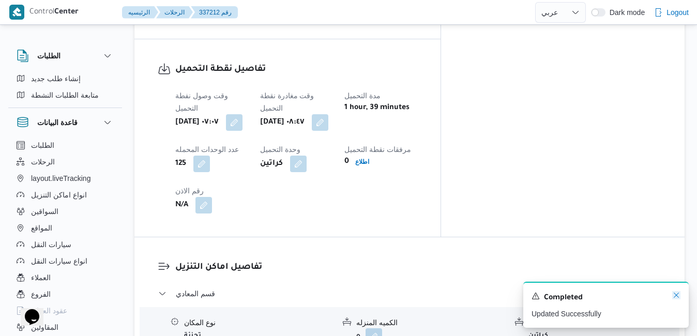
click at [675, 293] on icon "Dismiss toast" at bounding box center [676, 295] width 8 height 8
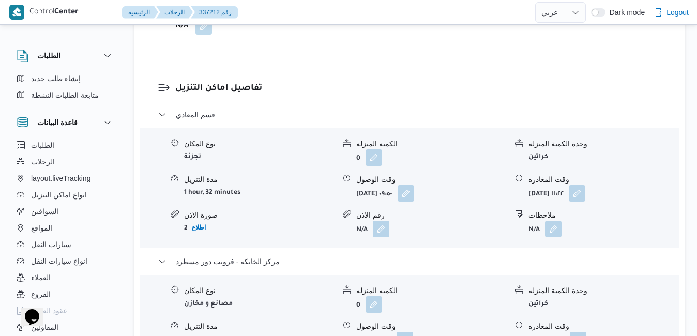
scroll to position [989, 0]
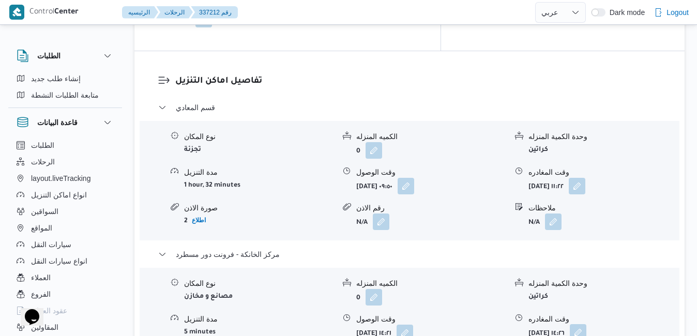
click at [587, 324] on button "button" at bounding box center [578, 332] width 17 height 17
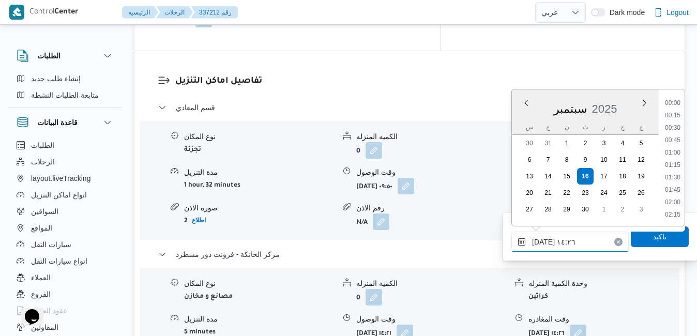
click at [565, 239] on input "١٦/٠٩/٢٠٢٥ ١٤:٢٦" at bounding box center [570, 242] width 117 height 21
click at [677, 131] on li "17:45" at bounding box center [673, 130] width 24 height 10
type input "١٦/٠٩/٢٠٢٥ ١٧:٤٥"
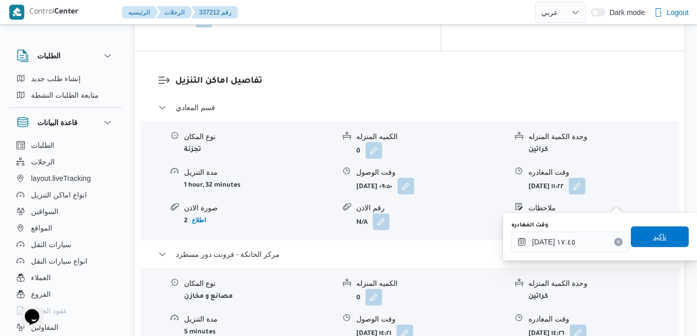
click at [653, 238] on span "تاكيد" at bounding box center [659, 237] width 13 height 12
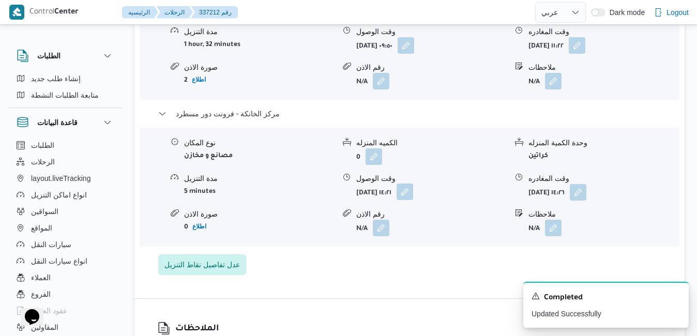
click at [413, 200] on button "button" at bounding box center [405, 192] width 17 height 17
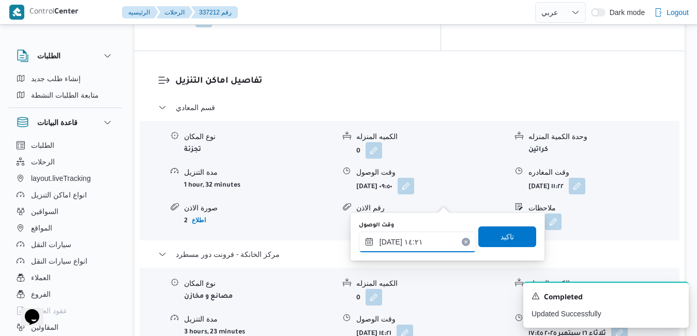
click at [417, 247] on input "١٦/٠٩/٢٠٢٥ ١٤:٢١" at bounding box center [417, 242] width 117 height 21
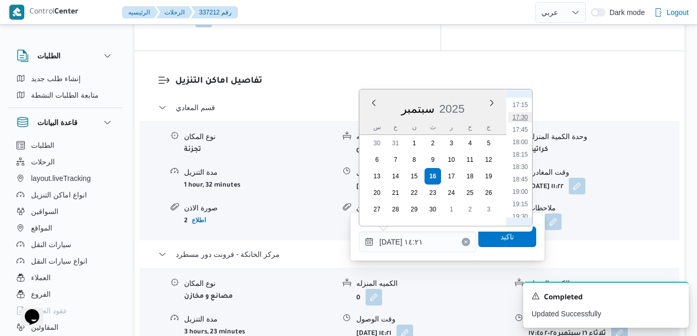
click at [520, 116] on li "17:30" at bounding box center [520, 117] width 24 height 10
type input "١٦/٠٩/٢٠٢٥ ١٧:٣٠"
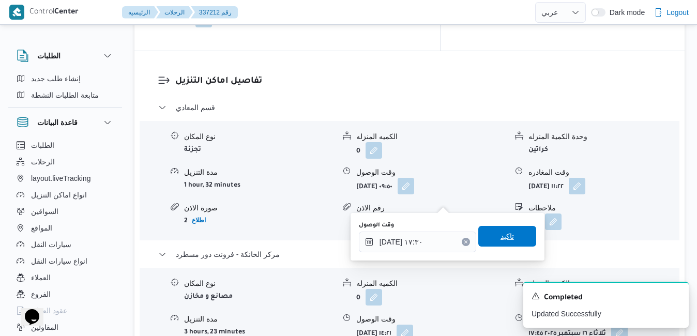
click at [501, 233] on span "تاكيد" at bounding box center [507, 236] width 13 height 12
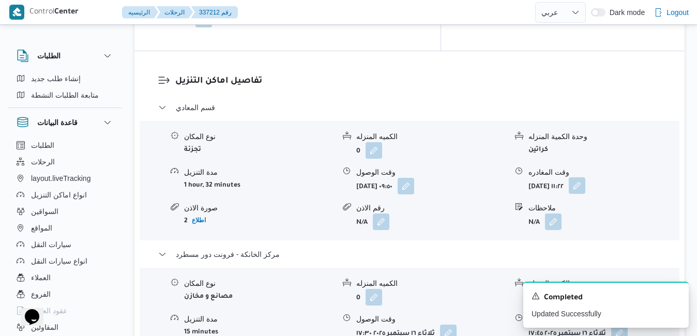
click at [586, 177] on button "button" at bounding box center [577, 185] width 17 height 17
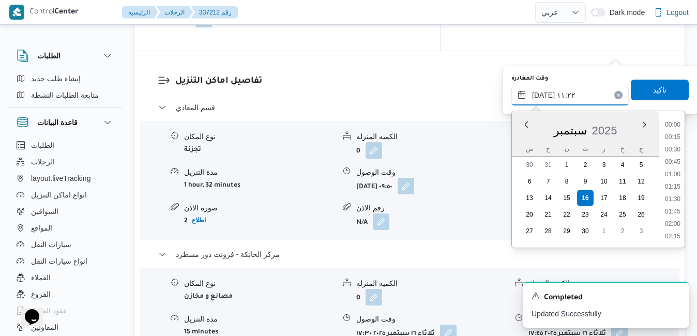
click at [576, 98] on input "١٦/٠٩/٢٠٢٥ ١١:٢٢" at bounding box center [570, 95] width 117 height 21
click at [672, 235] on li "16:30" at bounding box center [673, 238] width 24 height 10
type input "١٦/٠٩/٢٠٢٥ ١٦:٣٠"
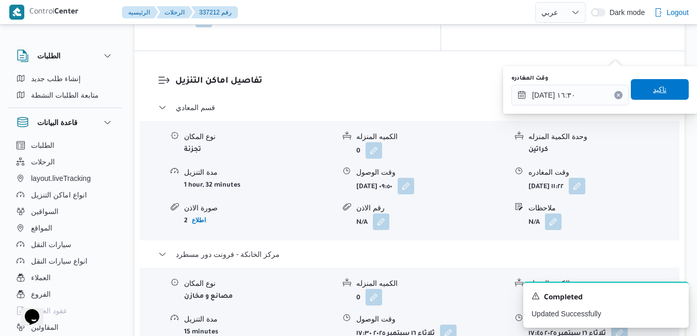
click at [653, 95] on span "تاكيد" at bounding box center [659, 89] width 13 height 12
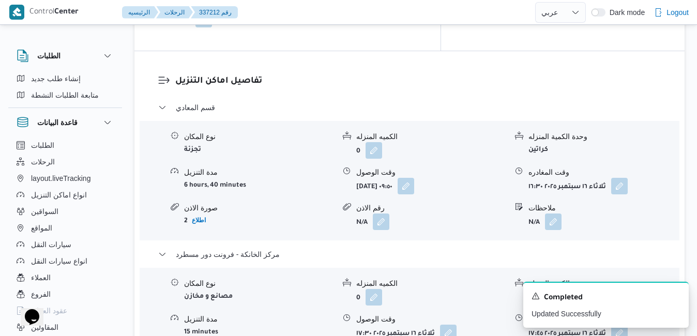
scroll to position [0, 0]
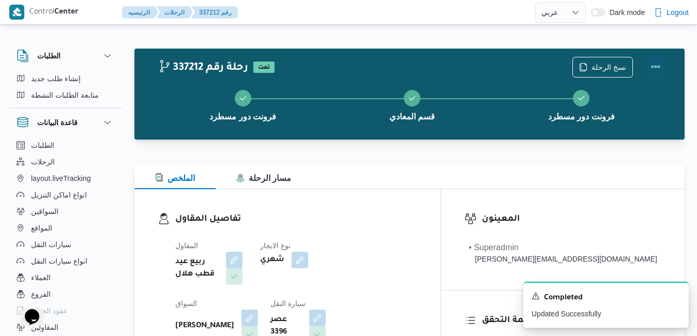
click at [658, 69] on button "Actions" at bounding box center [656, 66] width 21 height 21
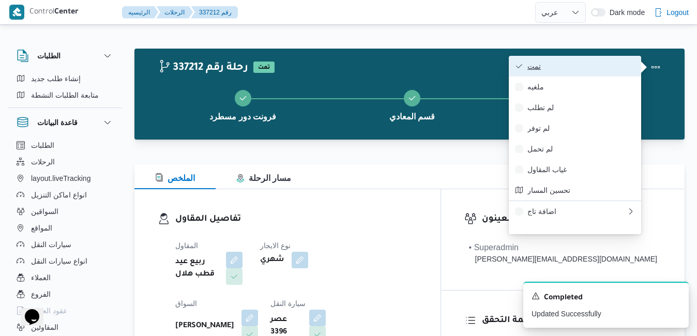
click at [610, 68] on span "تمت" at bounding box center [582, 66] width 108 height 8
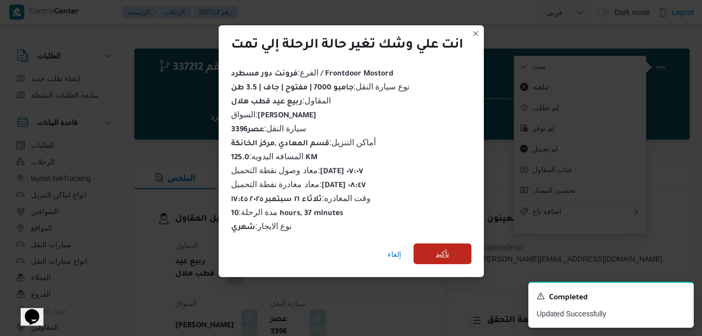
click at [456, 252] on span "تأكيد" at bounding box center [443, 254] width 58 height 21
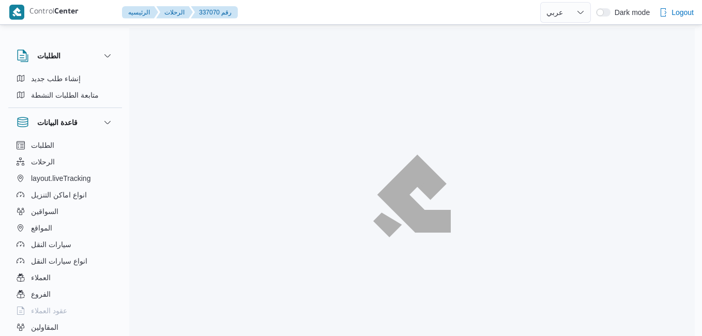
select select "ar"
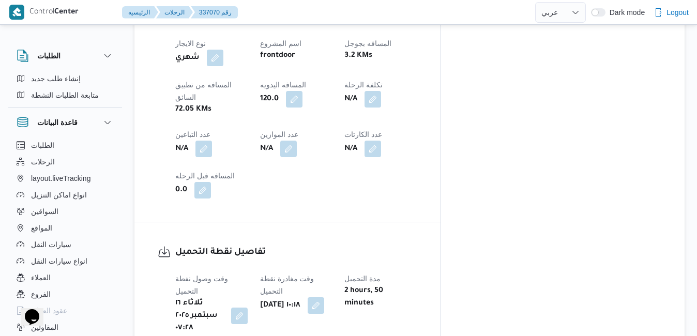
scroll to position [621, 0]
click at [324, 296] on button "button" at bounding box center [316, 304] width 17 height 17
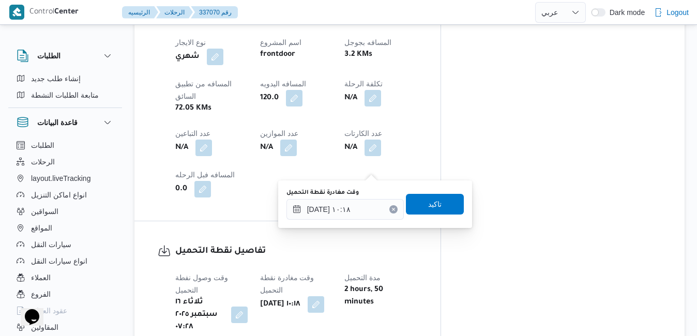
click at [344, 226] on div "You are in a dialog. To close this dialog, hit escape. وقت مغادرة نقطة التحميل …" at bounding box center [375, 205] width 194 height 48
click at [350, 211] on input "١٦/٠٩/٢٠٢٥ ١٠:١٨" at bounding box center [345, 209] width 117 height 21
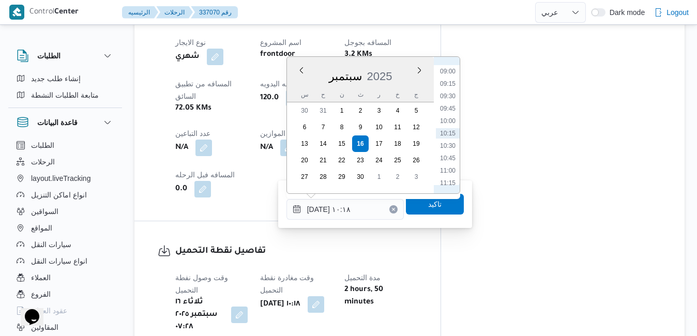
scroll to position [341, 0]
click at [445, 156] on li "08:30" at bounding box center [448, 151] width 24 height 10
type input "١٦/٠٩/٢٠٢٥ ٠٨:٣٠"
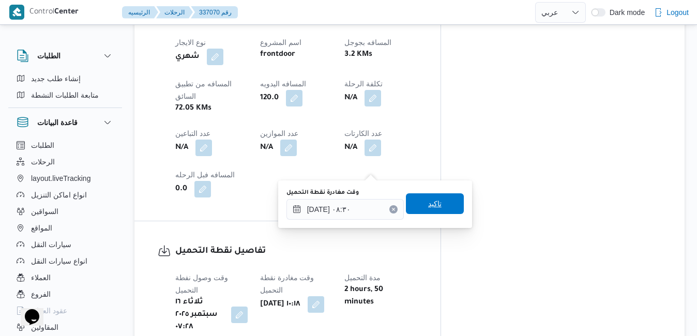
click at [432, 208] on span "تاكيد" at bounding box center [434, 204] width 13 height 12
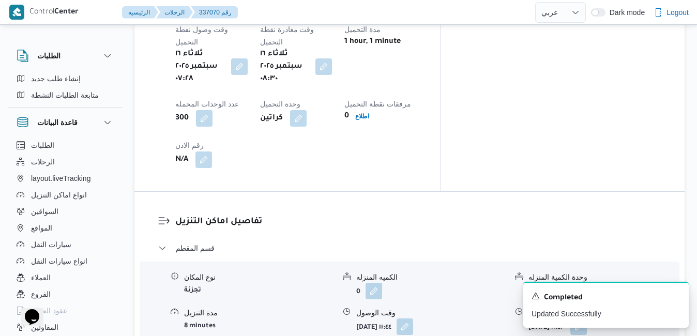
scroll to position [890, 0]
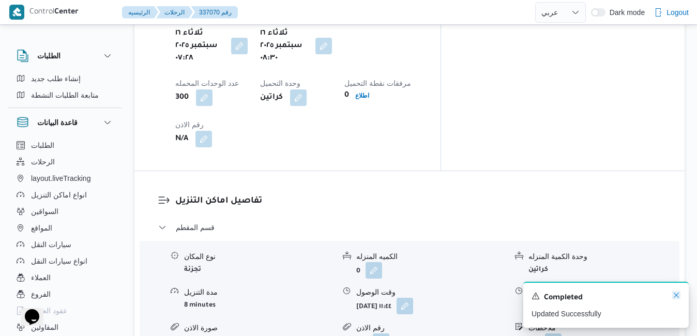
click at [677, 294] on icon "Dismiss toast" at bounding box center [676, 295] width 8 height 8
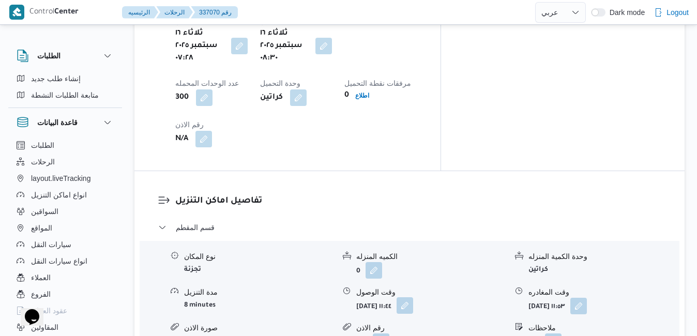
click at [413, 297] on button "button" at bounding box center [405, 305] width 17 height 17
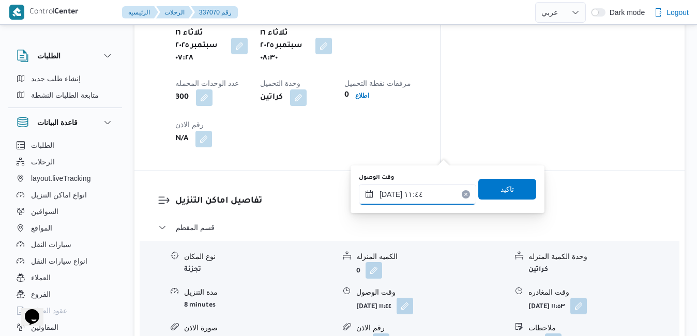
click at [421, 199] on input "١٦/٠٩/٢٠٢٥ ١١:٤٤" at bounding box center [417, 194] width 117 height 21
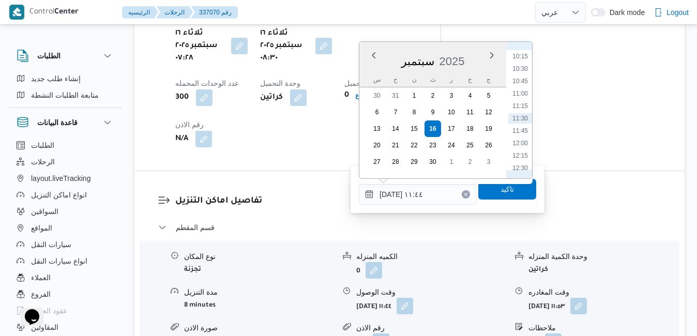
scroll to position [403, 0]
click at [519, 124] on li "09:30" at bounding box center [520, 124] width 24 height 10
type input "١٦/٠٩/٢٠٢٥ ٠٩:٣٠"
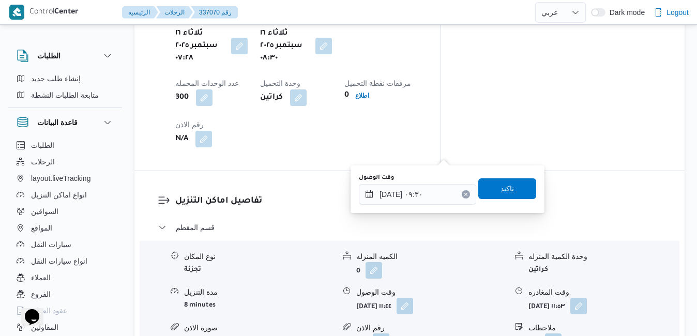
click at [501, 188] on span "تاكيد" at bounding box center [507, 189] width 13 height 12
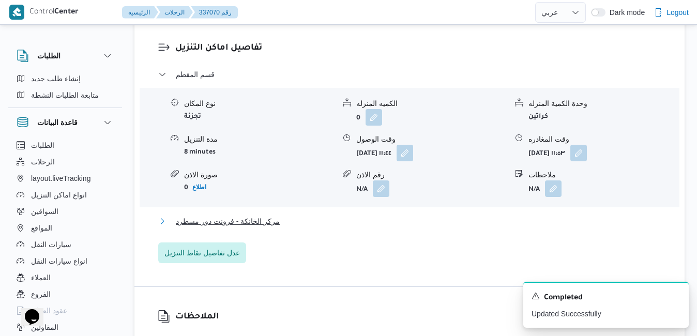
click at [464, 218] on button "مركز الخانكة - فرونت دور مسطرد" at bounding box center [409, 221] width 503 height 12
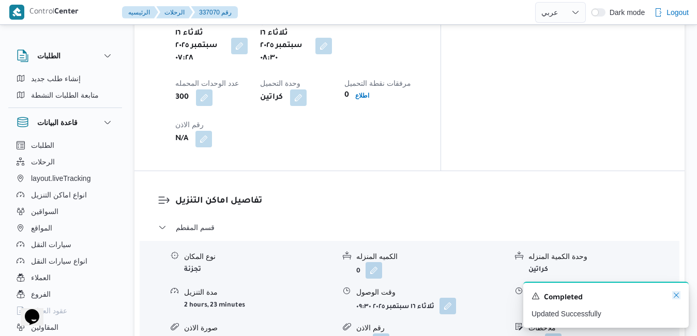
click at [678, 295] on icon "Dismiss toast" at bounding box center [676, 295] width 8 height 8
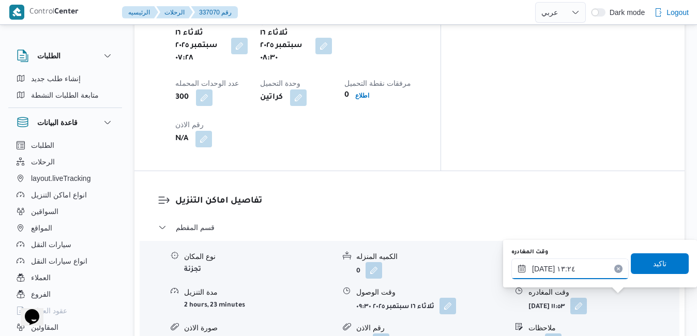
click at [582, 271] on input "١٦/٠٩/٢٠٢٥ ١٣:٢٤" at bounding box center [570, 269] width 117 height 21
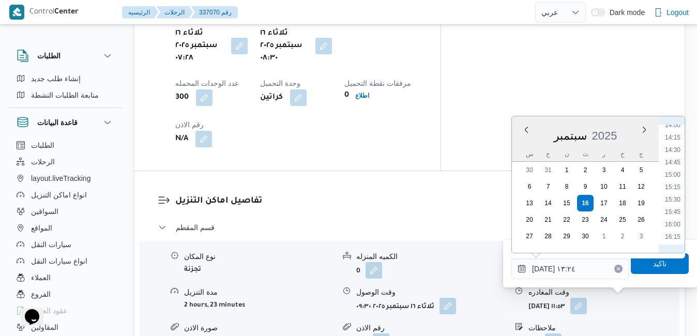
scroll to position [805, 0]
click at [676, 191] on li "17:30" at bounding box center [673, 194] width 24 height 10
type input "١٦/٠٩/٢٠٢٥ ١٧:٣٠"
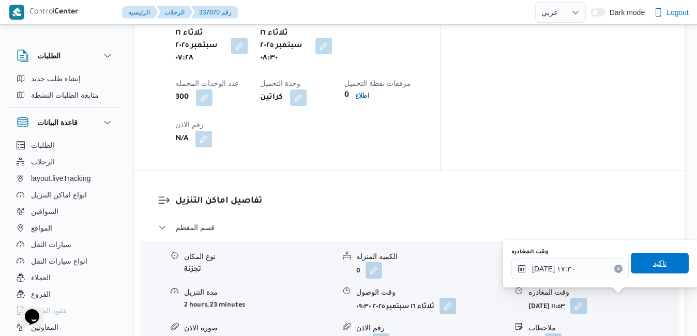
click at [658, 261] on span "تاكيد" at bounding box center [659, 263] width 13 height 12
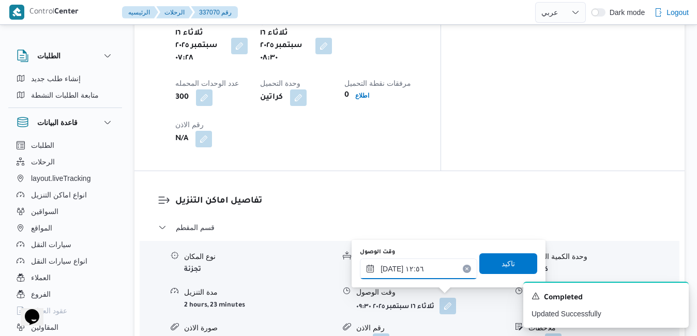
click at [428, 271] on input "١٦/٠٩/٢٠٢٥ ١٢:٥٦" at bounding box center [418, 269] width 117 height 21
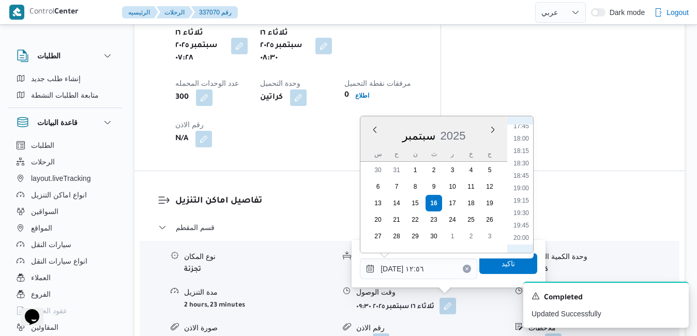
scroll to position [780, 0]
click at [527, 207] on li "17:15" at bounding box center [522, 206] width 24 height 10
type input "١٦/٠٩/٢٠٢٥ ١٧:١٥"
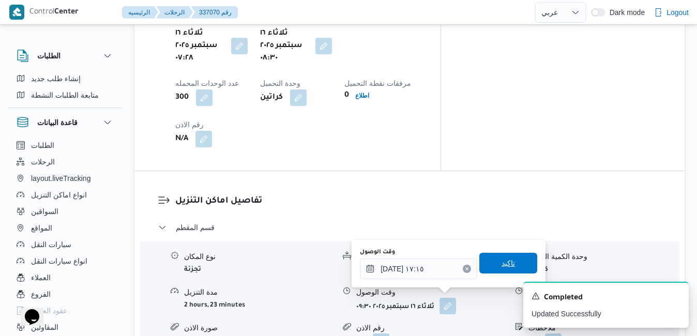
click at [504, 265] on span "تاكيد" at bounding box center [508, 263] width 13 height 12
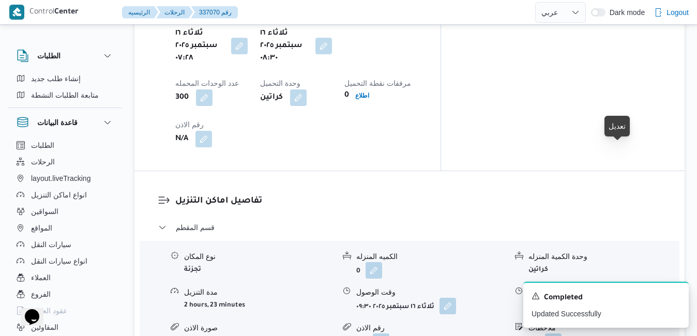
click at [587, 297] on button "button" at bounding box center [579, 305] width 17 height 17
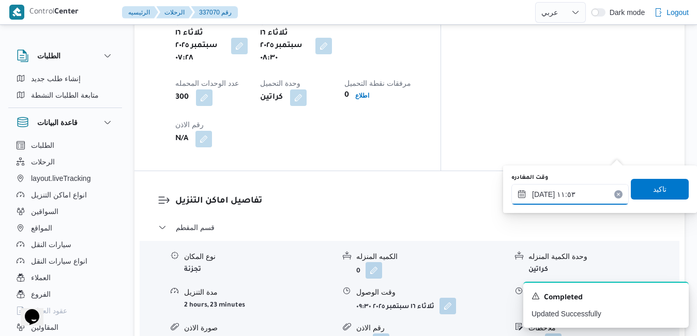
click at [578, 191] on input "١٦/٠٩/٢٠٢٥ ١١:٥٣" at bounding box center [570, 194] width 117 height 21
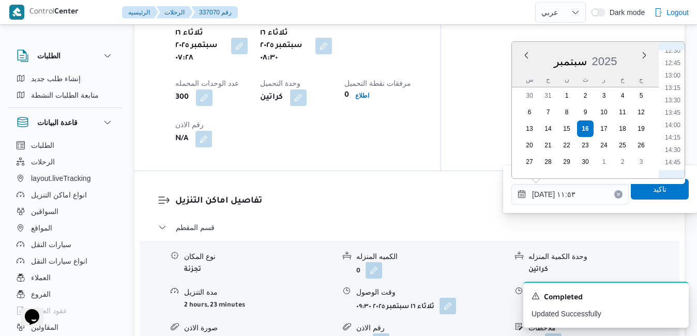
scroll to position [730, 0]
click at [680, 133] on li "16:15" at bounding box center [673, 132] width 24 height 10
type input "[DATE] ١٦:١٥"
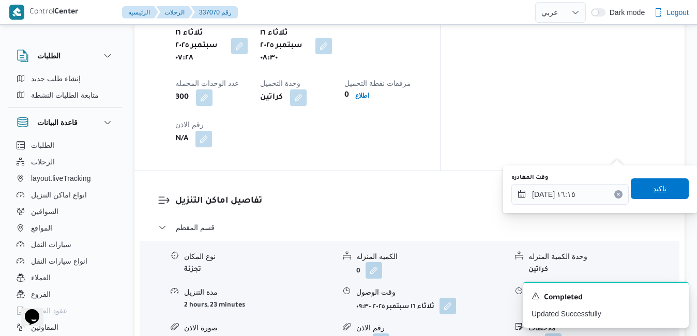
click at [659, 188] on span "تاكيد" at bounding box center [660, 188] width 58 height 21
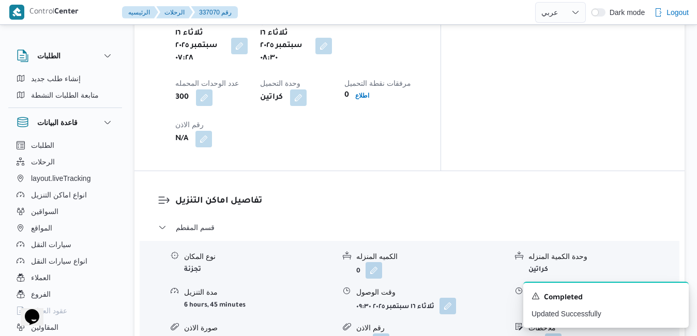
scroll to position [0, 0]
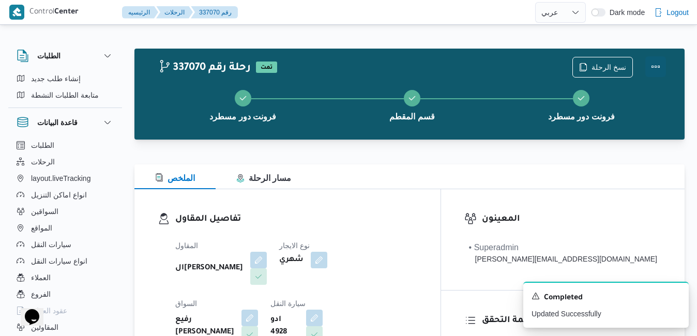
click at [658, 68] on button "Actions" at bounding box center [656, 66] width 21 height 21
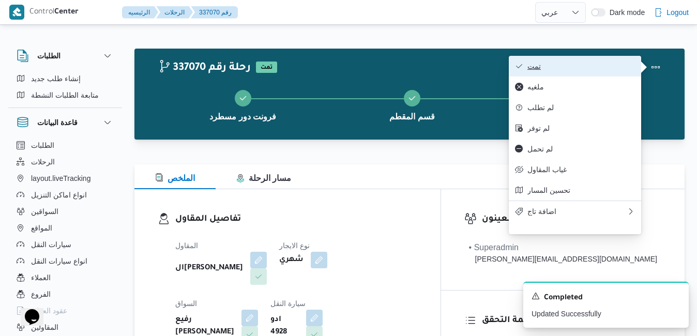
click at [615, 69] on span "تمت" at bounding box center [582, 66] width 108 height 8
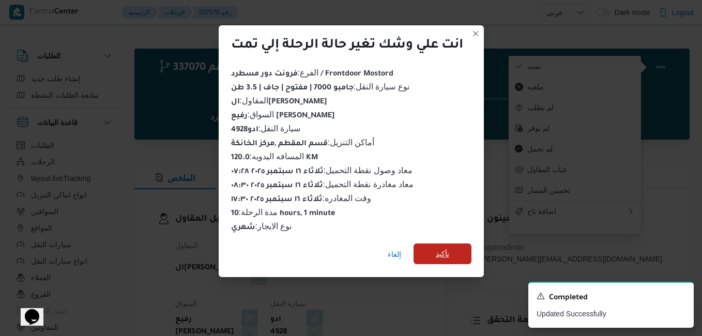
click at [455, 252] on span "تأكيد" at bounding box center [443, 254] width 58 height 21
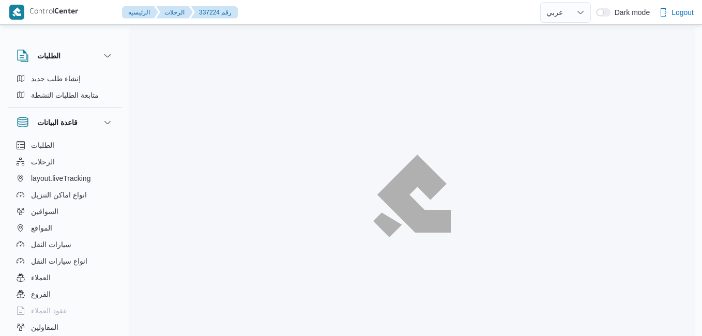
select select "ar"
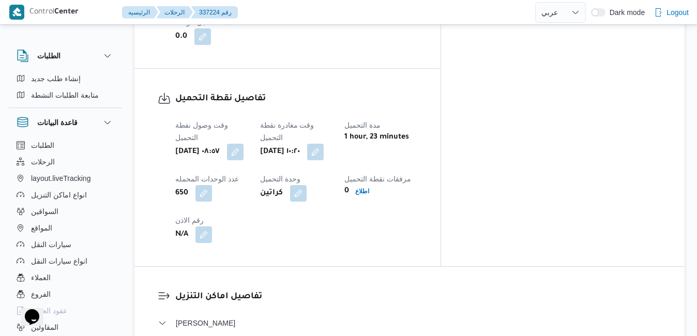
scroll to position [908, 0]
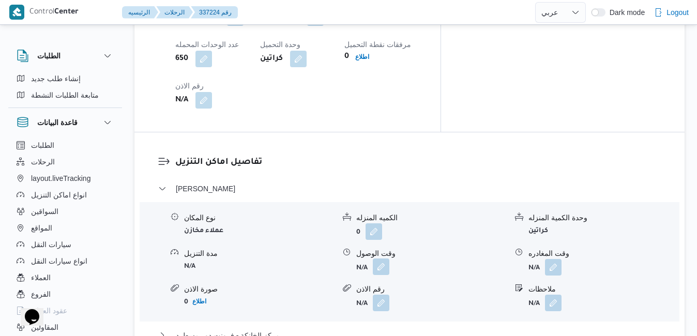
click at [385, 259] on button "button" at bounding box center [381, 267] width 17 height 17
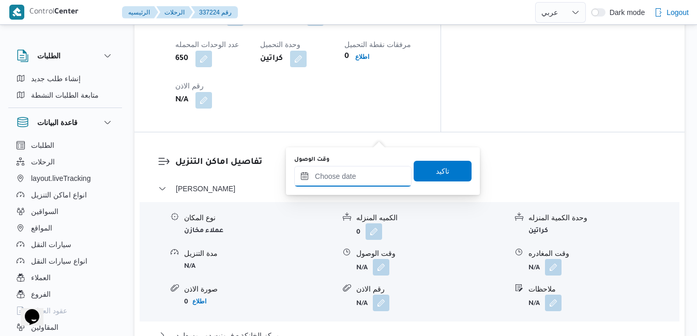
click at [348, 178] on input "وقت الوصول" at bounding box center [352, 176] width 117 height 21
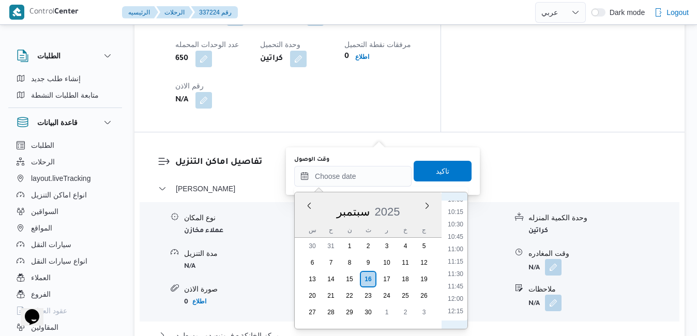
scroll to position [485, 0]
click at [454, 291] on li "11:30" at bounding box center [456, 292] width 24 height 10
type input "[DATE] ١١:٣٠"
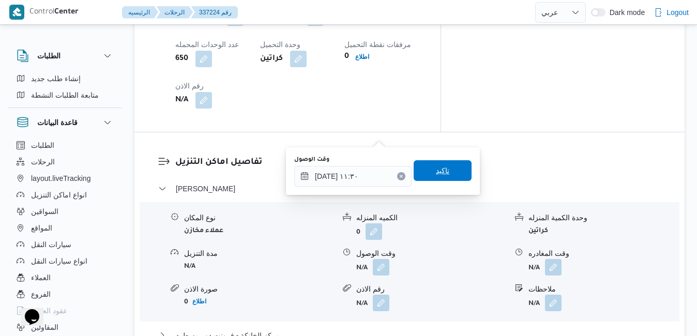
click at [447, 178] on span "تاكيد" at bounding box center [443, 170] width 58 height 21
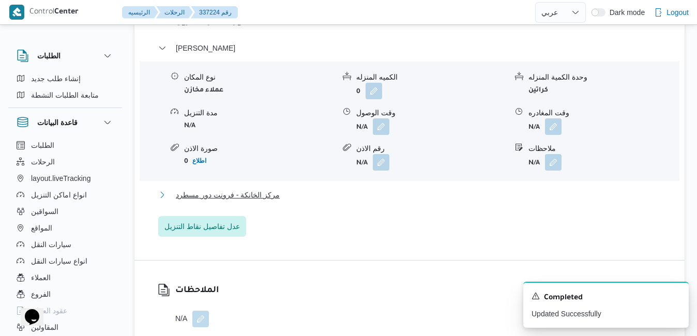
click at [410, 201] on button "مركز الخانكة - فرونت دور مسطرد" at bounding box center [409, 195] width 503 height 12
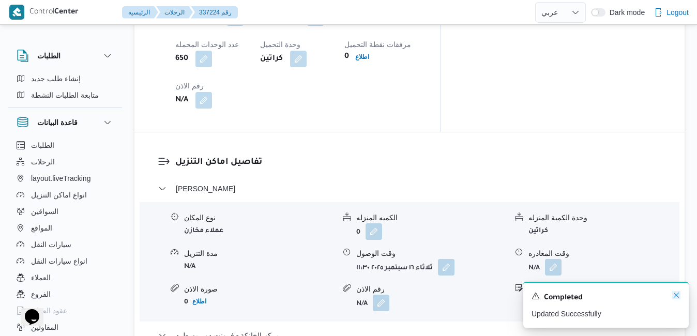
click at [679, 296] on icon "Dismiss toast" at bounding box center [676, 295] width 8 height 8
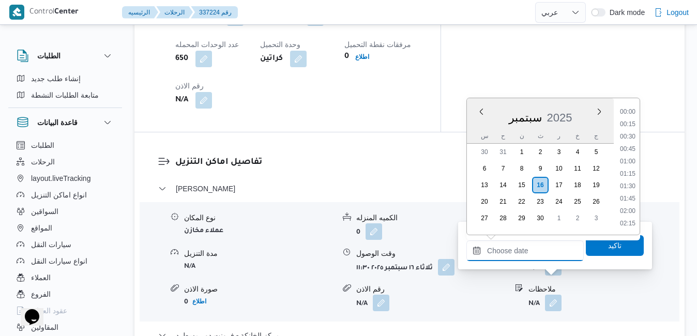
click at [526, 255] on input "وقت المغادره" at bounding box center [525, 251] width 117 height 21
click at [476, 126] on div "سبتمبر 2025" at bounding box center [540, 115] width 147 height 26
click at [630, 117] on li "16:15" at bounding box center [628, 118] width 24 height 10
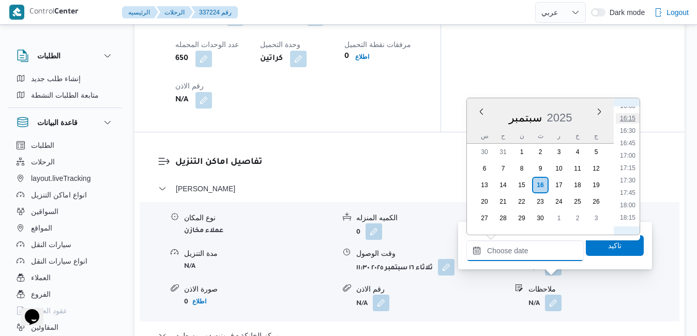
type input "[DATE] ١٦:١٥"
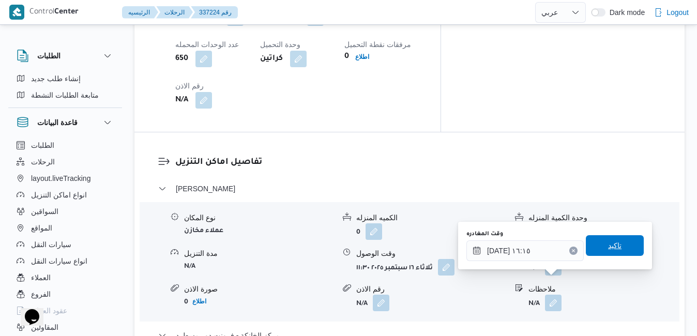
click at [608, 246] on span "تاكيد" at bounding box center [614, 245] width 13 height 12
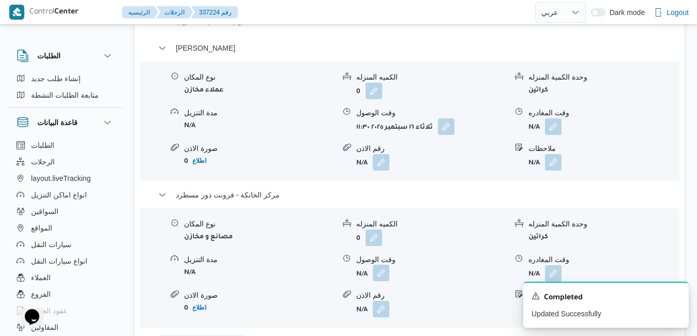
click at [384, 281] on button "button" at bounding box center [381, 273] width 17 height 17
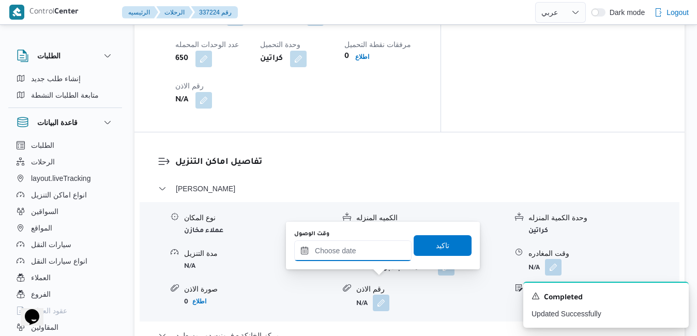
click at [375, 259] on input "وقت الوصول" at bounding box center [352, 251] width 117 height 21
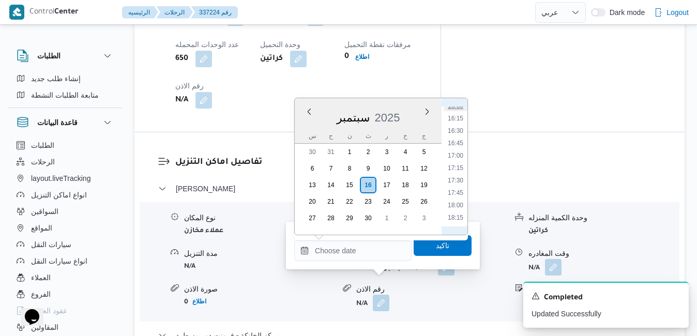
click at [451, 109] on li "16:00" at bounding box center [456, 106] width 24 height 10
type input "[DATE] ١٦:٠٠"
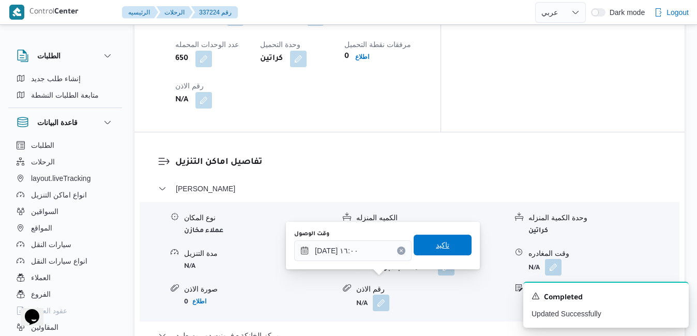
click at [436, 250] on span "تاكيد" at bounding box center [442, 245] width 13 height 12
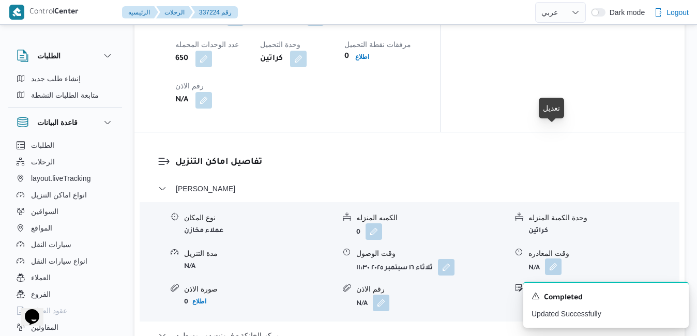
click at [555, 259] on button "button" at bounding box center [553, 267] width 17 height 17
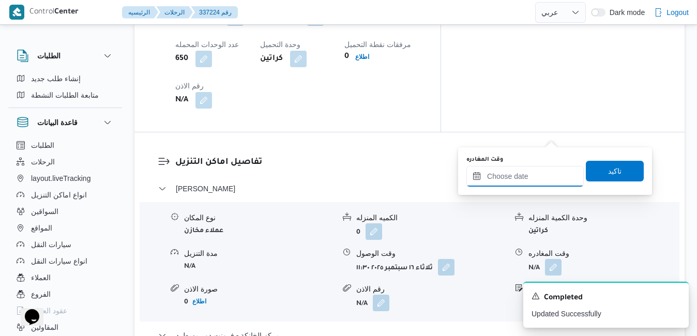
click at [523, 177] on input "وقت المغادره" at bounding box center [525, 176] width 117 height 21
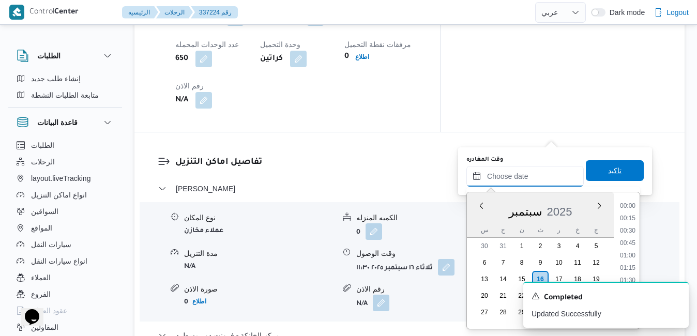
scroll to position [905, 0]
click at [477, 219] on div "سبتمبر 2025" at bounding box center [540, 210] width 147 height 26
click at [632, 257] on li "15:00" at bounding box center [628, 255] width 24 height 10
type input "[DATE] ١٥:٠٠"
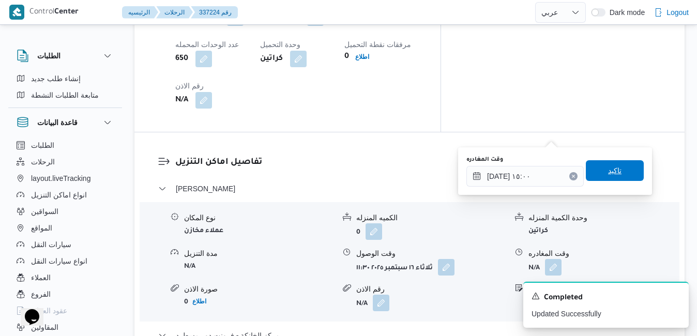
click at [619, 168] on span "تاكيد" at bounding box center [615, 170] width 58 height 21
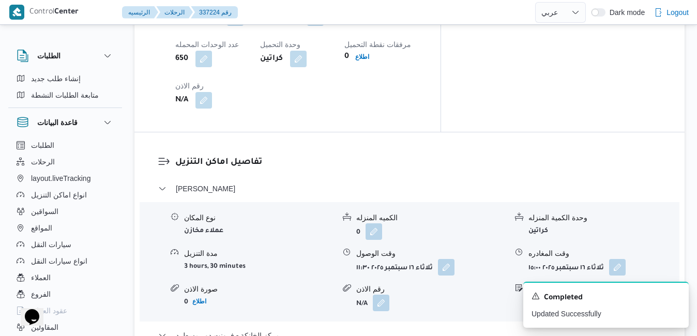
scroll to position [0, 0]
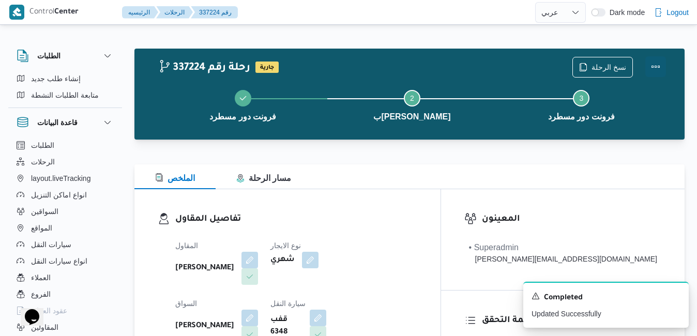
click at [657, 73] on button "Actions" at bounding box center [656, 66] width 21 height 21
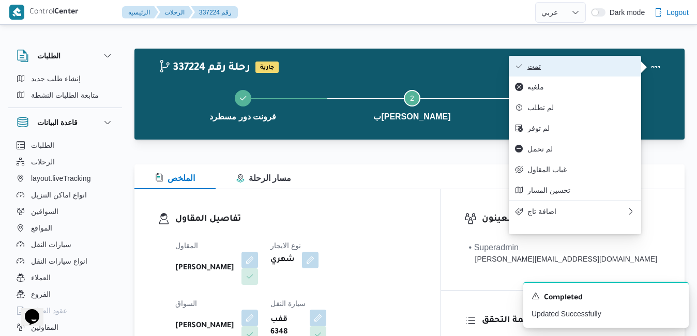
click at [605, 73] on button "تمت" at bounding box center [575, 66] width 132 height 21
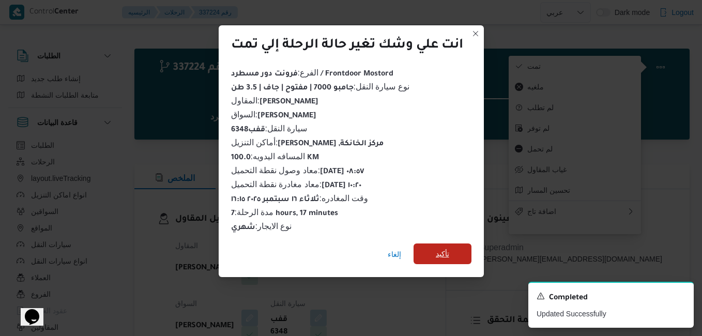
click at [460, 252] on span "تأكيد" at bounding box center [443, 254] width 58 height 21
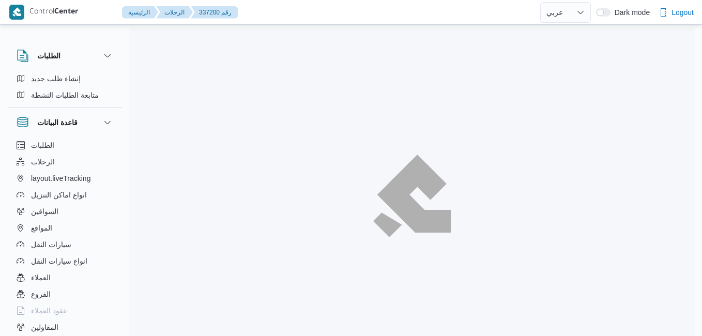
select select "ar"
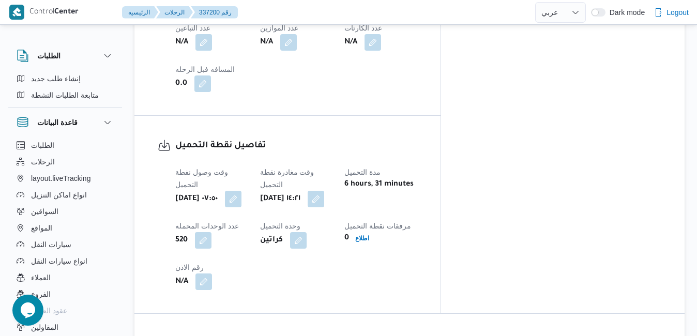
scroll to position [708, 0]
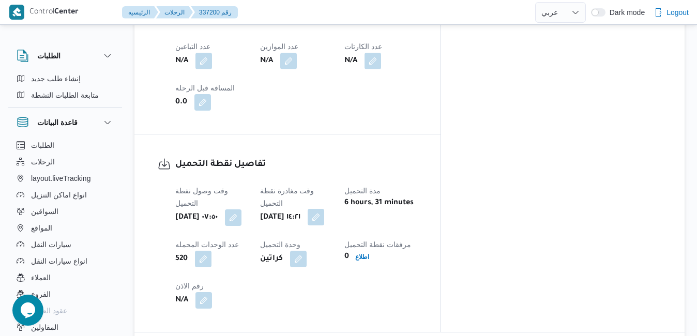
click at [324, 209] on button "button" at bounding box center [316, 217] width 17 height 17
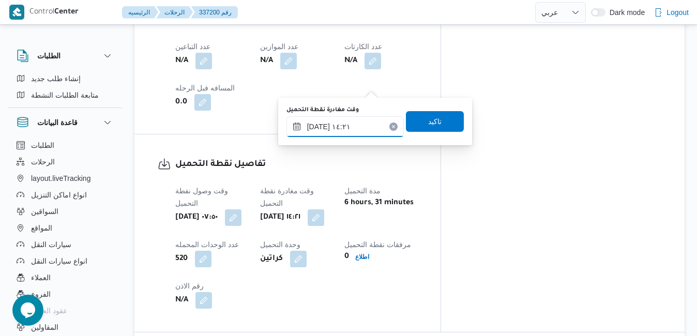
click at [342, 125] on input "١٦/٠٩/٢٠٢٥ ١٤:٢١" at bounding box center [345, 126] width 117 height 21
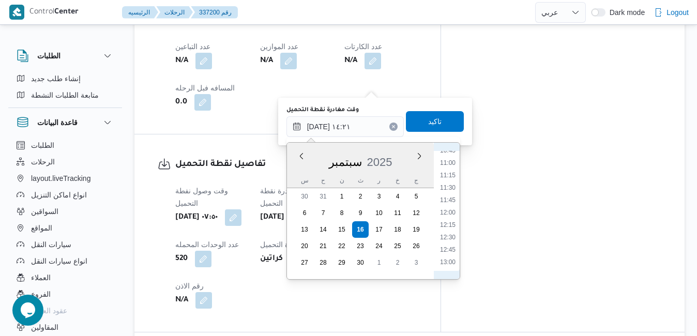
scroll to position [435, 0]
click at [450, 232] on li "10:15" at bounding box center [448, 231] width 24 height 10
type input "١٦/٠٩/٢٠٢٥ ١٠:١٥"
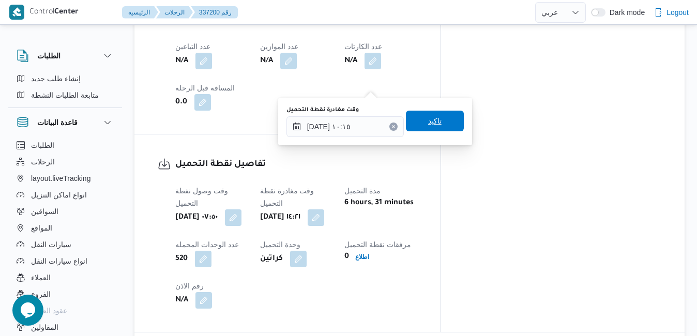
click at [443, 113] on span "تاكيد" at bounding box center [435, 121] width 58 height 21
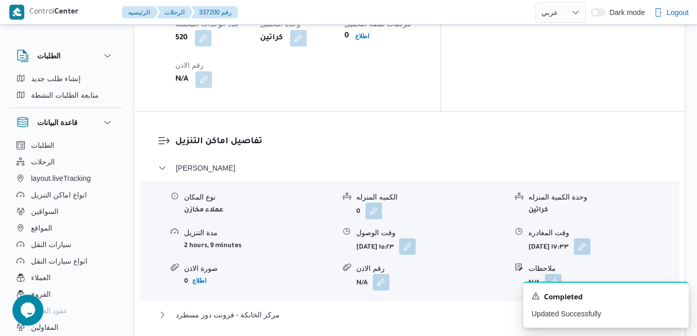
scroll to position [956, 0]
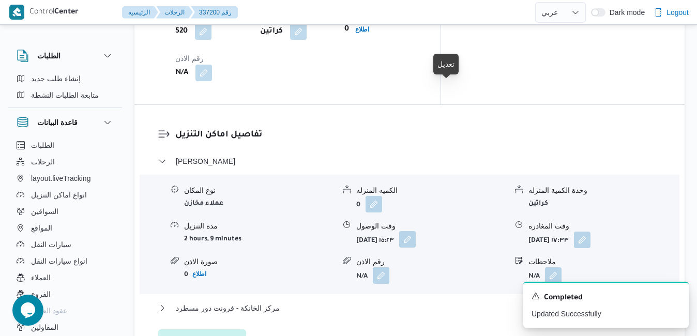
click at [416, 231] on button "button" at bounding box center [407, 239] width 17 height 17
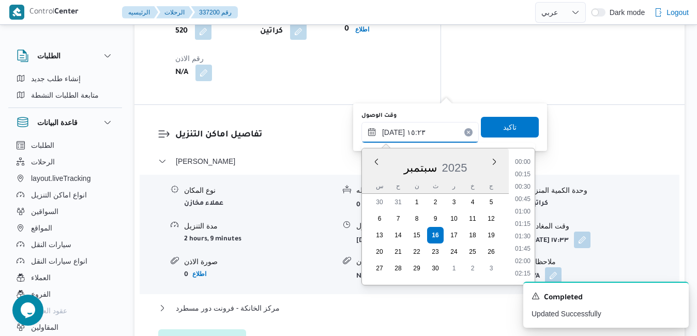
click at [414, 131] on input "١٦/٠٩/٢٠٢٥ ١٥:٢٣" at bounding box center [420, 132] width 117 height 21
click at [524, 233] on li "11:15" at bounding box center [523, 236] width 24 height 10
type input "١٦/٠٩/٢٠٢٥ ١١:١٥"
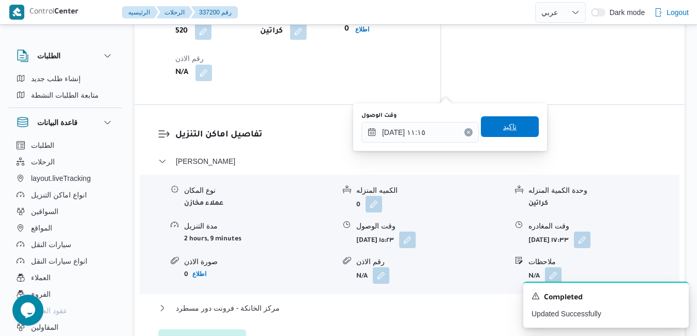
click at [521, 130] on span "تاكيد" at bounding box center [510, 126] width 58 height 21
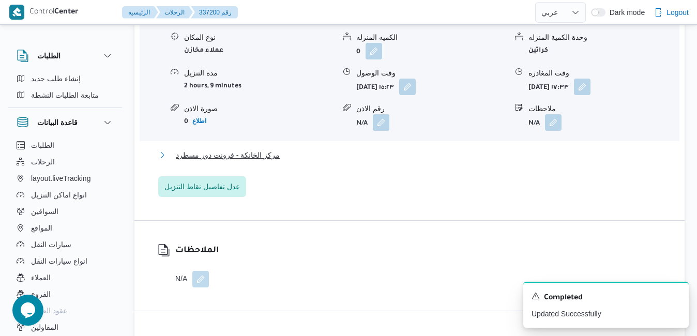
click at [490, 161] on button "مركز الخانكة - فرونت دور مسطرد" at bounding box center [409, 155] width 503 height 12
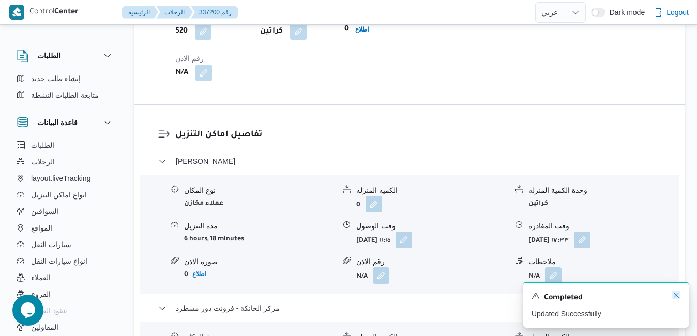
click at [675, 296] on icon "Dismiss toast" at bounding box center [676, 295] width 8 height 8
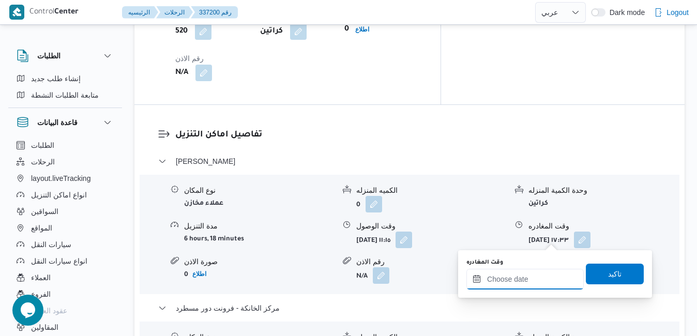
click at [532, 279] on input "وقت المغادره" at bounding box center [525, 279] width 117 height 21
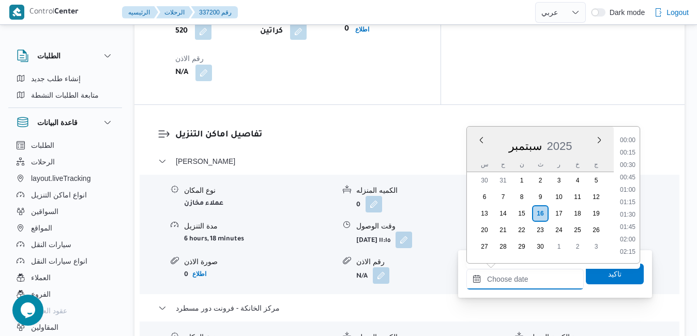
scroll to position [905, 0]
click at [477, 160] on div "س" at bounding box center [484, 164] width 17 height 14
click at [631, 158] on li "16:30" at bounding box center [628, 159] width 24 height 10
type input "١٦/٠٩/٢٠٢٥ ١٦:٣٠"
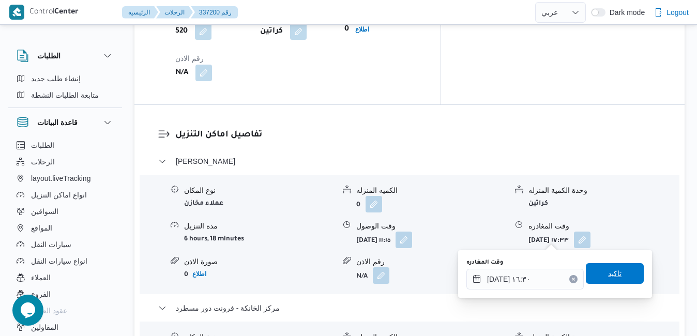
click at [608, 274] on span "تاكيد" at bounding box center [614, 273] width 13 height 12
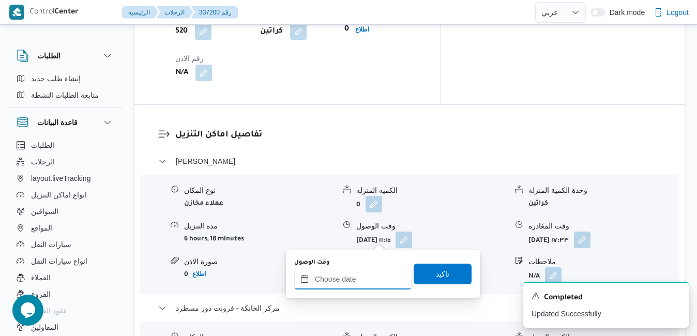
click at [361, 276] on input "وقت الوصول" at bounding box center [352, 279] width 117 height 21
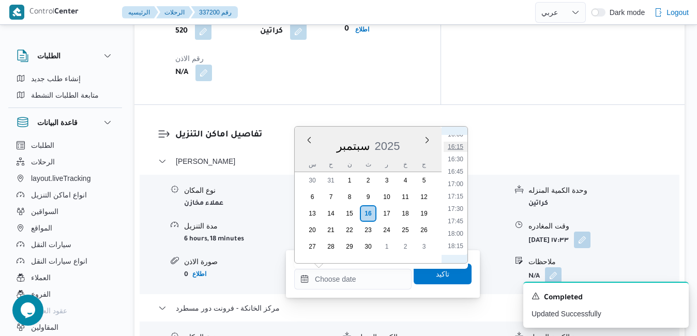
click at [456, 149] on li "16:15" at bounding box center [456, 147] width 24 height 10
type input "[DATE] ١٦:١٥"
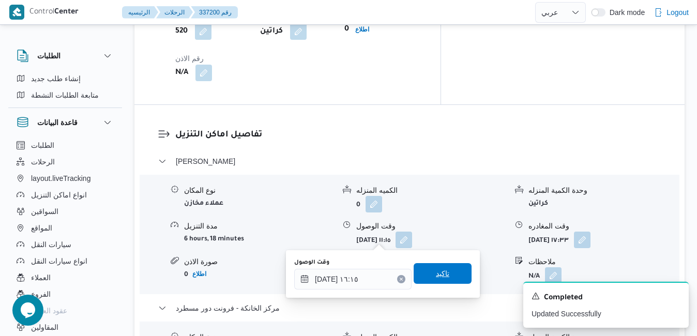
click at [444, 272] on span "تاكيد" at bounding box center [443, 273] width 58 height 21
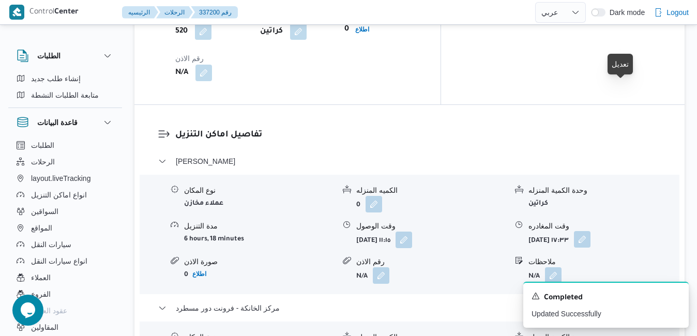
click at [591, 231] on button "button" at bounding box center [582, 239] width 17 height 17
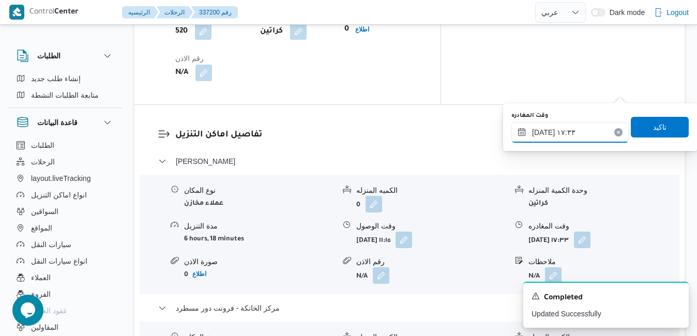
click at [591, 129] on input "١٦/٠٩/٢٠٢٥ ١٧:٣٣" at bounding box center [570, 132] width 117 height 21
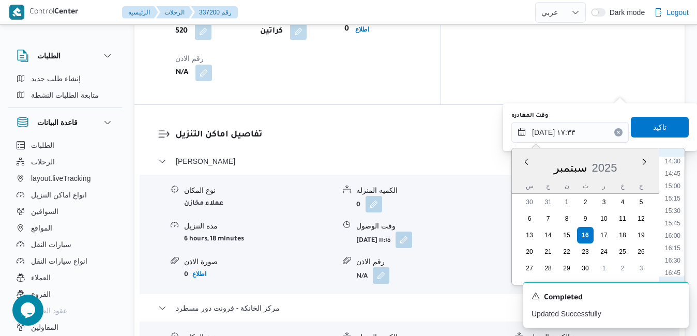
scroll to position [701, 0]
click at [674, 217] on li "15:15" at bounding box center [673, 218] width 24 height 10
type input "١٦/٠٩/٢٠٢٥ ١٥:١٥"
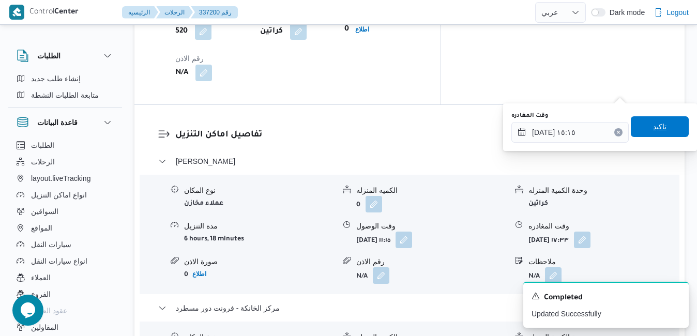
click at [656, 127] on span "تاكيد" at bounding box center [659, 127] width 13 height 12
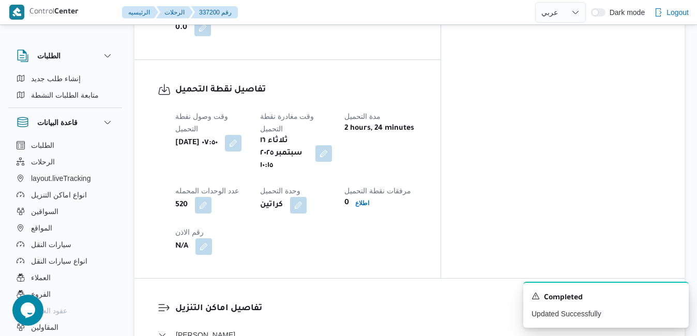
scroll to position [0, 0]
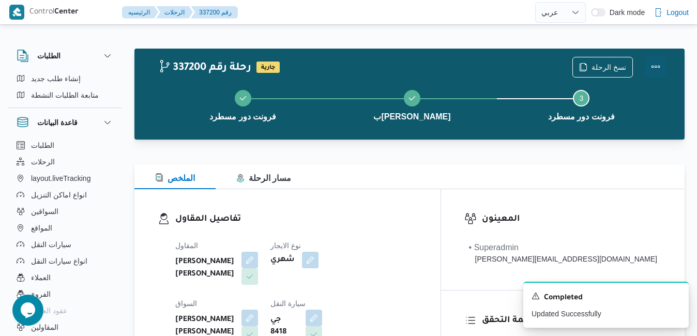
click at [660, 67] on button "Actions" at bounding box center [656, 66] width 21 height 21
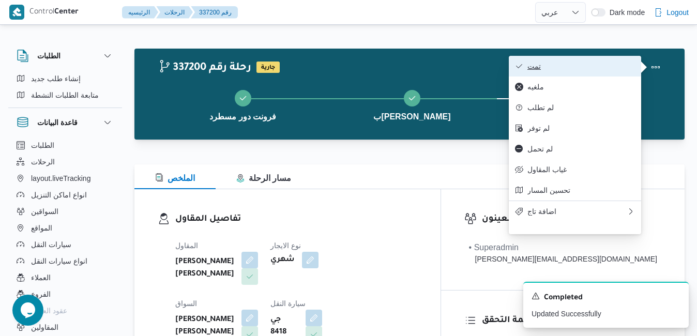
click at [582, 69] on span "تمت" at bounding box center [582, 66] width 108 height 8
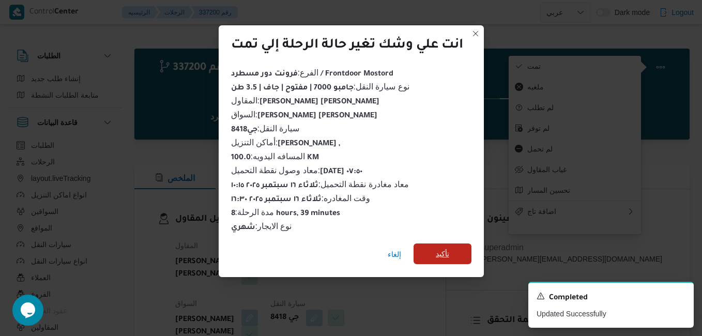
click at [466, 253] on span "تأكيد" at bounding box center [443, 254] width 58 height 21
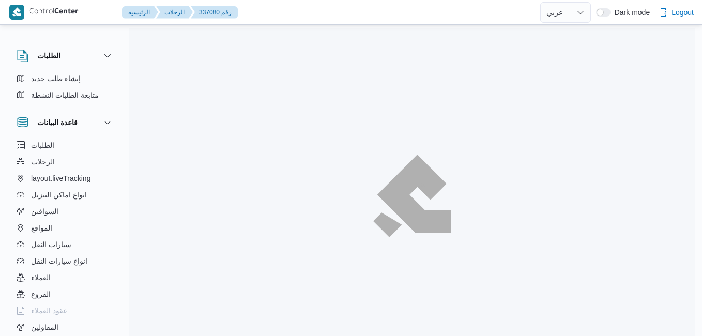
select select "ar"
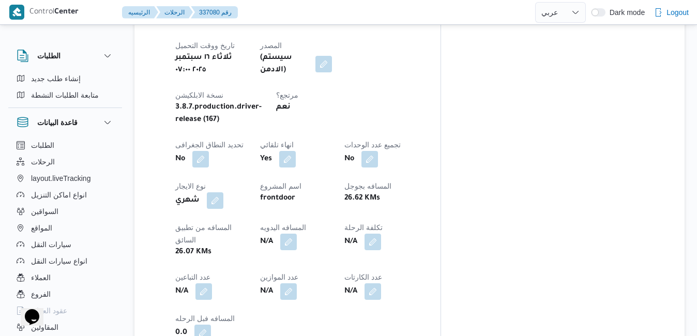
scroll to position [476, 0]
click at [297, 234] on button "button" at bounding box center [288, 242] width 17 height 17
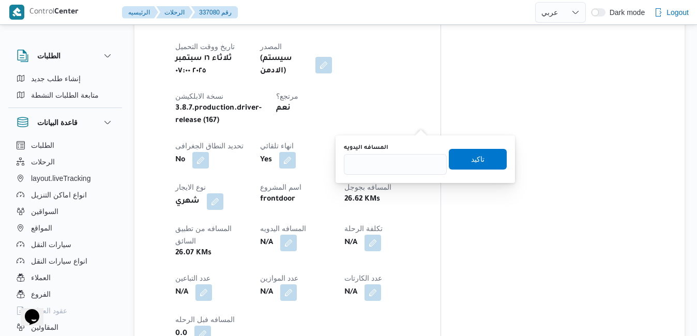
click at [424, 96] on div "العميل Frontdoor الفرع فرونت دور مسطرد نوع الرحله عملاء مخازن تاريخ ووقت التحمي…" at bounding box center [296, 173] width 254 height 352
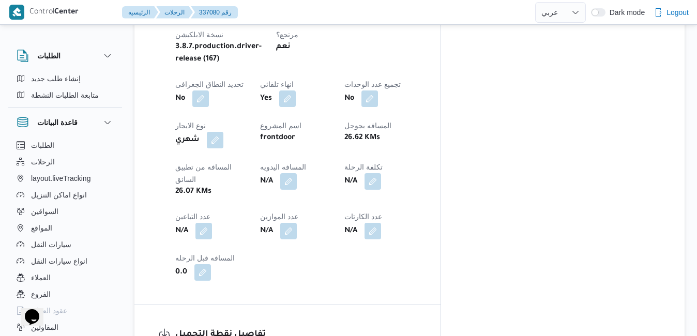
scroll to position [538, 0]
click at [297, 172] on button "button" at bounding box center [288, 180] width 17 height 17
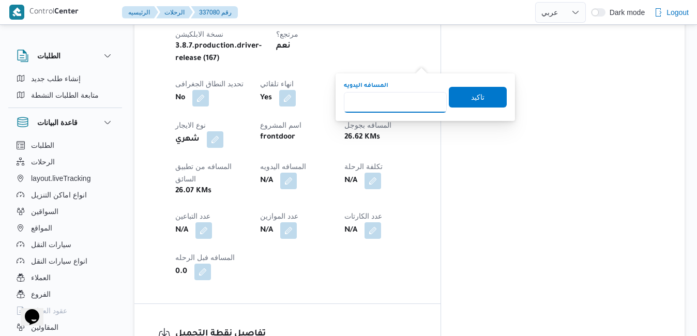
click at [402, 103] on input "المسافه اليدويه" at bounding box center [395, 102] width 103 height 21
type input "100"
click at [474, 96] on span "تاكيد" at bounding box center [477, 97] width 13 height 12
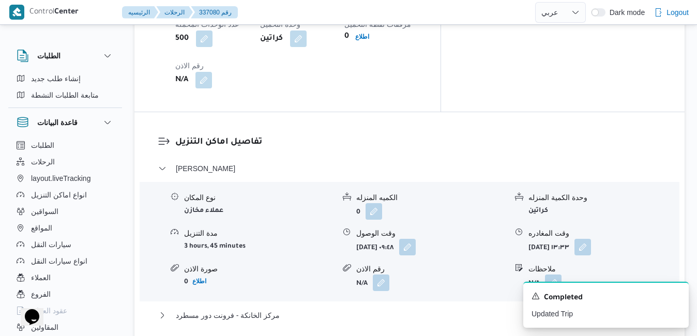
scroll to position [952, 0]
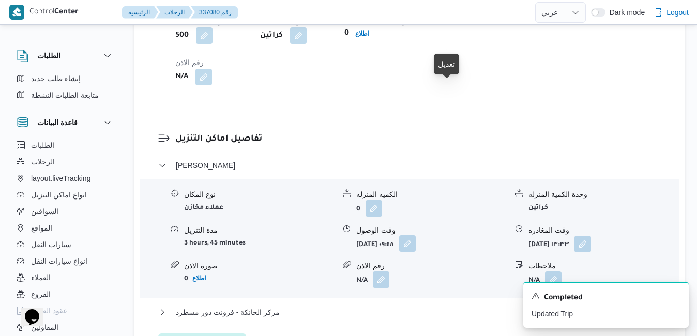
click at [416, 235] on button "button" at bounding box center [407, 243] width 17 height 17
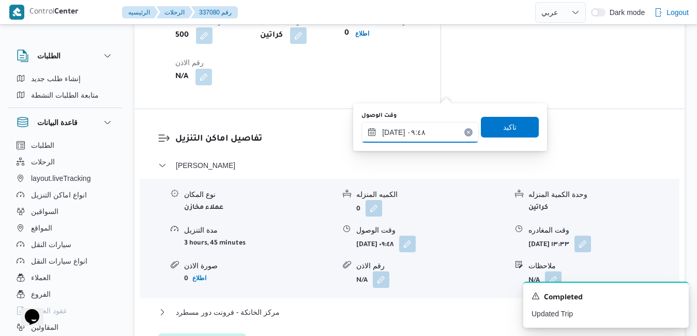
click at [420, 138] on input "١٦/٠٩/٢٠٢٥ ٠٩:٤٨" at bounding box center [420, 132] width 117 height 21
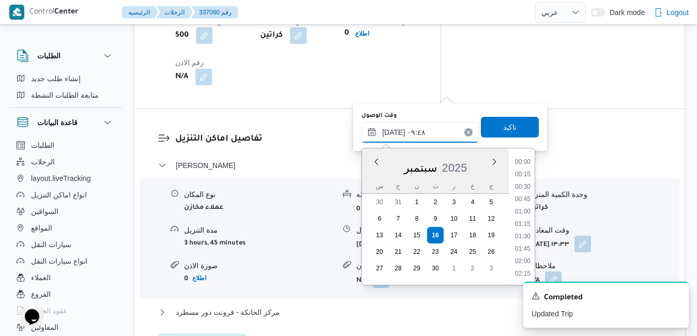
scroll to position [421, 0]
click at [520, 265] on li "10:30" at bounding box center [523, 262] width 24 height 10
type input "١٦/٠٩/٢٠٢٥ ١٠:٣٠"
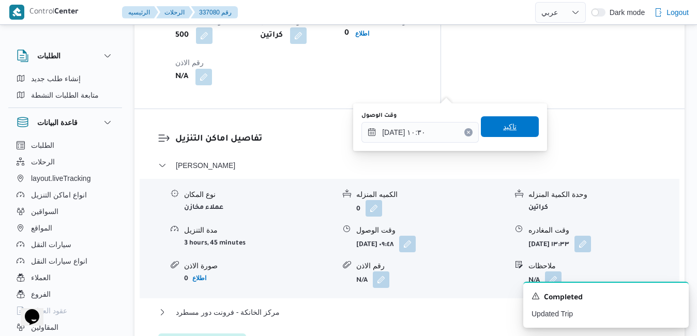
click at [512, 130] on span "تاكيد" at bounding box center [510, 126] width 58 height 21
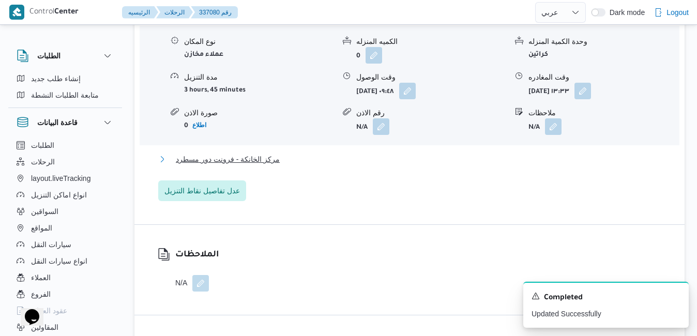
click at [461, 160] on button "مركز الخانكة - فرونت دور مسطرد" at bounding box center [409, 159] width 503 height 12
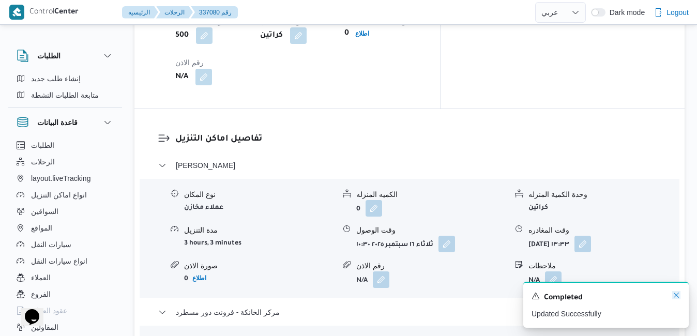
click at [677, 298] on icon "Dismiss toast" at bounding box center [676, 295] width 8 height 8
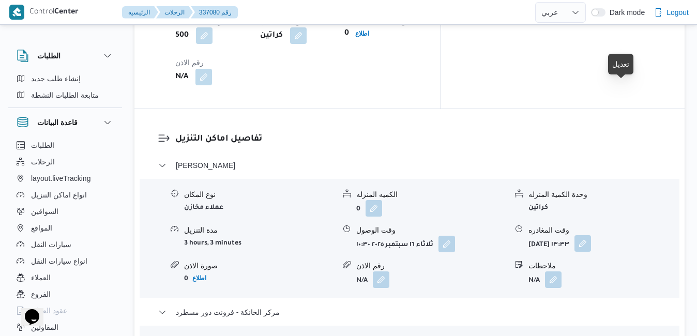
click at [591, 235] on button "button" at bounding box center [583, 243] width 17 height 17
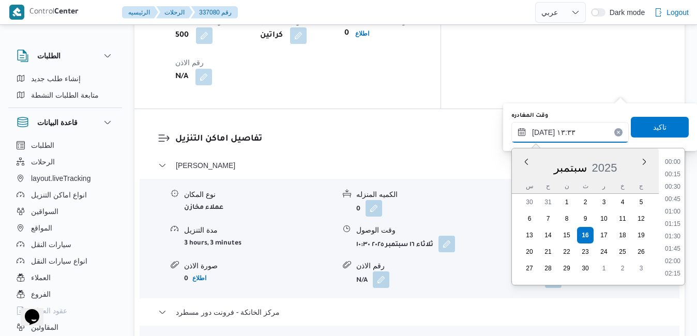
click at [574, 134] on input "١٦/٠٩/٢٠٢٥ ١٣:٣٣" at bounding box center [570, 132] width 117 height 21
click at [679, 201] on li "13:00" at bounding box center [673, 200] width 24 height 10
type input "١٦/٠٩/٢٠٢٥ ١٣:٠٠"
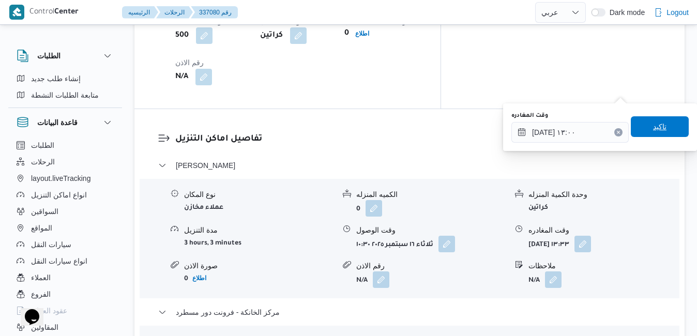
click at [662, 132] on span "تاكيد" at bounding box center [660, 126] width 58 height 21
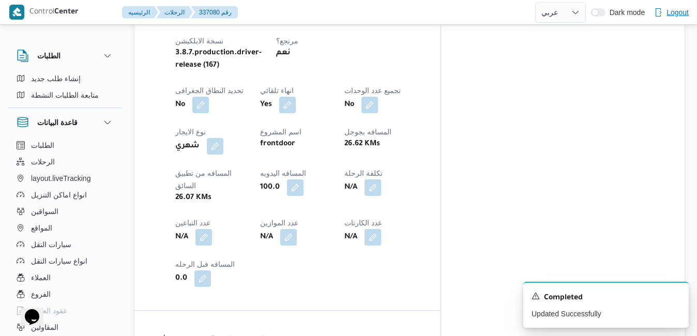
scroll to position [0, 0]
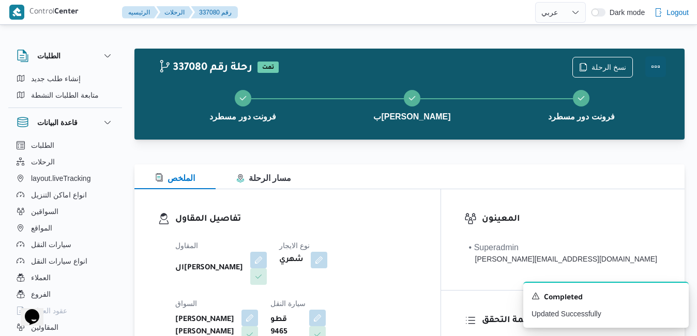
click at [650, 66] on button "Actions" at bounding box center [656, 66] width 21 height 21
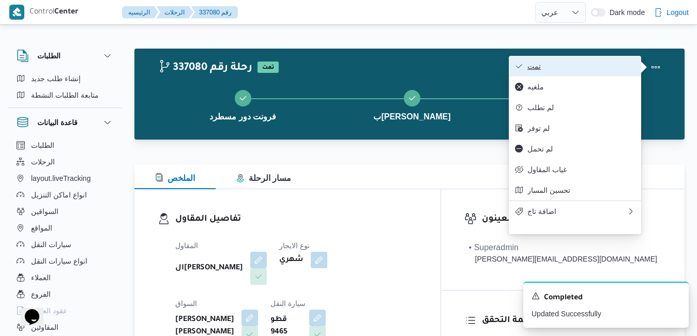
click at [605, 63] on span "تمت" at bounding box center [582, 66] width 108 height 8
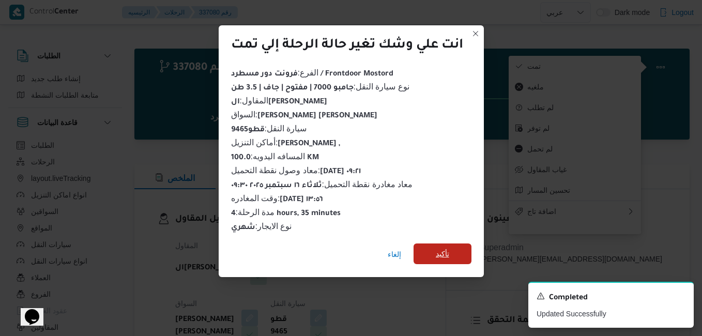
click at [457, 248] on span "تأكيد" at bounding box center [443, 254] width 58 height 21
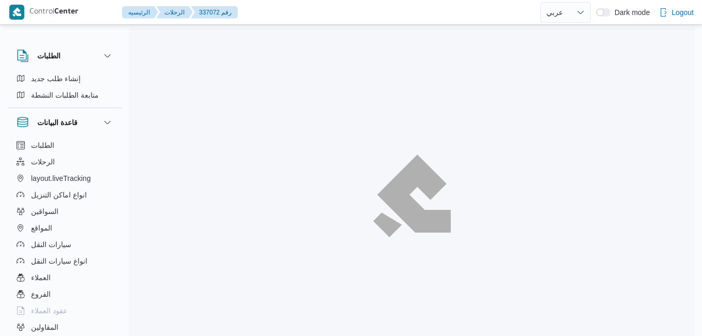
select select "ar"
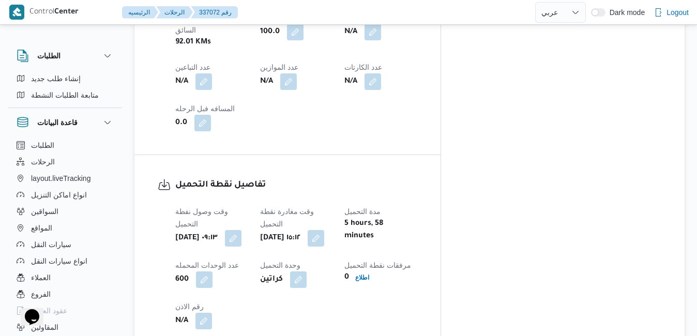
scroll to position [683, 0]
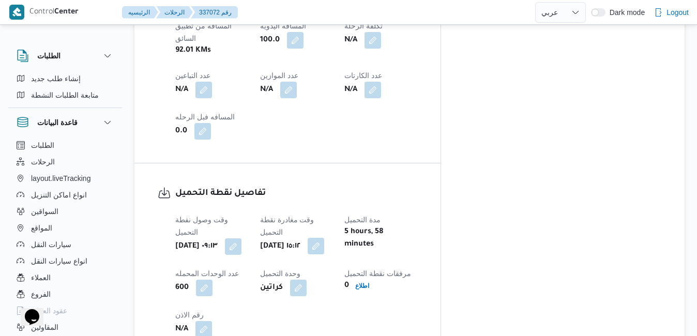
click at [324, 238] on button "button" at bounding box center [316, 246] width 17 height 17
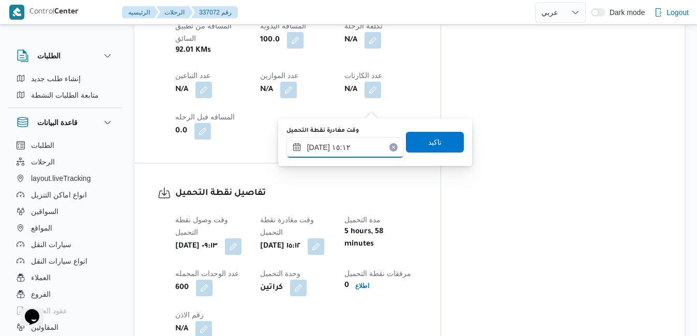
click at [348, 151] on input "[DATE] ١٥:١٢" at bounding box center [345, 147] width 117 height 21
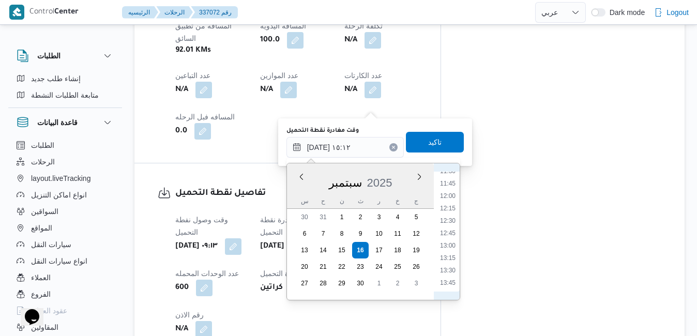
scroll to position [472, 0]
click at [445, 253] on li "11:00" at bounding box center [448, 251] width 24 height 10
type input "١٦/٠٩/٢٠٢٥ ١١:٠٠"
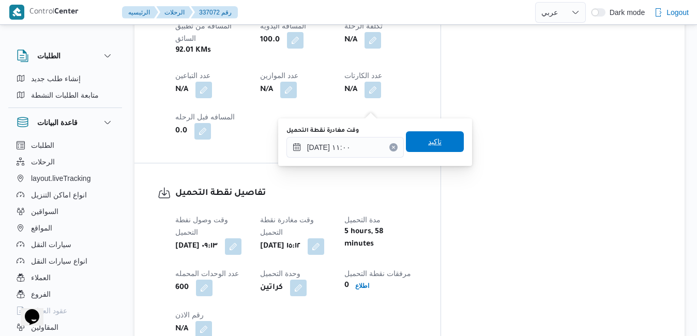
click at [439, 143] on span "تاكيد" at bounding box center [435, 141] width 58 height 21
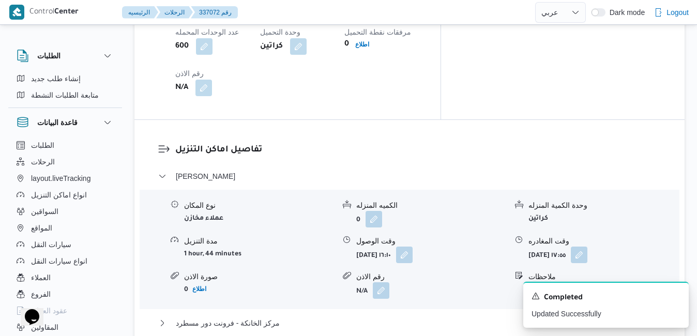
scroll to position [952, 0]
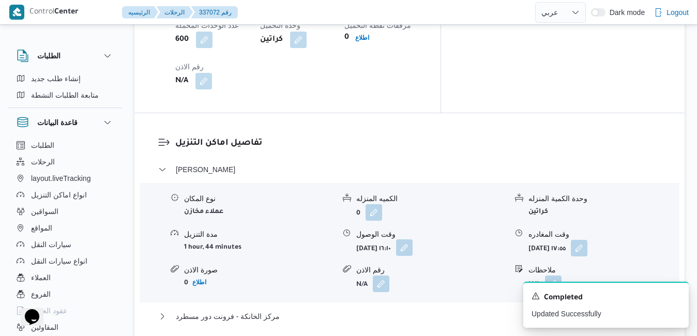
click at [413, 239] on button "button" at bounding box center [404, 247] width 17 height 17
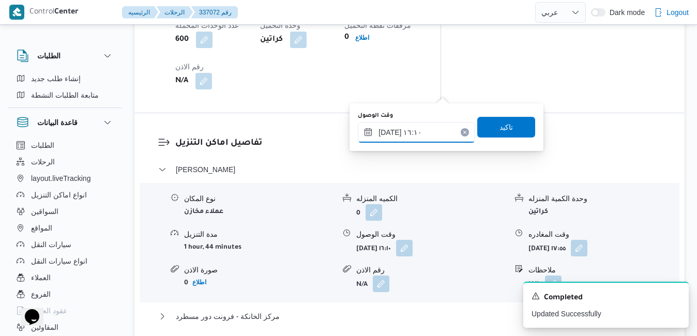
click at [412, 136] on input "١٦/٠٩/٢٠٢٥ ١٦:١٠" at bounding box center [416, 132] width 117 height 21
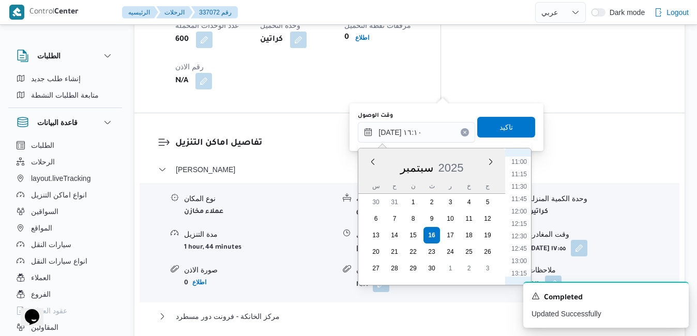
scroll to position [521, 0]
click at [520, 235] on li "12:00" at bounding box center [519, 236] width 24 height 10
type input "١٦/٠٩/٢٠٢٥ ١٢:٠٠"
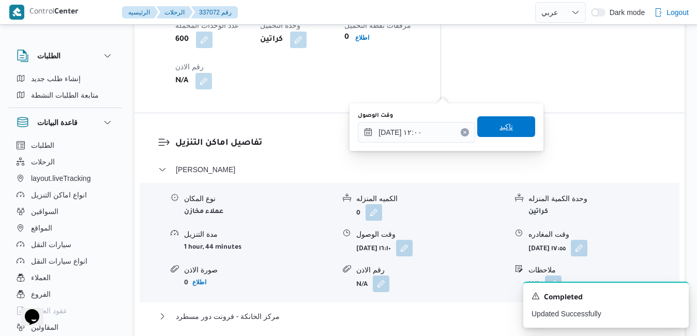
click at [506, 129] on span "تاكيد" at bounding box center [506, 126] width 58 height 21
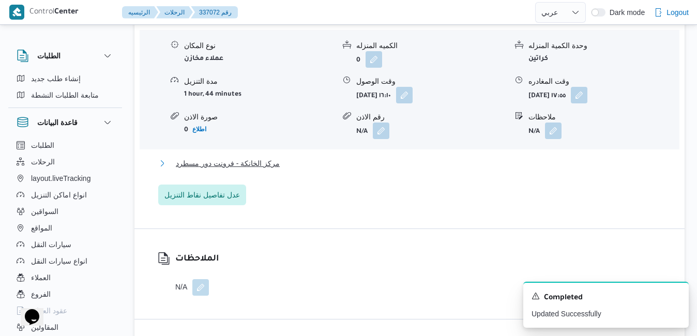
click at [483, 157] on button "مركز الخانكة - فرونت دور مسطرد" at bounding box center [409, 163] width 503 height 12
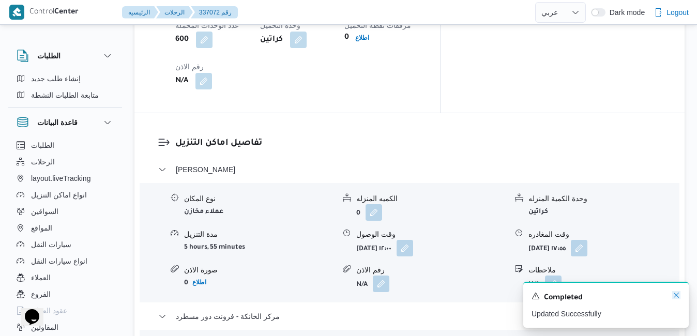
click at [675, 298] on icon "Dismiss toast" at bounding box center [676, 295] width 5 height 5
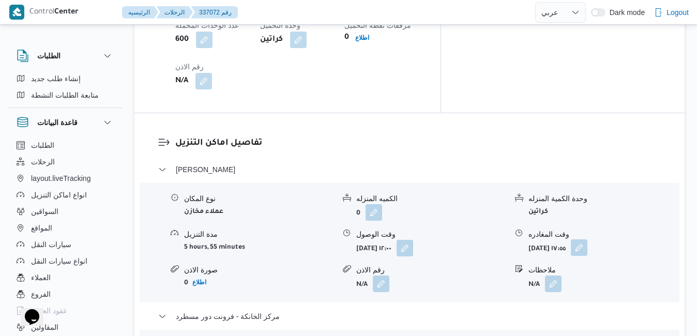
click at [588, 239] on button "button" at bounding box center [579, 247] width 17 height 17
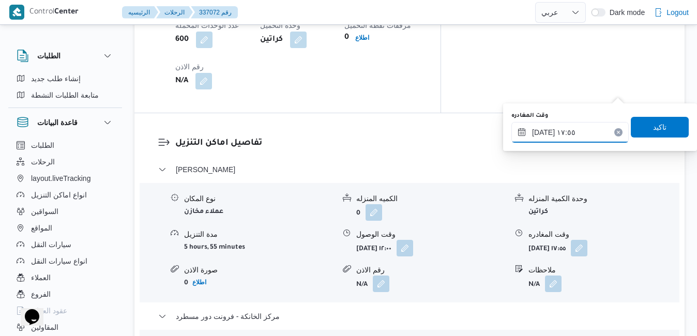
click at [592, 127] on input "١٦/٠٩/٢٠٢٥ ١٧:٥٥" at bounding box center [570, 132] width 117 height 21
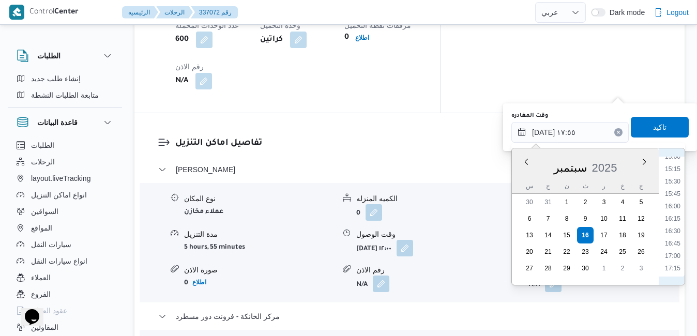
scroll to position [713, 0]
click at [677, 194] on li "15:00" at bounding box center [673, 193] width 24 height 10
type input "١٦/٠٩/٢٠٢٥ ١٥:٠٠"
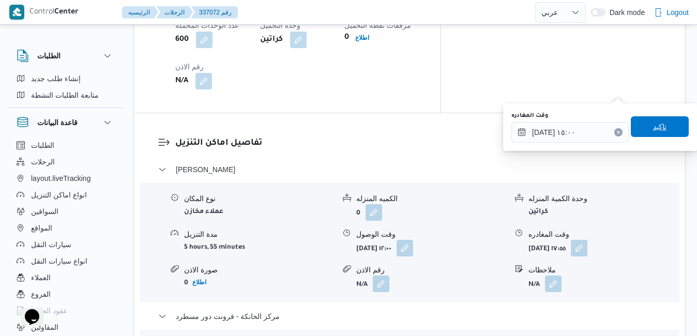
click at [662, 131] on span "تاكيد" at bounding box center [660, 126] width 58 height 21
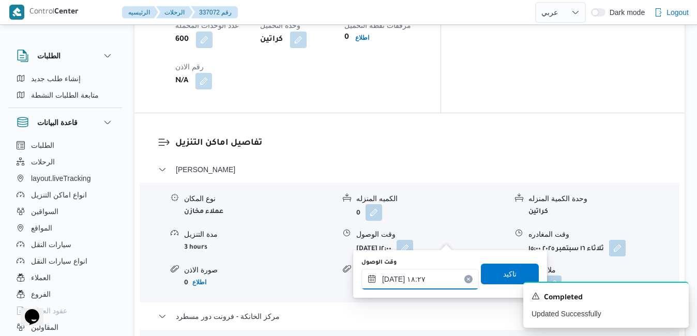
click at [426, 278] on input "١٦/٠٩/٢٠٢٥ ١٨:٢٧" at bounding box center [420, 279] width 117 height 21
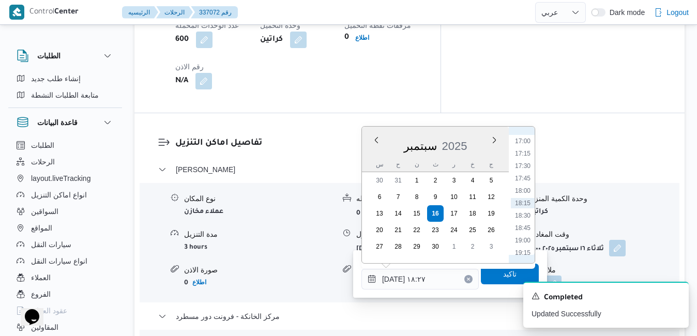
scroll to position [738, 0]
click at [525, 199] on li "16:00" at bounding box center [523, 196] width 24 height 10
type input "١٦/٠٩/٢٠٢٥ ١٦:٠٠"
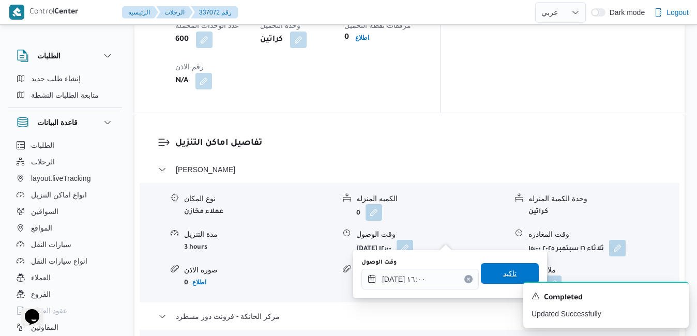
click at [503, 274] on span "تاكيد" at bounding box center [509, 273] width 13 height 12
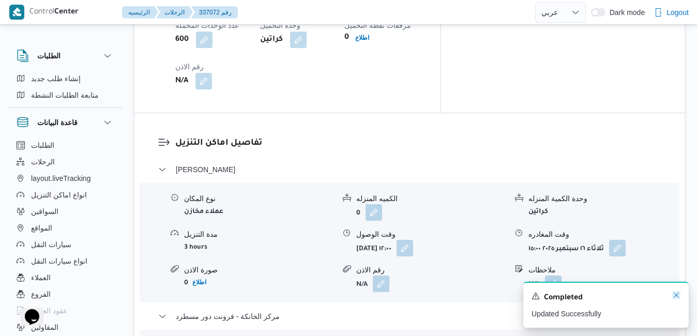
click at [674, 296] on icon "Dismiss toast" at bounding box center [676, 295] width 8 height 8
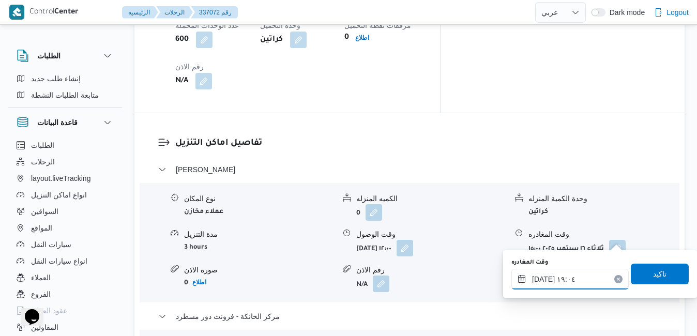
click at [579, 289] on input "١٦/٠٩/٢٠٢٥ ١٩:٠٤" at bounding box center [570, 279] width 117 height 21
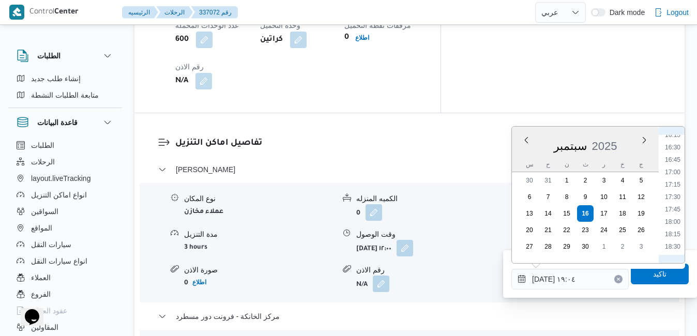
scroll to position [775, 0]
click at [676, 173] on li "16:15" at bounding box center [673, 172] width 24 height 10
type input "١٦/٠٩/٢٠٢٥ ١٦:١٥"
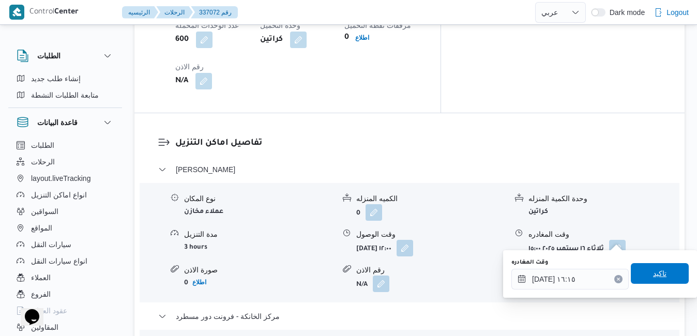
click at [653, 275] on span "تاكيد" at bounding box center [659, 273] width 13 height 12
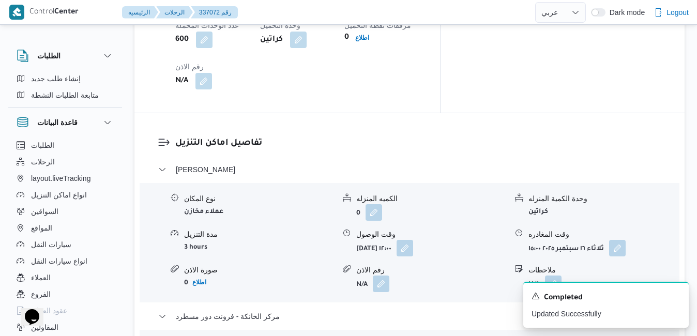
scroll to position [0, 0]
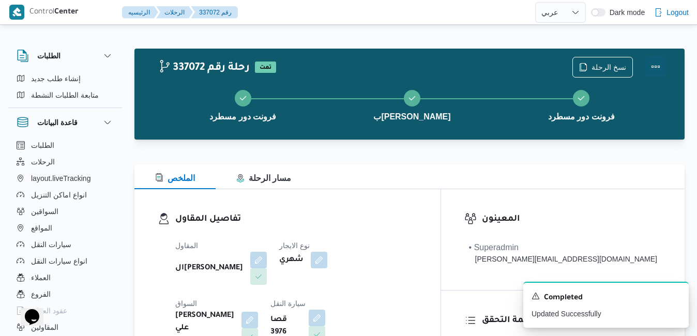
click at [657, 66] on button "Actions" at bounding box center [656, 66] width 21 height 21
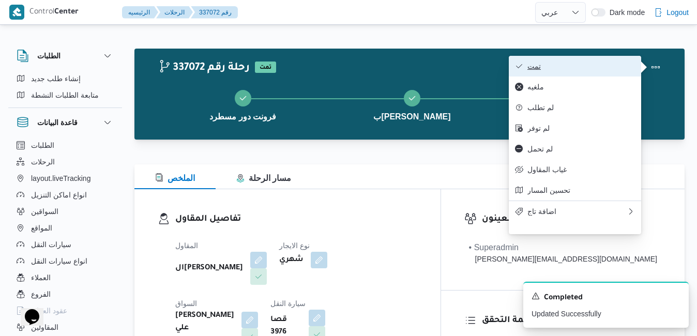
click at [589, 63] on span "تمت" at bounding box center [582, 66] width 108 height 8
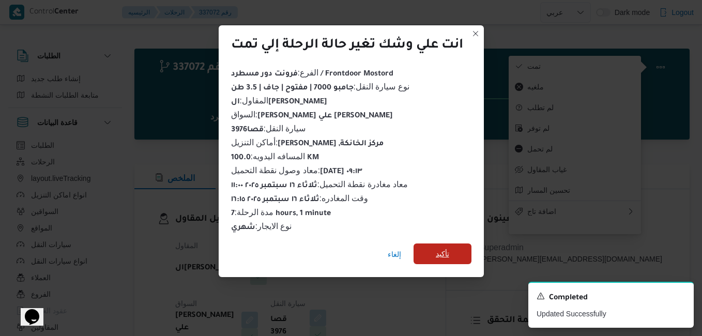
click at [455, 254] on span "تأكيد" at bounding box center [443, 254] width 58 height 21
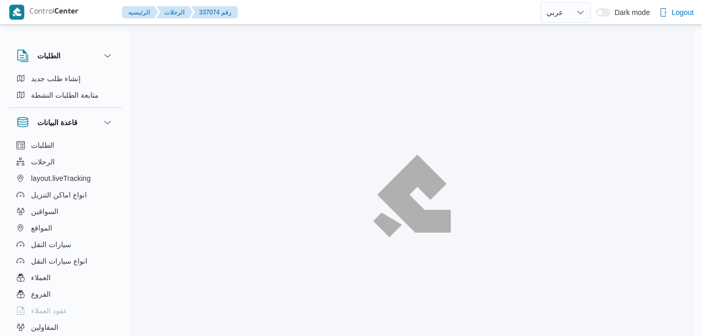
select select "ar"
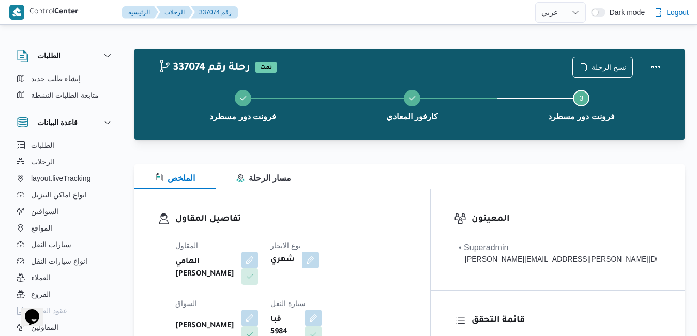
click at [425, 188] on div "الملخص مسار الرحلة" at bounding box center [409, 176] width 550 height 25
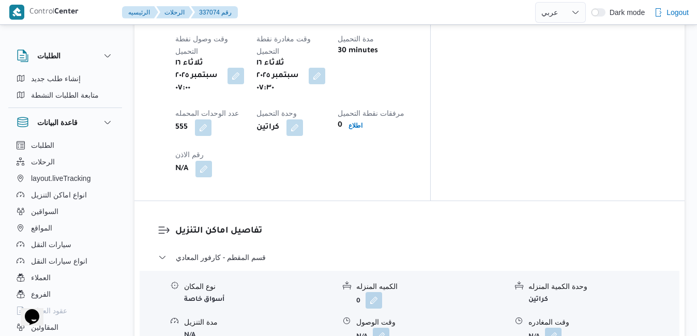
scroll to position [890, 0]
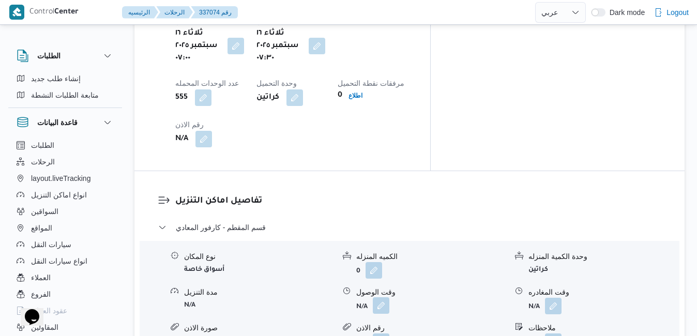
click at [378, 297] on button "button" at bounding box center [381, 305] width 17 height 17
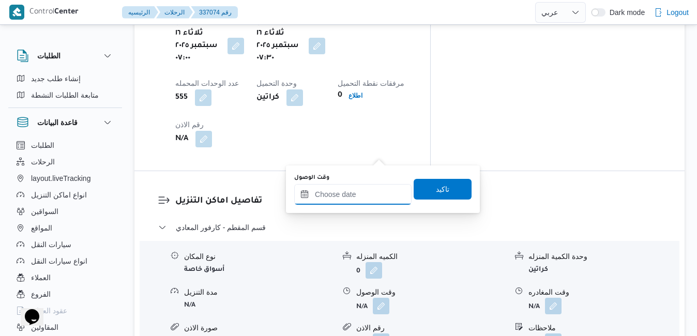
click at [360, 189] on input "وقت الوصول" at bounding box center [352, 194] width 117 height 21
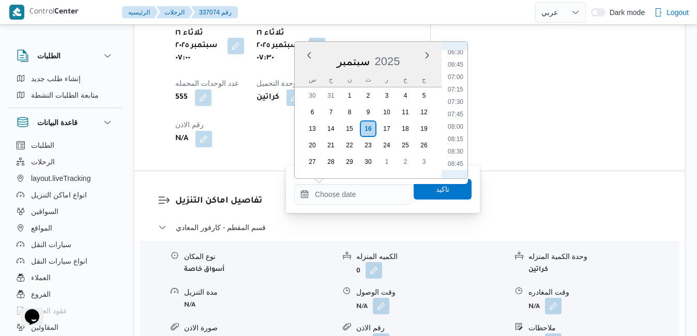
scroll to position [357, 0]
click at [460, 122] on li "08:30" at bounding box center [456, 120] width 24 height 10
type input "[DATE] ٠٨:٣٠"
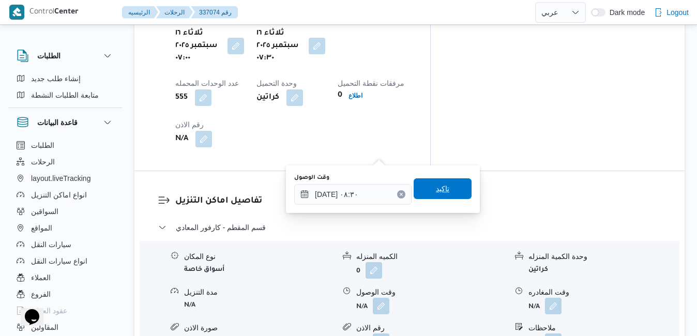
click at [437, 196] on span "تاكيد" at bounding box center [443, 188] width 58 height 21
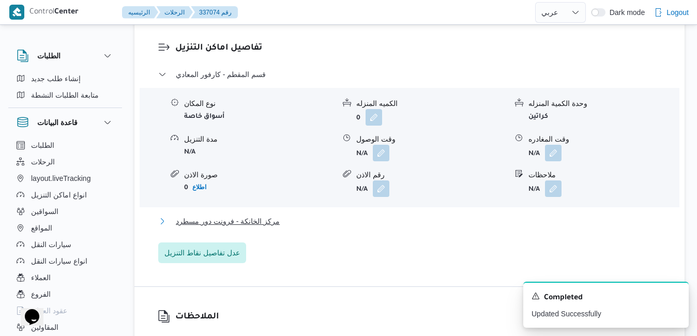
click at [404, 216] on button "مركز الخانكة - فرونت دور مسطرد" at bounding box center [409, 221] width 503 height 12
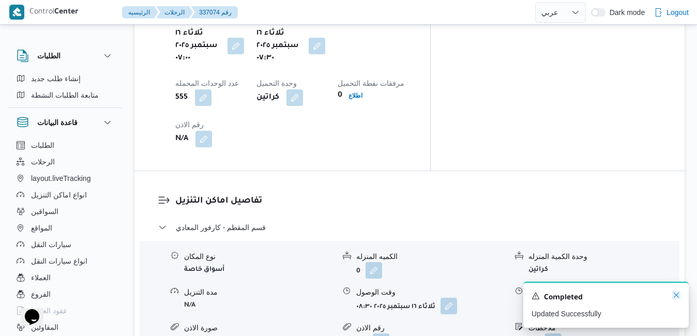
click at [675, 298] on icon "Dismiss toast" at bounding box center [676, 295] width 8 height 8
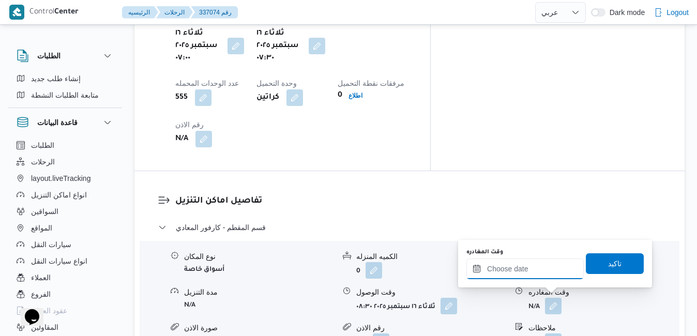
click at [526, 271] on input "وقت المغادره" at bounding box center [525, 269] width 117 height 21
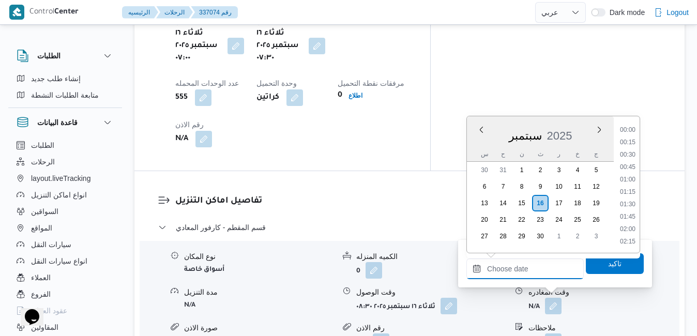
scroll to position [918, 0]
click at [475, 151] on div "س ح ن ث ر خ ج" at bounding box center [540, 154] width 147 height 14
click at [630, 209] on li "18:00" at bounding box center [628, 211] width 24 height 10
type input "[DATE] ١٨:٠٠"
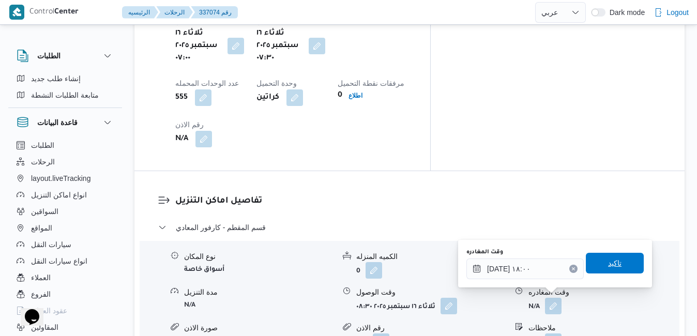
click at [608, 263] on span "تاكيد" at bounding box center [614, 263] width 13 height 12
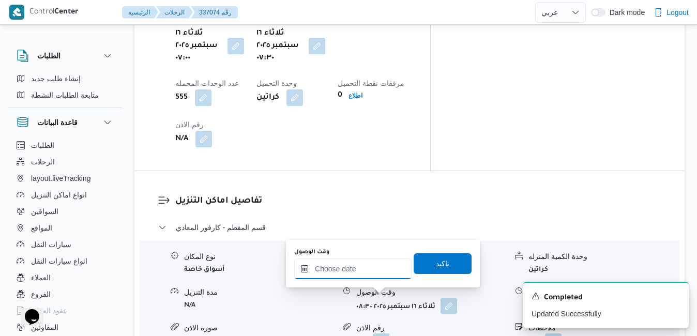
click at [371, 277] on input "وقت الوصول" at bounding box center [352, 269] width 117 height 21
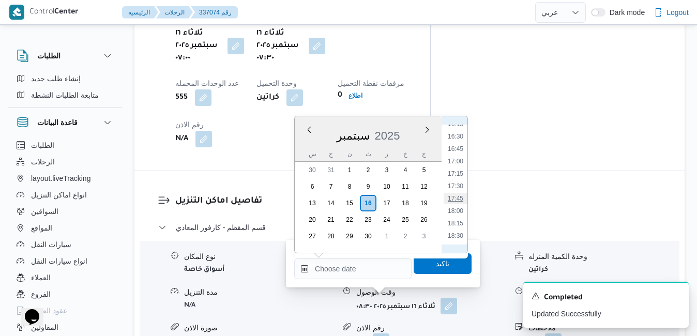
click at [457, 199] on li "17:45" at bounding box center [456, 198] width 24 height 10
type input "[DATE] ١٧:٤٥"
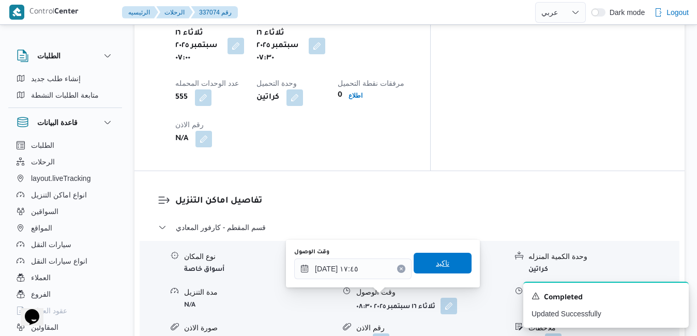
click at [437, 265] on span "تاكيد" at bounding box center [442, 263] width 13 height 12
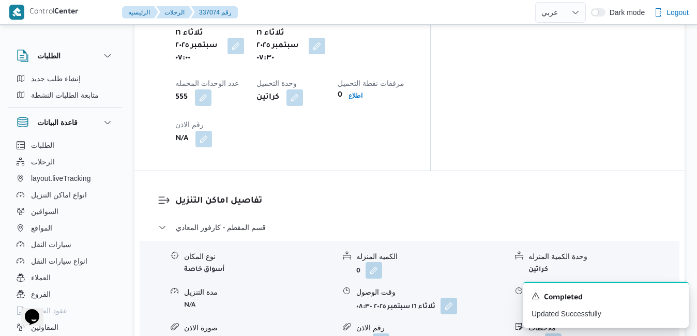
click at [552, 297] on button "button" at bounding box center [553, 305] width 17 height 17
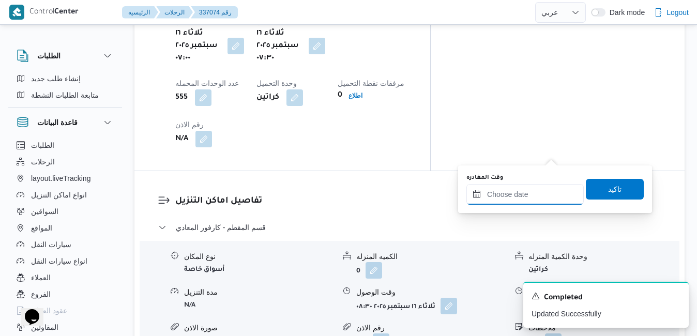
click at [515, 196] on input "وقت المغادره" at bounding box center [525, 194] width 117 height 21
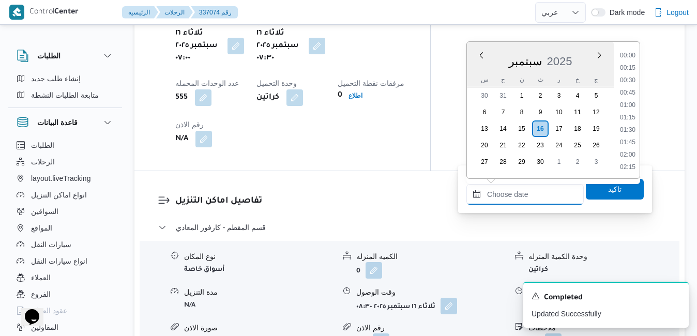
scroll to position [918, 0]
click at [474, 74] on div "س ح ن ث ر خ ج" at bounding box center [540, 79] width 147 height 14
click at [633, 76] on li "16:45" at bounding box center [628, 74] width 24 height 10
type input "[DATE] ١٦:٤٥"
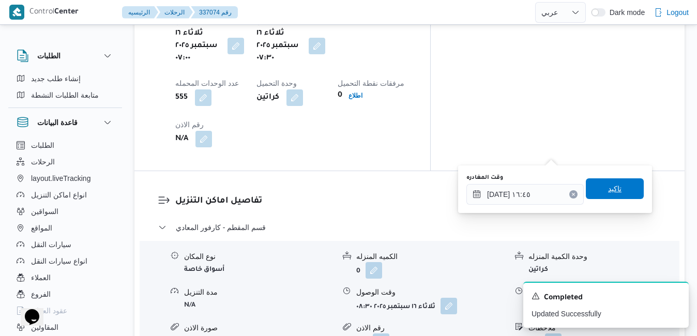
click at [615, 187] on span "تاكيد" at bounding box center [615, 188] width 58 height 21
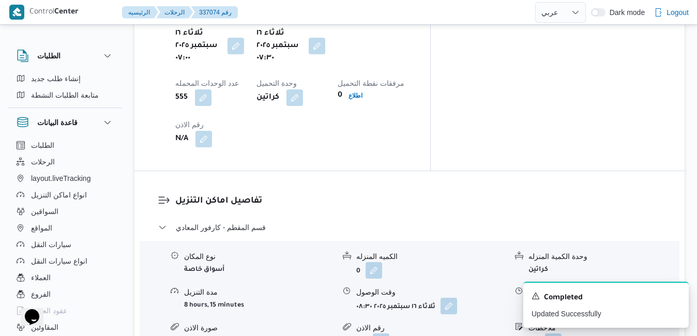
scroll to position [0, 0]
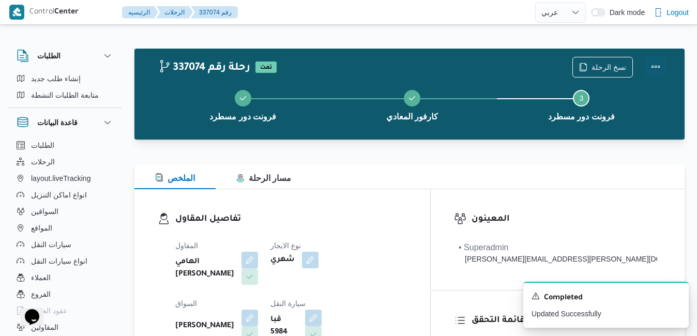
click at [656, 63] on button "Actions" at bounding box center [656, 66] width 21 height 21
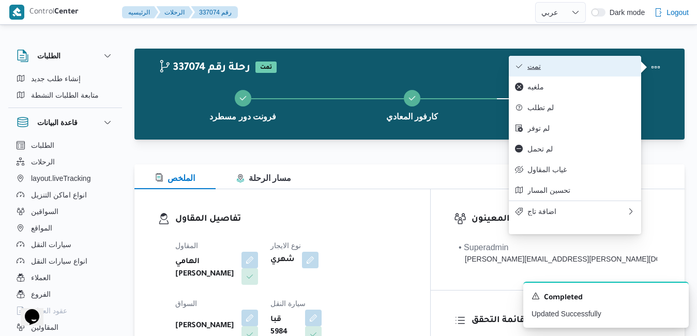
click at [626, 68] on span "تمت" at bounding box center [582, 66] width 108 height 8
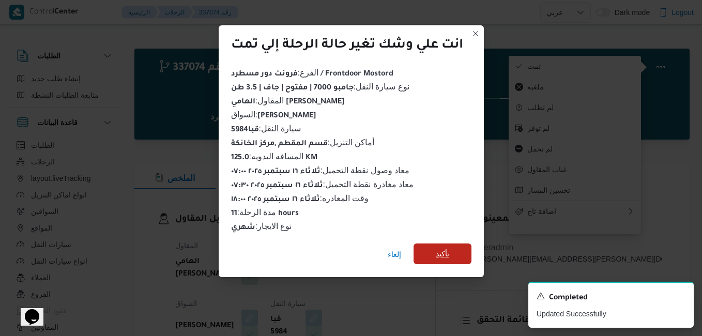
click at [468, 248] on span "تأكيد" at bounding box center [443, 254] width 58 height 21
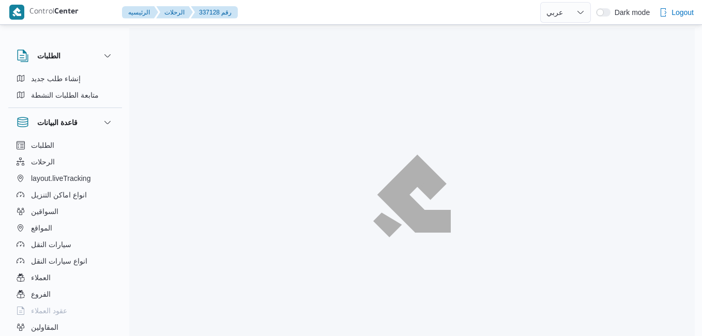
select select "ar"
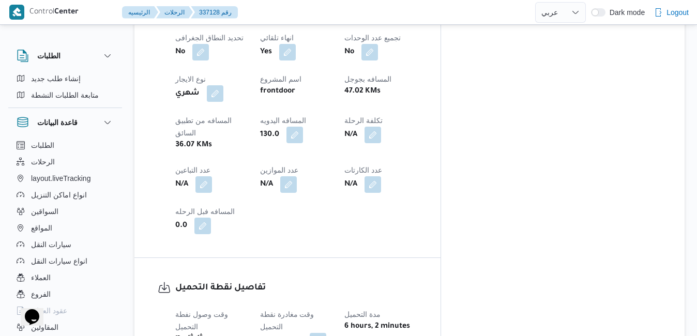
scroll to position [579, 0]
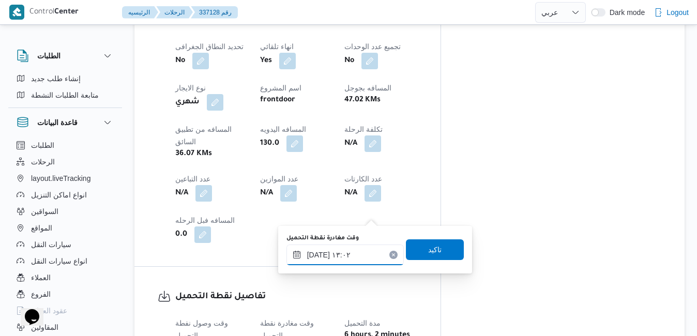
click at [333, 261] on input "[DATE] ١٣:٠٢" at bounding box center [345, 255] width 117 height 21
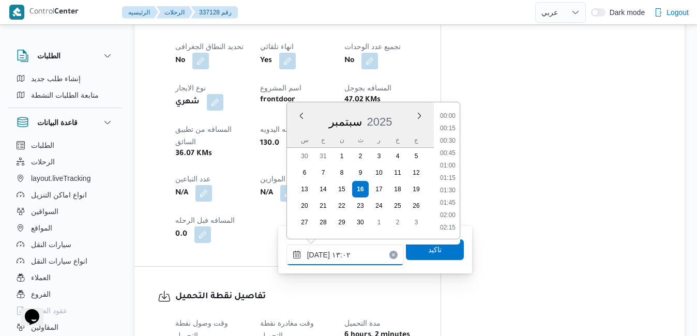
scroll to position [582, 0]
click at [458, 131] on li "12:00" at bounding box center [448, 129] width 24 height 10
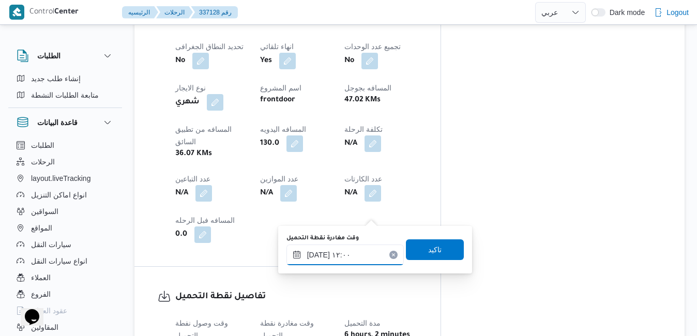
click at [354, 249] on input "[DATE] ١٢:٠٠" at bounding box center [345, 255] width 117 height 21
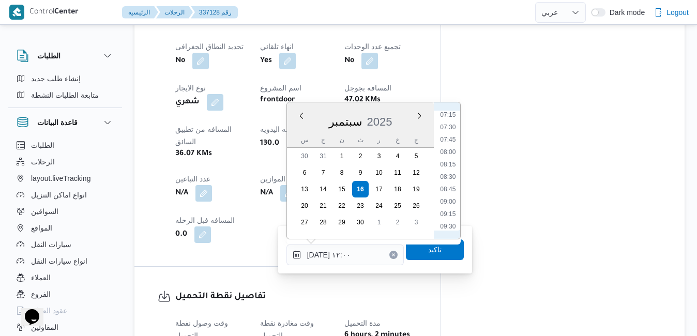
scroll to position [323, 0]
click at [444, 168] on li "07:30" at bounding box center [448, 165] width 24 height 10
type input "[DATE] ٠٧:٣٠"
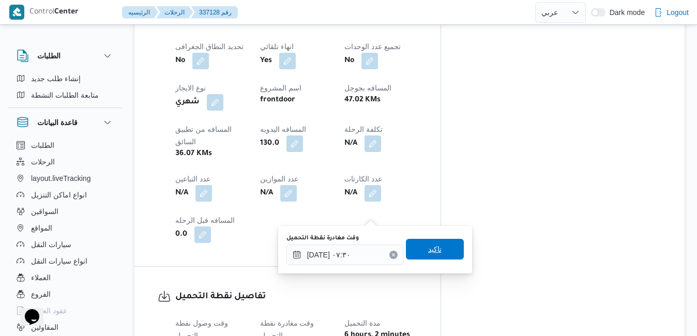
click at [429, 252] on span "تاكيد" at bounding box center [434, 249] width 13 height 12
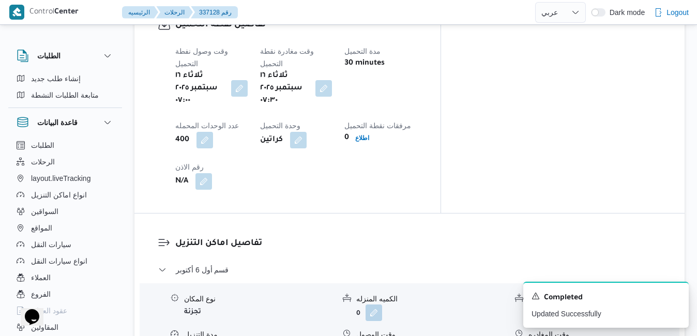
scroll to position [869, 0]
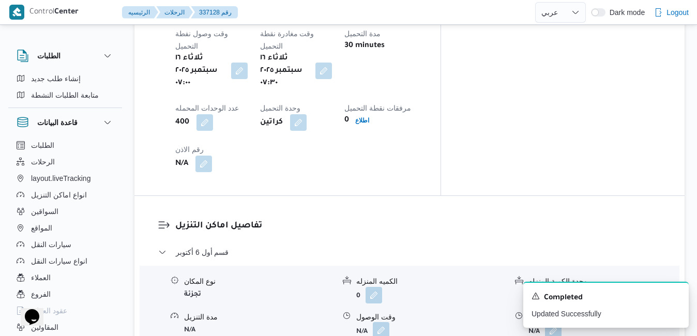
click at [383, 322] on button "button" at bounding box center [381, 330] width 17 height 17
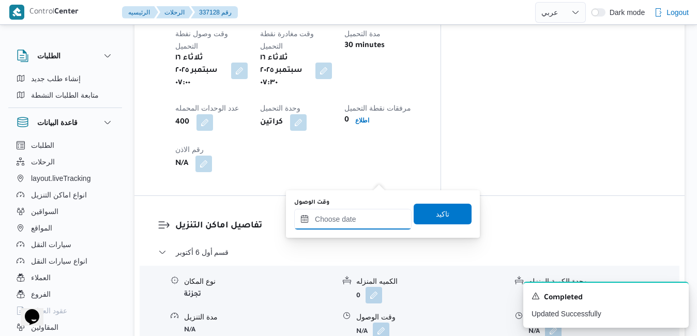
click at [353, 222] on input "وقت الوصول" at bounding box center [352, 219] width 117 height 21
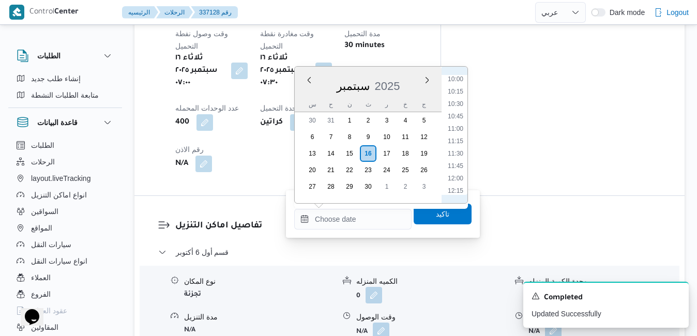
scroll to position [393, 0]
click at [455, 108] on li "08:30" at bounding box center [456, 109] width 24 height 10
type input "[DATE] ٠٨:٣٠"
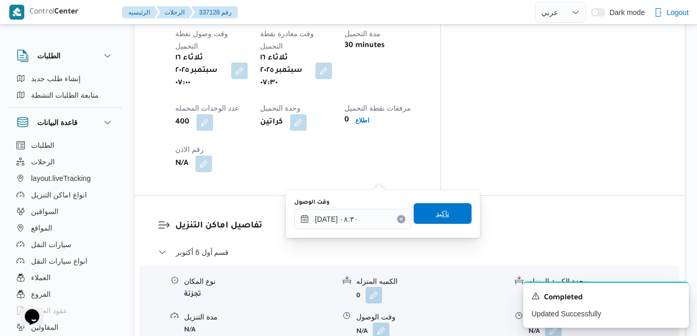
click at [436, 218] on span "تاكيد" at bounding box center [442, 213] width 13 height 12
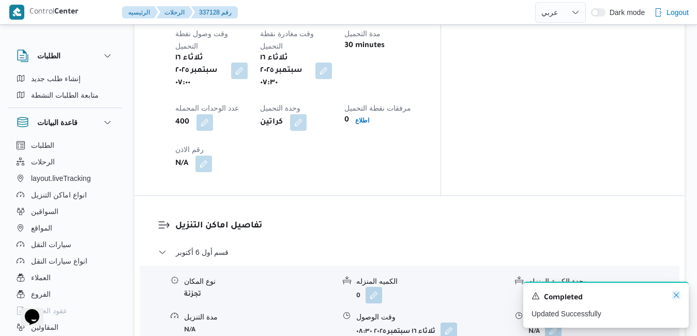
click at [675, 296] on icon "Dismiss toast" at bounding box center [676, 295] width 8 height 8
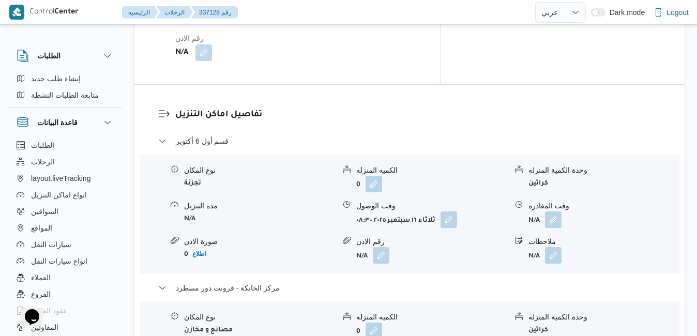
scroll to position [1055, 0]
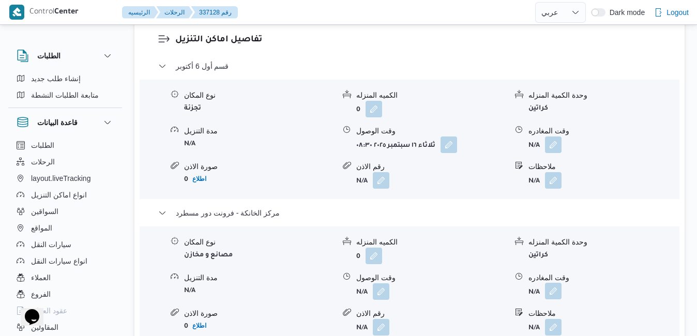
click at [556, 283] on button "button" at bounding box center [553, 291] width 17 height 17
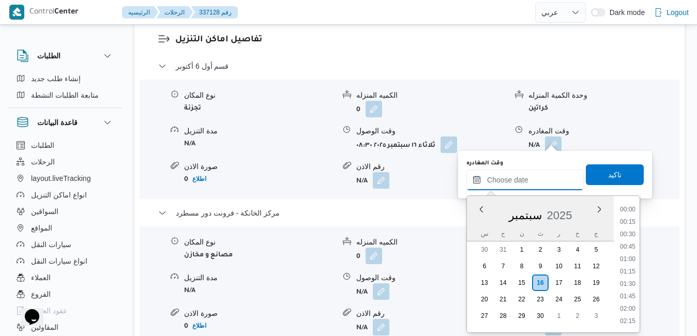
click at [517, 176] on input "وقت المغادره" at bounding box center [525, 180] width 117 height 21
click at [474, 218] on div "سبتمبر 2025" at bounding box center [540, 213] width 147 height 26
click at [630, 291] on li "18:00" at bounding box center [628, 291] width 24 height 10
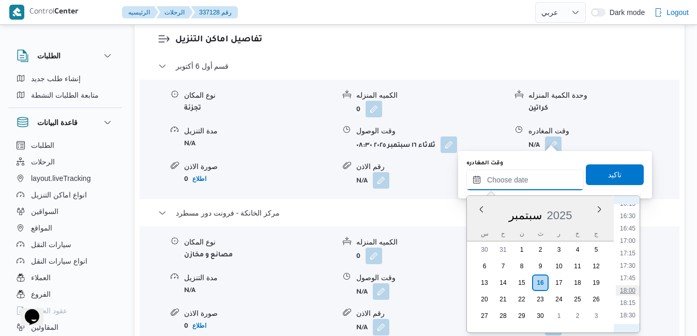
type input "[DATE] ١٨:٠٠"
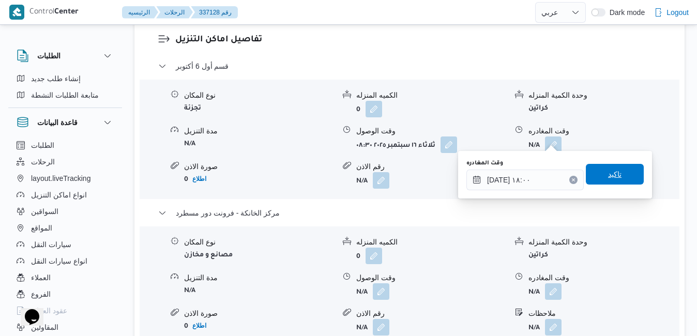
click at [608, 174] on span "تاكيد" at bounding box center [614, 174] width 13 height 12
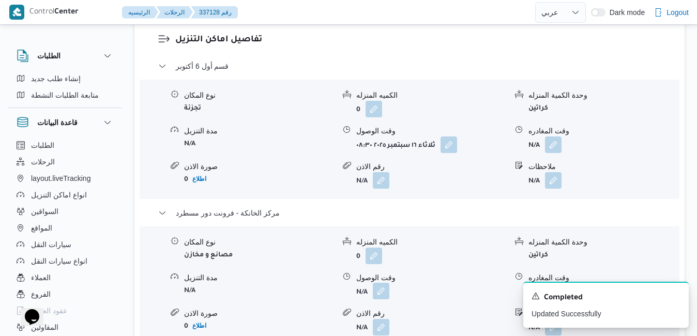
click at [380, 283] on button "button" at bounding box center [381, 291] width 17 height 17
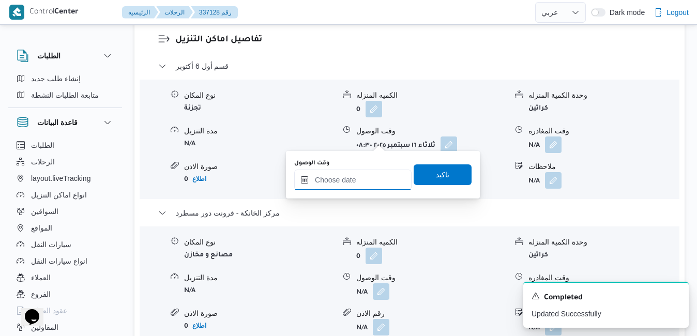
click at [367, 183] on input "وقت الوصول" at bounding box center [352, 180] width 117 height 21
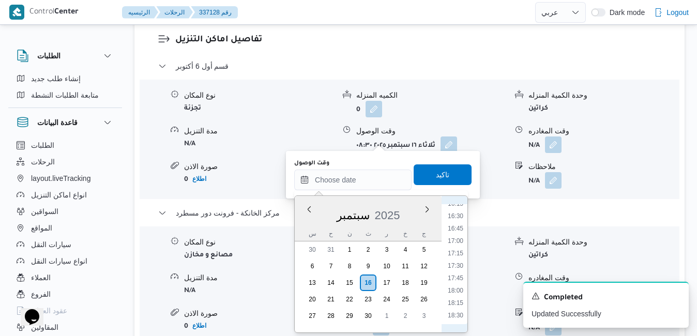
click at [457, 277] on li "17:45" at bounding box center [456, 278] width 24 height 10
type input "[DATE] ١٧:٤٥"
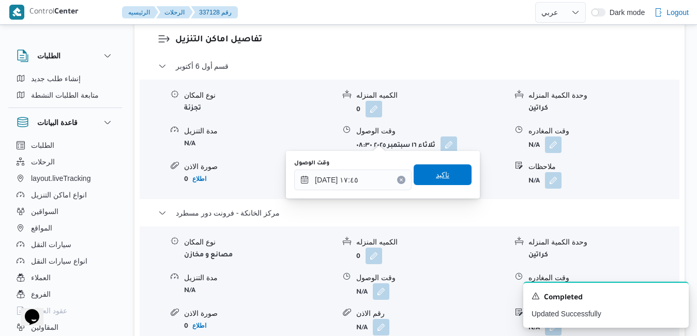
drag, startPoint x: 447, startPoint y: 179, endPoint x: 456, endPoint y: 178, distance: 8.3
click at [456, 178] on span "تاكيد" at bounding box center [443, 174] width 58 height 21
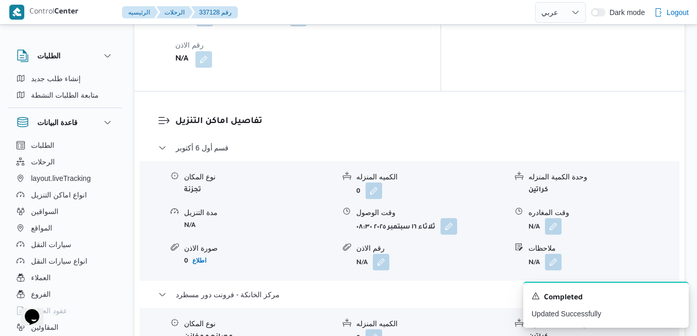
scroll to position [952, 0]
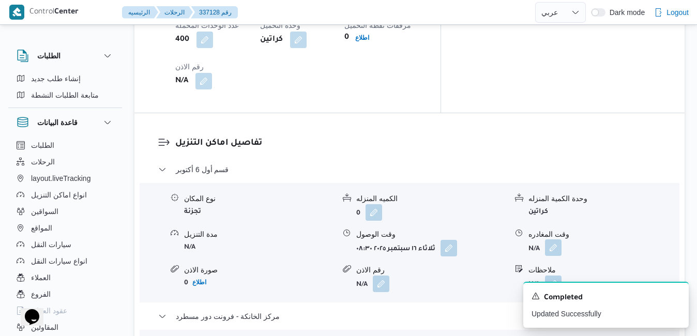
click at [552, 239] on button "button" at bounding box center [553, 247] width 17 height 17
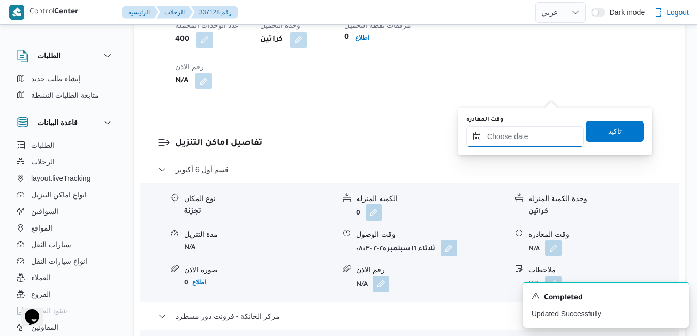
click at [517, 133] on input "وقت المغادره" at bounding box center [525, 136] width 117 height 21
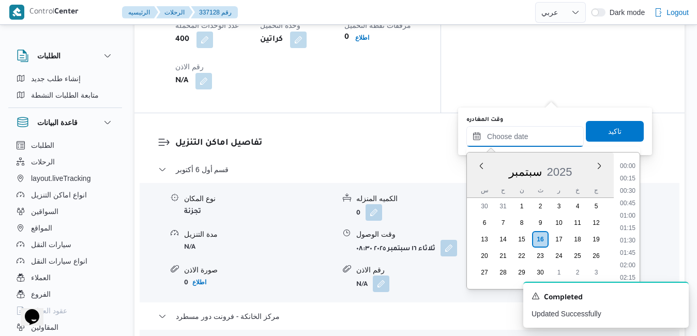
scroll to position [918, 0]
drag, startPoint x: 473, startPoint y: 179, endPoint x: 483, endPoint y: 181, distance: 9.9
click at [473, 179] on div "سبتمبر 2025" at bounding box center [540, 170] width 147 height 26
click at [633, 182] on li "16:45" at bounding box center [628, 185] width 24 height 10
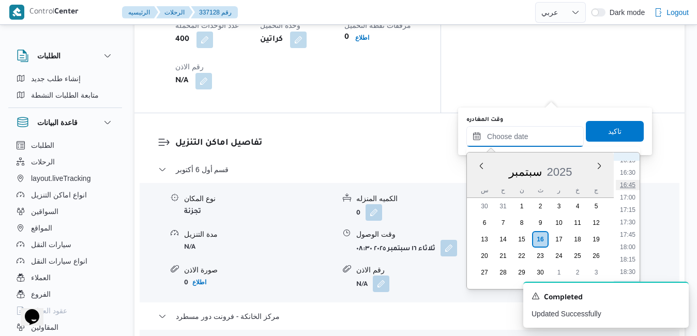
type input "١٦/٠٩/٢٠٢٥ ١٦:٤٥"
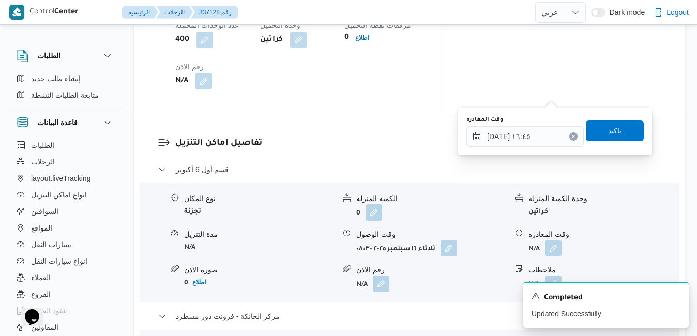
click at [622, 127] on span "تاكيد" at bounding box center [615, 131] width 58 height 21
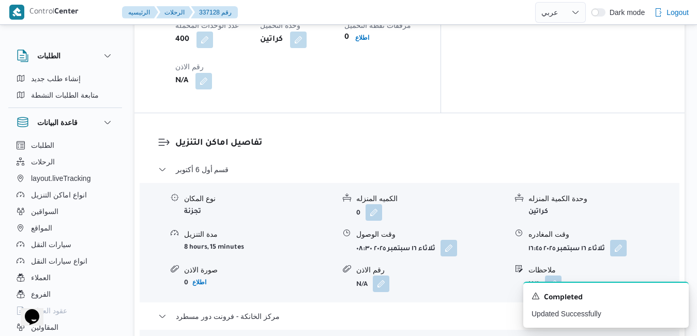
scroll to position [0, 0]
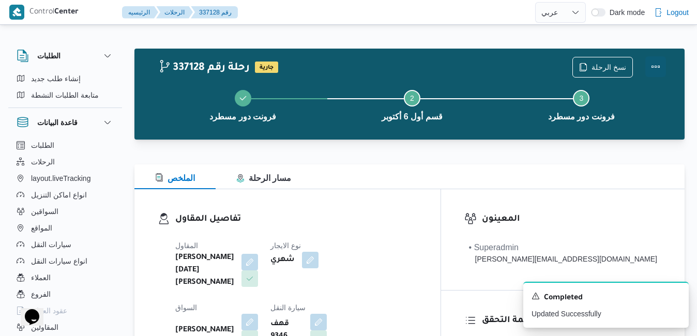
click at [650, 69] on button "Actions" at bounding box center [656, 66] width 21 height 21
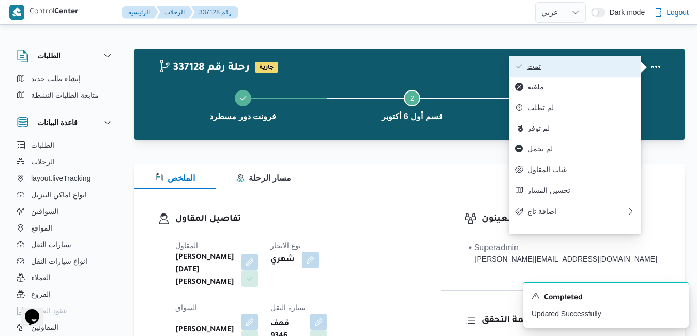
click at [594, 69] on span "تمت" at bounding box center [582, 66] width 108 height 8
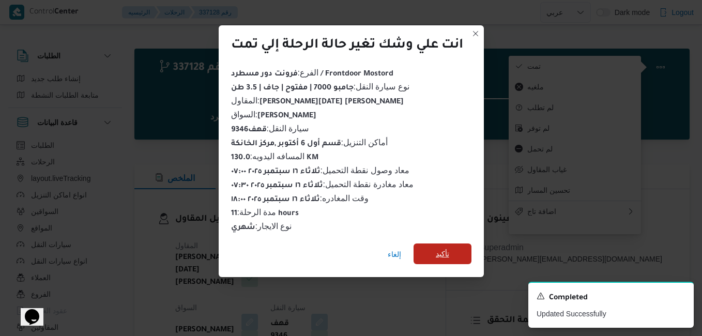
click at [447, 248] on span "تأكيد" at bounding box center [442, 254] width 13 height 12
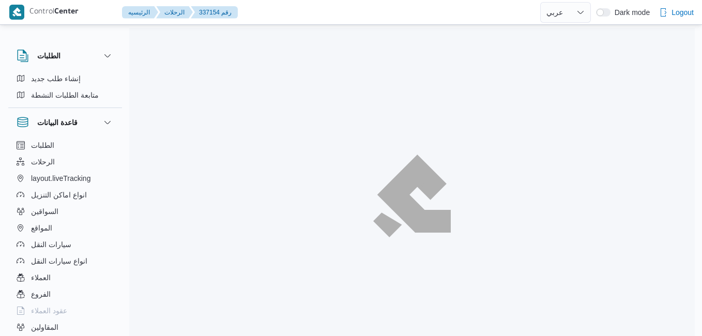
select select "ar"
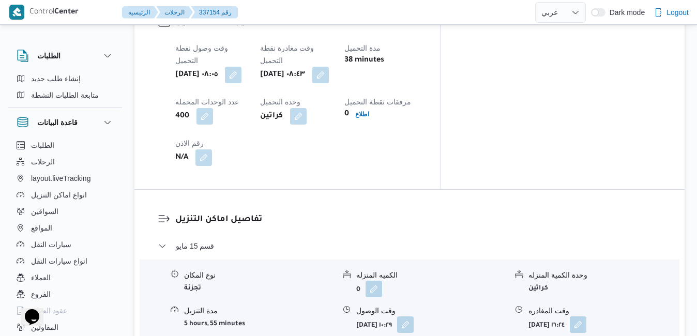
scroll to position [807, 0]
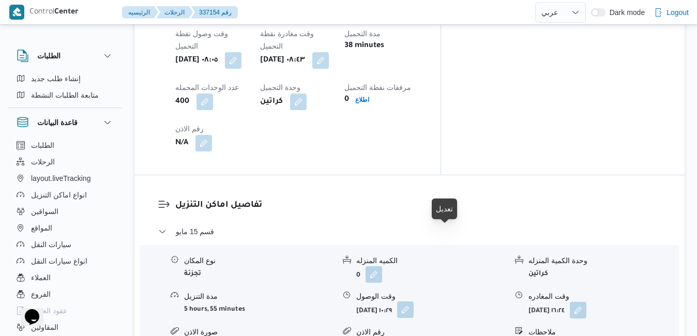
click at [414, 302] on button "button" at bounding box center [405, 310] width 17 height 17
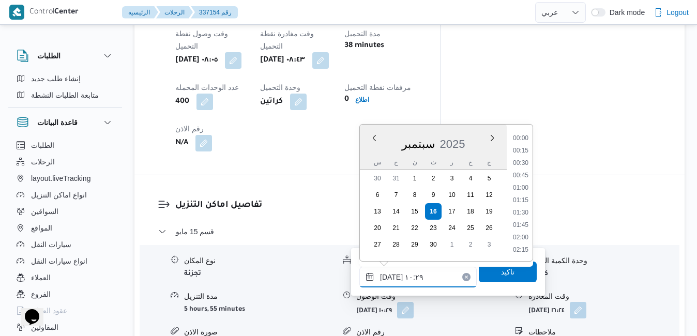
click at [426, 279] on input "[DATE] ١٠:٢٩" at bounding box center [418, 277] width 117 height 21
click at [518, 177] on li "09:45" at bounding box center [521, 176] width 24 height 10
type input "[DATE] ٠٩:٤٥"
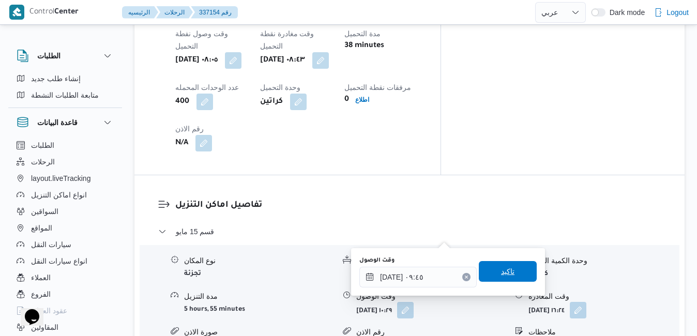
click at [495, 279] on span "تاكيد" at bounding box center [508, 271] width 58 height 21
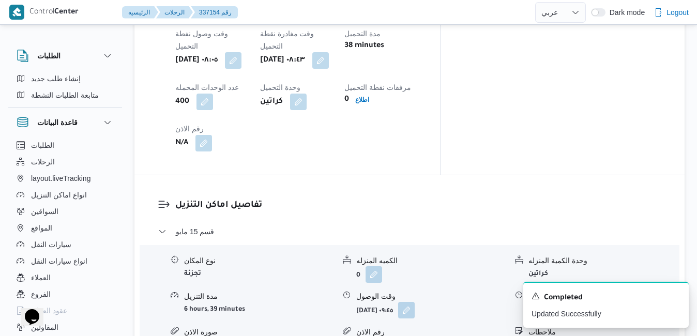
click at [451, 296] on div "قسم [DATE] نوع المكان تجزئة الكميه المنزله 0 وحدة الكمية المنزله كراتين مدة الت…" at bounding box center [409, 337] width 503 height 222
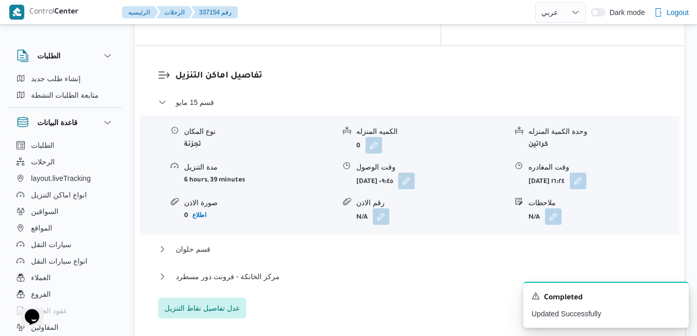
scroll to position [952, 0]
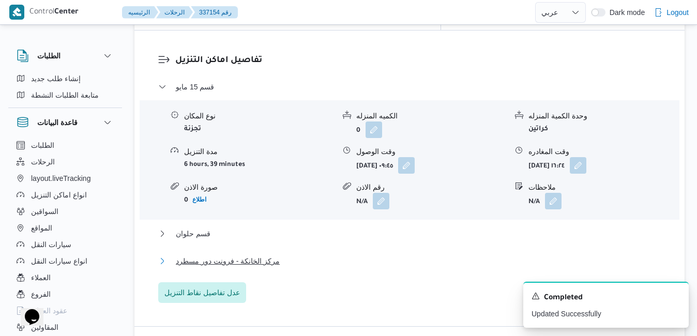
click at [427, 255] on button "مركز الخانكة - فرونت دور مسطرد" at bounding box center [409, 261] width 503 height 12
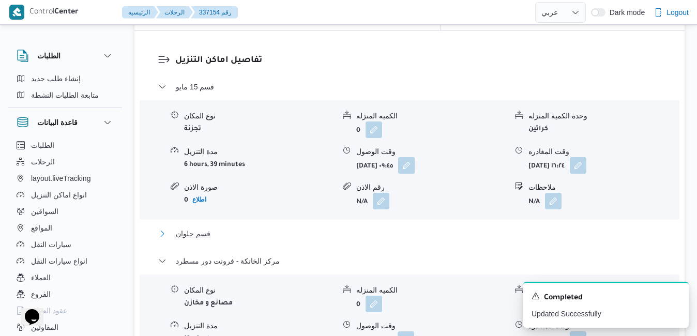
click at [433, 228] on button "قسم حلوان" at bounding box center [409, 234] width 503 height 12
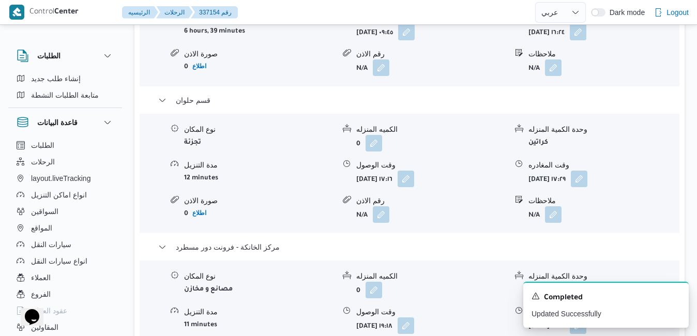
scroll to position [1159, 0]
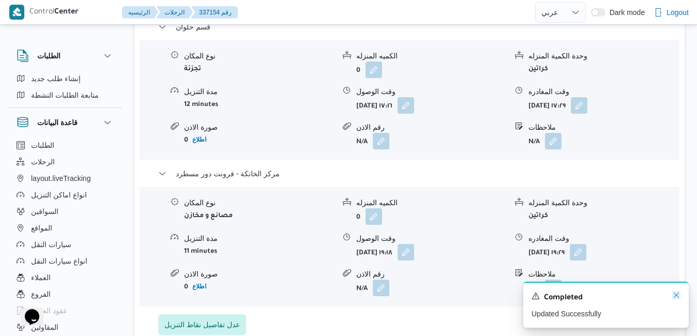
click at [679, 296] on icon "Dismiss toast" at bounding box center [676, 295] width 8 height 8
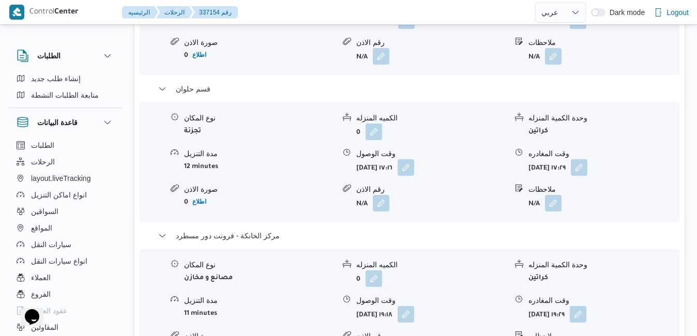
scroll to position [1076, 0]
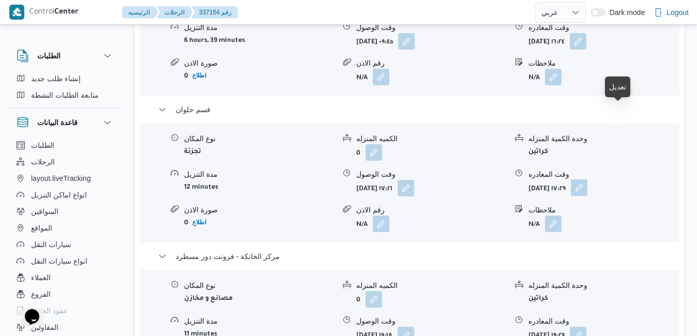
click at [588, 179] on button "button" at bounding box center [579, 187] width 17 height 17
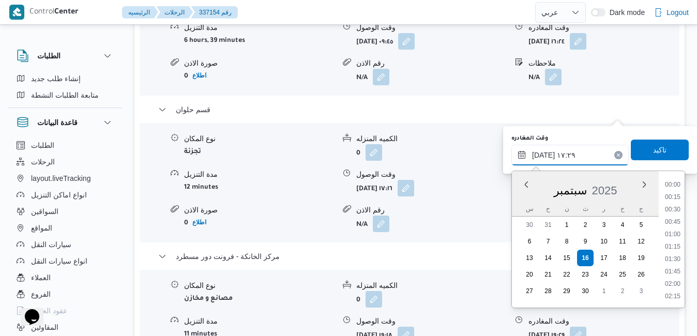
click at [572, 156] on input "١٦/٠٩/٢٠٢٥ ١٧:٢٩" at bounding box center [570, 155] width 117 height 21
click at [673, 296] on li "18:15" at bounding box center [673, 297] width 24 height 10
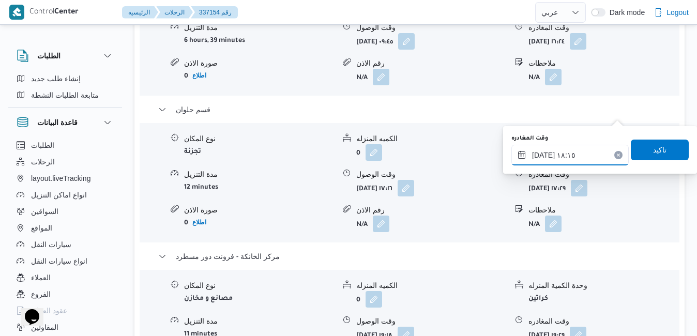
type input "١٦/٠٩/٢٠٢٥ ١٨:١٥"
click at [657, 151] on span "تاكيد" at bounding box center [659, 149] width 13 height 12
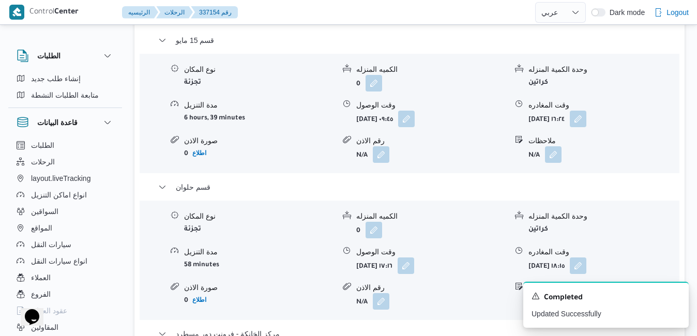
scroll to position [993, 0]
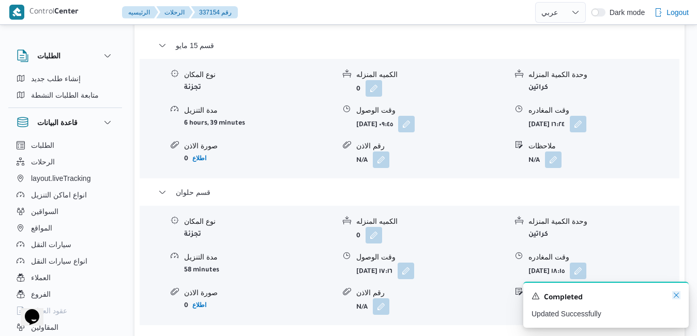
click at [675, 296] on icon "Dismiss toast" at bounding box center [676, 295] width 8 height 8
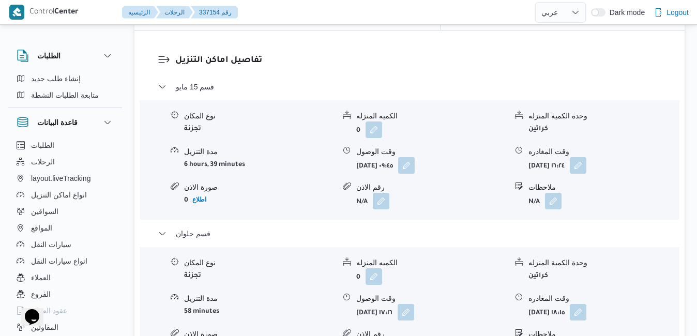
scroll to position [931, 0]
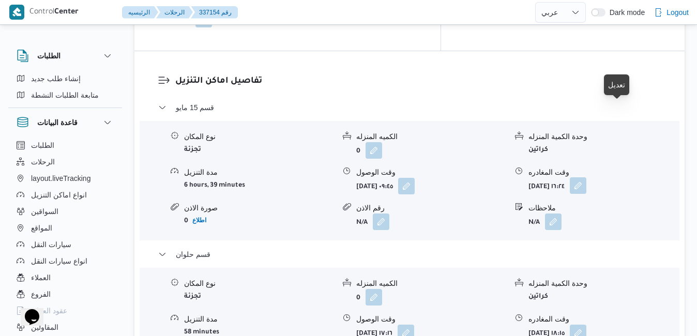
click at [587, 177] on button "button" at bounding box center [578, 185] width 17 height 17
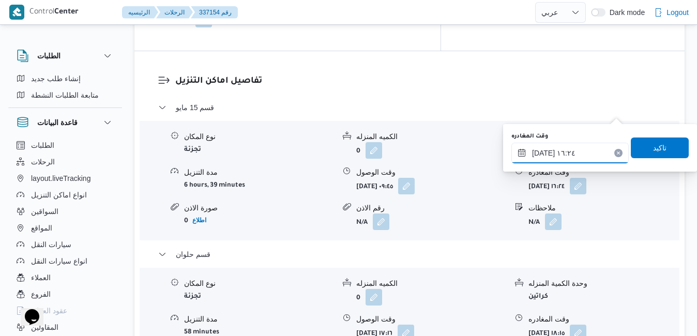
click at [566, 154] on input "١٦/٠٩/٢٠٢٥ ١٦:٢٤" at bounding box center [570, 153] width 117 height 21
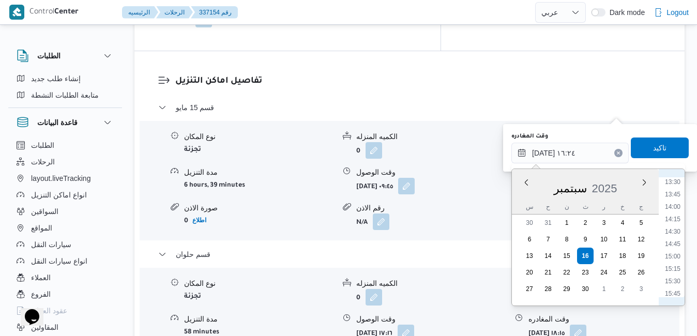
scroll to position [639, 0]
click at [673, 261] on li "14:30" at bounding box center [673, 264] width 24 height 10
type input "١٦/٠٩/٢٠٢٥ ١٤:٣٠"
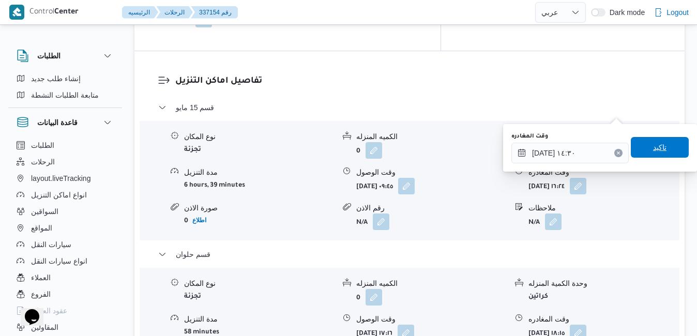
click at [660, 154] on span "تاكيد" at bounding box center [660, 147] width 58 height 21
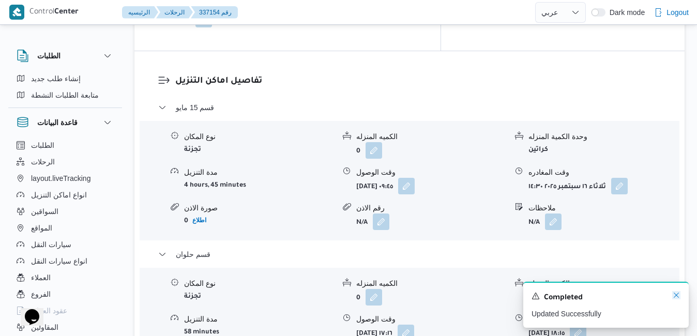
click at [673, 294] on icon "Dismiss toast" at bounding box center [676, 295] width 8 height 8
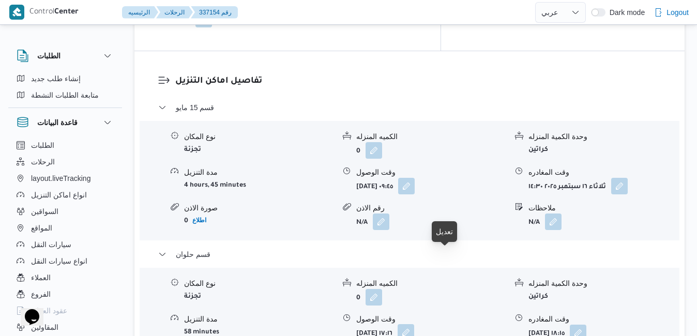
click at [414, 324] on button "button" at bounding box center [406, 332] width 17 height 17
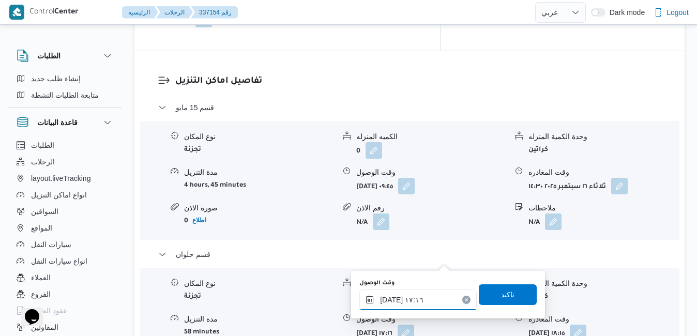
click at [412, 296] on input "١٦/٠٩/٢٠٢٥ ١٧:١٦" at bounding box center [418, 300] width 117 height 21
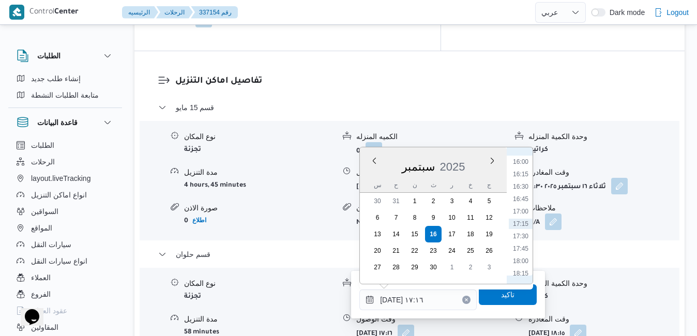
scroll to position [688, 0]
click at [521, 208] on li "14:45" at bounding box center [521, 205] width 24 height 10
type input "١٦/٠٩/٢٠٢٥ ١٤:٤٥"
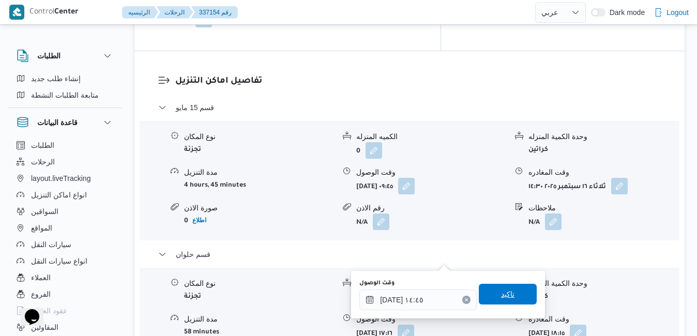
click at [502, 293] on span "تاكيد" at bounding box center [507, 294] width 13 height 12
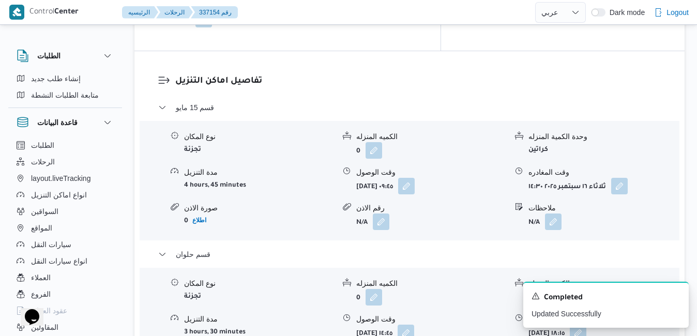
scroll to position [0, 0]
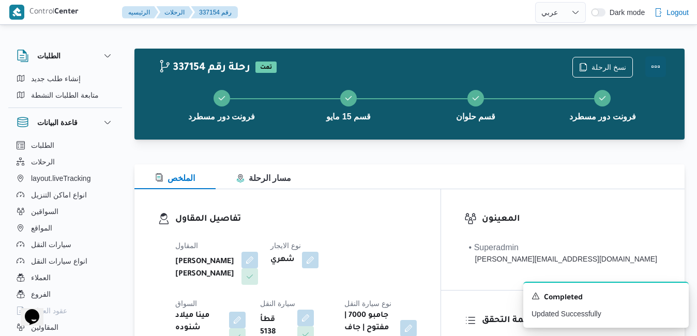
click at [656, 65] on button "Actions" at bounding box center [656, 66] width 21 height 21
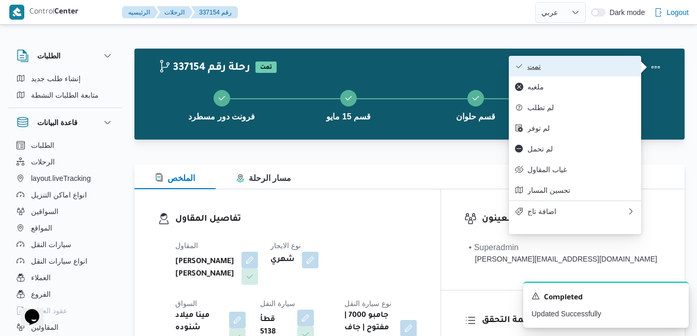
click at [605, 70] on span "تمت" at bounding box center [582, 66] width 108 height 8
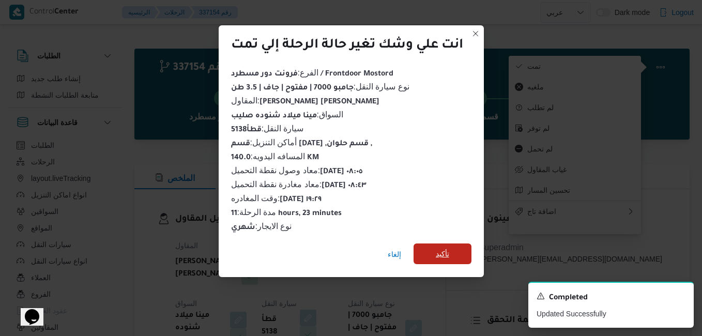
click at [452, 248] on span "تأكيد" at bounding box center [443, 254] width 58 height 21
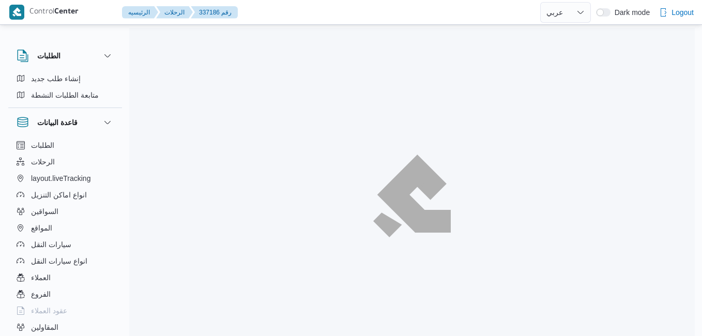
select select "ar"
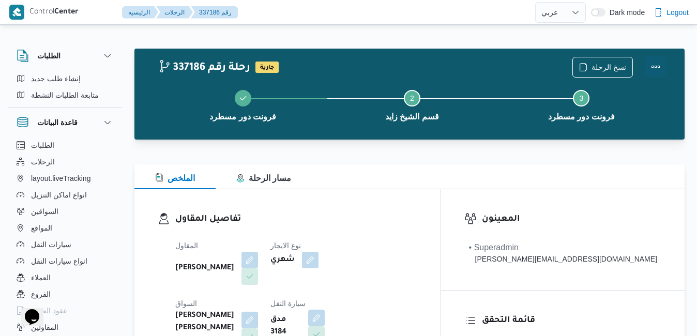
click at [658, 64] on button "Actions" at bounding box center [656, 66] width 21 height 21
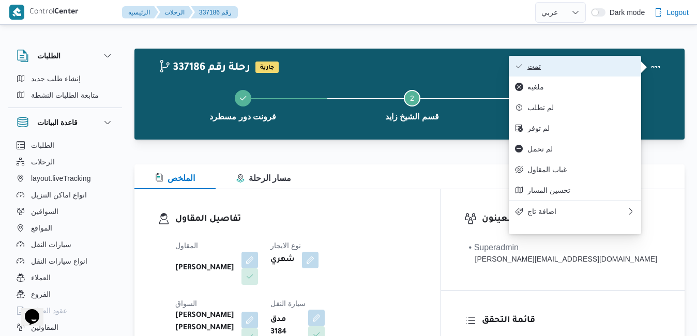
click at [626, 65] on span "تمت" at bounding box center [582, 66] width 108 height 8
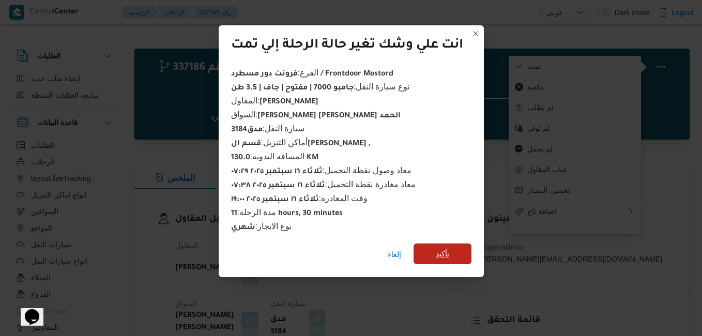
click at [458, 249] on span "تأكيد" at bounding box center [443, 254] width 58 height 21
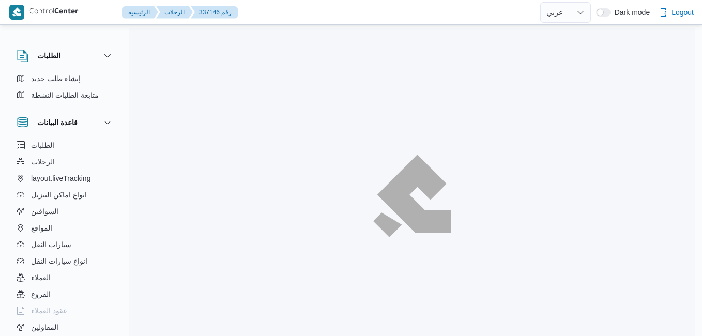
select select "ar"
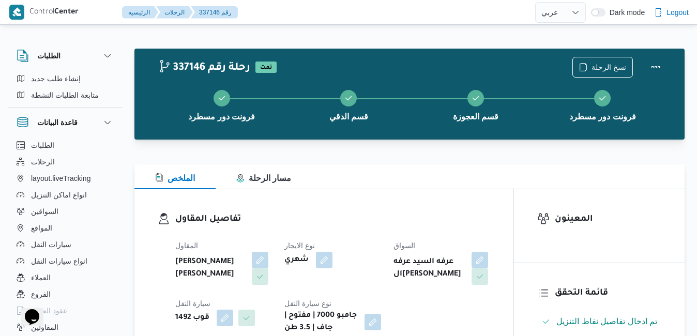
click at [437, 220] on h3 "تفاصيل المقاول" at bounding box center [332, 220] width 315 height 14
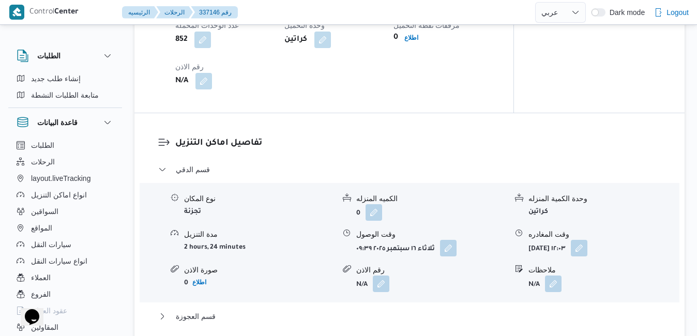
scroll to position [807, 0]
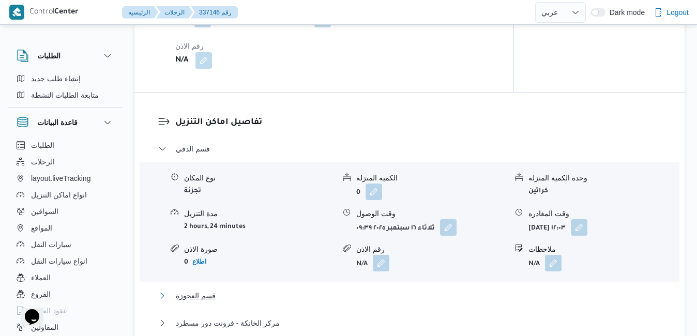
click at [414, 302] on button "قسم العجوزة" at bounding box center [409, 296] width 503 height 12
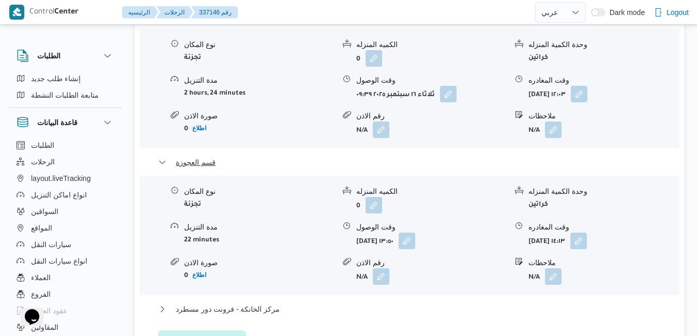
scroll to position [1014, 0]
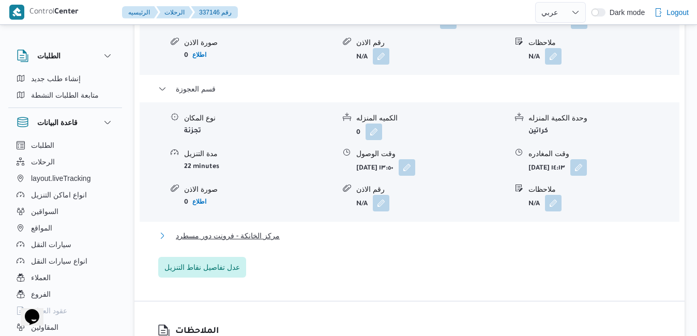
click at [505, 241] on button "مركز الخانكة - فرونت دور مسطرد" at bounding box center [409, 236] width 503 height 12
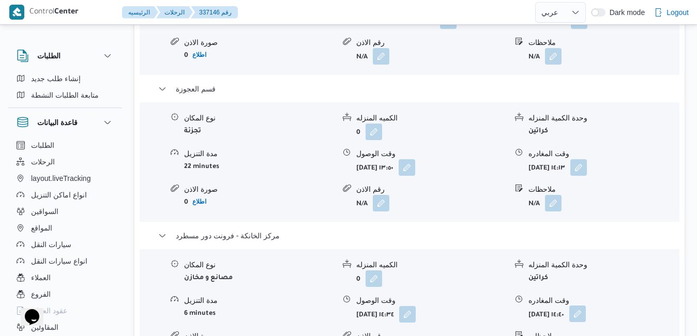
click at [586, 322] on button "button" at bounding box center [578, 314] width 17 height 17
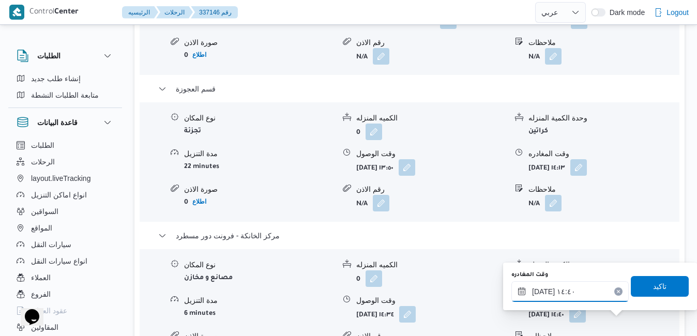
click at [600, 290] on input "[DATE] ١٤:٤٠" at bounding box center [570, 291] width 117 height 21
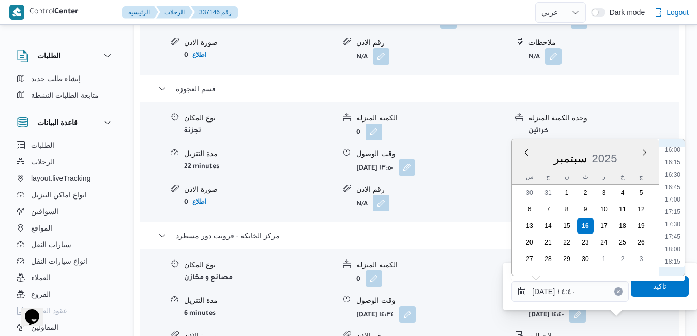
scroll to position [902, 0]
click at [676, 193] on li "19:00" at bounding box center [673, 194] width 24 height 10
type input "١٦/٠٩/٢٠٢٥ ١٩:٠٠"
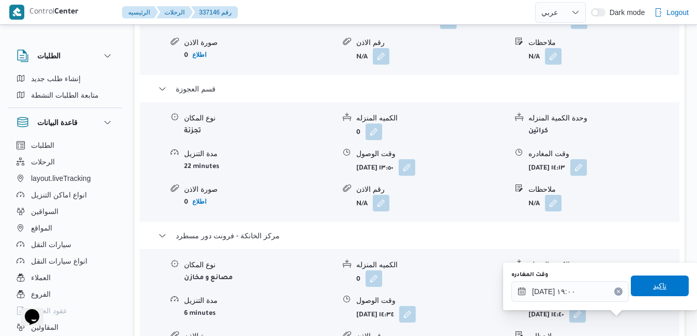
click at [641, 292] on span "تاكيد" at bounding box center [660, 286] width 58 height 21
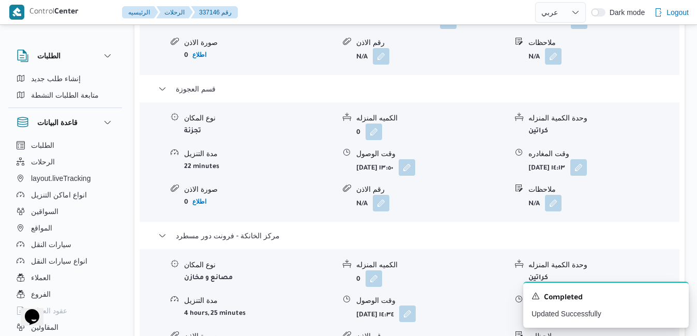
click at [416, 322] on button "button" at bounding box center [407, 314] width 17 height 17
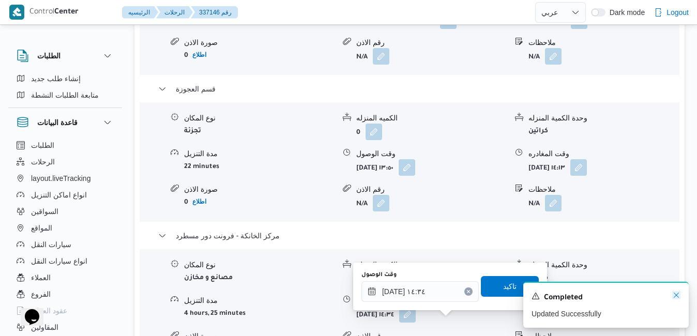
click at [675, 295] on icon "Dismiss toast" at bounding box center [676, 295] width 5 height 5
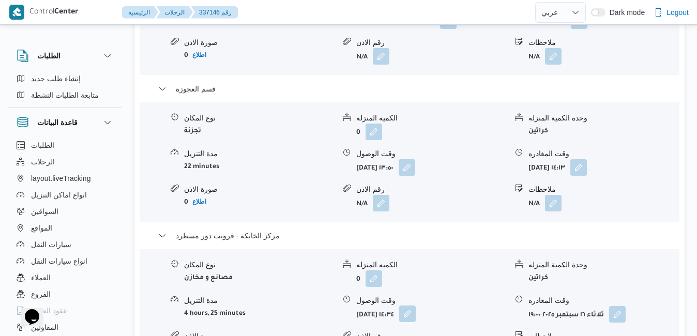
click at [416, 322] on button "button" at bounding box center [407, 314] width 17 height 17
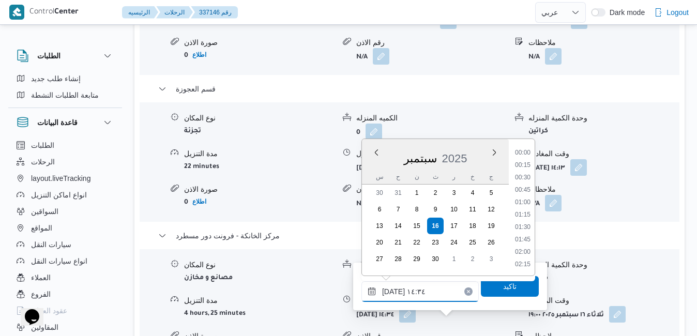
click at [432, 289] on input "١٦/٠٩/٢٠٢٥ ١٤:٣٤" at bounding box center [420, 291] width 117 height 21
click at [524, 216] on li "18:45" at bounding box center [523, 217] width 24 height 10
type input "١٦/٠٩/٢٠٢٥ ١٨:٤٥"
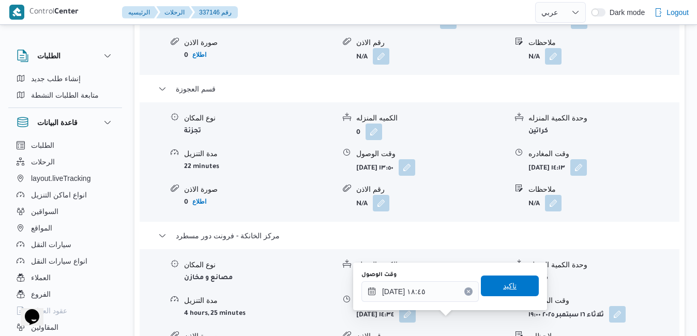
click at [503, 287] on span "تاكيد" at bounding box center [509, 286] width 13 height 12
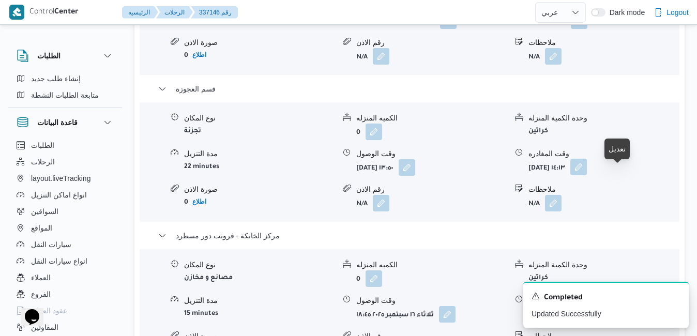
click at [587, 173] on button "button" at bounding box center [579, 167] width 17 height 17
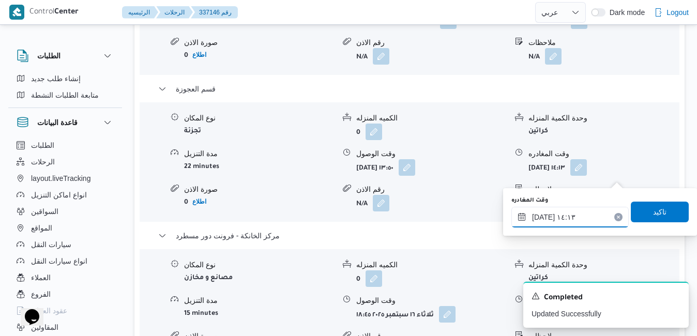
click at [570, 220] on input "١٦/٠٩/٢٠٢٥ ١٤:١٣" at bounding box center [570, 217] width 117 height 21
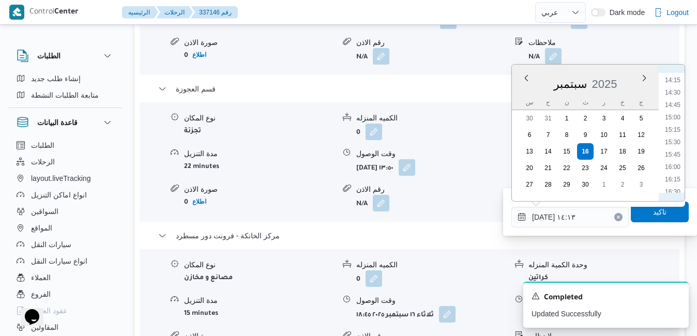
scroll to position [737, 0]
click at [672, 182] on li "17:00" at bounding box center [673, 185] width 24 height 10
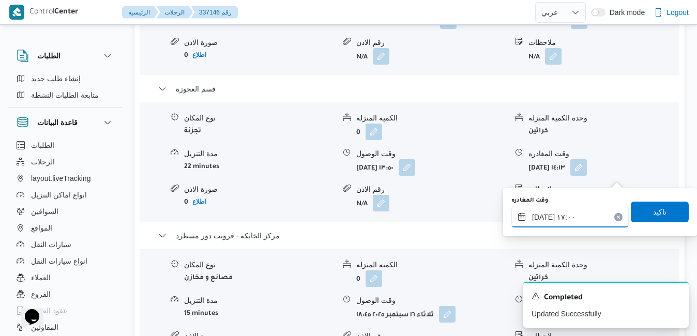
click at [544, 220] on input "١٦/٠٩/٢٠٢٥ ١٧:٠٠" at bounding box center [570, 217] width 117 height 21
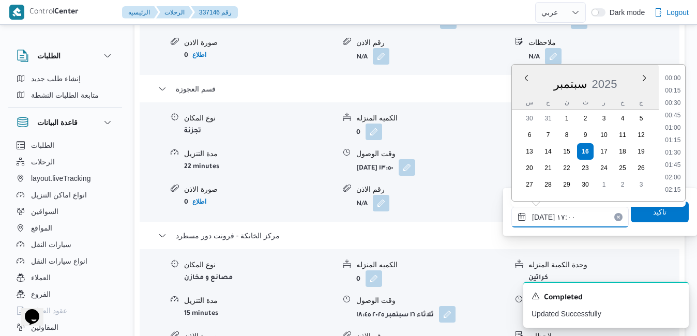
click at [544, 220] on input "١٦/٠٩/٢٠٢٥ ١٧:٠٠" at bounding box center [570, 217] width 117 height 21
type input "١٦/٠٩/٢٠٢٥ ١٧:55"
click at [660, 216] on span "تاكيد" at bounding box center [660, 211] width 58 height 21
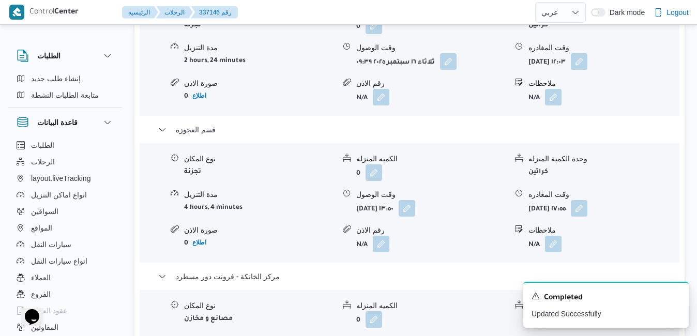
scroll to position [972, 0]
click at [588, 70] on button "button" at bounding box center [579, 61] width 17 height 17
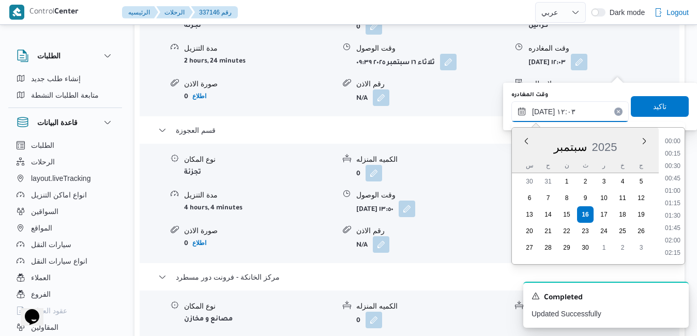
click at [577, 112] on input "١٦/٠٩/٢٠٢٥ ١٢:٠٣" at bounding box center [570, 111] width 117 height 21
click at [678, 188] on li "13:45" at bounding box center [673, 186] width 24 height 10
type input "١٦/٠٩/٢٠٢٥ ١٣:٤٥"
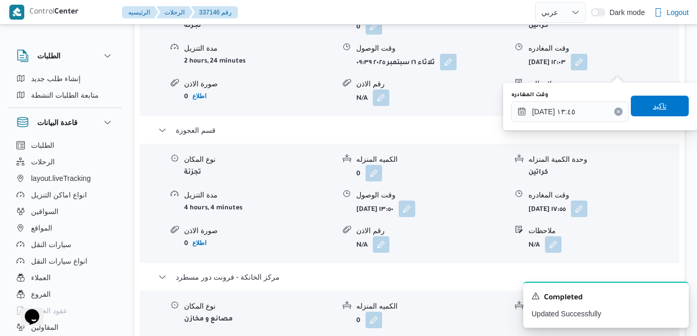
click at [655, 108] on span "تاكيد" at bounding box center [659, 106] width 13 height 12
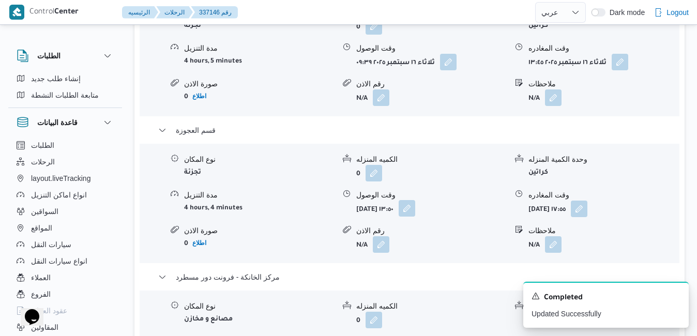
click at [415, 217] on button "button" at bounding box center [407, 208] width 17 height 17
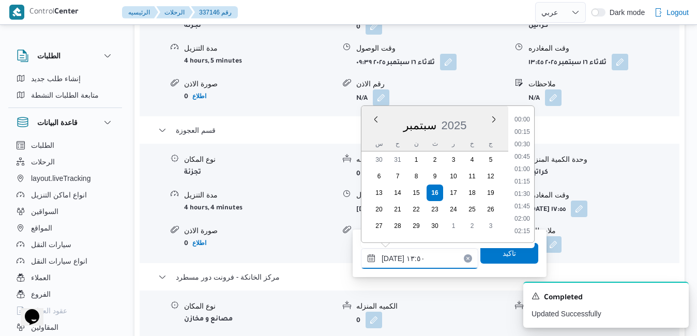
click at [416, 256] on input "١٦/٠٩/٢٠٢٥ ١٣:٥٠" at bounding box center [419, 258] width 117 height 21
click at [525, 197] on li "14:00" at bounding box center [523, 195] width 24 height 10
type input "١٦/٠٩/٢٠٢٥ ١٤:٠٠"
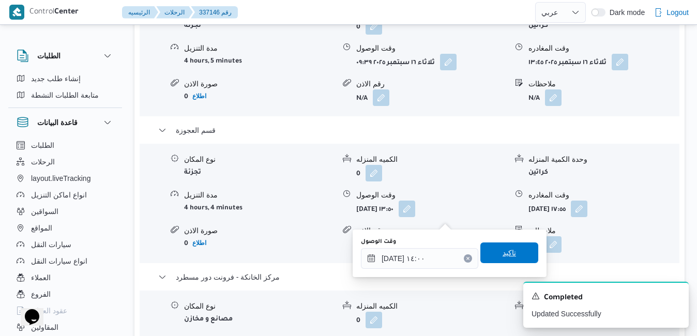
click at [503, 253] on span "تاكيد" at bounding box center [509, 253] width 13 height 12
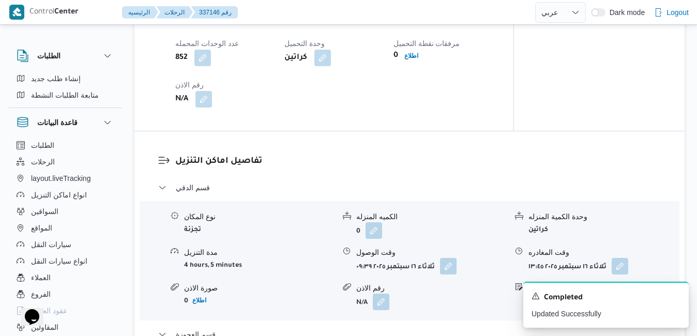
scroll to position [0, 0]
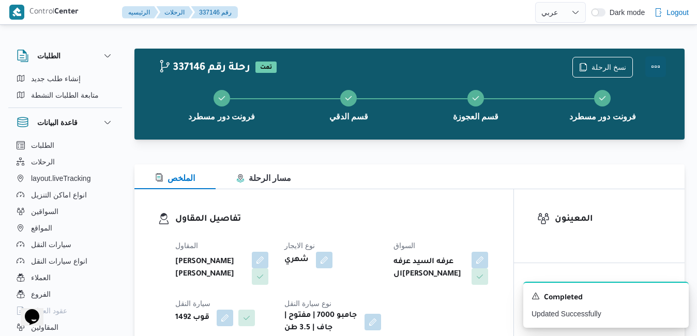
click at [658, 67] on button "Actions" at bounding box center [656, 66] width 21 height 21
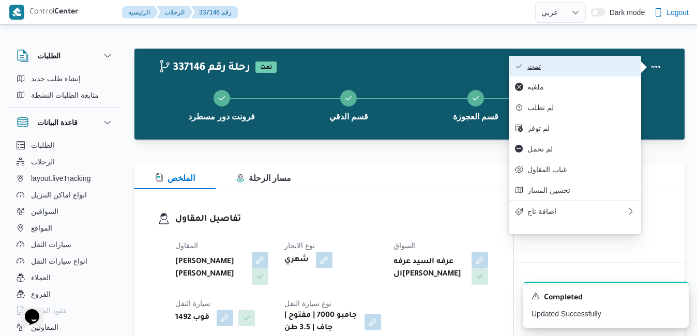
click at [593, 67] on span "تمت" at bounding box center [582, 66] width 108 height 8
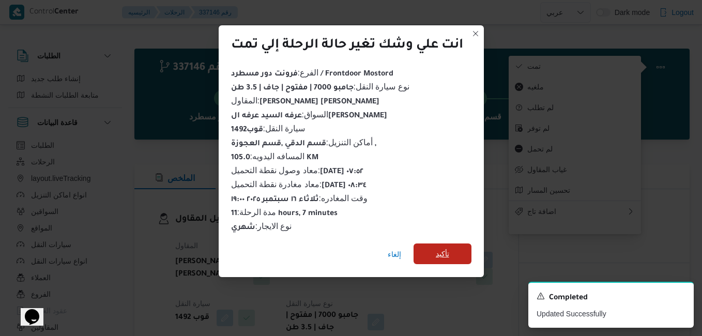
click at [450, 248] on span "تأكيد" at bounding box center [442, 254] width 13 height 12
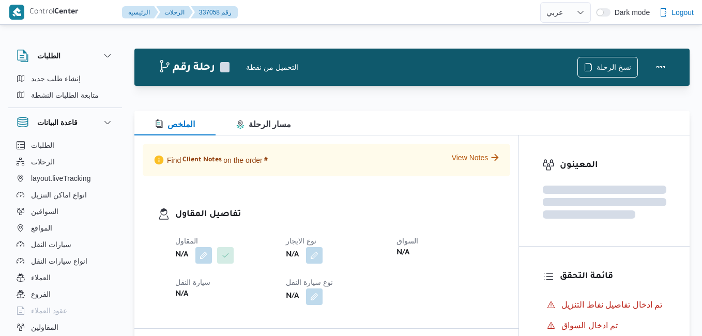
select select "ar"
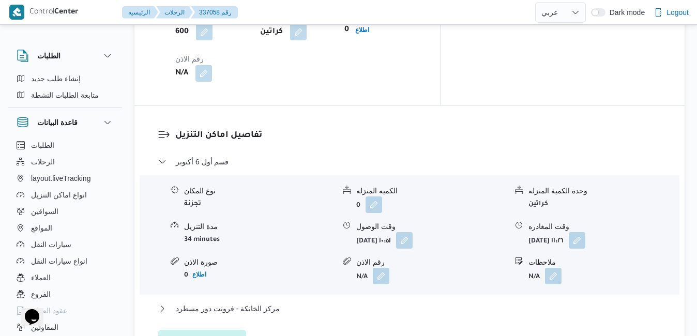
scroll to position [936, 0]
click at [413, 231] on button "button" at bounding box center [404, 239] width 17 height 17
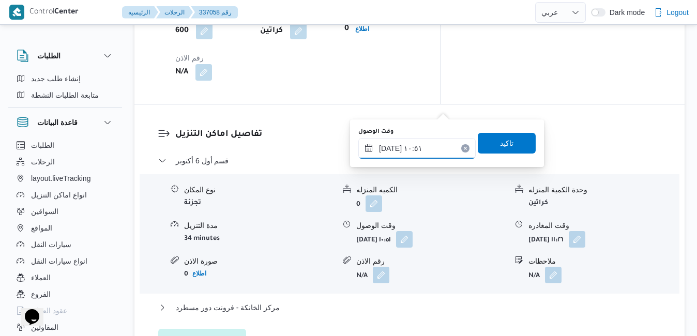
click at [411, 147] on input "[DATE] ١٠:٥١" at bounding box center [416, 148] width 117 height 21
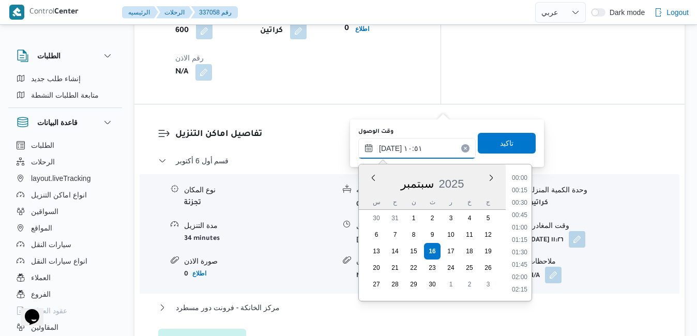
scroll to position [471, 0]
click at [524, 219] on li "10:15" at bounding box center [520, 216] width 24 height 10
type input "[DATE] ١٠:١٥"
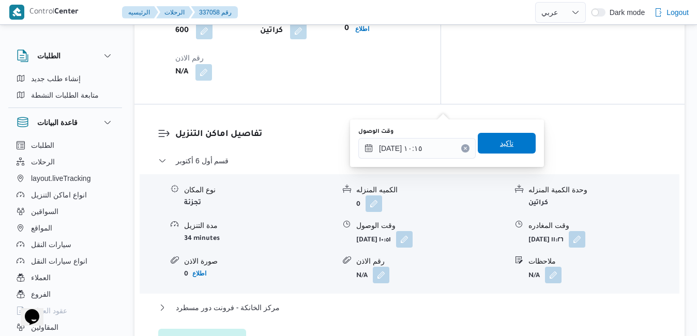
click at [504, 141] on span "تاكيد" at bounding box center [506, 143] width 13 height 12
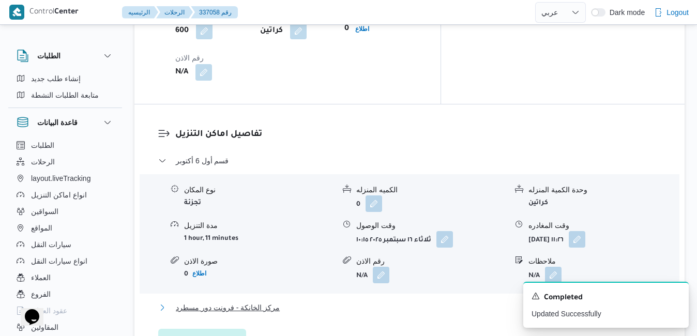
click at [449, 302] on button "مركز الخانكة - فرونت دور مسطرد" at bounding box center [409, 308] width 503 height 12
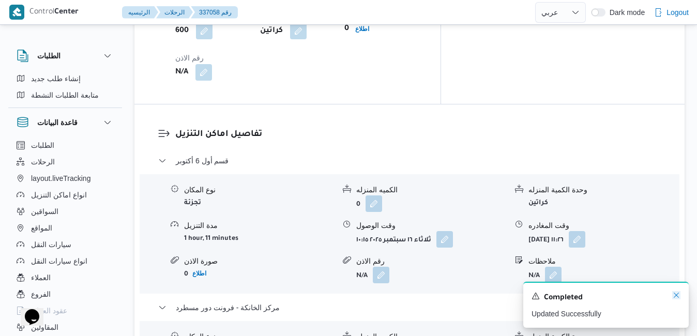
click at [676, 294] on icon "Dismiss toast" at bounding box center [676, 295] width 8 height 8
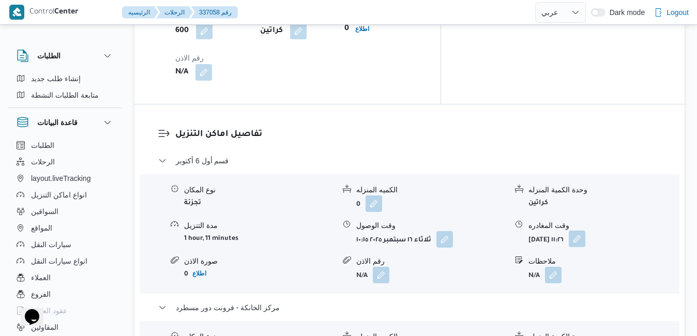
click at [586, 231] on button "button" at bounding box center [577, 239] width 17 height 17
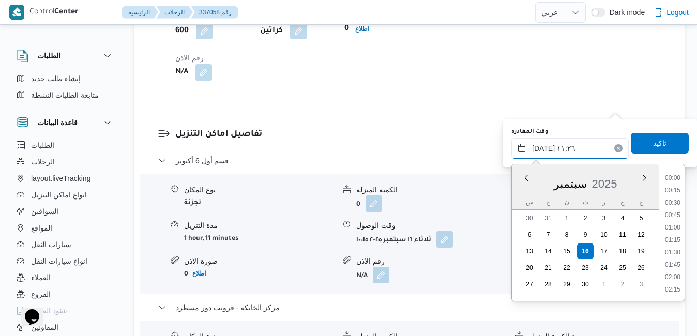
click at [567, 151] on input "[DATE] ١١:٢٦" at bounding box center [570, 148] width 117 height 21
click at [677, 247] on li "17:45" at bounding box center [673, 249] width 24 height 10
type input "[DATE] ١٧:٤٥"
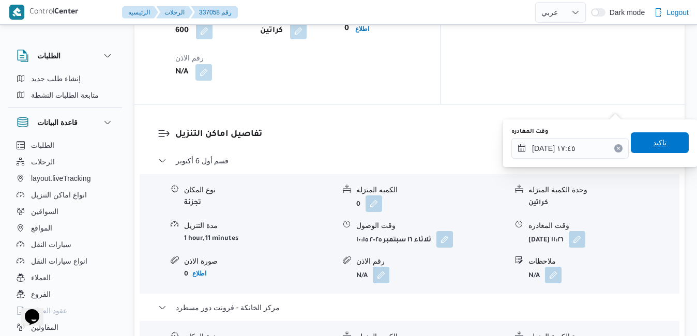
click at [653, 139] on span "تاكيد" at bounding box center [659, 143] width 13 height 12
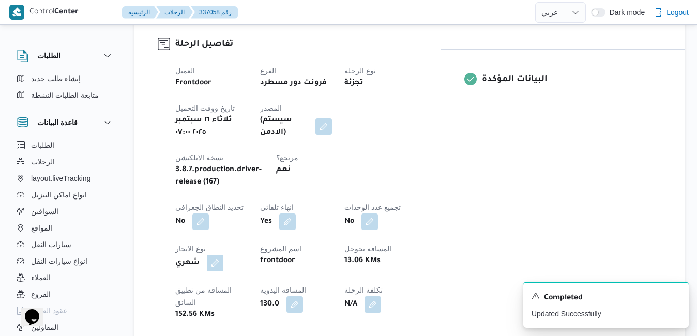
scroll to position [0, 0]
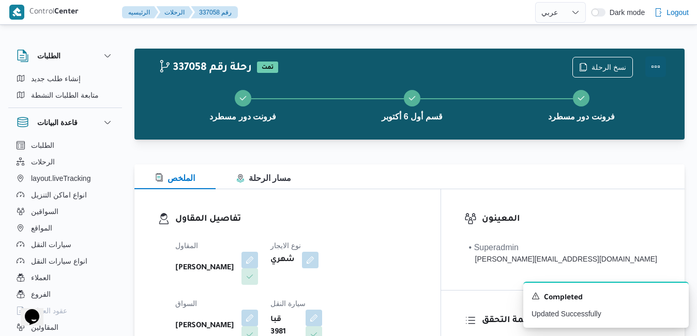
click at [655, 58] on button "Actions" at bounding box center [656, 66] width 21 height 21
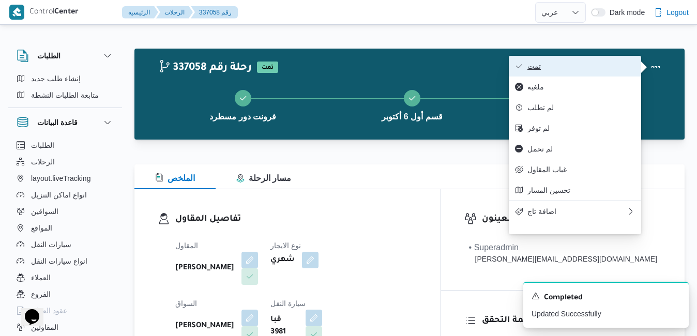
click at [609, 63] on span "تمت" at bounding box center [582, 66] width 108 height 8
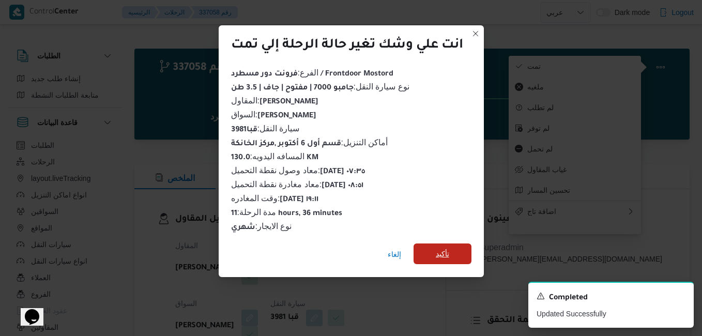
click at [447, 248] on span "تأكيد" at bounding box center [442, 254] width 13 height 12
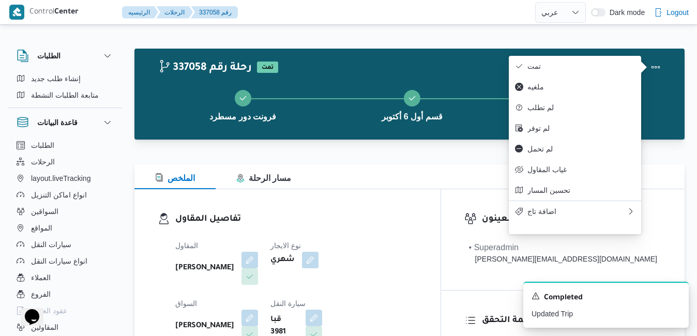
click at [441, 199] on div "تفاصيل المقاول المقاول [PERSON_NAME] نوع الايجار شهري السواق [PERSON_NAME] سيار…" at bounding box center [287, 308] width 306 height 239
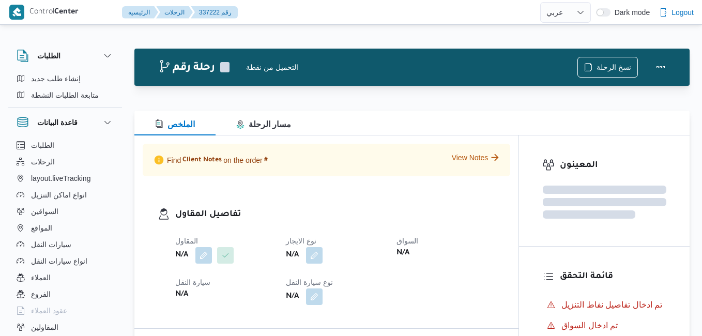
select select "ar"
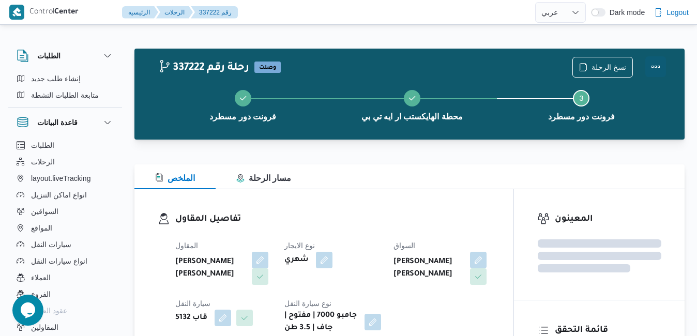
click at [657, 66] on button "Actions" at bounding box center [656, 66] width 21 height 21
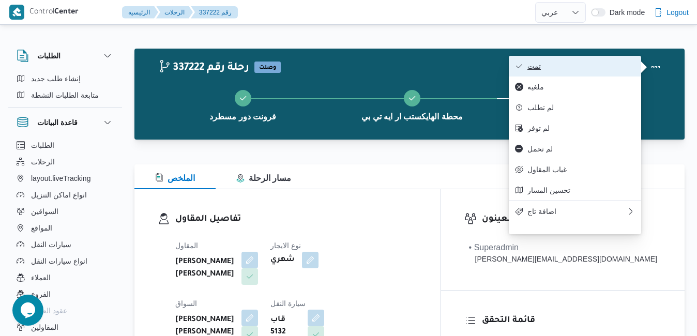
click at [567, 65] on span "تمت" at bounding box center [582, 66] width 108 height 8
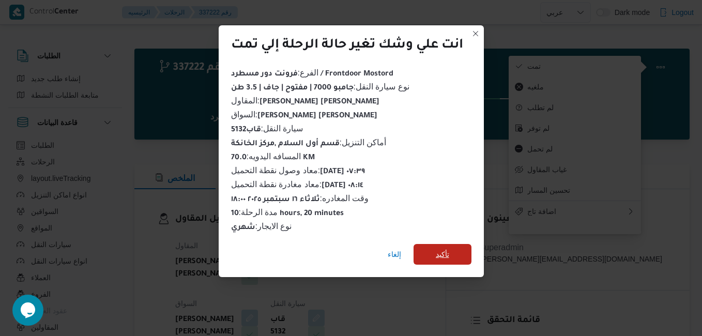
click at [424, 247] on span "تأكيد" at bounding box center [443, 254] width 58 height 21
